Goal: Task Accomplishment & Management: Manage account settings

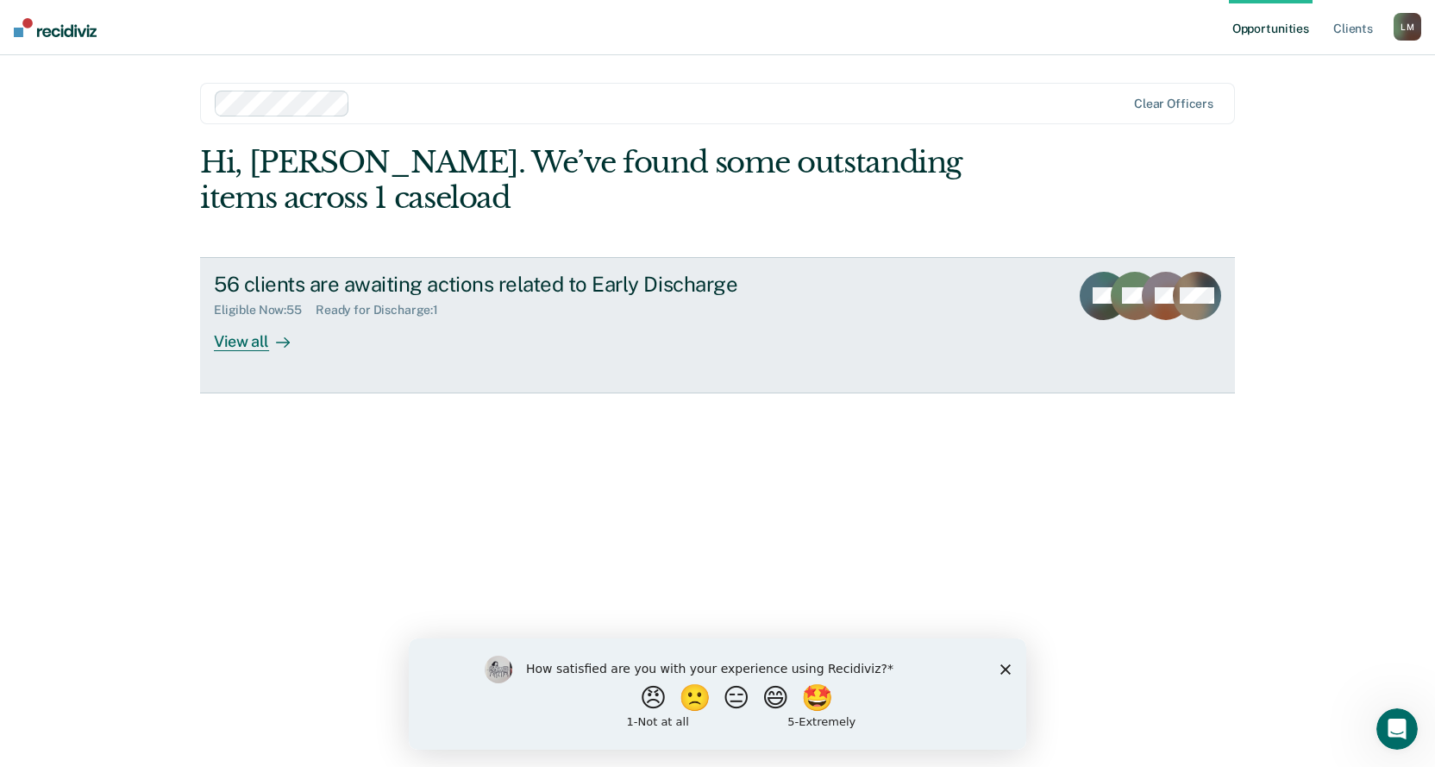
click at [236, 342] on div "View all" at bounding box center [262, 334] width 97 height 34
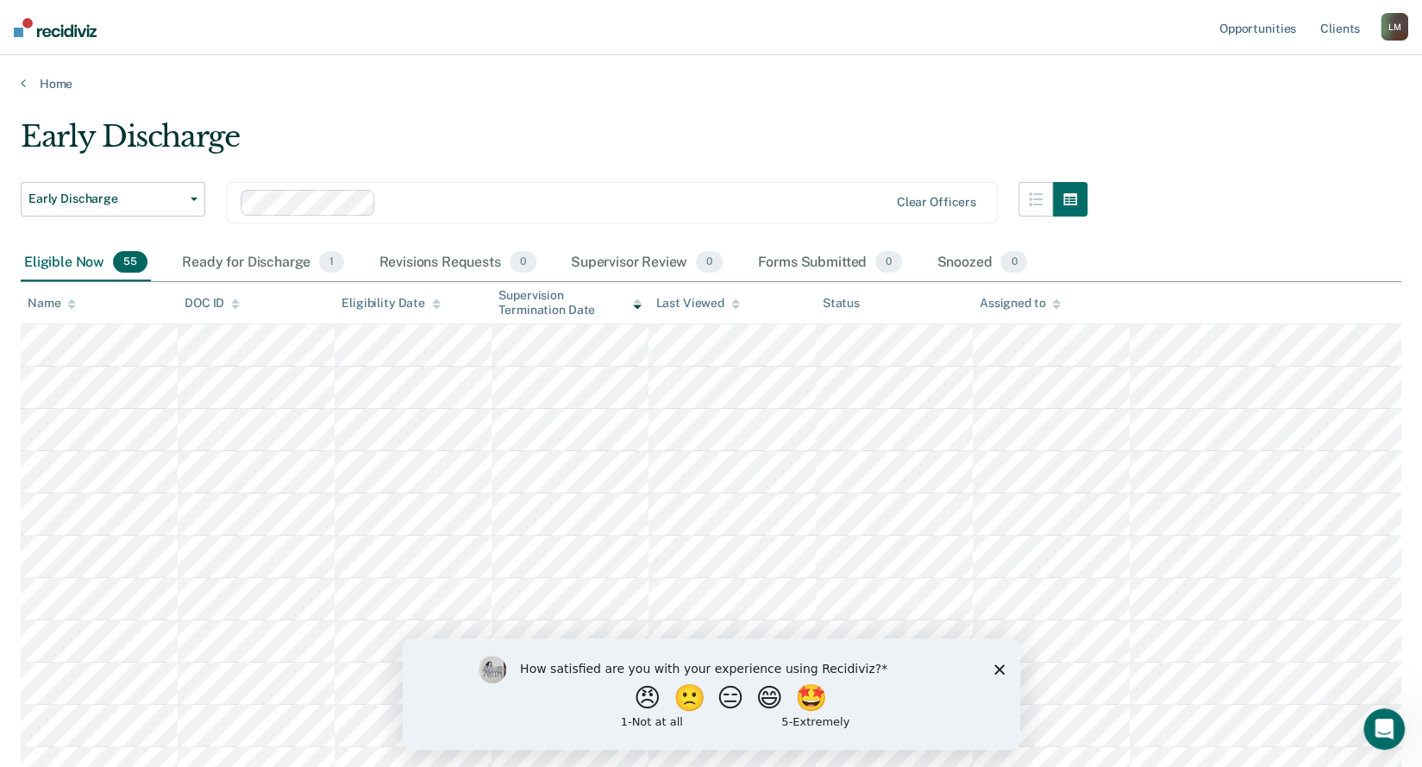
click at [999, 665] on icon "Close survey" at bounding box center [999, 668] width 10 height 10
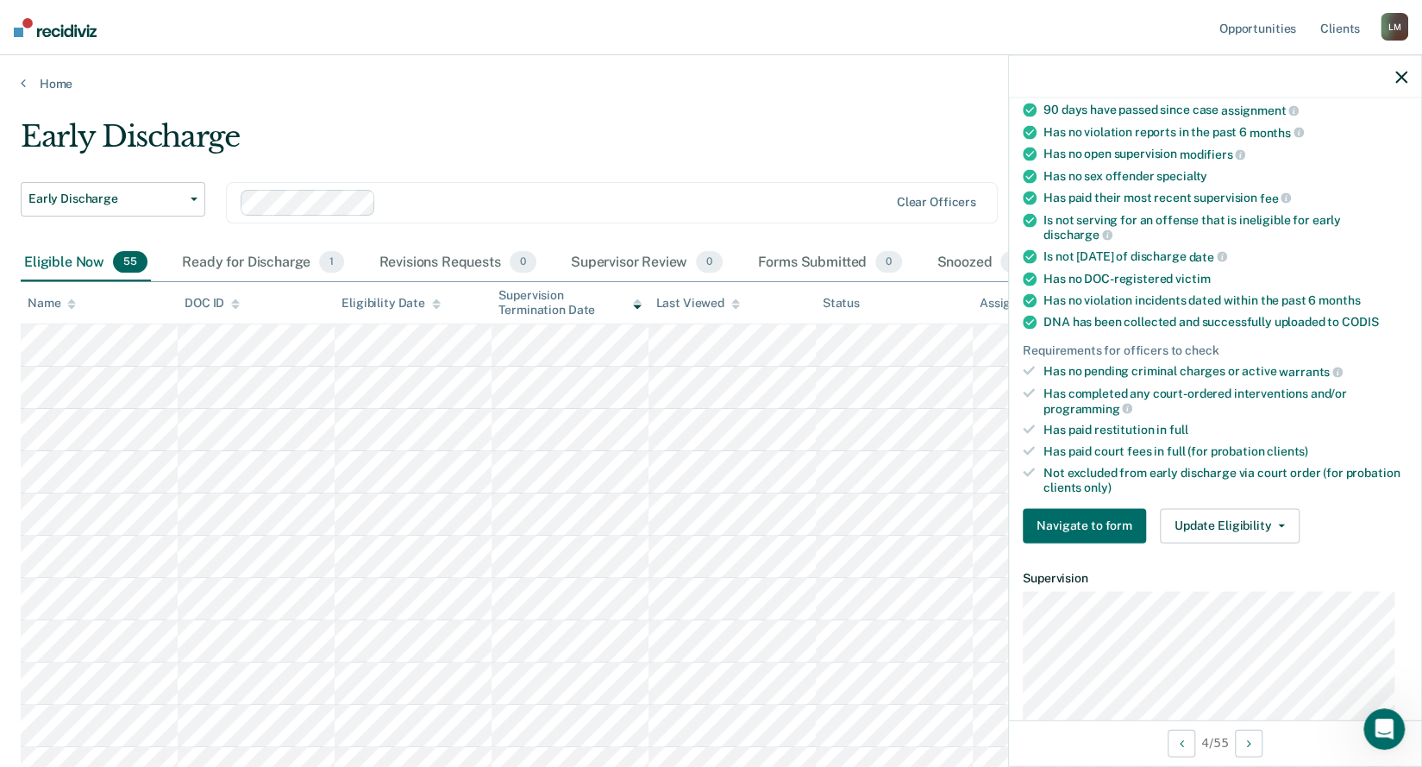
scroll to position [259, 0]
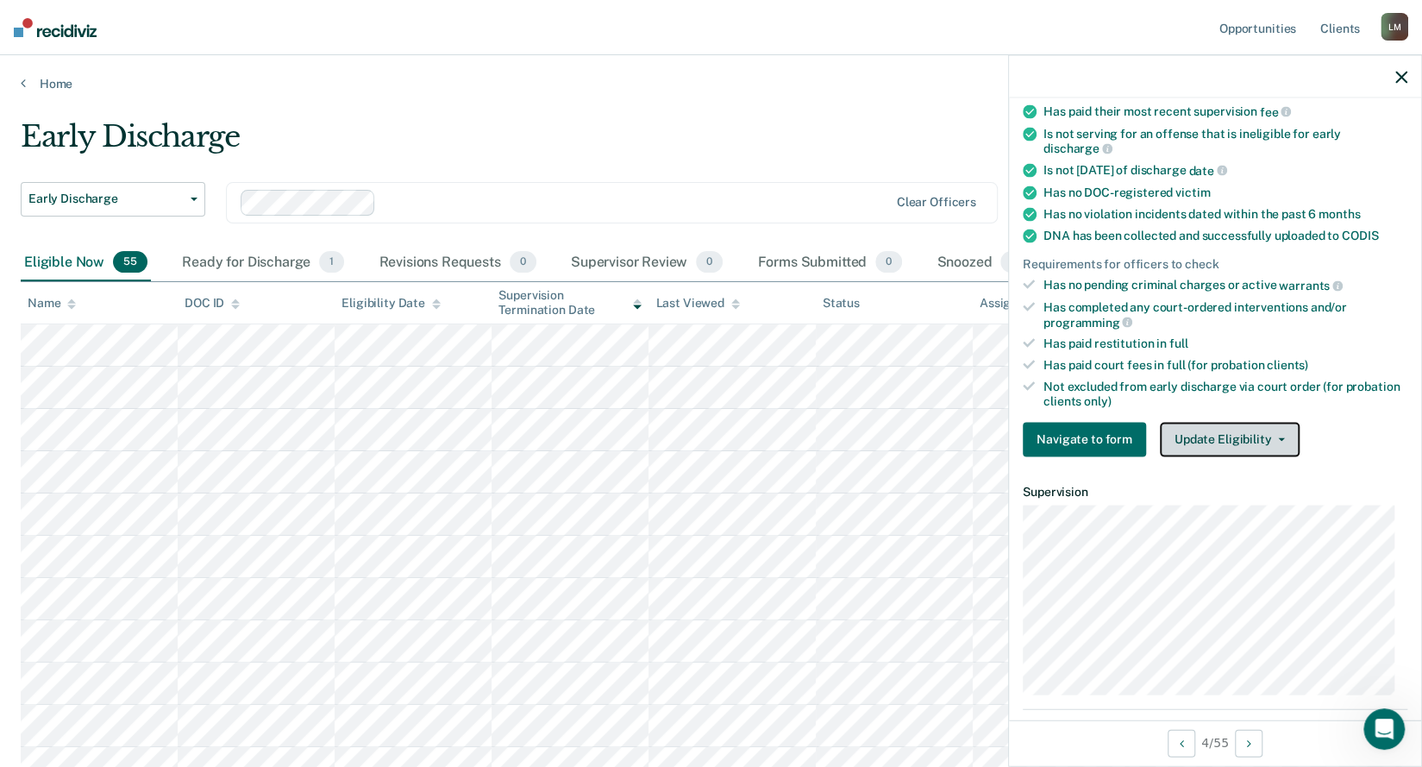
click at [1280, 429] on button "Update Eligibility" at bounding box center [1230, 439] width 140 height 35
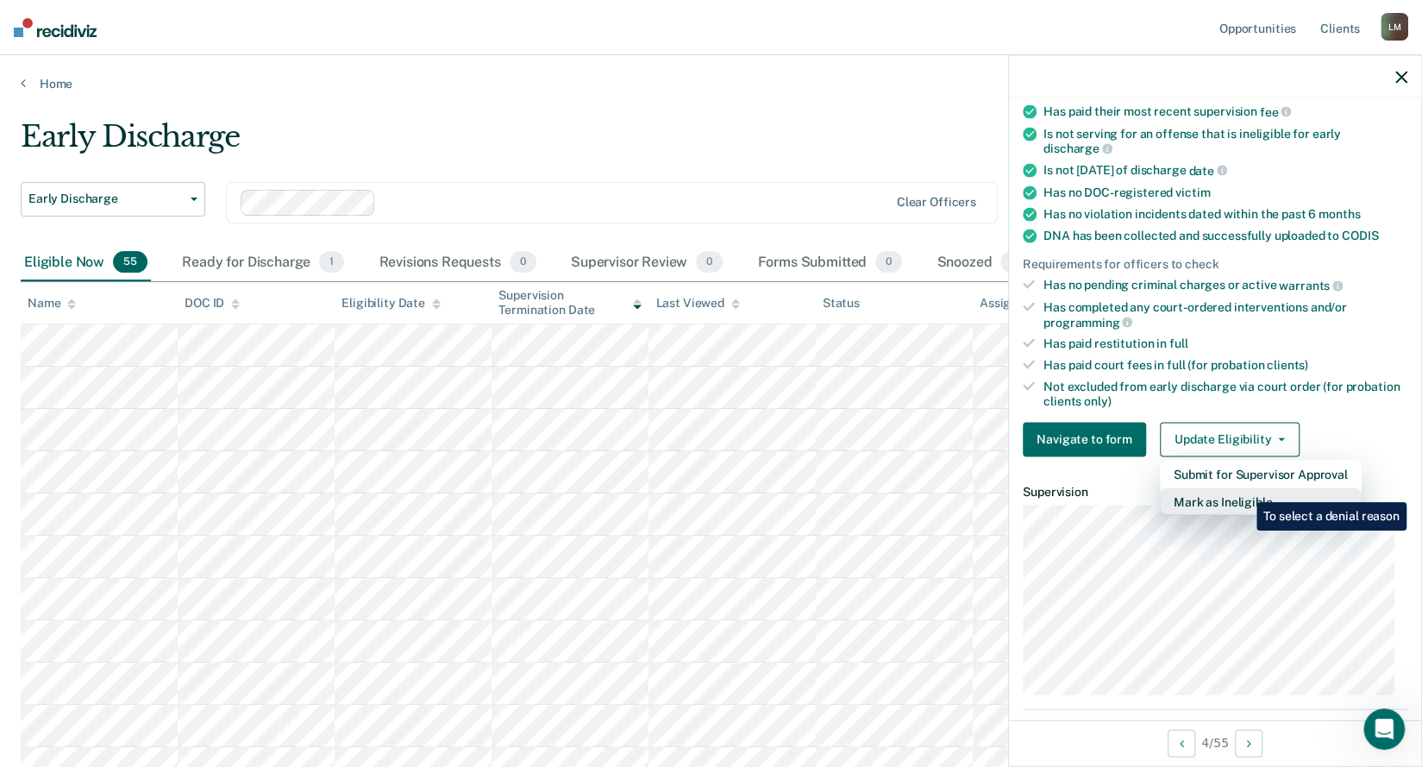
click at [1244, 489] on button "Mark as Ineligible" at bounding box center [1261, 501] width 202 height 28
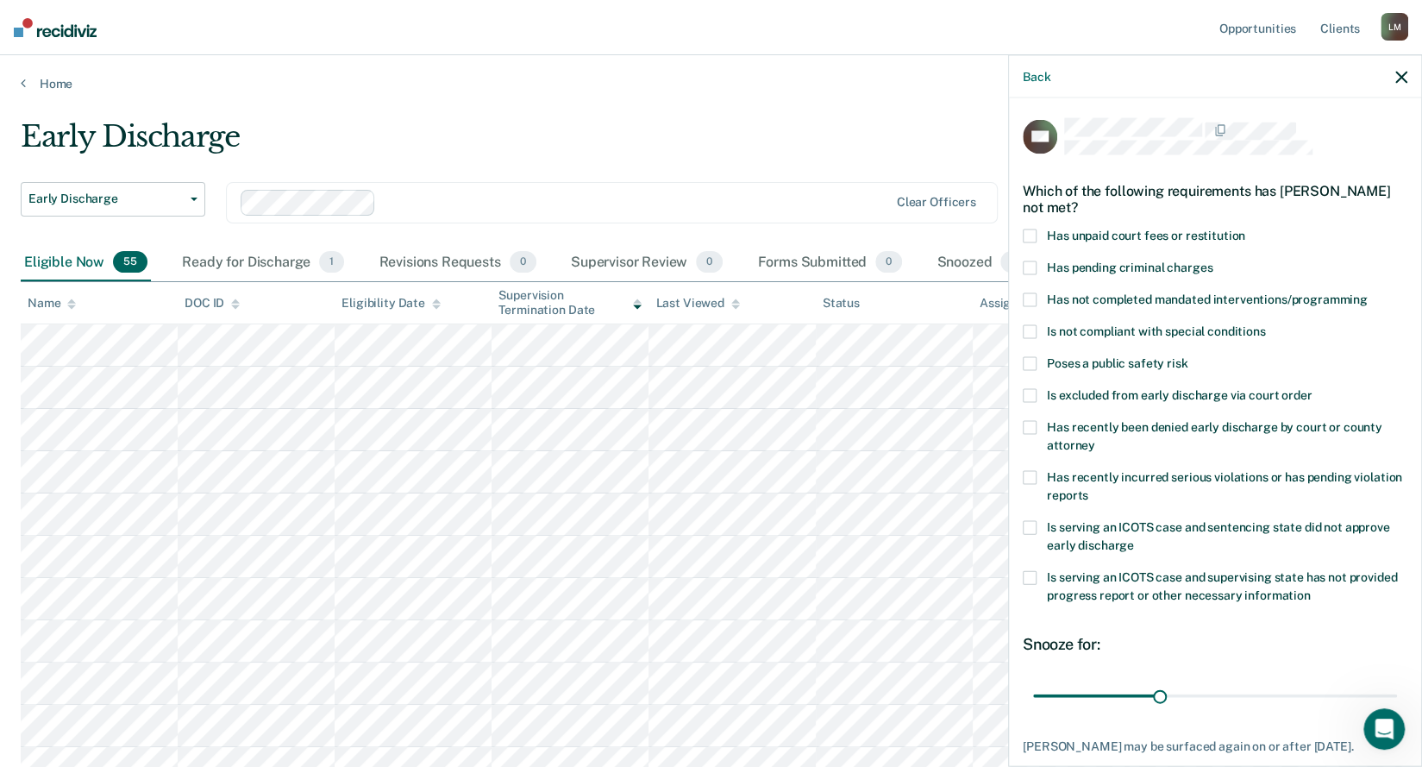
scroll to position [0, 0]
click at [1028, 239] on span at bounding box center [1030, 237] width 14 height 14
click at [1245, 230] on input "Has unpaid court fees or restitution" at bounding box center [1245, 230] width 0 height 0
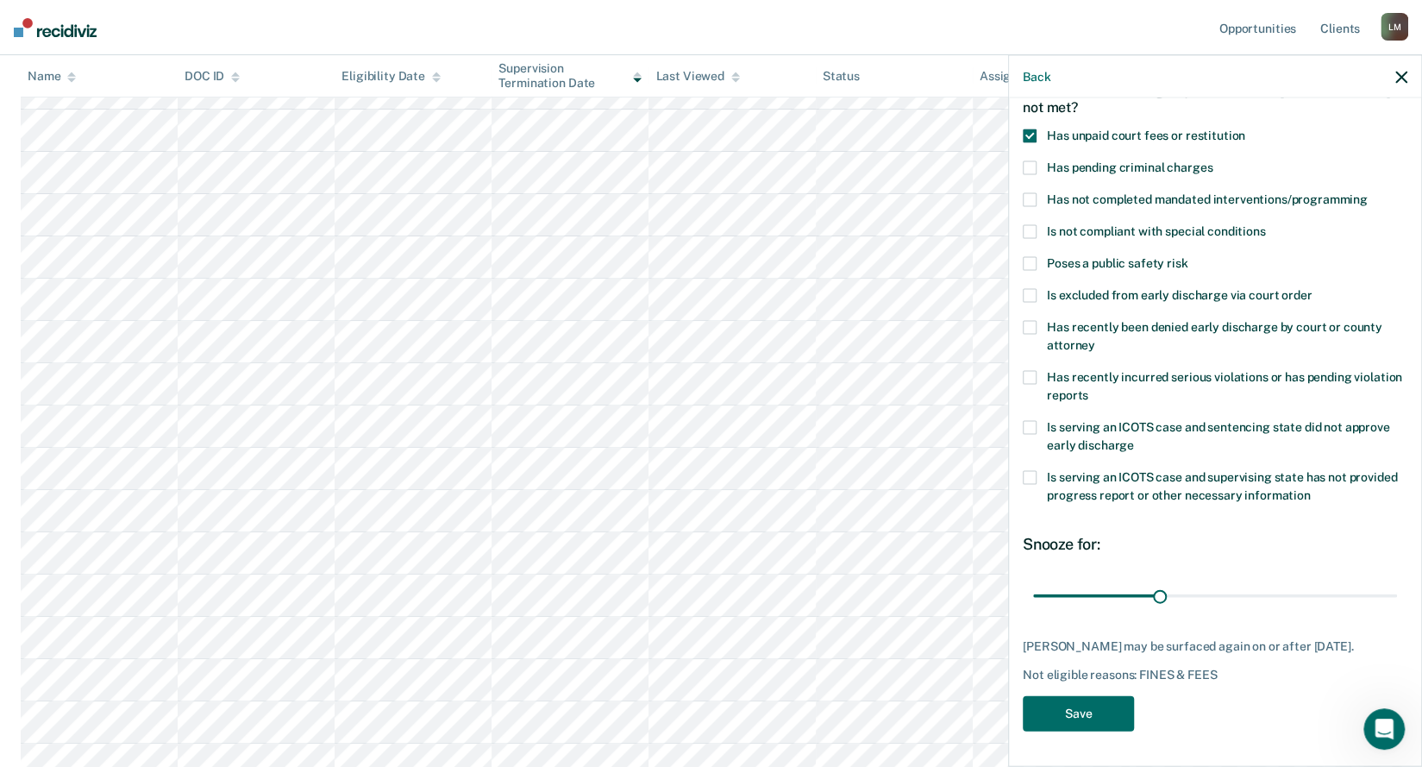
scroll to position [259, 0]
drag, startPoint x: 1154, startPoint y: 580, endPoint x: 1272, endPoint y: 587, distance: 118.4
type input "60"
click at [1272, 587] on input "range" at bounding box center [1215, 595] width 364 height 30
click at [1083, 718] on button "Save" at bounding box center [1078, 713] width 111 height 35
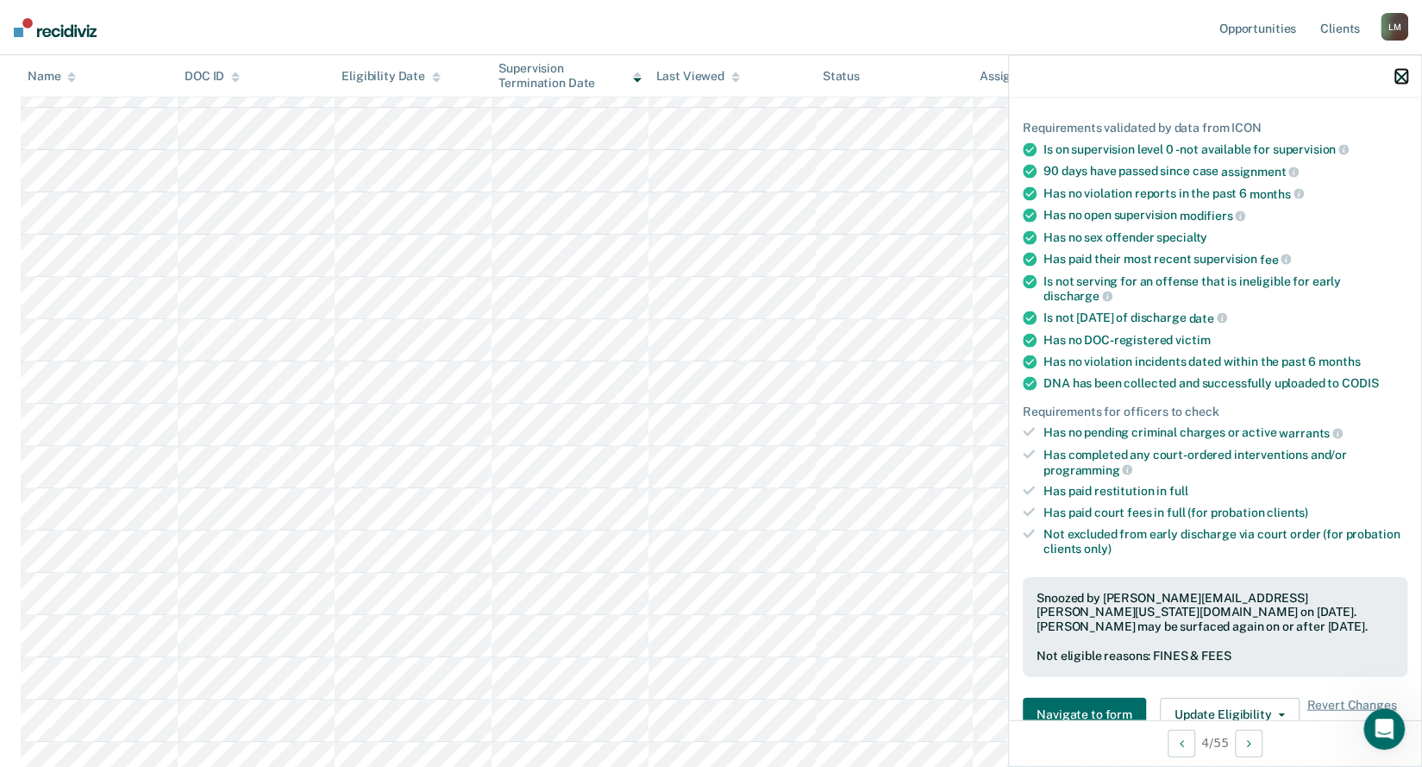
click at [1404, 78] on icon "button" at bounding box center [1402, 77] width 12 height 12
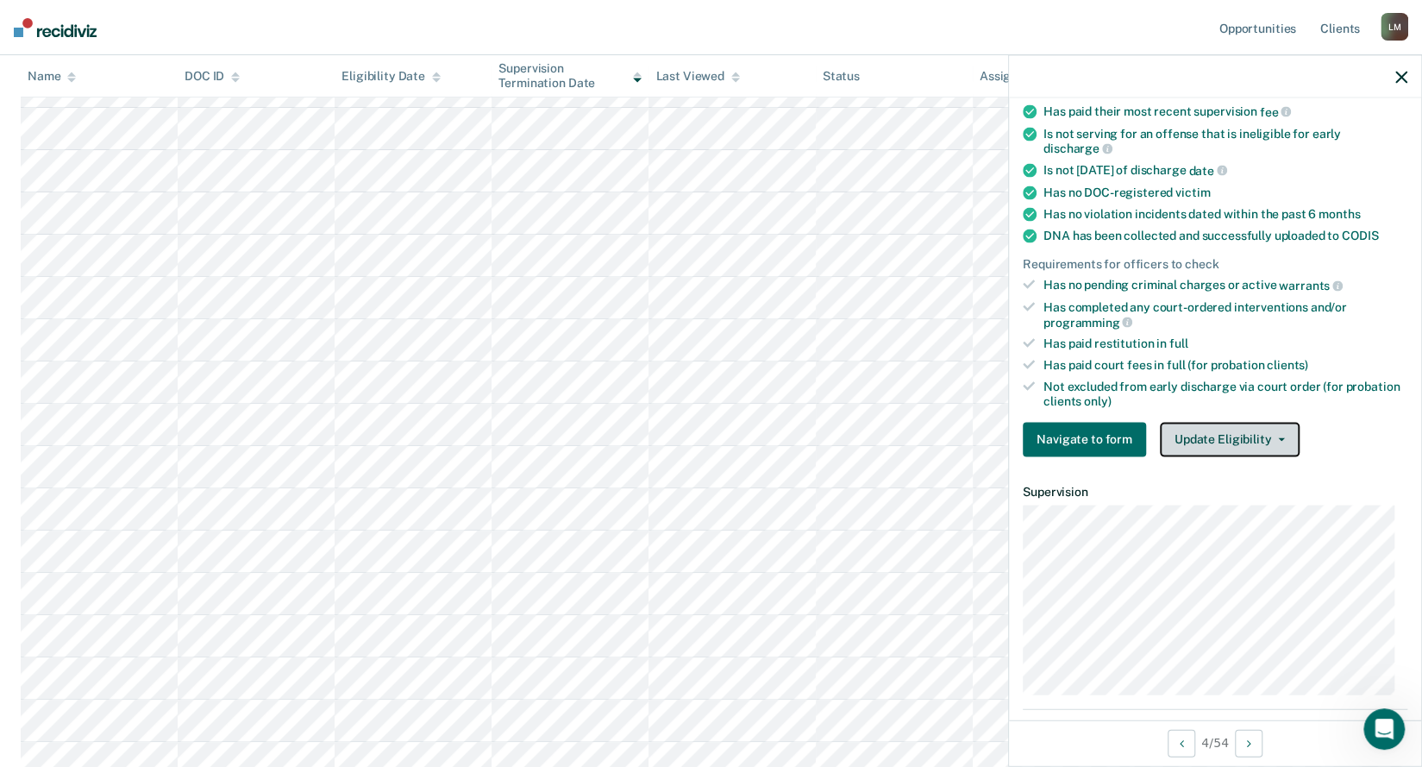
click at [1280, 430] on button "Update Eligibility" at bounding box center [1230, 439] width 140 height 35
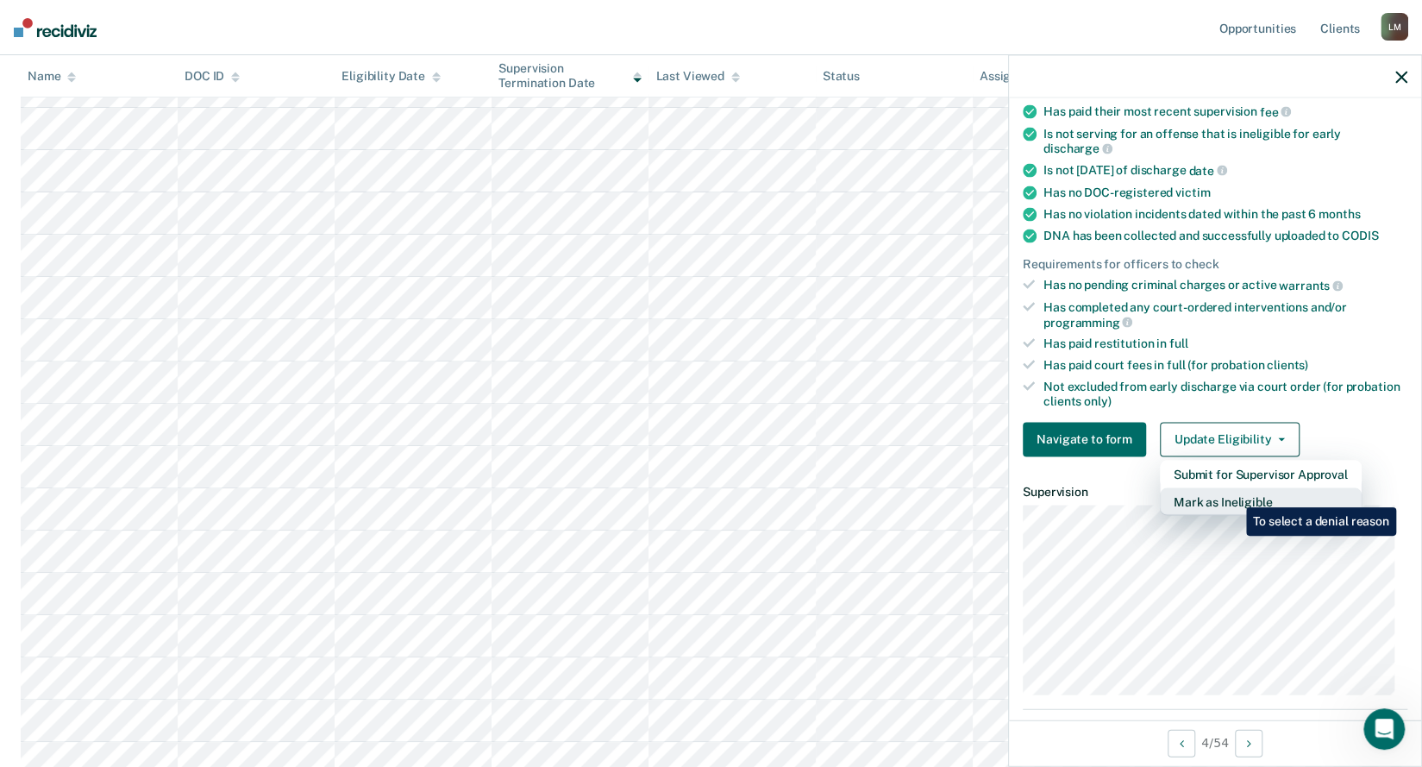
click at [1233, 494] on button "Mark as Ineligible" at bounding box center [1261, 501] width 202 height 28
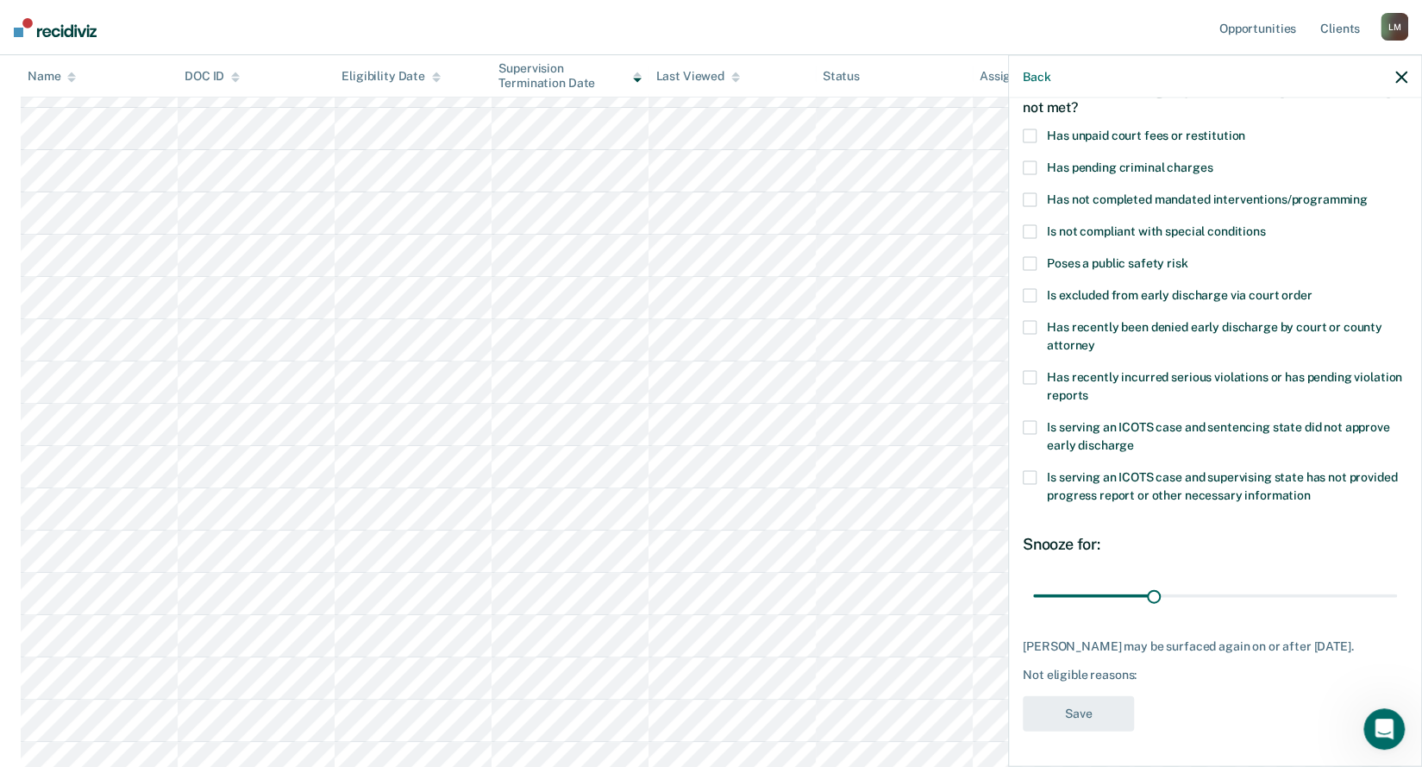
scroll to position [97, 0]
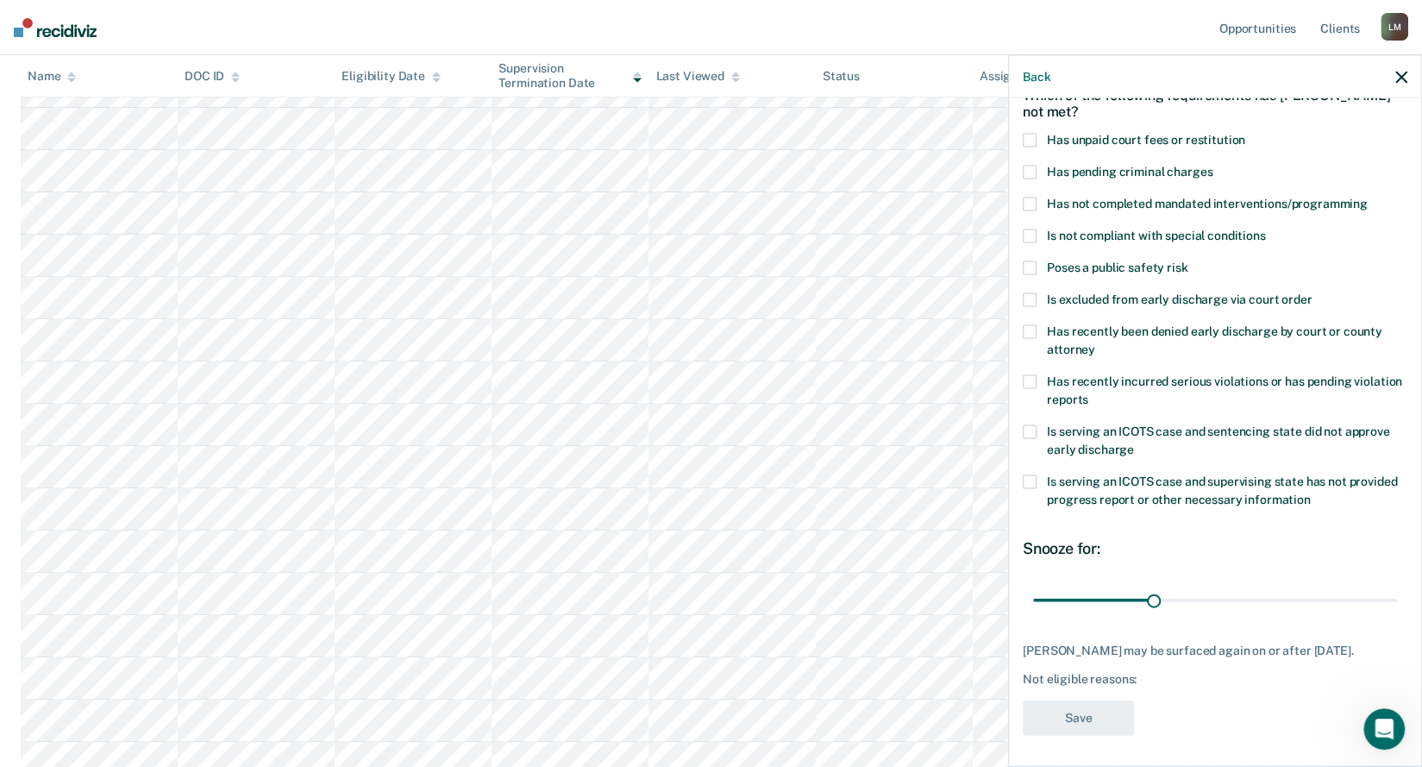
click at [1032, 137] on span at bounding box center [1030, 141] width 14 height 14
click at [1245, 134] on input "Has unpaid court fees or restitution" at bounding box center [1245, 134] width 0 height 0
drag, startPoint x: 1115, startPoint y: 601, endPoint x: 1191, endPoint y: 608, distance: 76.2
type input "60"
click at [1191, 608] on input "range" at bounding box center [1215, 600] width 364 height 30
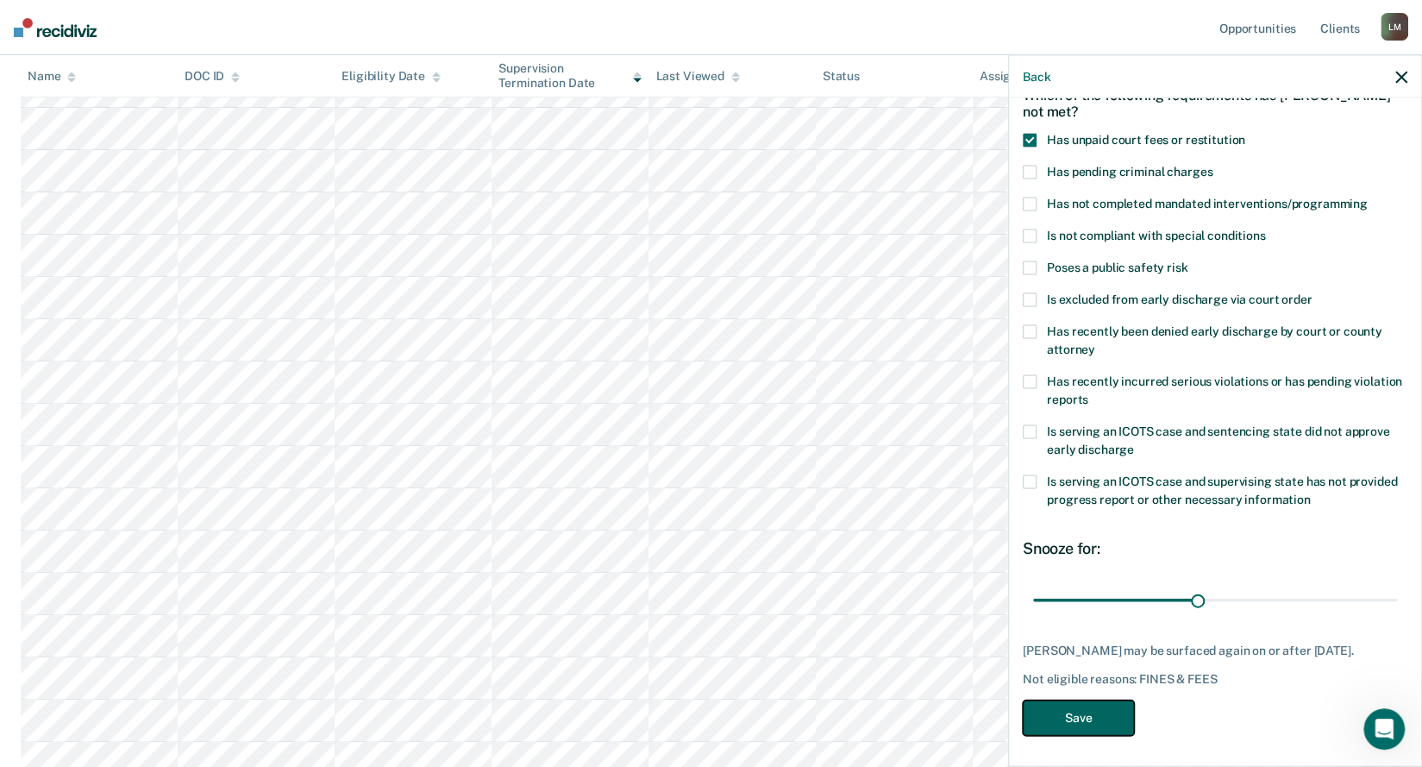
click at [1077, 712] on button "Save" at bounding box center [1078, 717] width 111 height 35
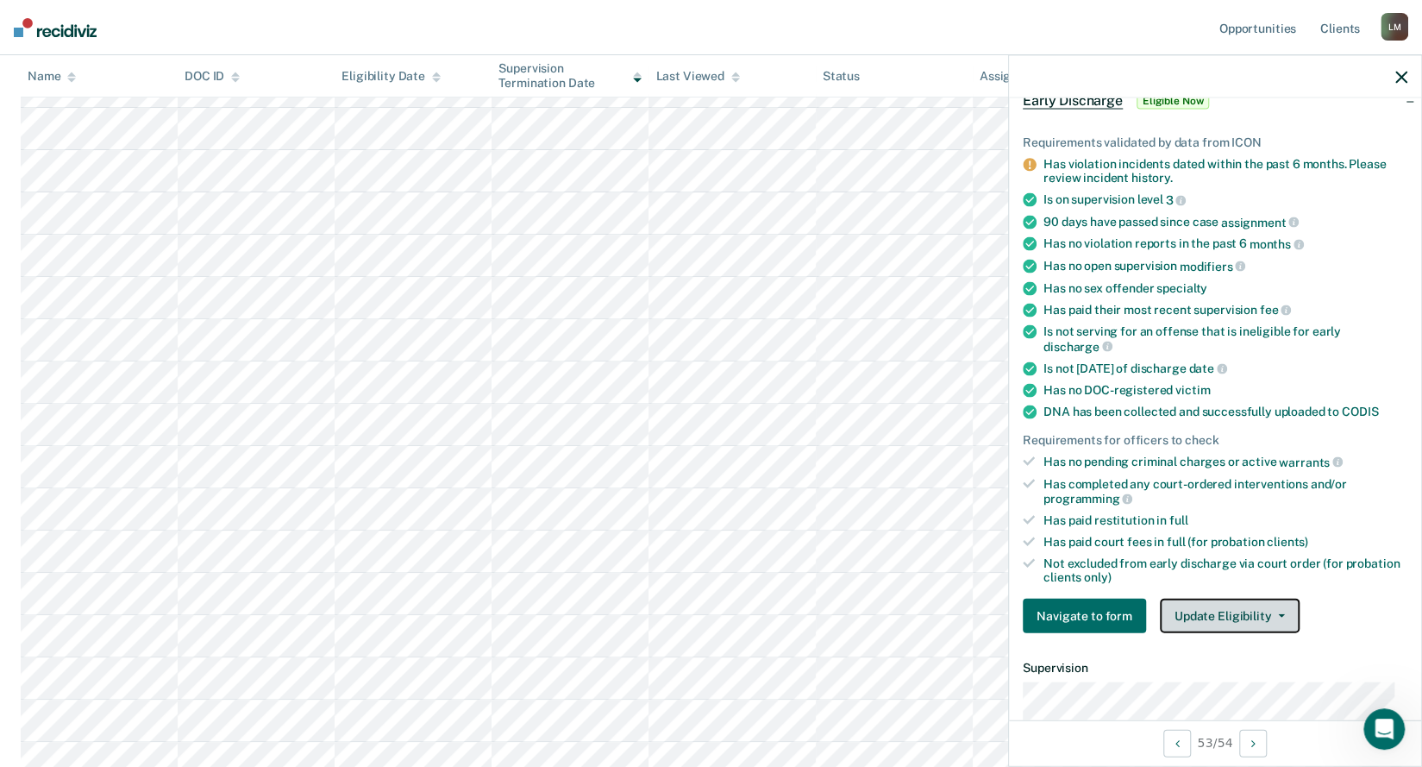
click at [1236, 610] on button "Update Eligibility" at bounding box center [1230, 616] width 140 height 35
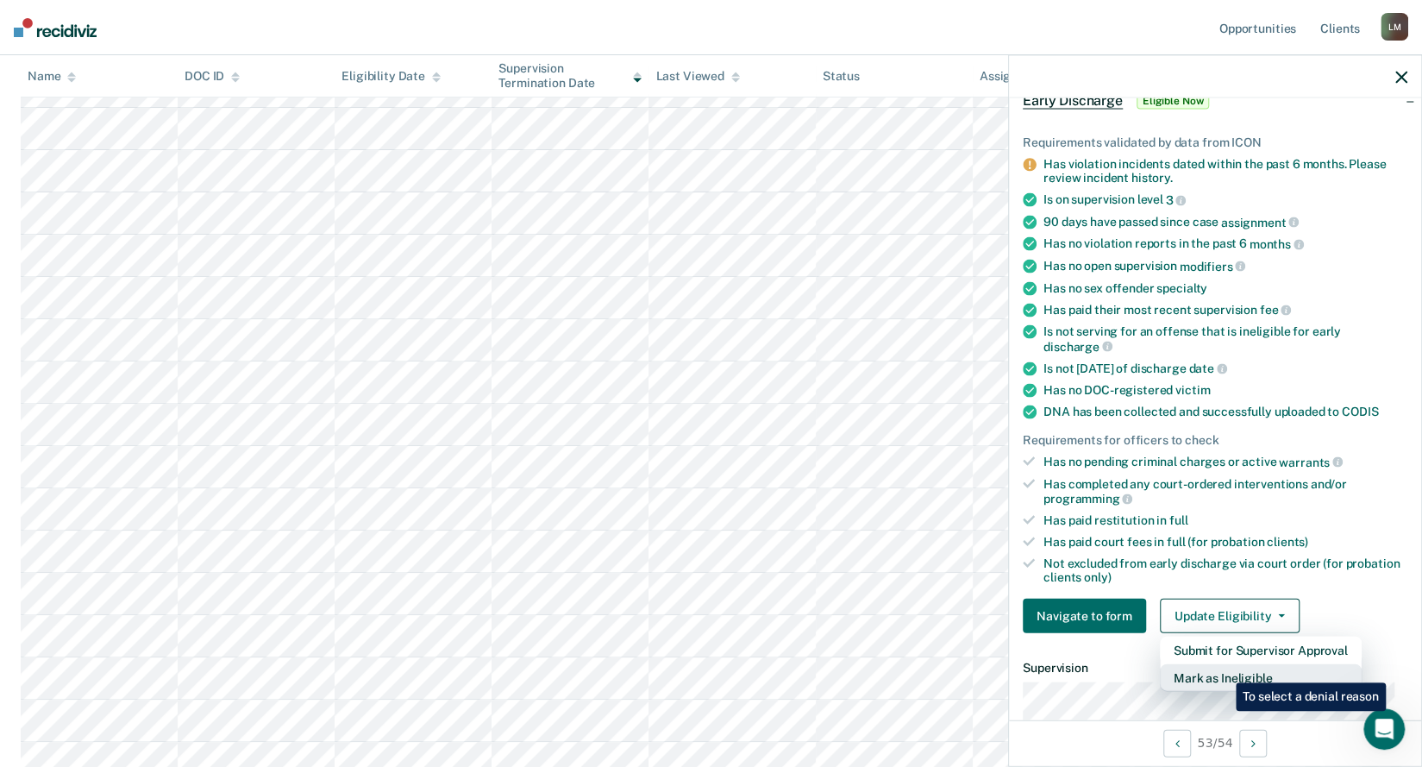
click at [1223, 669] on button "Mark as Ineligible" at bounding box center [1261, 678] width 202 height 28
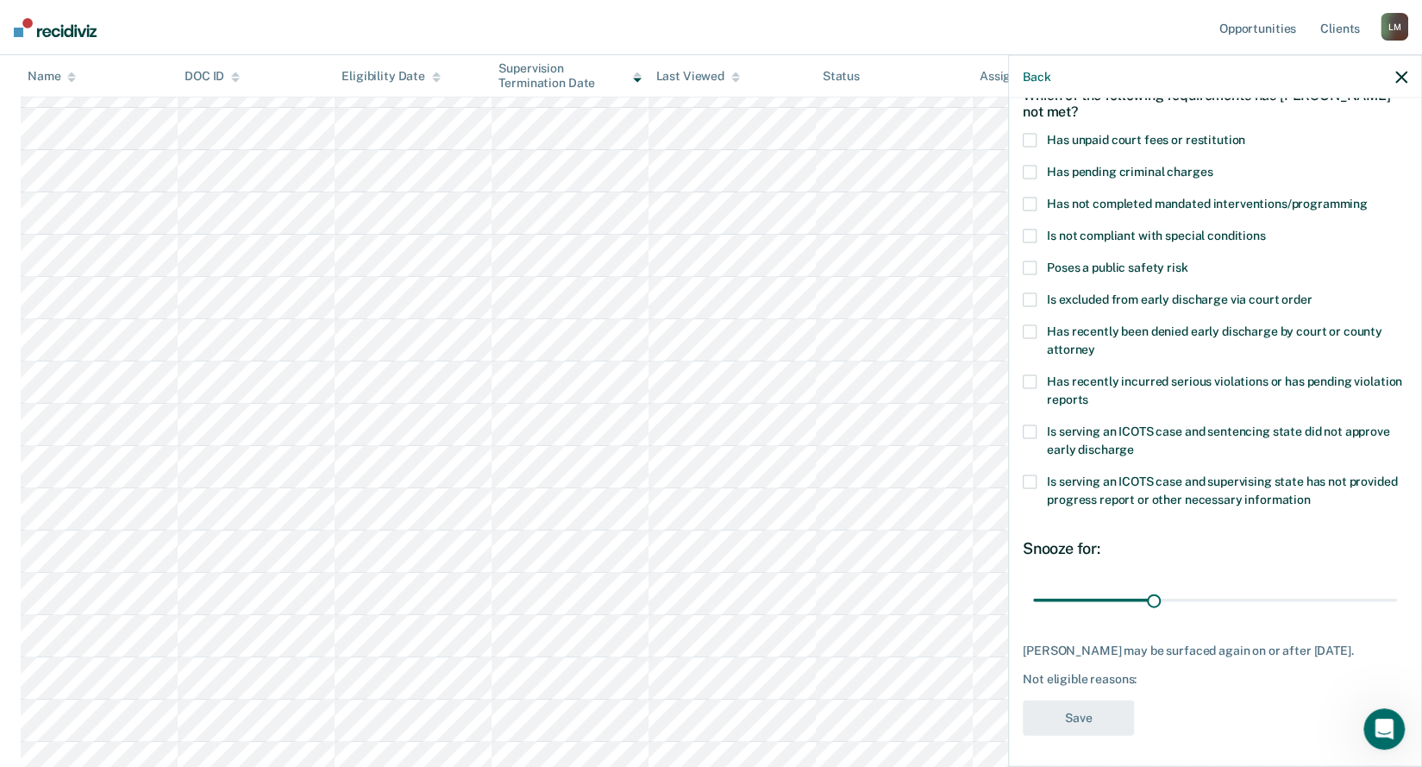
click at [1026, 135] on span at bounding box center [1030, 141] width 14 height 14
click at [1245, 134] on input "Has unpaid court fees or restitution" at bounding box center [1245, 134] width 0 height 0
drag, startPoint x: 1114, startPoint y: 599, endPoint x: 1185, endPoint y: 616, distance: 72.6
type input "60"
click at [1185, 615] on input "range" at bounding box center [1215, 600] width 364 height 30
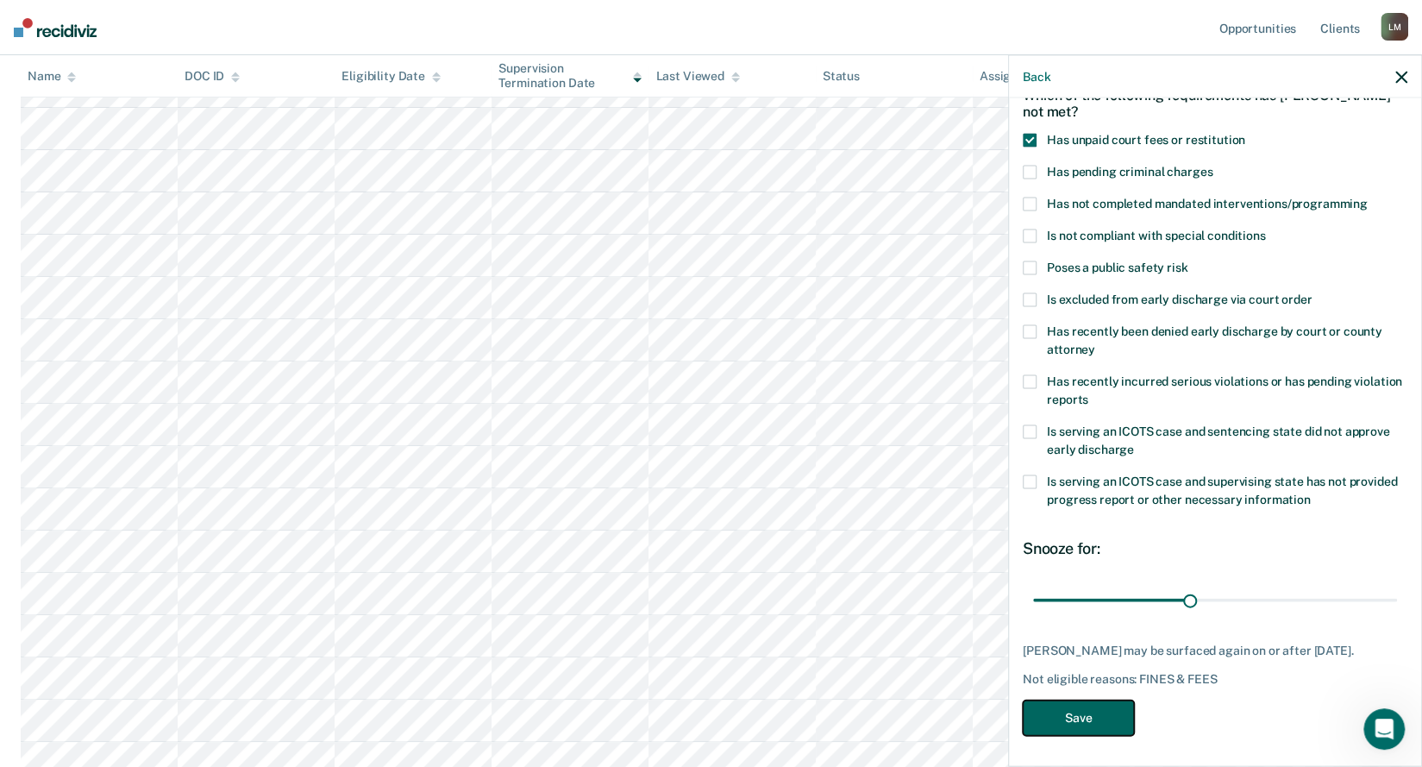
click at [1090, 718] on button "Save" at bounding box center [1078, 717] width 111 height 35
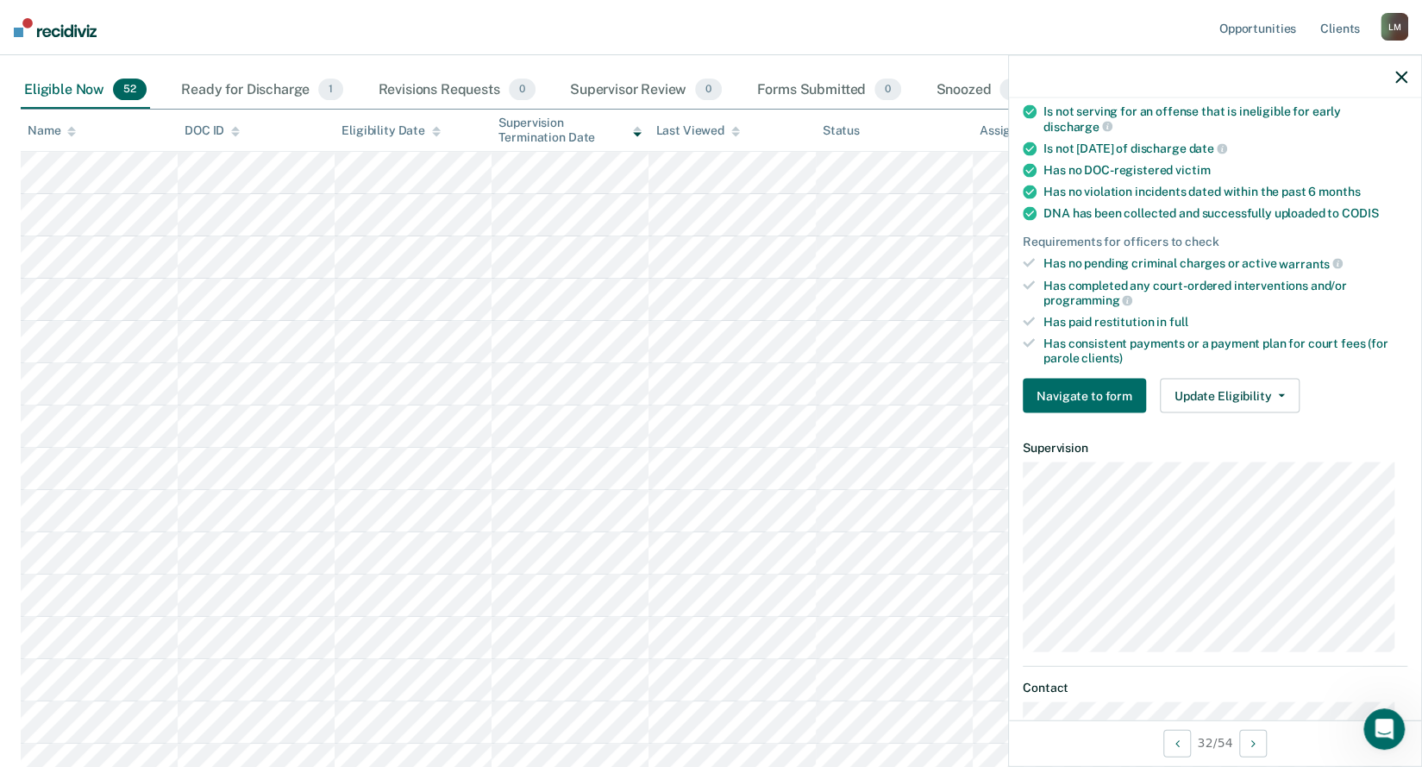
scroll to position [355, 0]
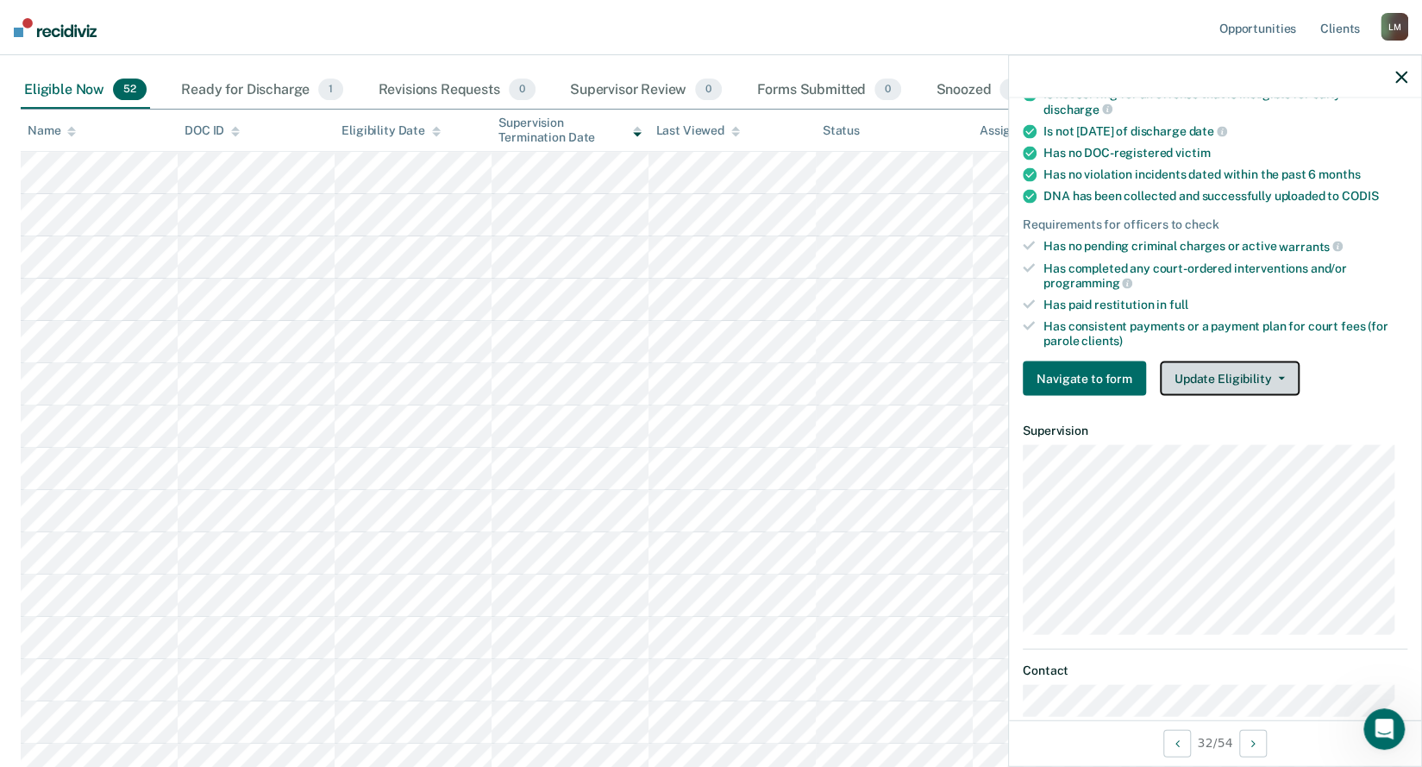
click at [1245, 372] on button "Update Eligibility" at bounding box center [1230, 378] width 140 height 35
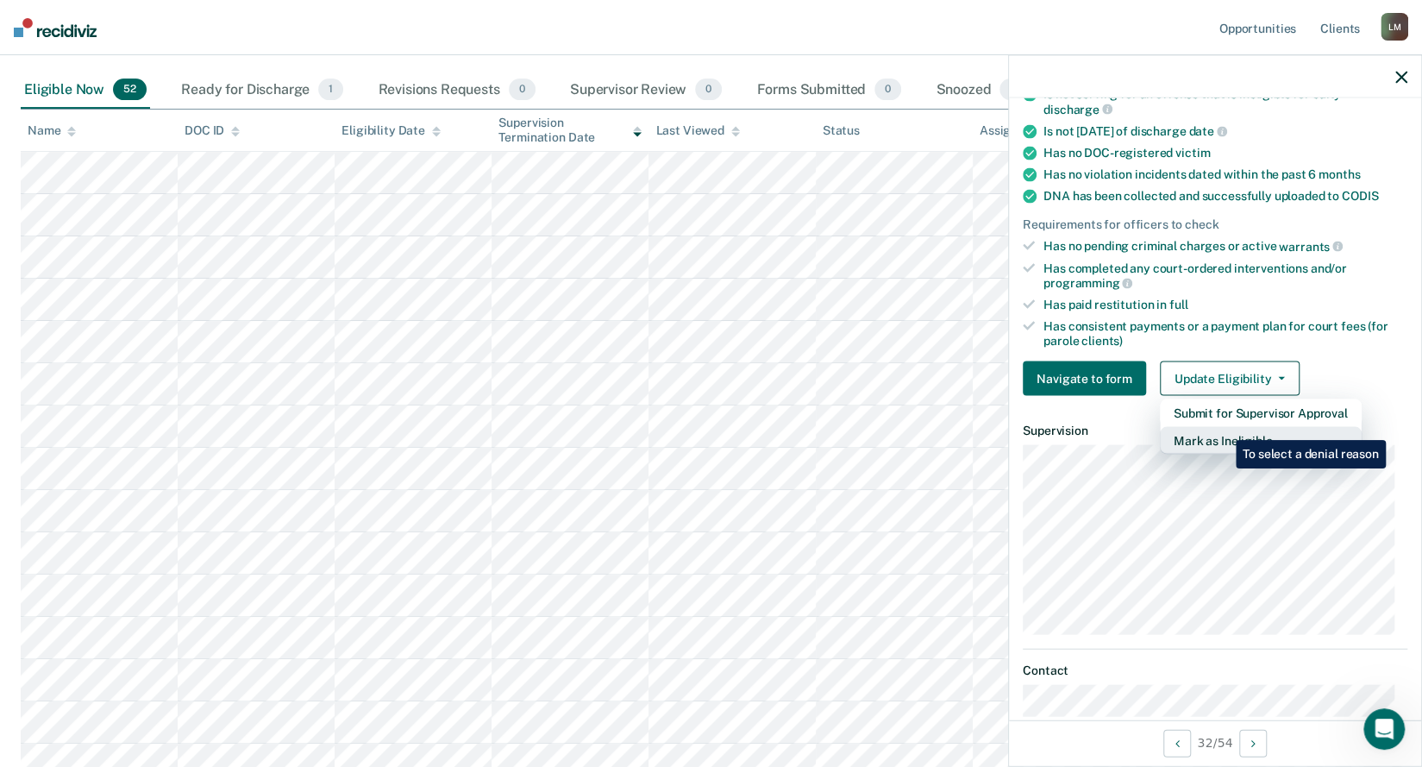
click at [1223, 427] on button "Mark as Ineligible" at bounding box center [1261, 441] width 202 height 28
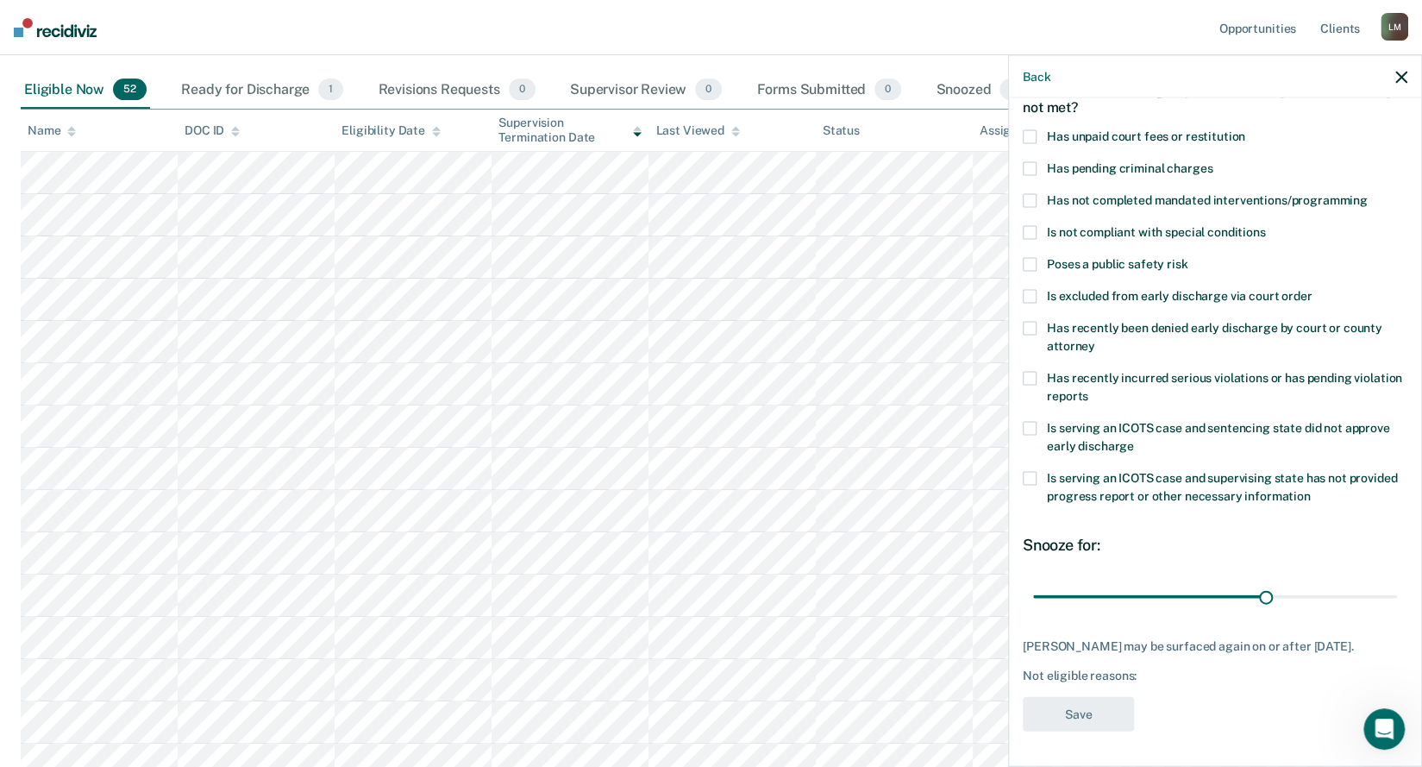
scroll to position [97, 0]
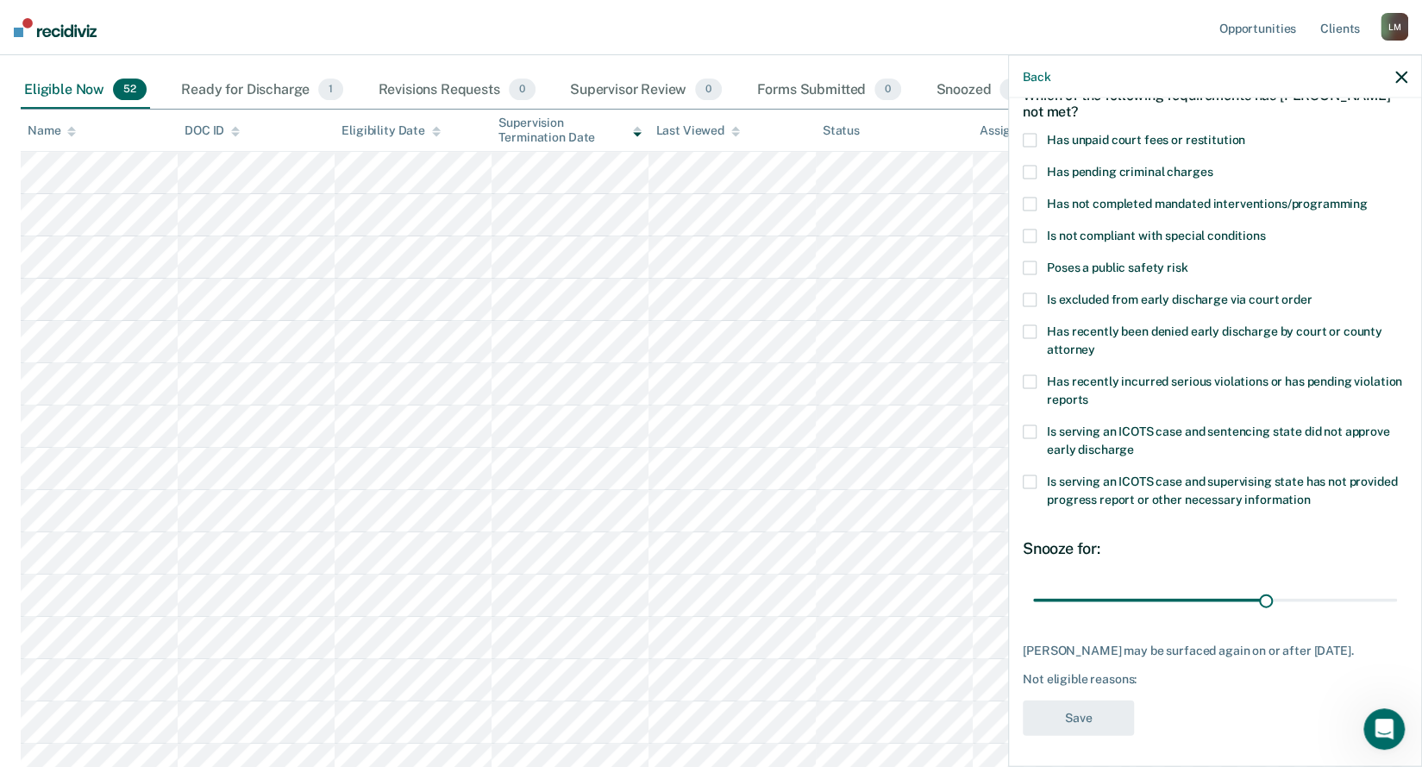
click at [1028, 140] on span at bounding box center [1030, 141] width 14 height 14
click at [1245, 134] on input "Has unpaid court fees or restitution" at bounding box center [1245, 134] width 0 height 0
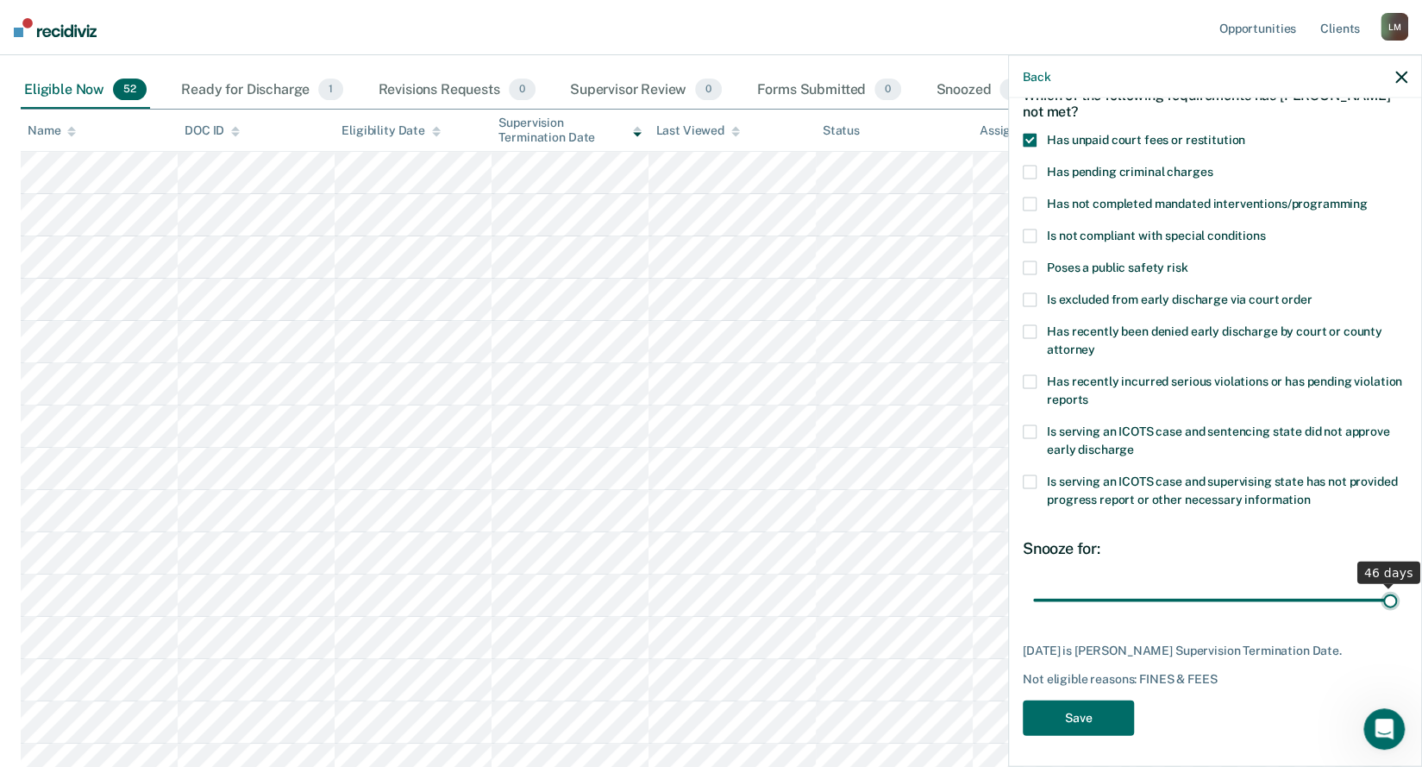
drag, startPoint x: 1256, startPoint y: 601, endPoint x: 1390, endPoint y: 599, distance: 133.7
type input "46"
click at [1390, 599] on input "range" at bounding box center [1215, 600] width 364 height 30
click at [1101, 715] on button "Save" at bounding box center [1078, 717] width 111 height 35
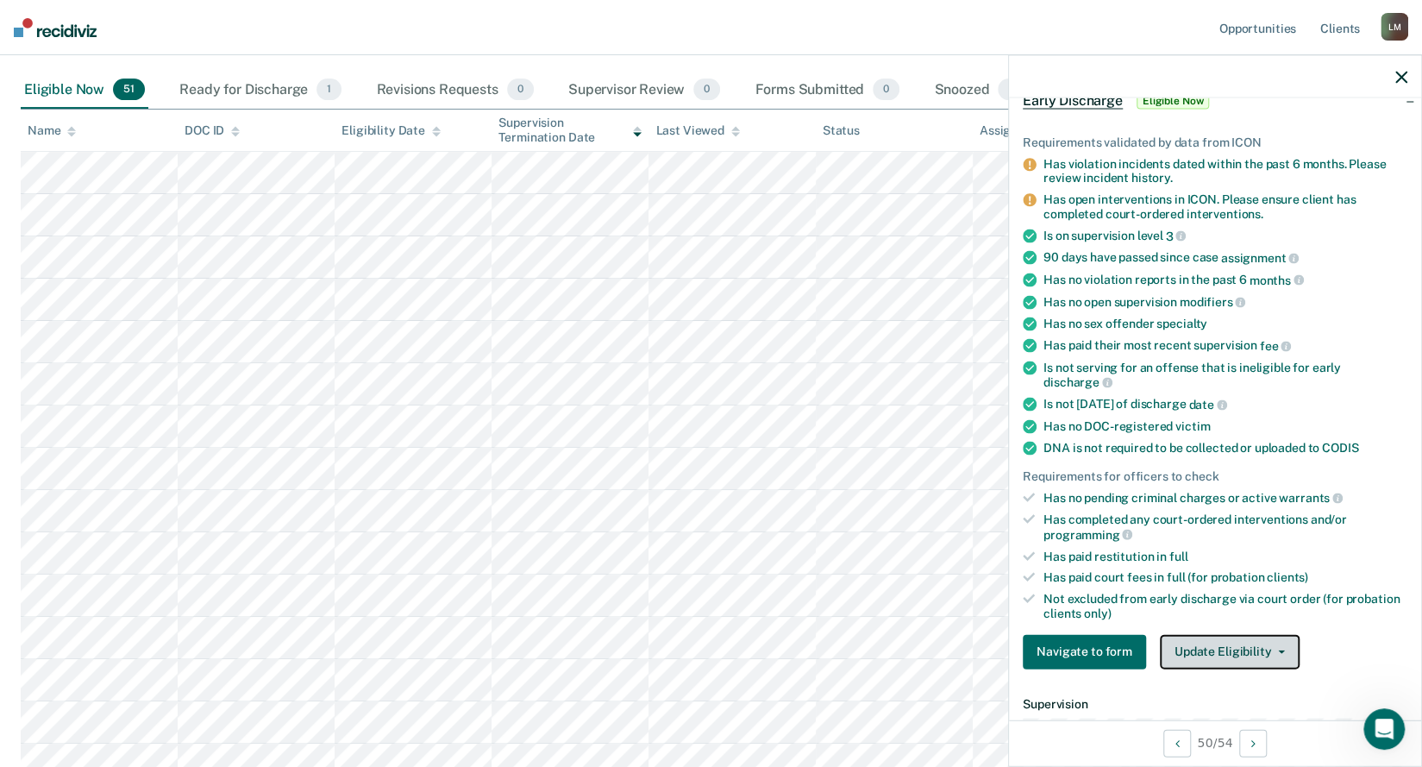
click at [1210, 643] on button "Update Eligibility" at bounding box center [1230, 651] width 140 height 35
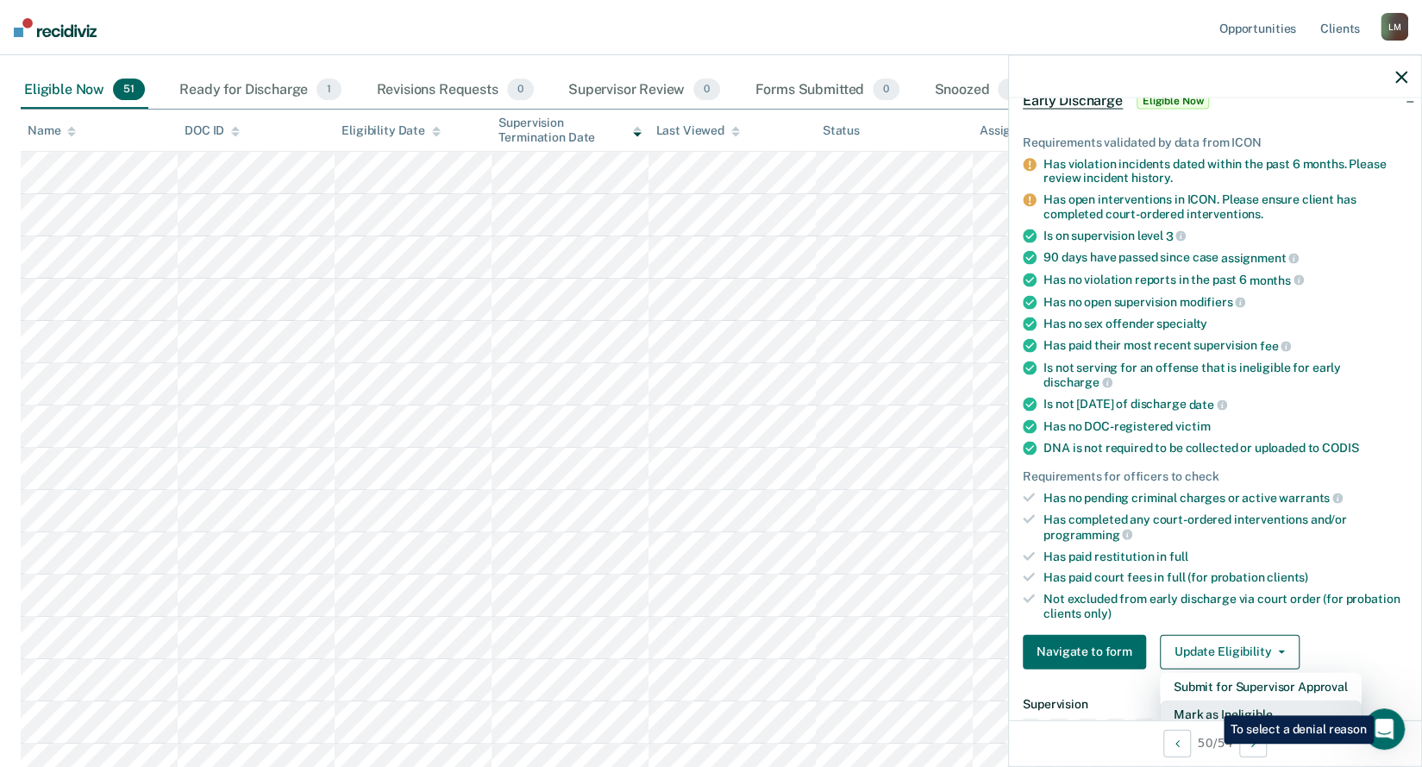
click at [1211, 702] on button "Mark as Ineligible" at bounding box center [1261, 713] width 202 height 28
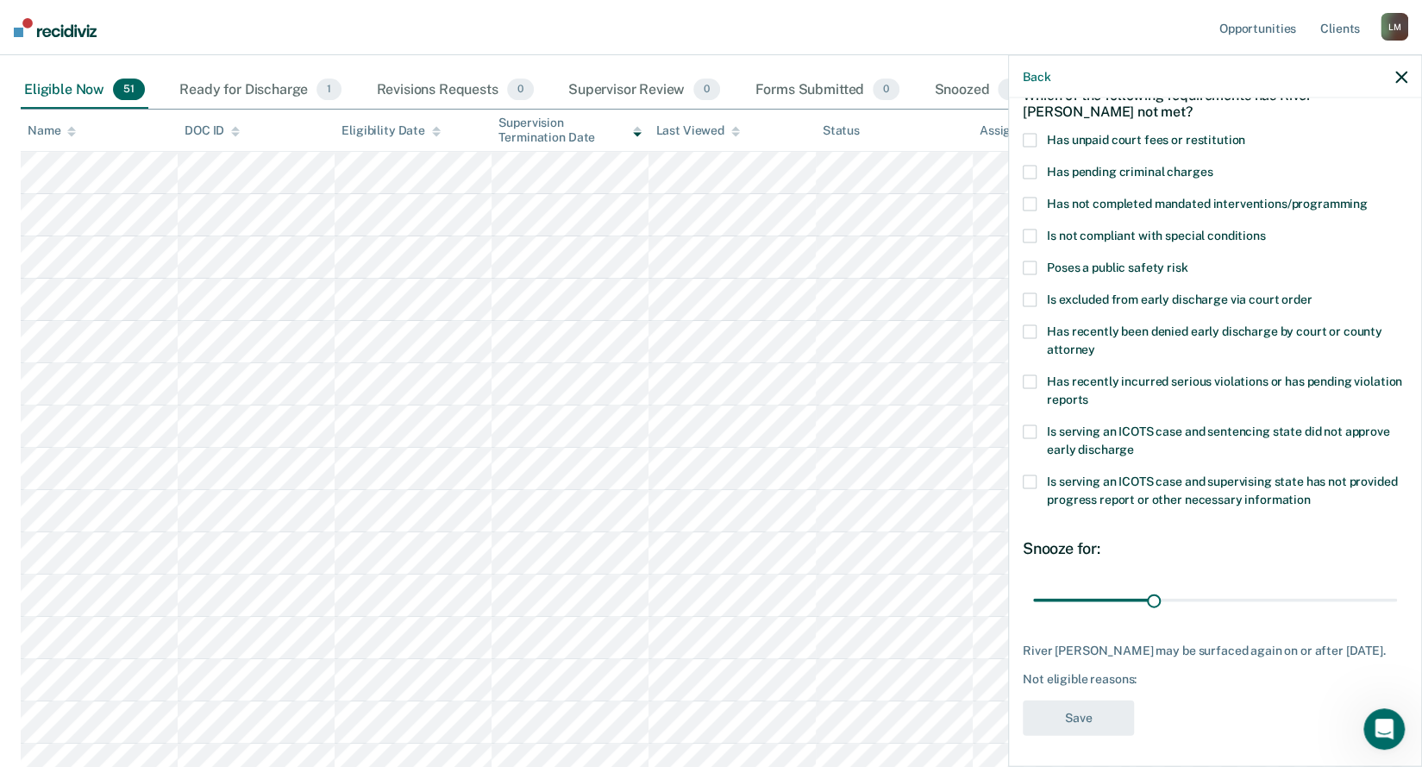
click at [1028, 141] on span at bounding box center [1030, 141] width 14 height 14
click at [1245, 134] on input "Has unpaid court fees or restitution" at bounding box center [1245, 134] width 0 height 0
drag, startPoint x: 1097, startPoint y: 596, endPoint x: 1153, endPoint y: 613, distance: 58.7
type input "60"
click at [1153, 613] on input "range" at bounding box center [1215, 600] width 364 height 30
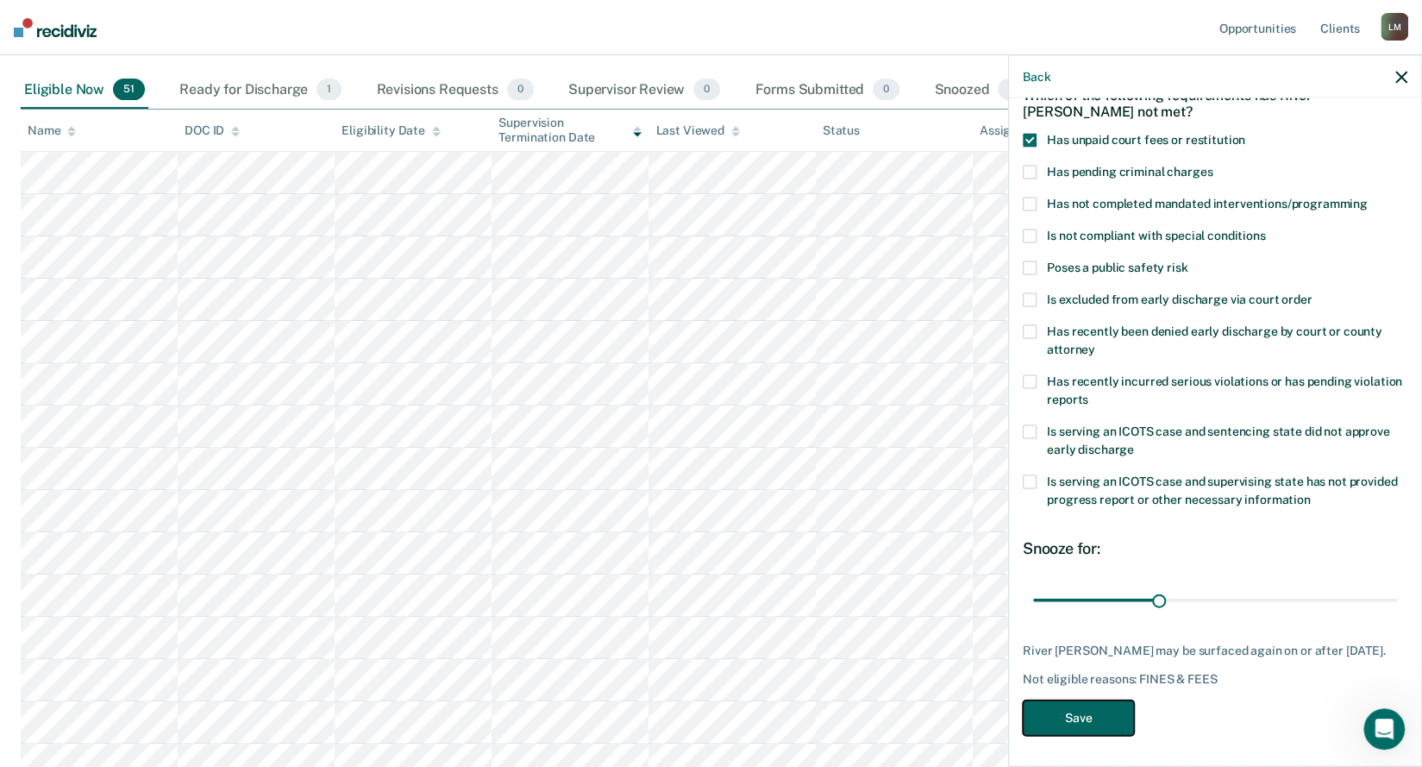
click at [1076, 713] on button "Save" at bounding box center [1078, 717] width 111 height 35
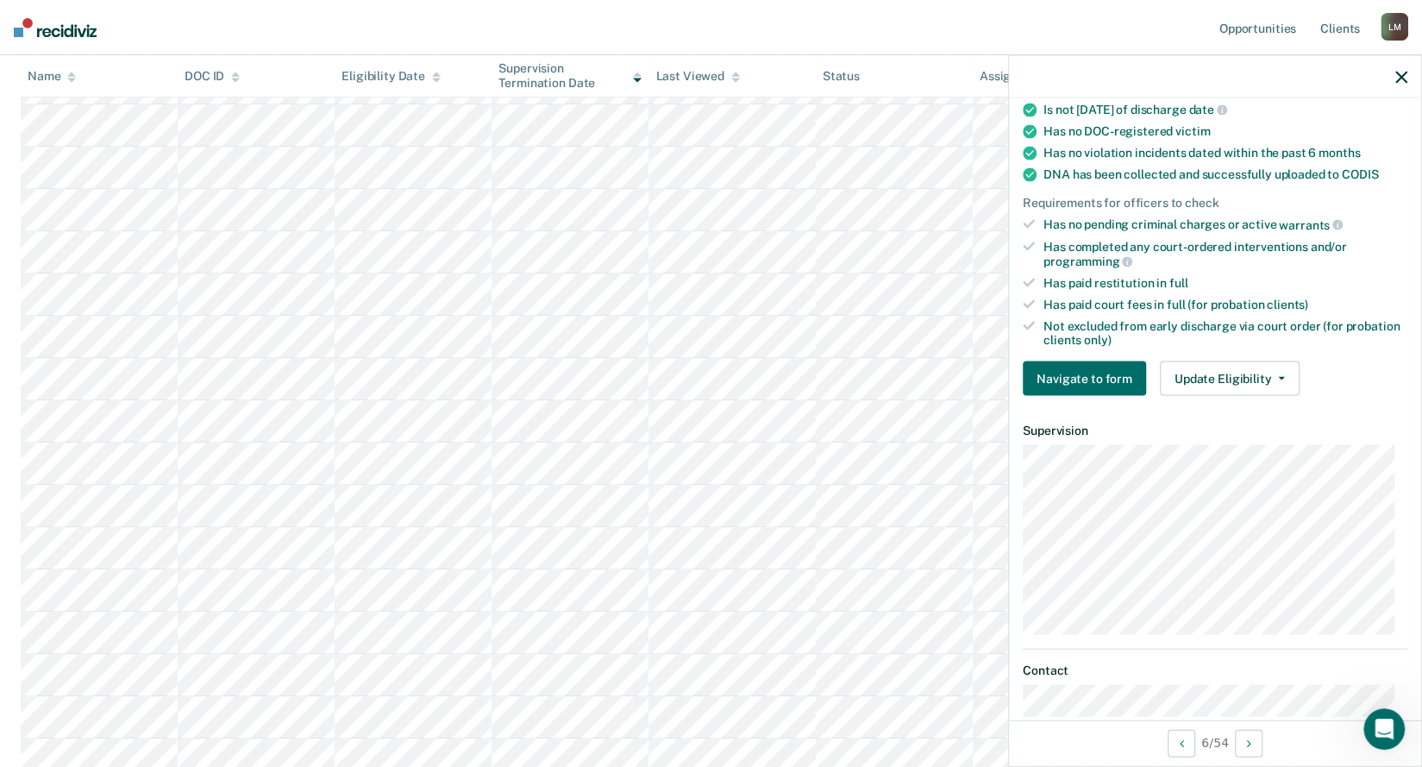
scroll to position [442, 0]
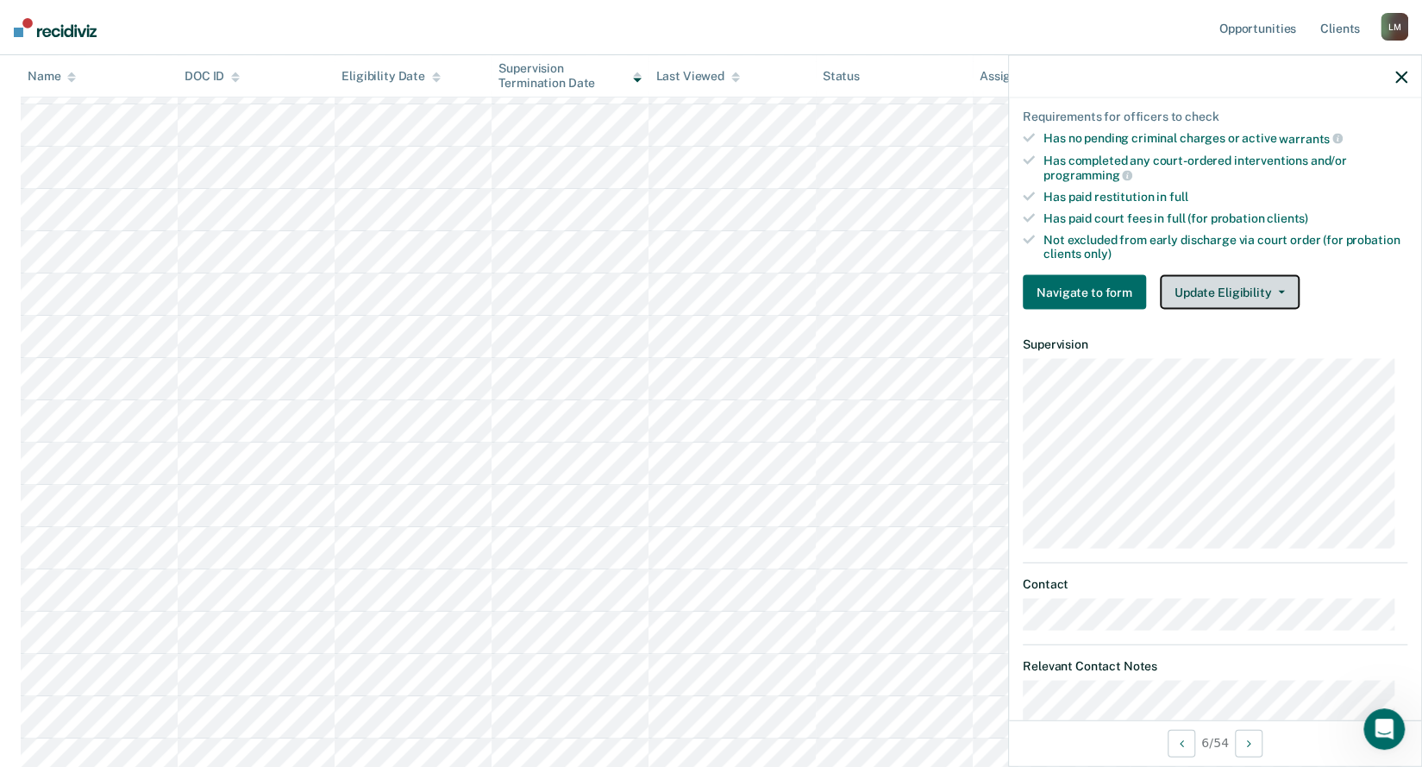
click at [1245, 279] on button "Update Eligibility" at bounding box center [1230, 292] width 140 height 35
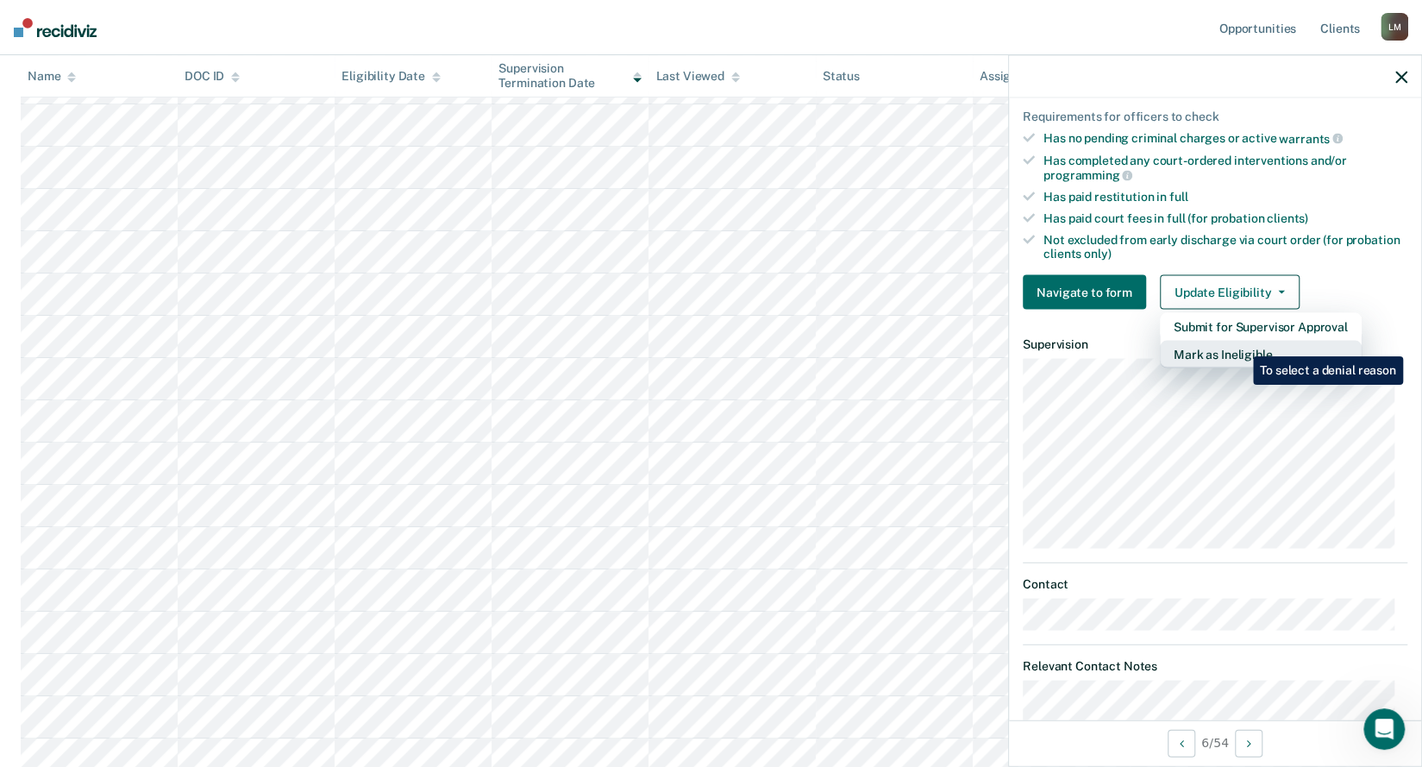
click at [1240, 343] on button "Mark as Ineligible" at bounding box center [1261, 355] width 202 height 28
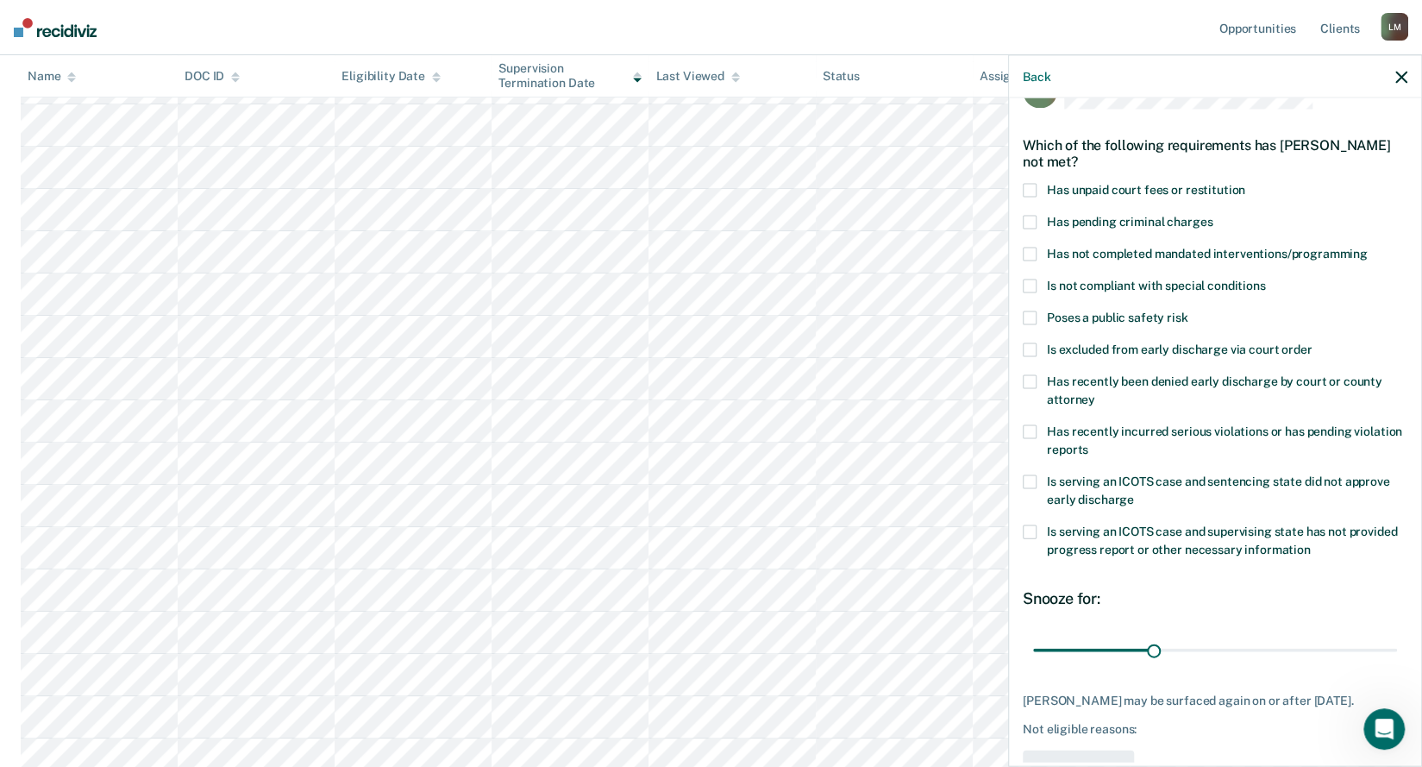
scroll to position [0, 0]
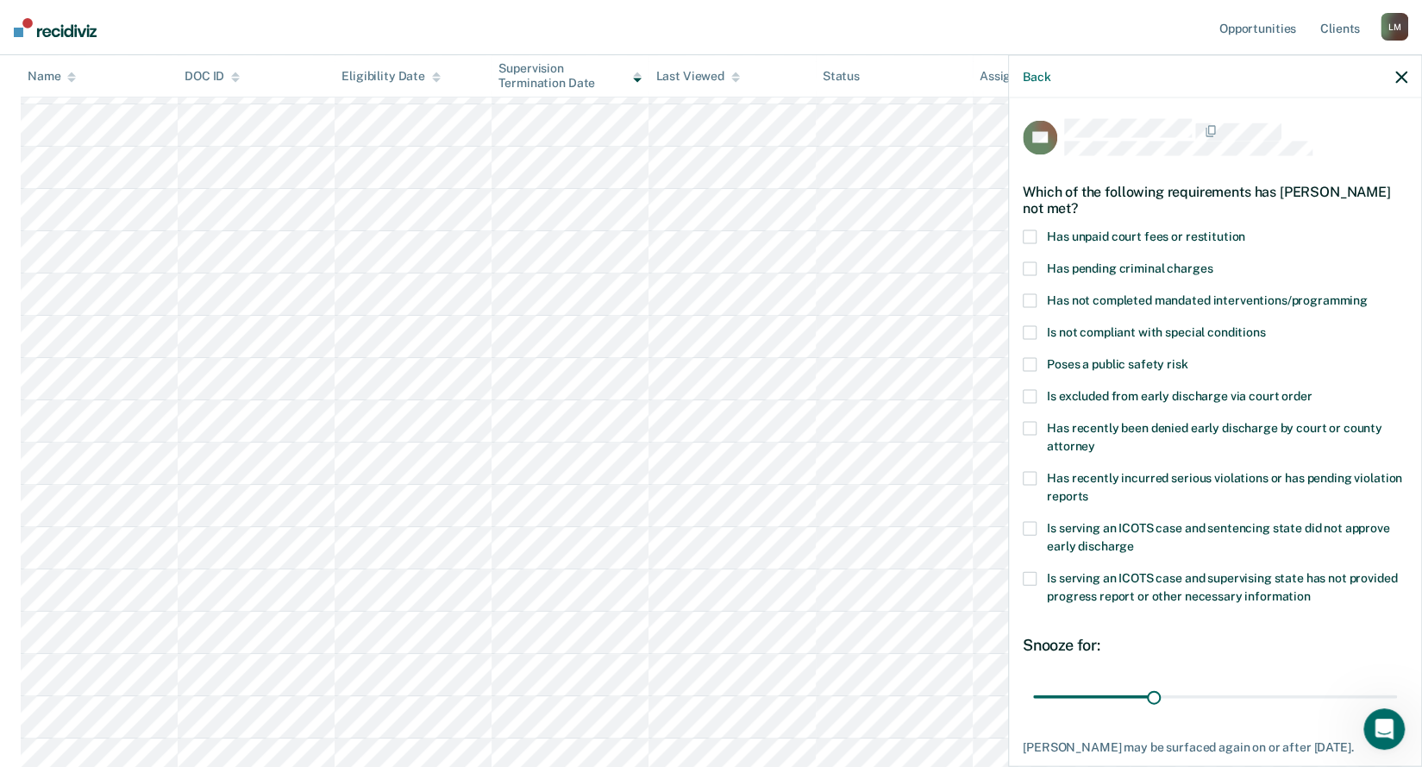
click at [1034, 235] on span at bounding box center [1030, 237] width 14 height 14
click at [1245, 230] on input "Has unpaid court fees or restitution" at bounding box center [1245, 230] width 0 height 0
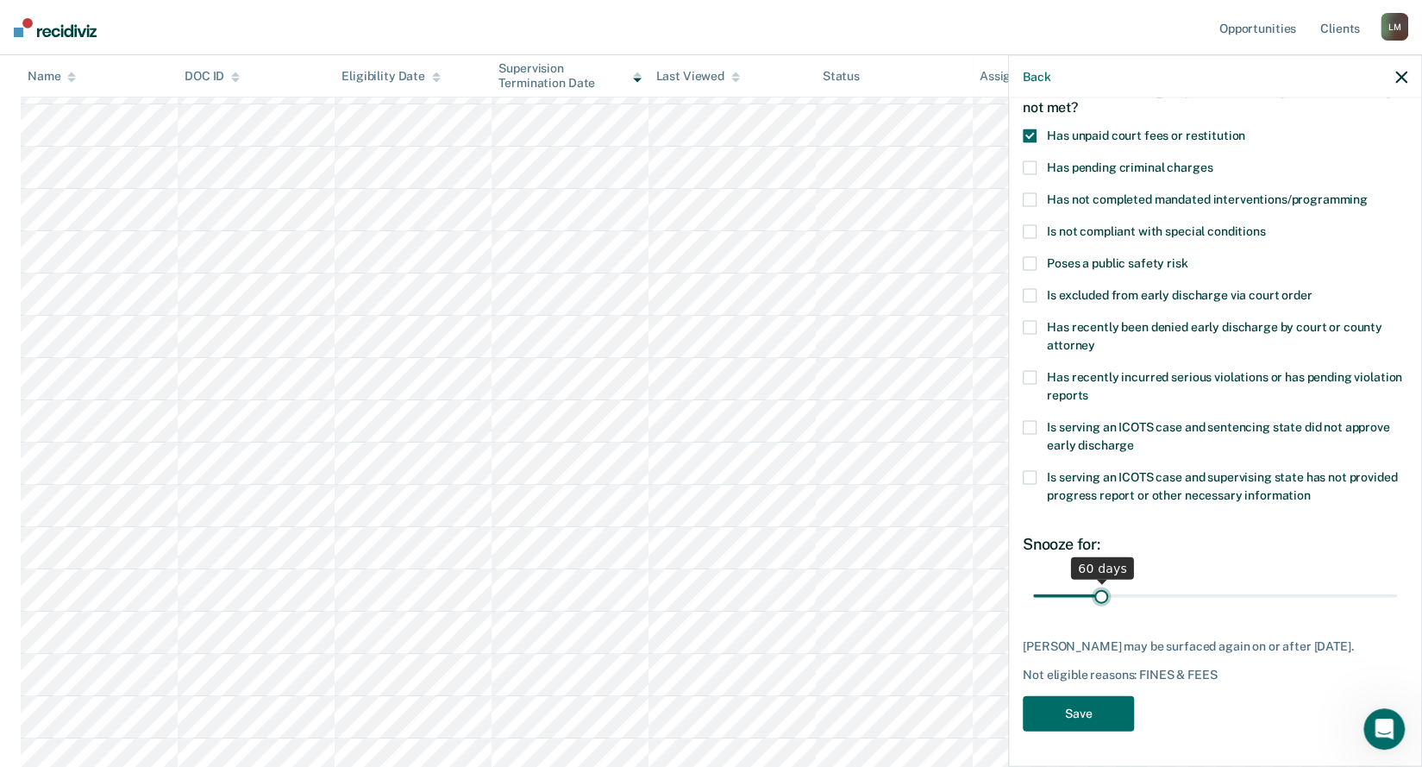
drag, startPoint x: 1068, startPoint y: 586, endPoint x: 1099, endPoint y: 601, distance: 34.7
type input "60"
click at [1099, 601] on input "range" at bounding box center [1215, 595] width 364 height 30
click at [1092, 709] on button "Save" at bounding box center [1078, 713] width 111 height 35
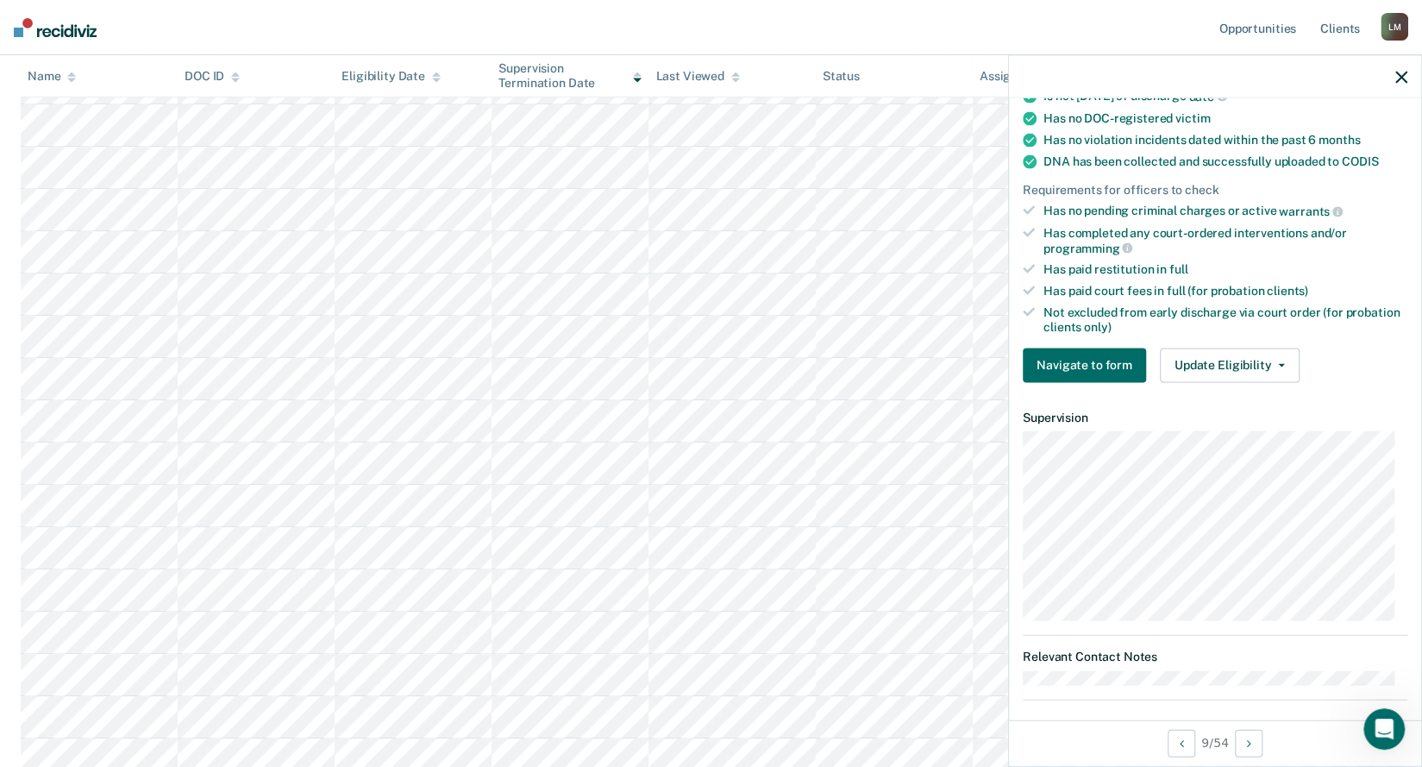
scroll to position [339, 0]
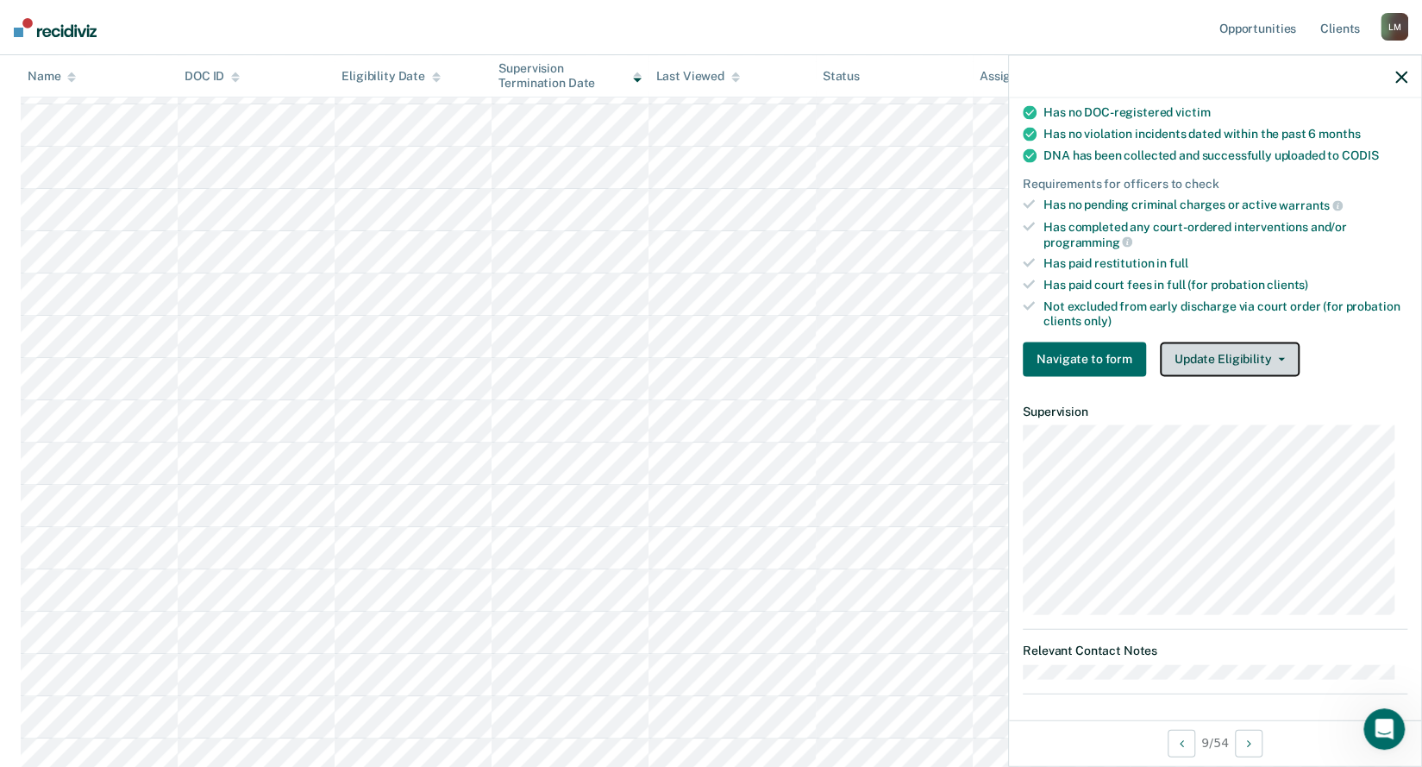
click at [1219, 351] on button "Update Eligibility" at bounding box center [1230, 359] width 140 height 35
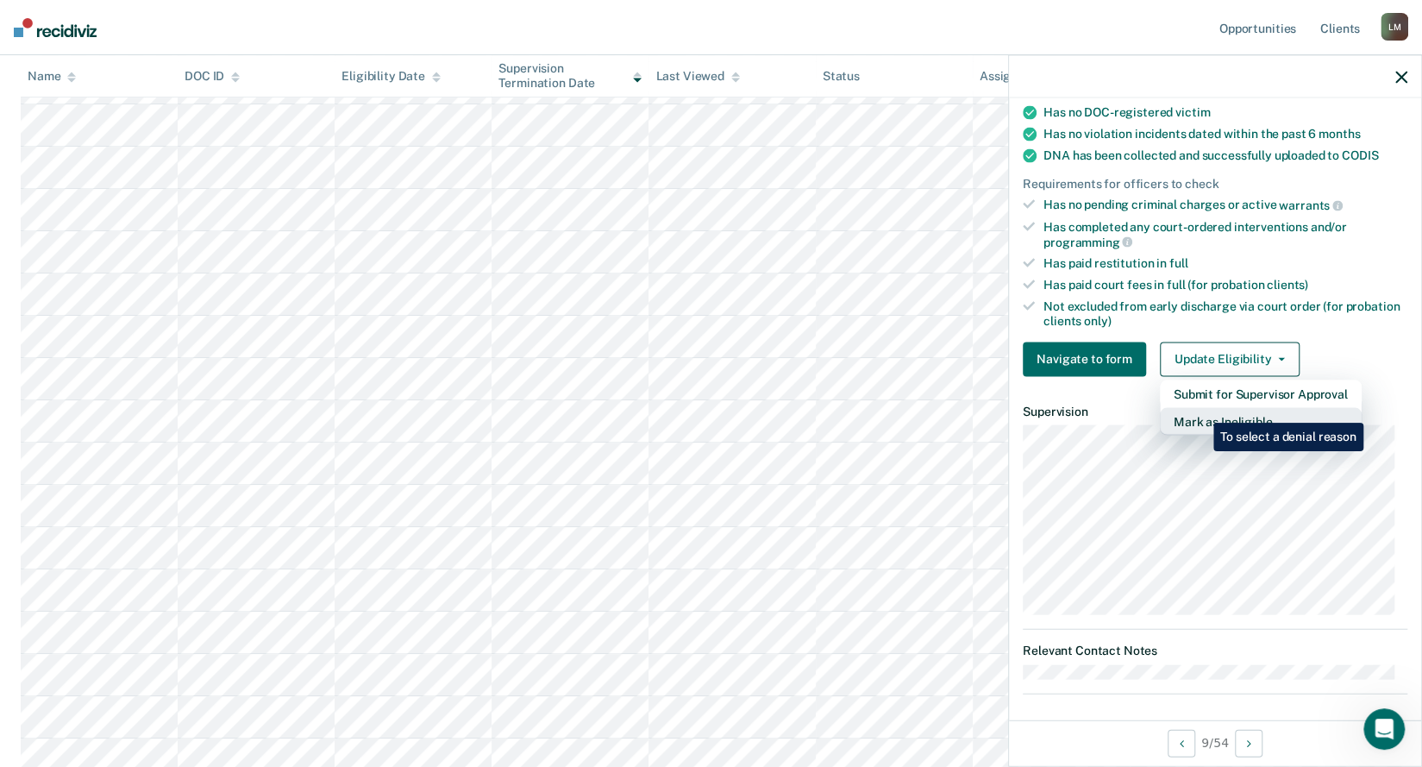
click at [1201, 410] on button "Mark as Ineligible" at bounding box center [1261, 421] width 202 height 28
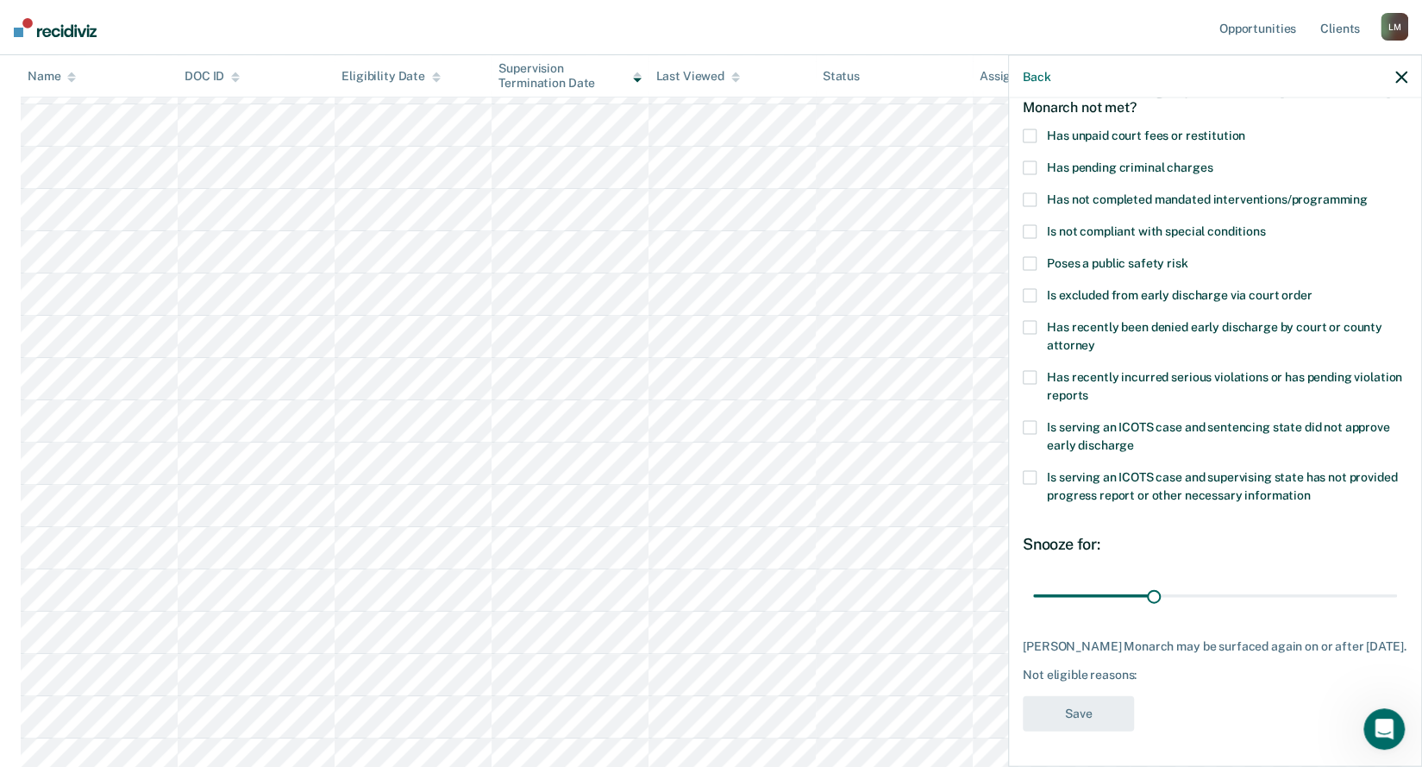
click at [1026, 129] on span at bounding box center [1030, 136] width 14 height 14
click at [1245, 129] on input "Has unpaid court fees or restitution" at bounding box center [1245, 129] width 0 height 0
drag, startPoint x: 1064, startPoint y: 586, endPoint x: 1094, endPoint y: 582, distance: 29.5
type input "60"
click at [1094, 582] on input "range" at bounding box center [1215, 595] width 364 height 30
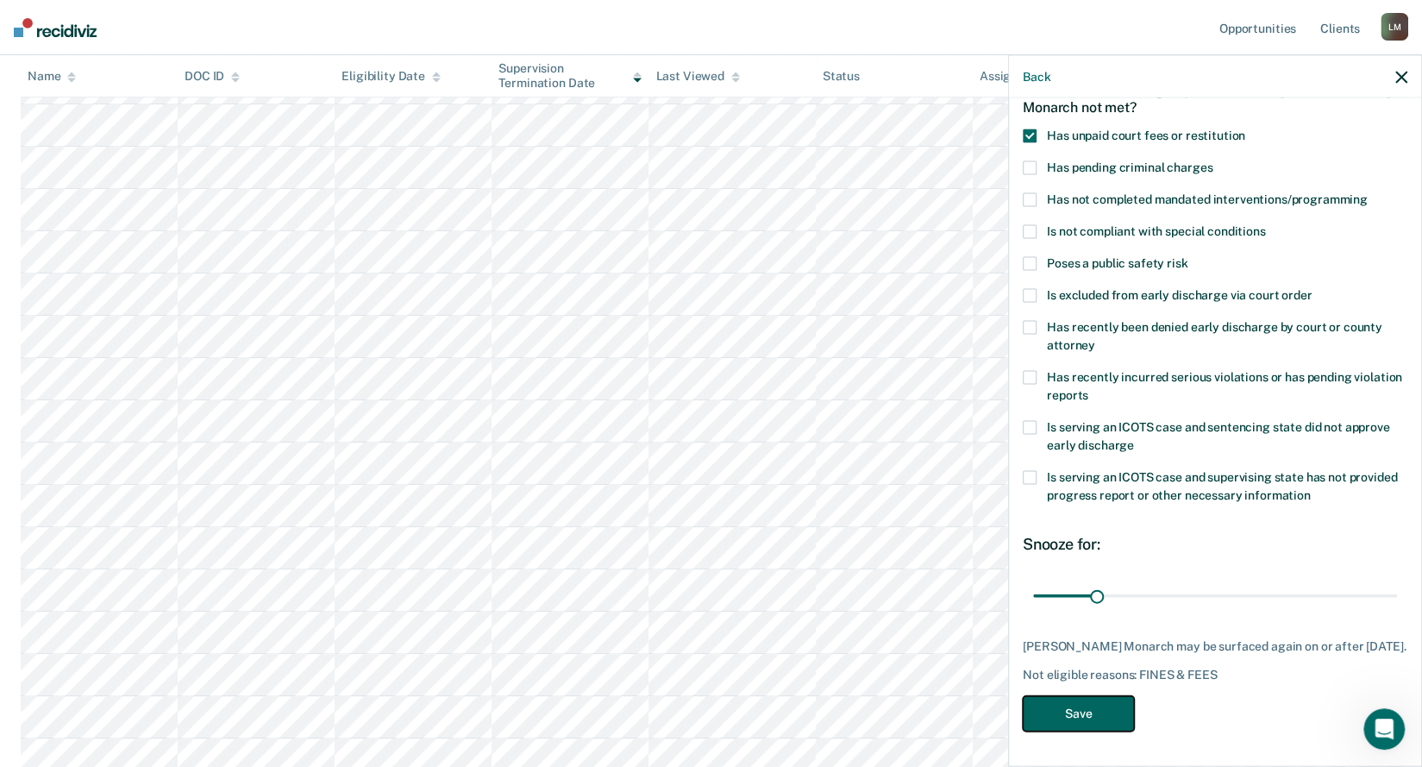
click at [1070, 708] on button "Save" at bounding box center [1078, 713] width 111 height 35
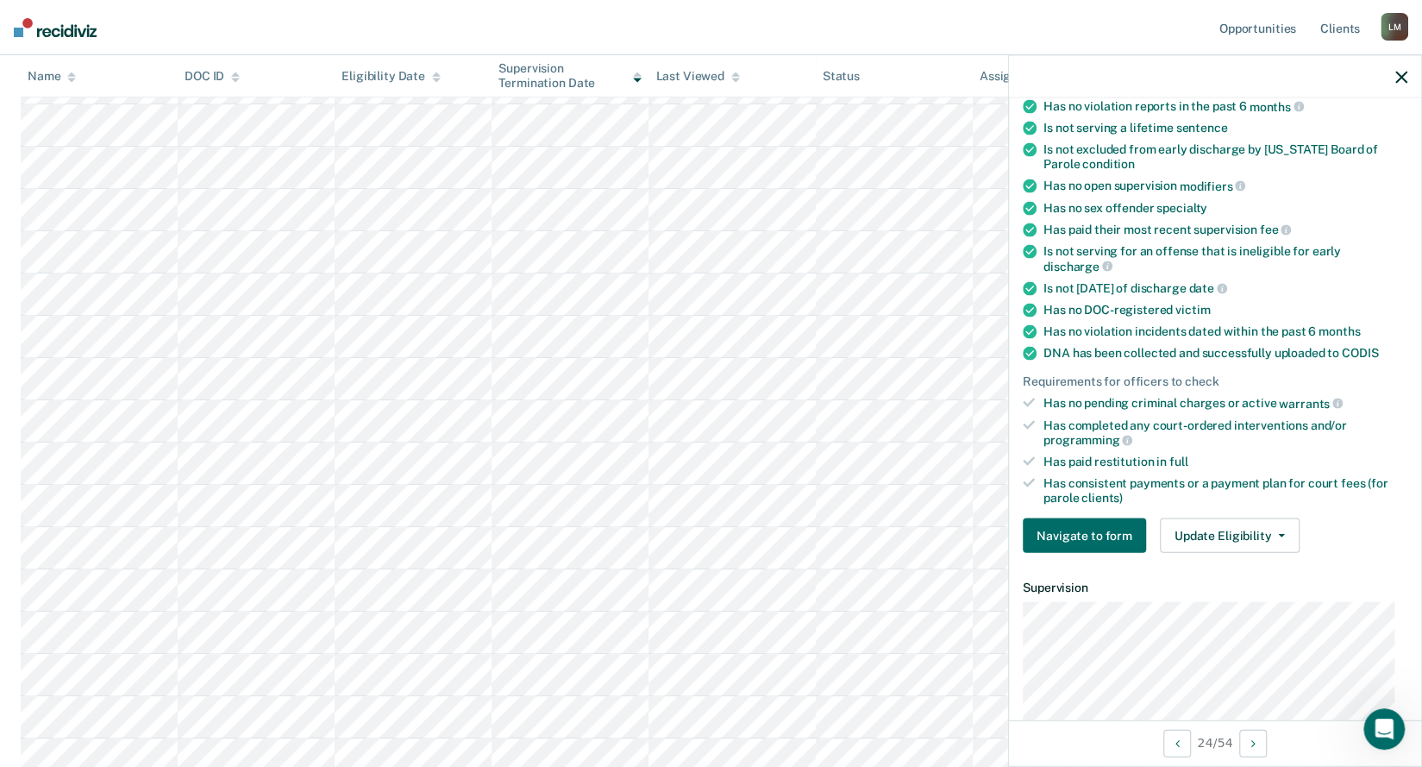
scroll to position [456, 0]
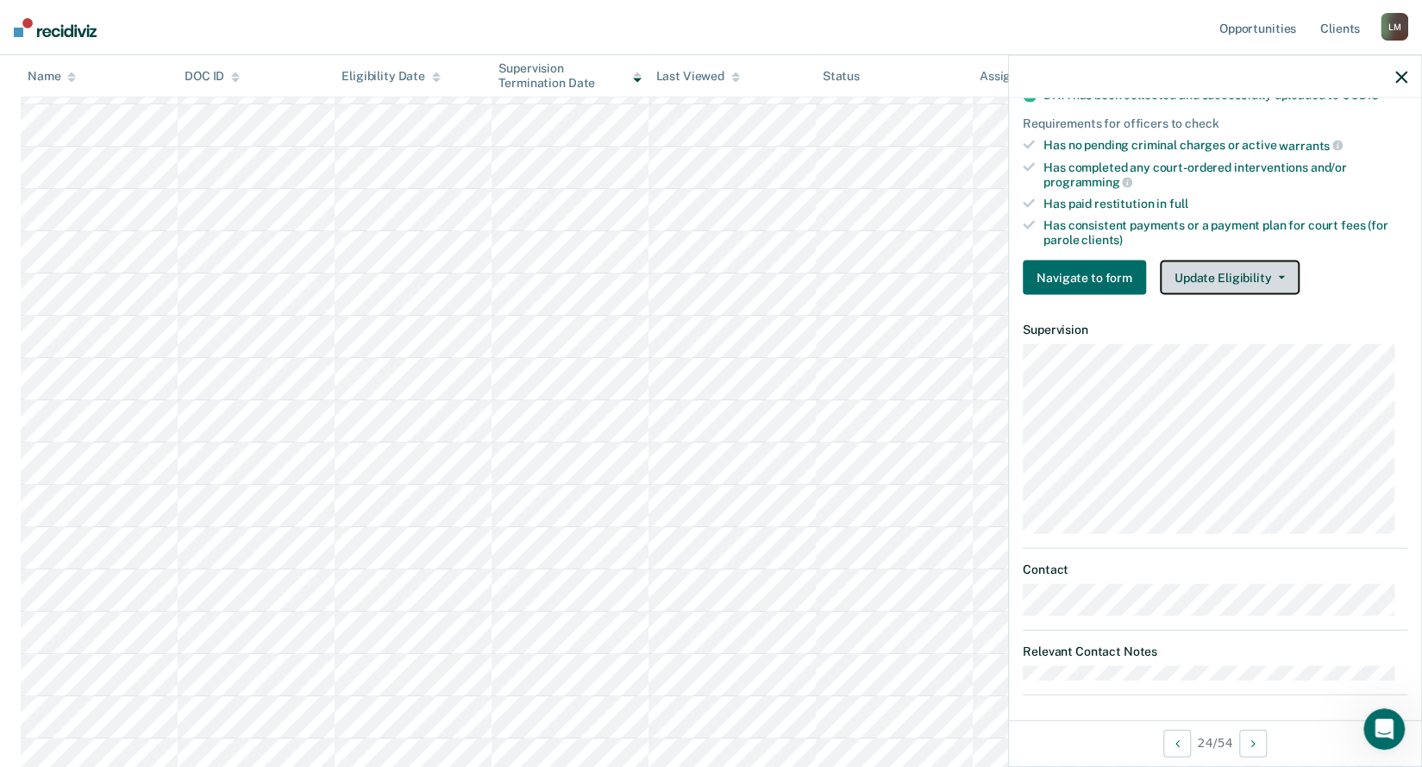
click at [1249, 270] on button "Update Eligibility" at bounding box center [1230, 277] width 140 height 35
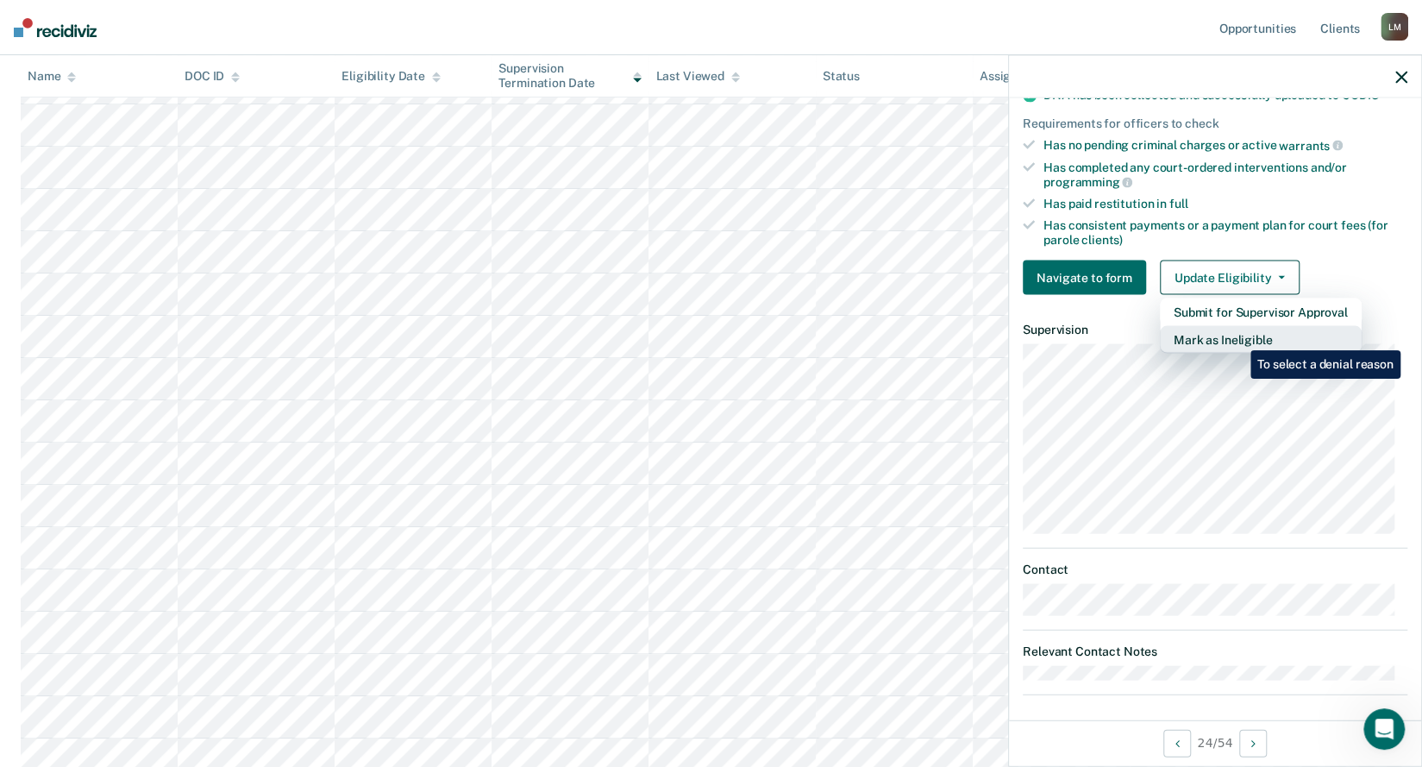
click at [1238, 337] on button "Mark as Ineligible" at bounding box center [1261, 340] width 202 height 28
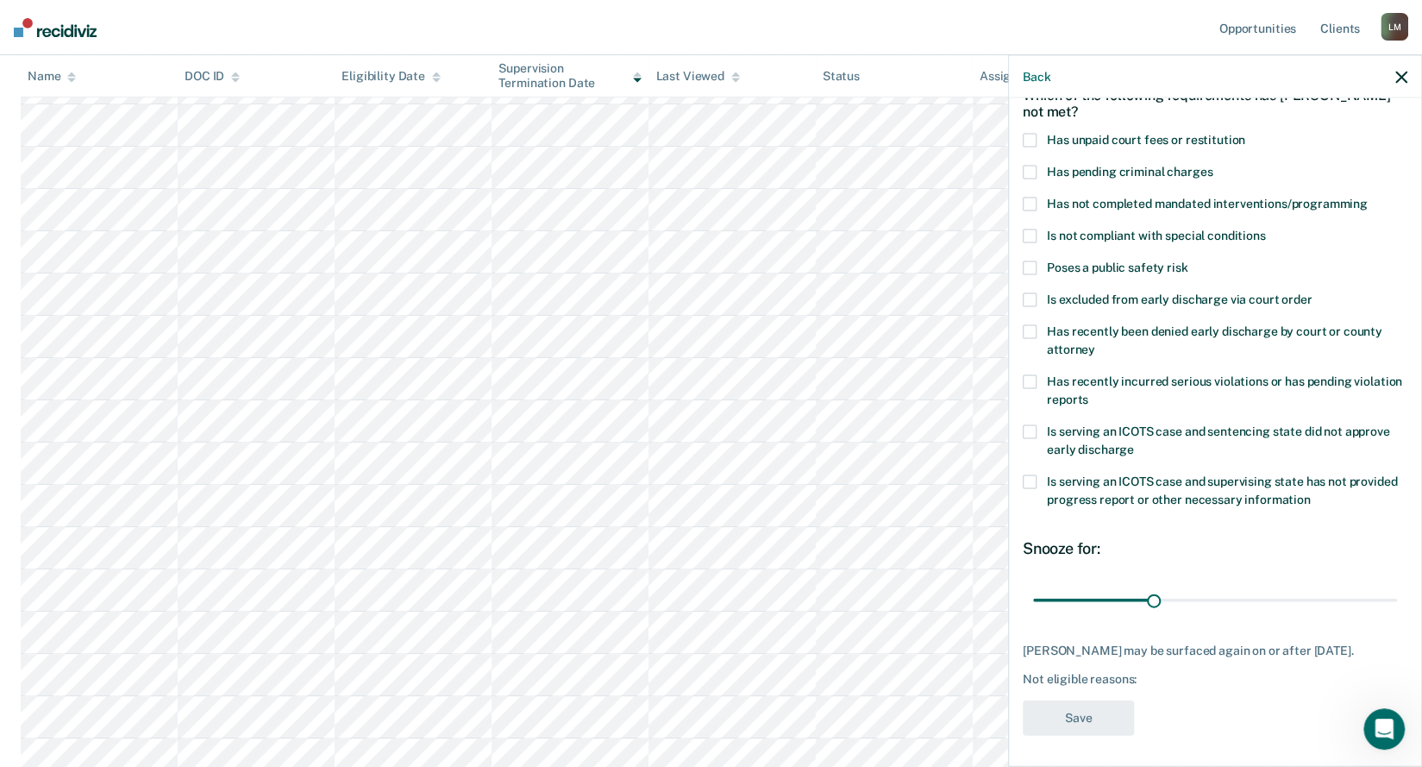
click at [1032, 430] on span at bounding box center [1030, 432] width 14 height 14
click at [1134, 443] on input "Is serving an ICOTS case and sentencing state did not approve early discharge" at bounding box center [1134, 443] width 0 height 0
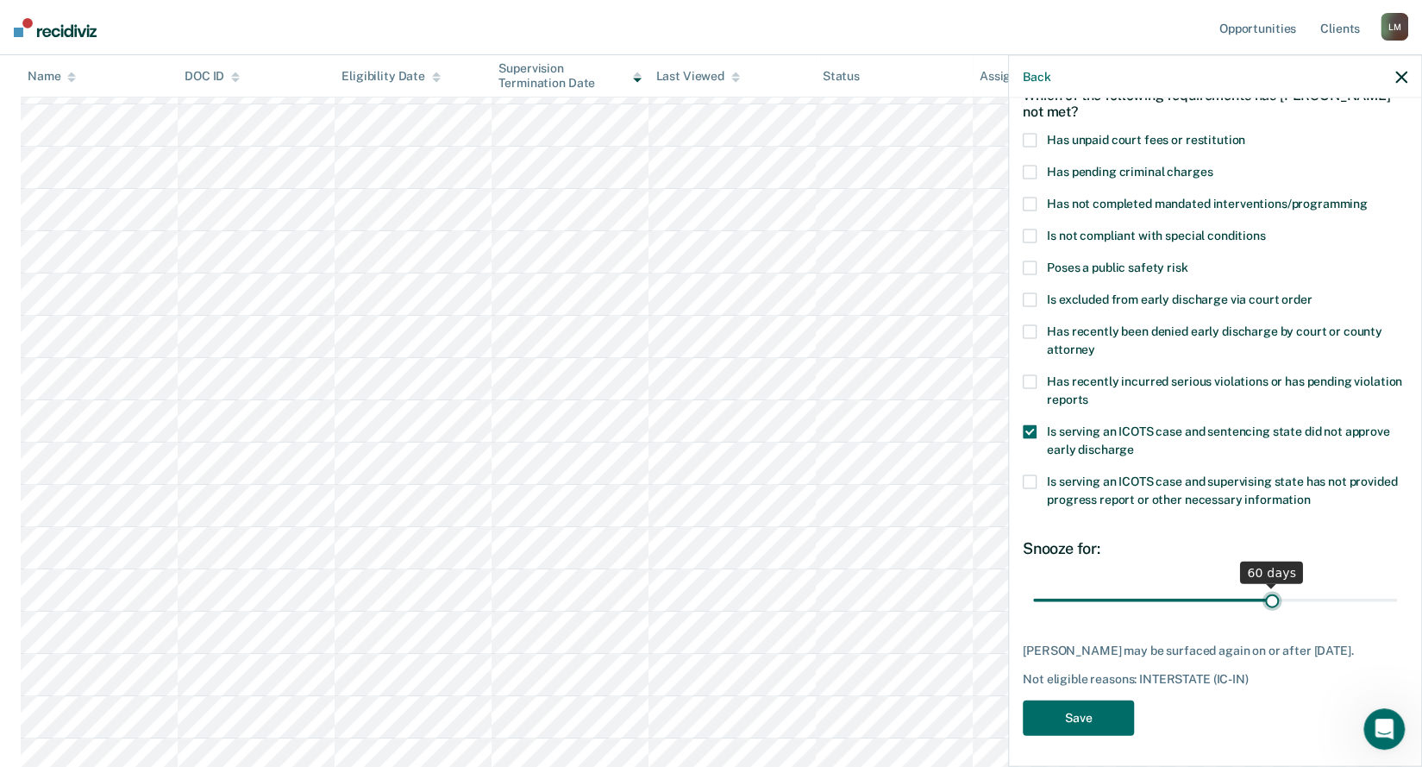
drag, startPoint x: 1151, startPoint y: 599, endPoint x: 1264, endPoint y: 598, distance: 113.0
type input "60"
click at [1264, 598] on input "range" at bounding box center [1215, 600] width 364 height 30
click at [1107, 727] on button "Save" at bounding box center [1078, 717] width 111 height 35
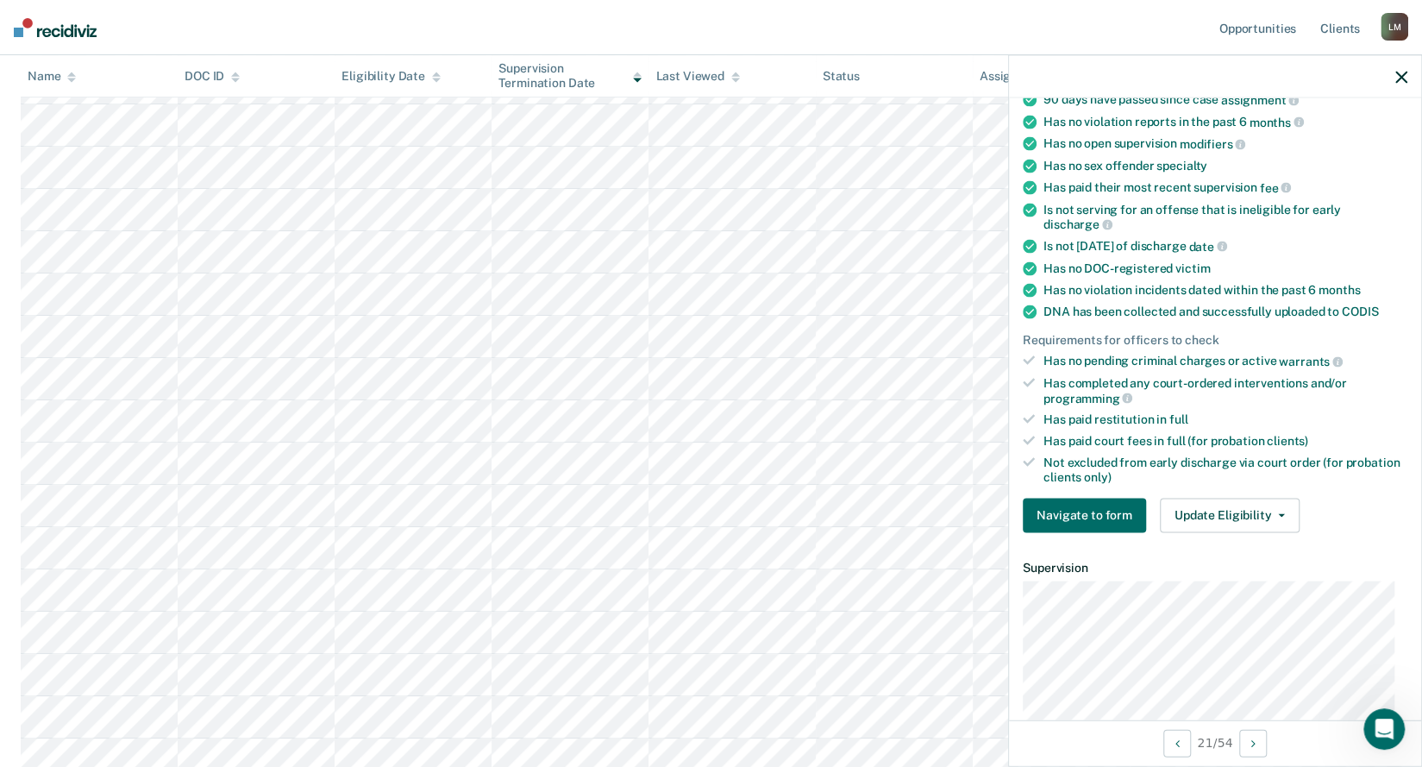
scroll to position [269, 0]
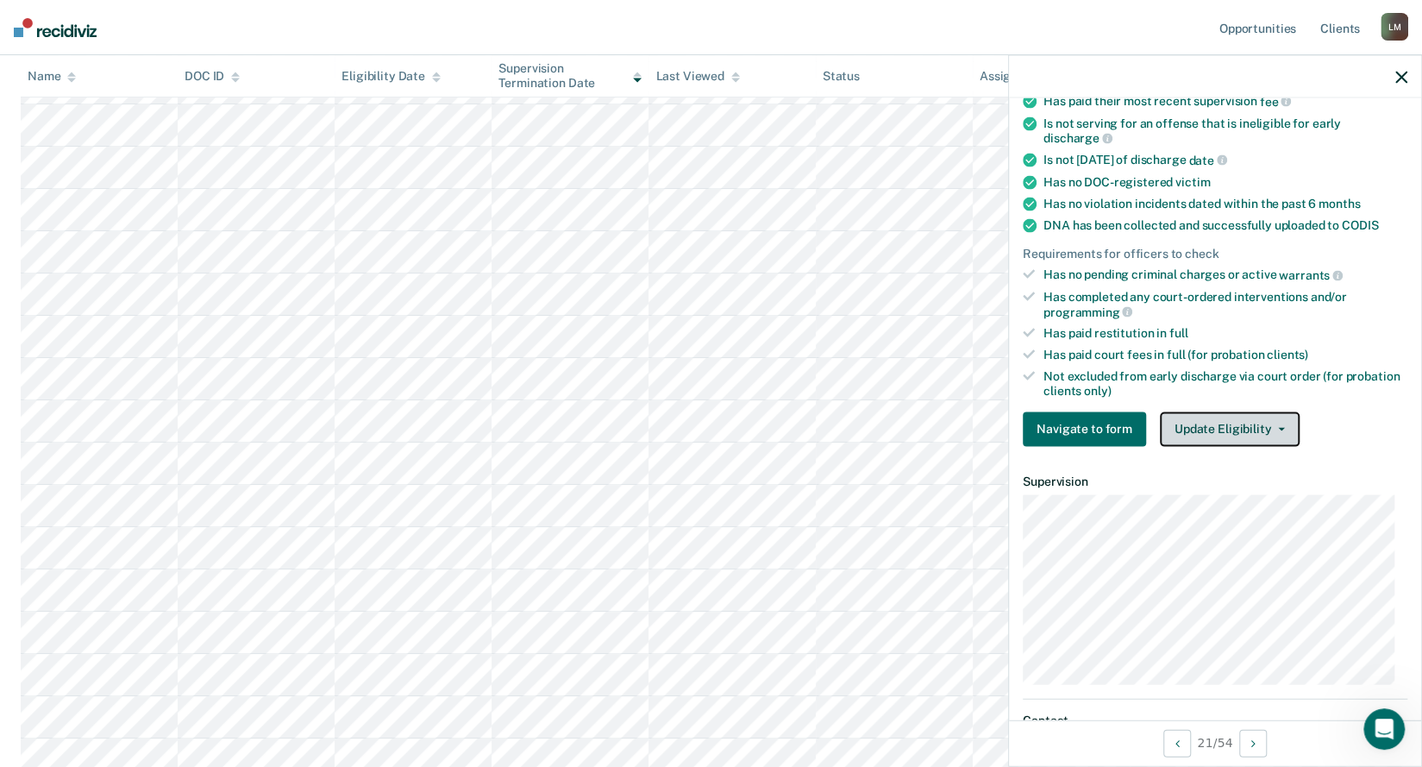
click at [1202, 423] on button "Update Eligibility" at bounding box center [1230, 428] width 140 height 35
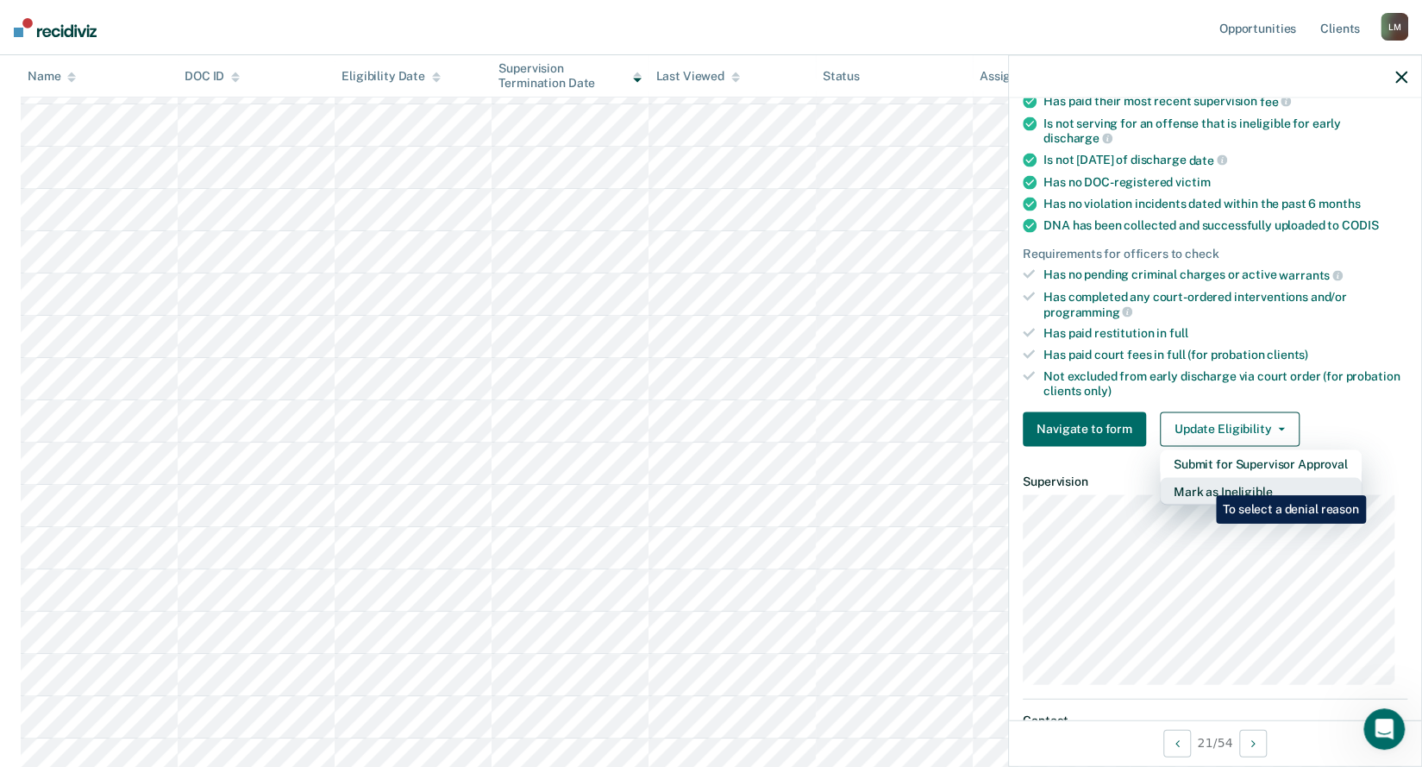
click at [1204, 481] on button "Mark as Ineligible" at bounding box center [1261, 491] width 202 height 28
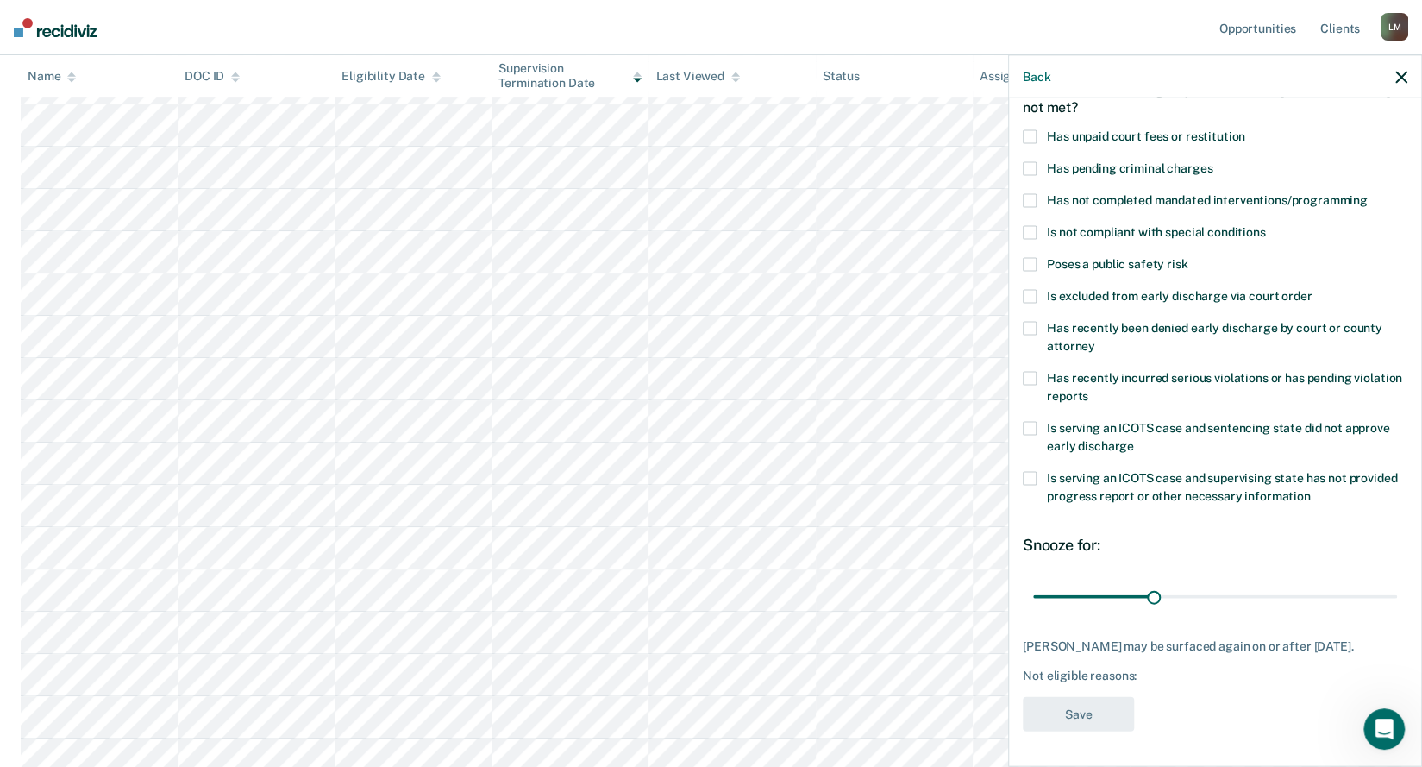
scroll to position [111, 0]
click at [1033, 129] on span at bounding box center [1030, 136] width 14 height 14
click at [1245, 129] on input "Has unpaid court fees or restitution" at bounding box center [1245, 129] width 0 height 0
drag, startPoint x: 1068, startPoint y: 582, endPoint x: 1094, endPoint y: 587, distance: 26.2
type input "60"
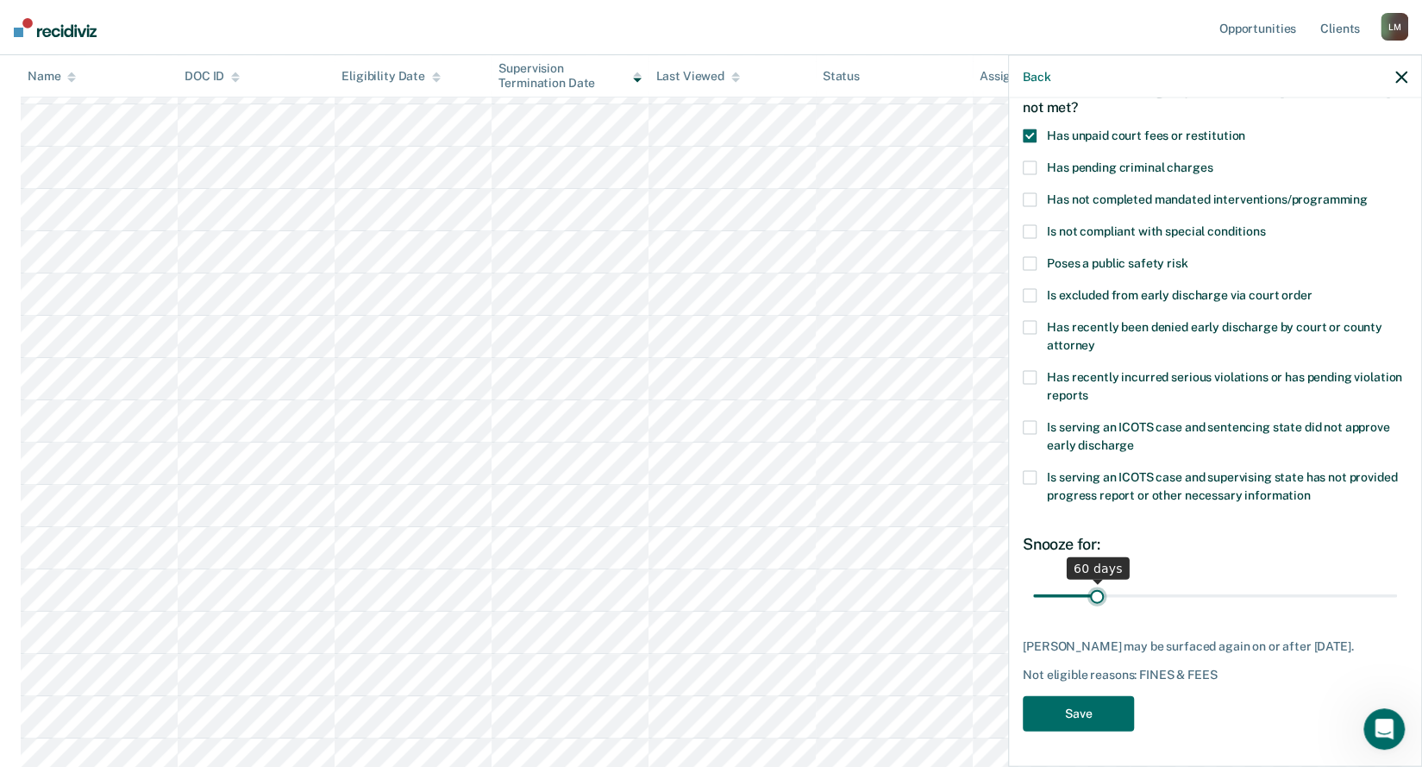
click at [1094, 587] on input "range" at bounding box center [1215, 595] width 364 height 30
click at [1095, 717] on button "Save" at bounding box center [1078, 713] width 111 height 35
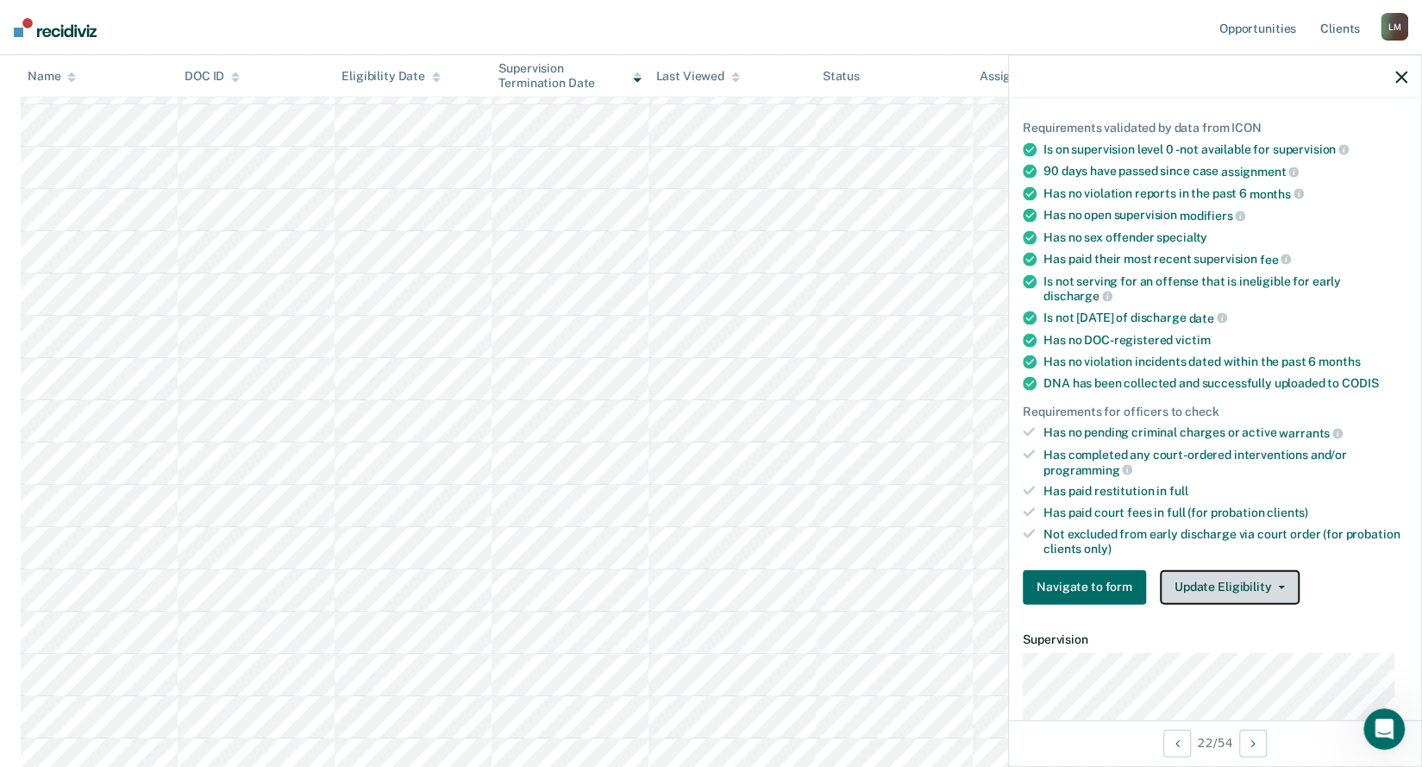
click at [1259, 580] on button "Update Eligibility" at bounding box center [1230, 586] width 140 height 35
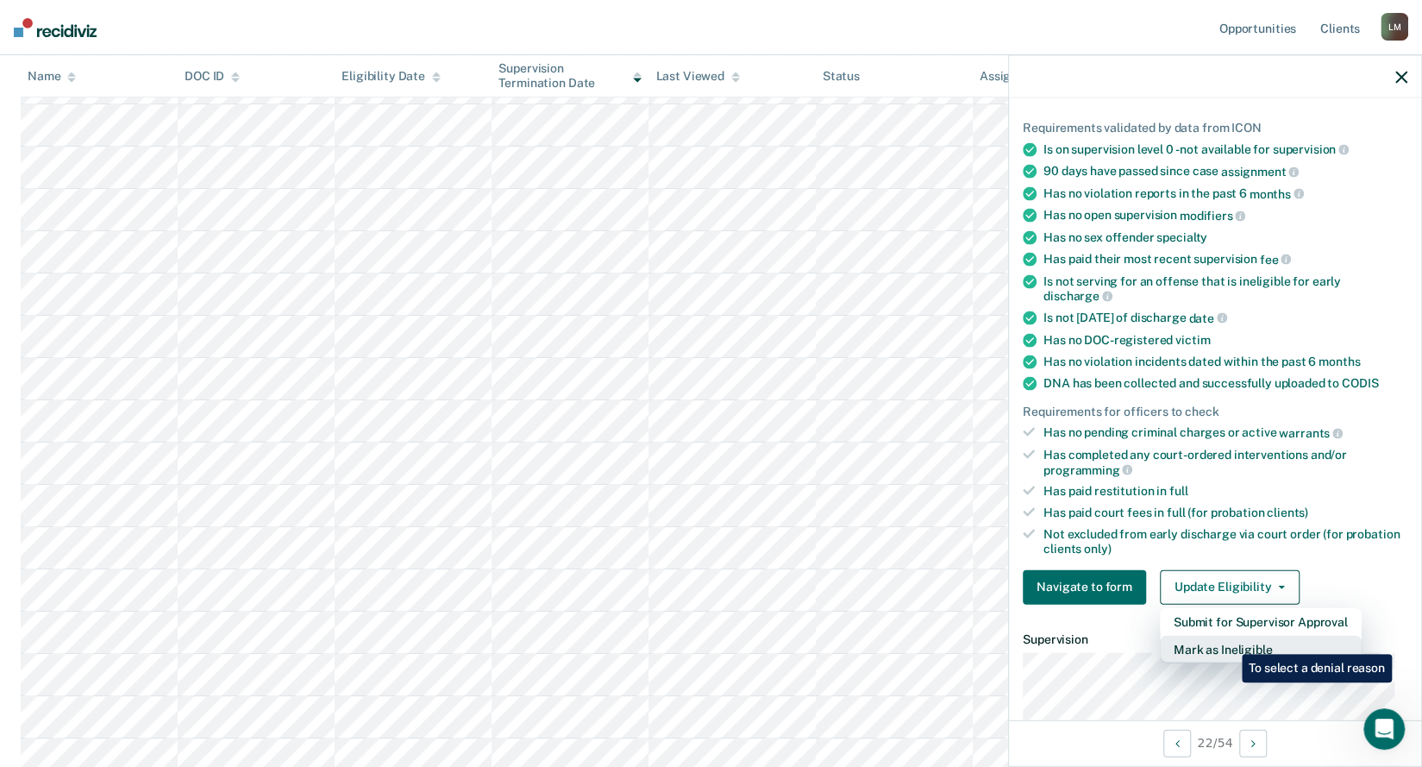
click at [1229, 641] on button "Mark as Ineligible" at bounding box center [1261, 649] width 202 height 28
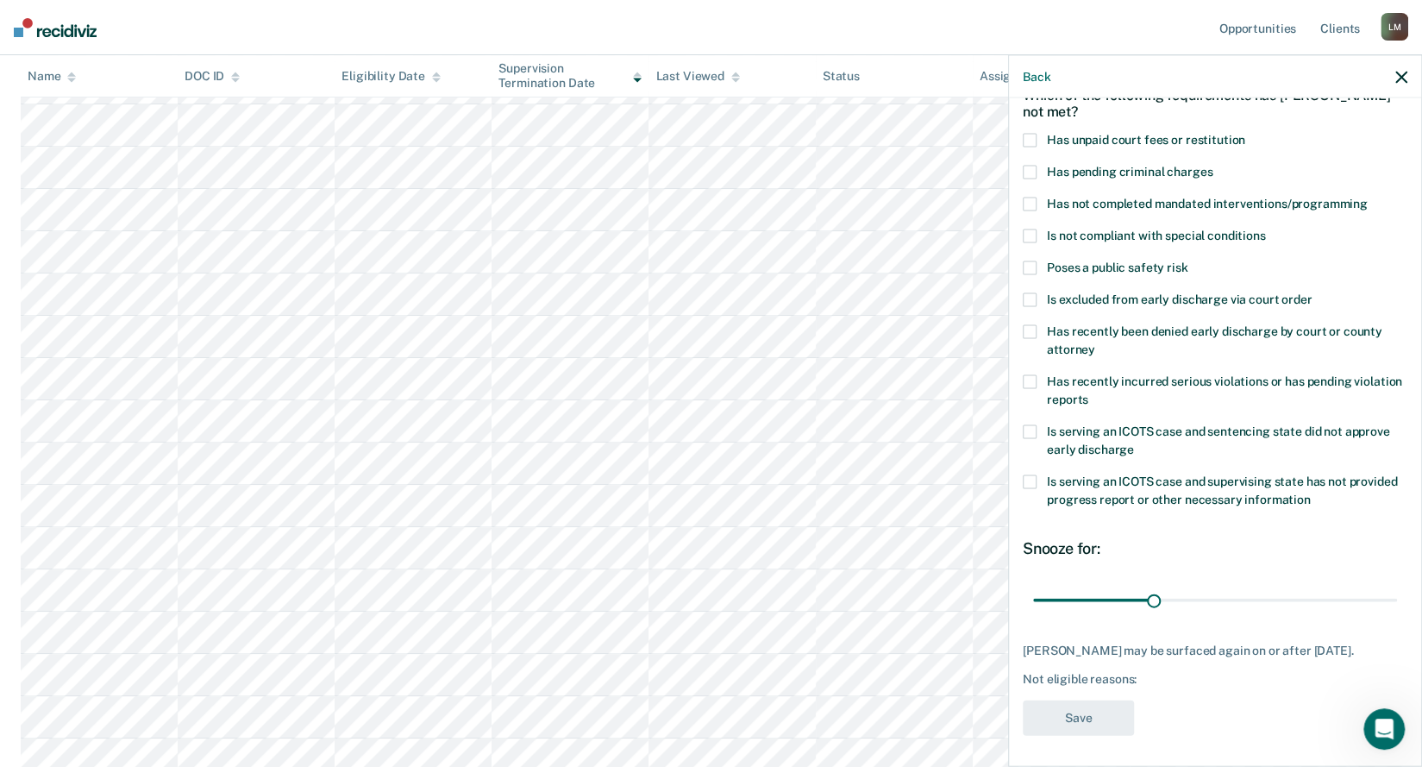
click at [1033, 135] on span at bounding box center [1030, 141] width 14 height 14
click at [1245, 134] on input "Has unpaid court fees or restitution" at bounding box center [1245, 134] width 0 height 0
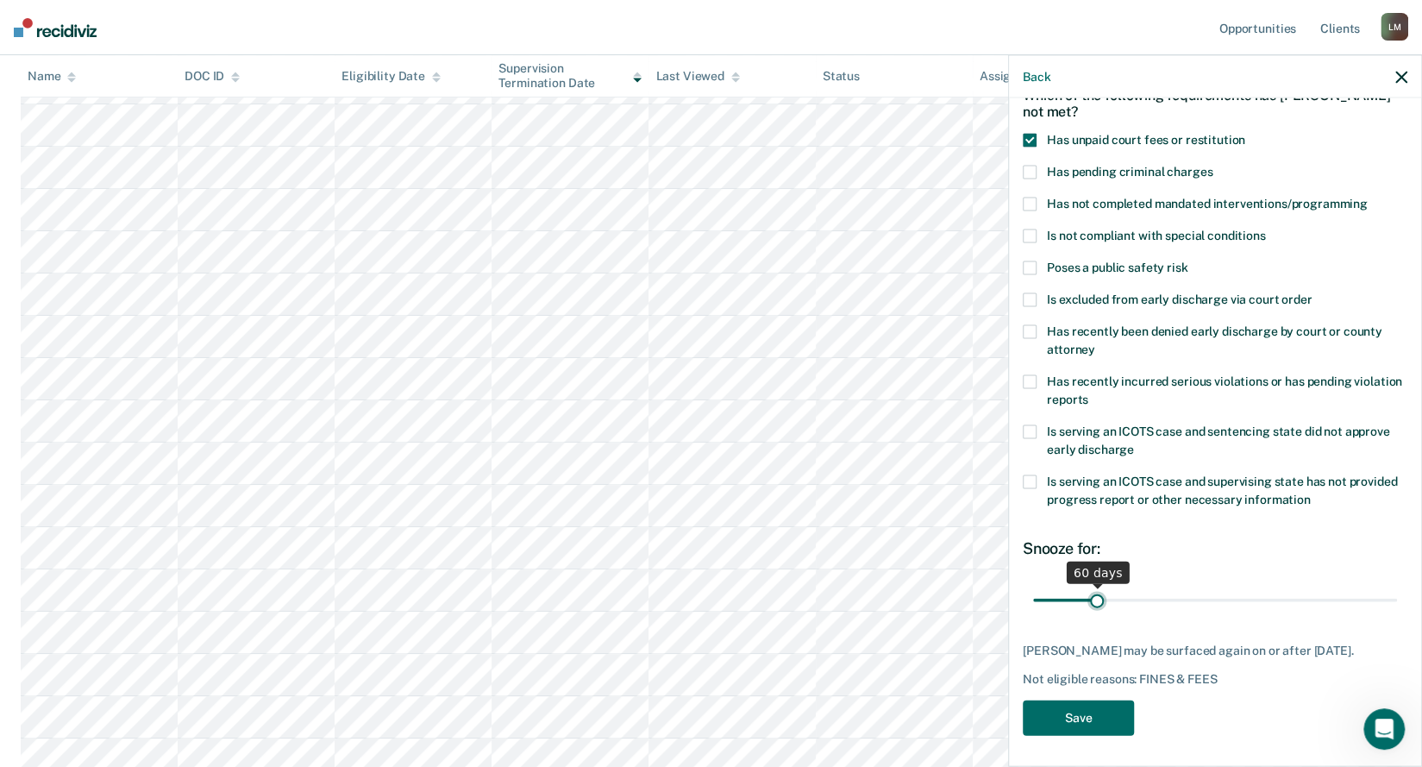
drag, startPoint x: 1066, startPoint y: 601, endPoint x: 1094, endPoint y: 599, distance: 27.7
type input "60"
click at [1094, 599] on input "range" at bounding box center [1215, 600] width 364 height 30
click at [1101, 713] on button "Save" at bounding box center [1078, 717] width 111 height 35
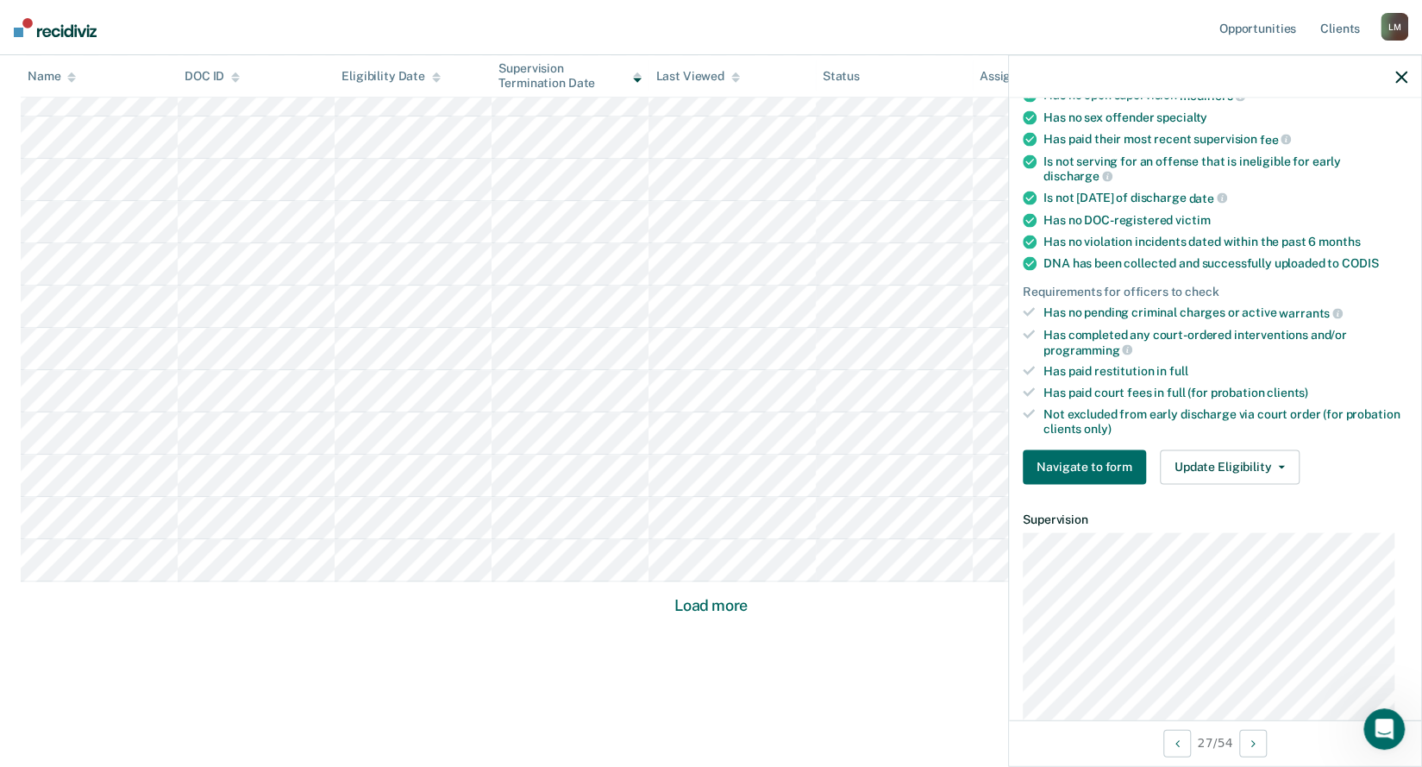
scroll to position [421, 0]
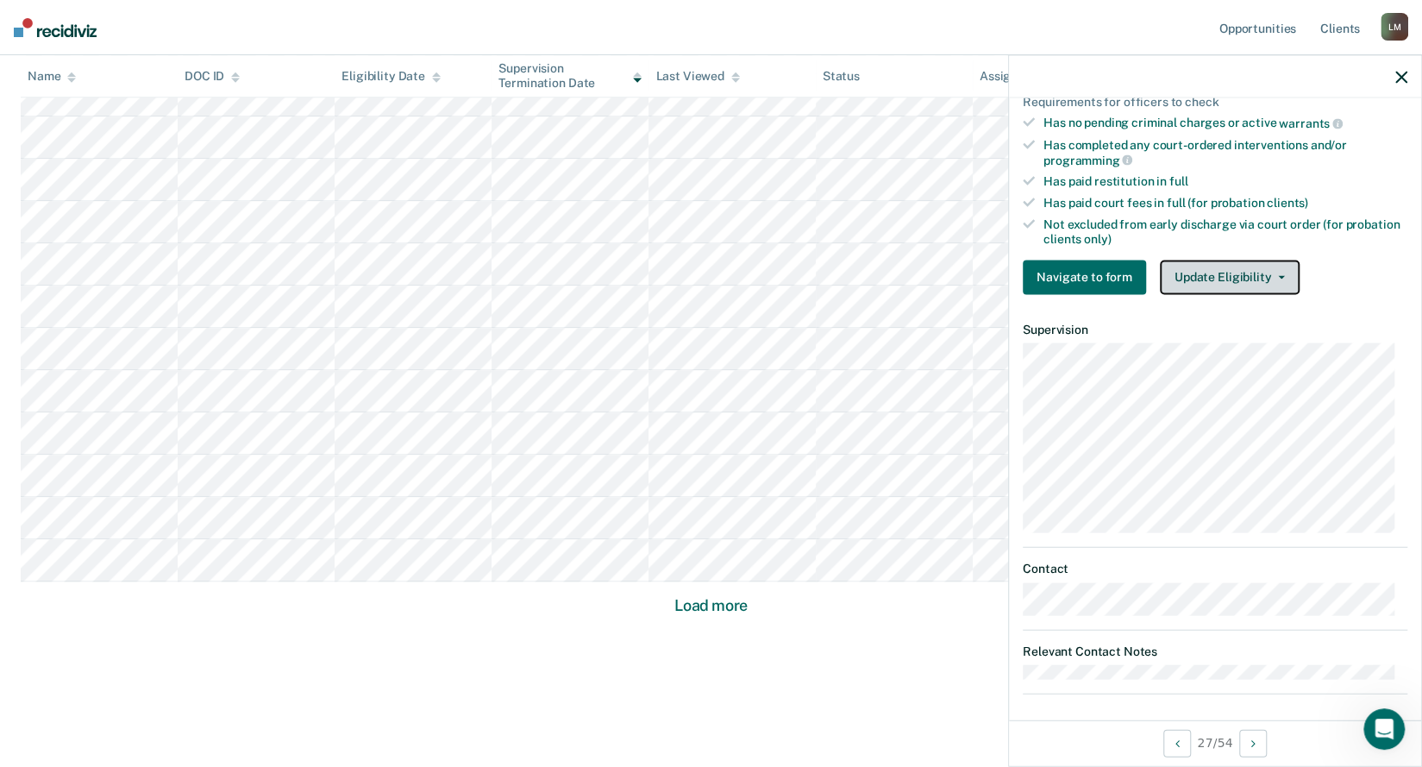
click at [1237, 263] on button "Update Eligibility" at bounding box center [1230, 277] width 140 height 35
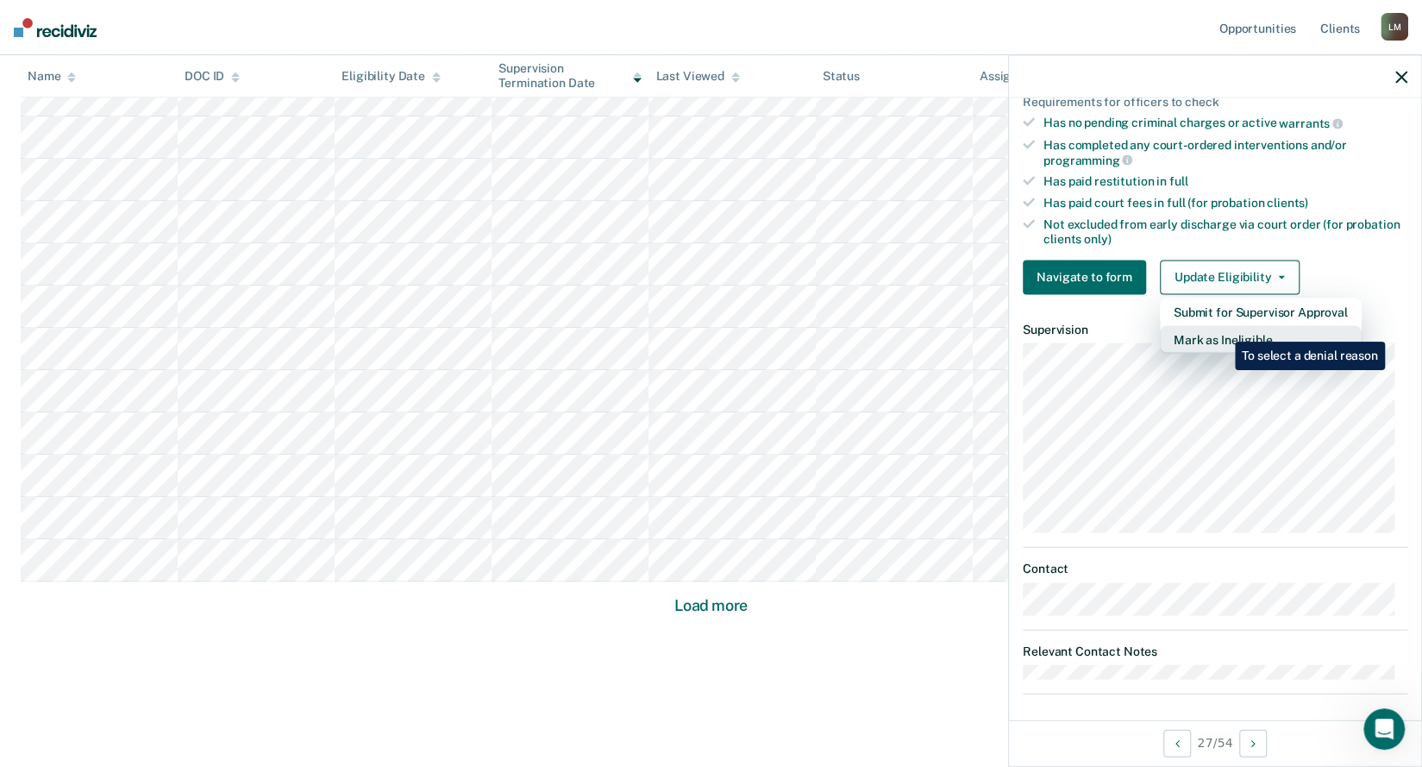
click at [1222, 329] on button "Mark as Ineligible" at bounding box center [1261, 339] width 202 height 28
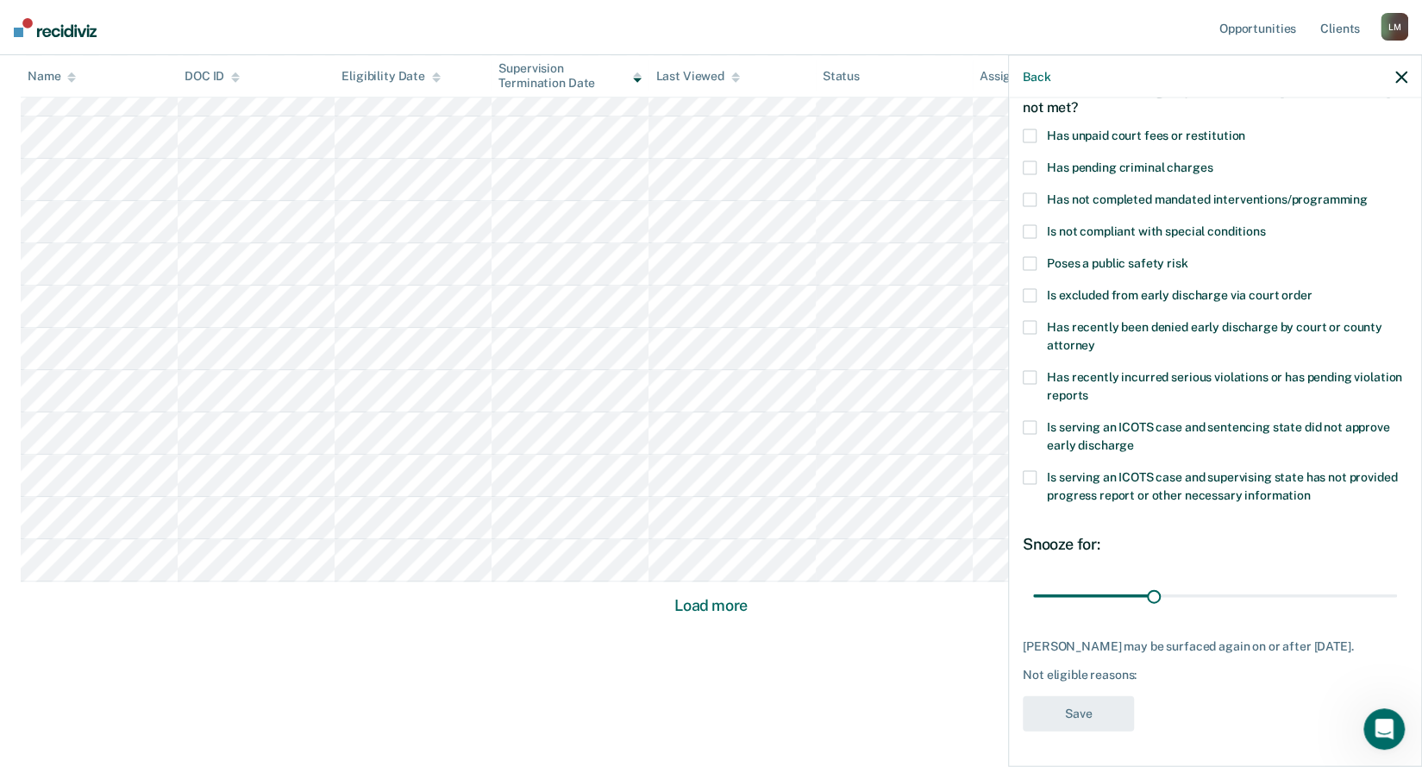
scroll to position [0, 0]
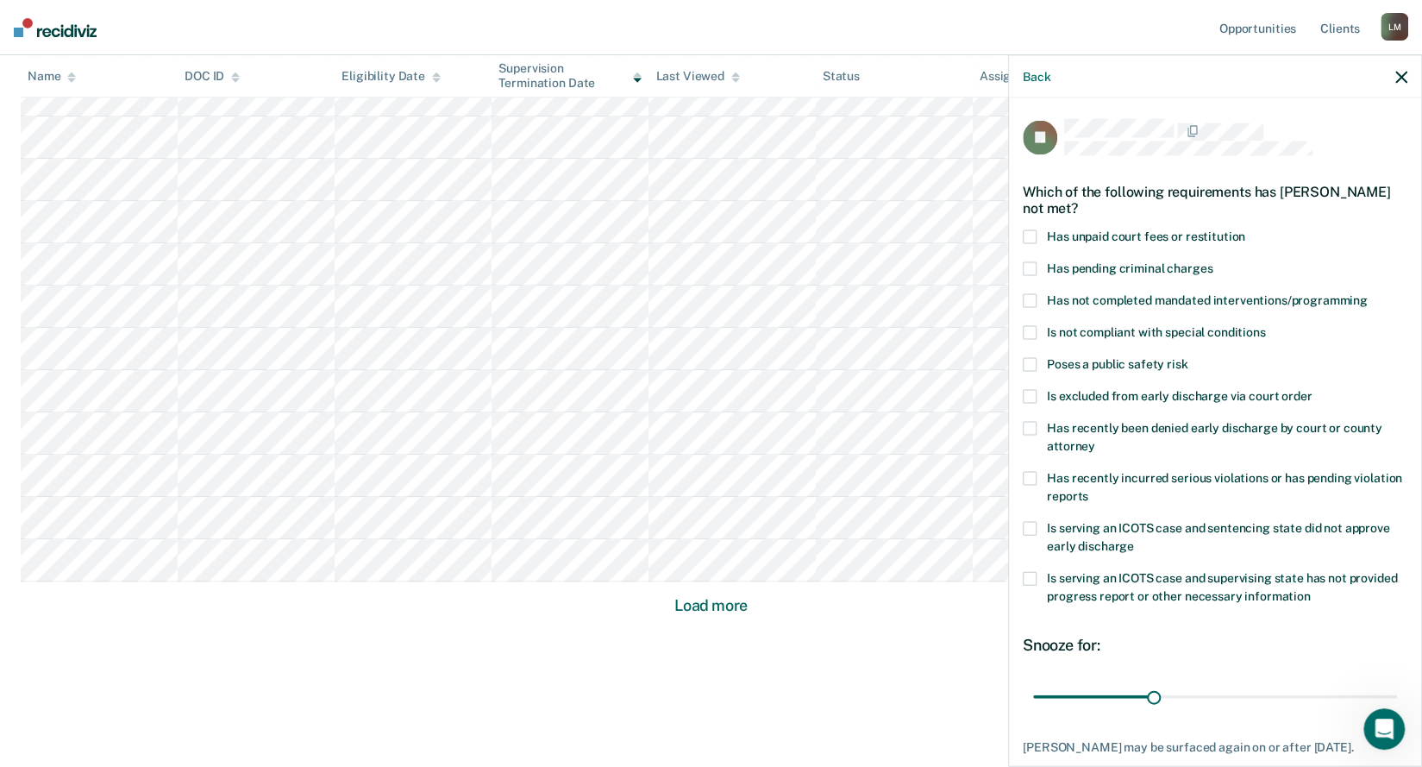
click at [1028, 235] on span at bounding box center [1030, 237] width 14 height 14
click at [1245, 230] on input "Has unpaid court fees or restitution" at bounding box center [1245, 230] width 0 height 0
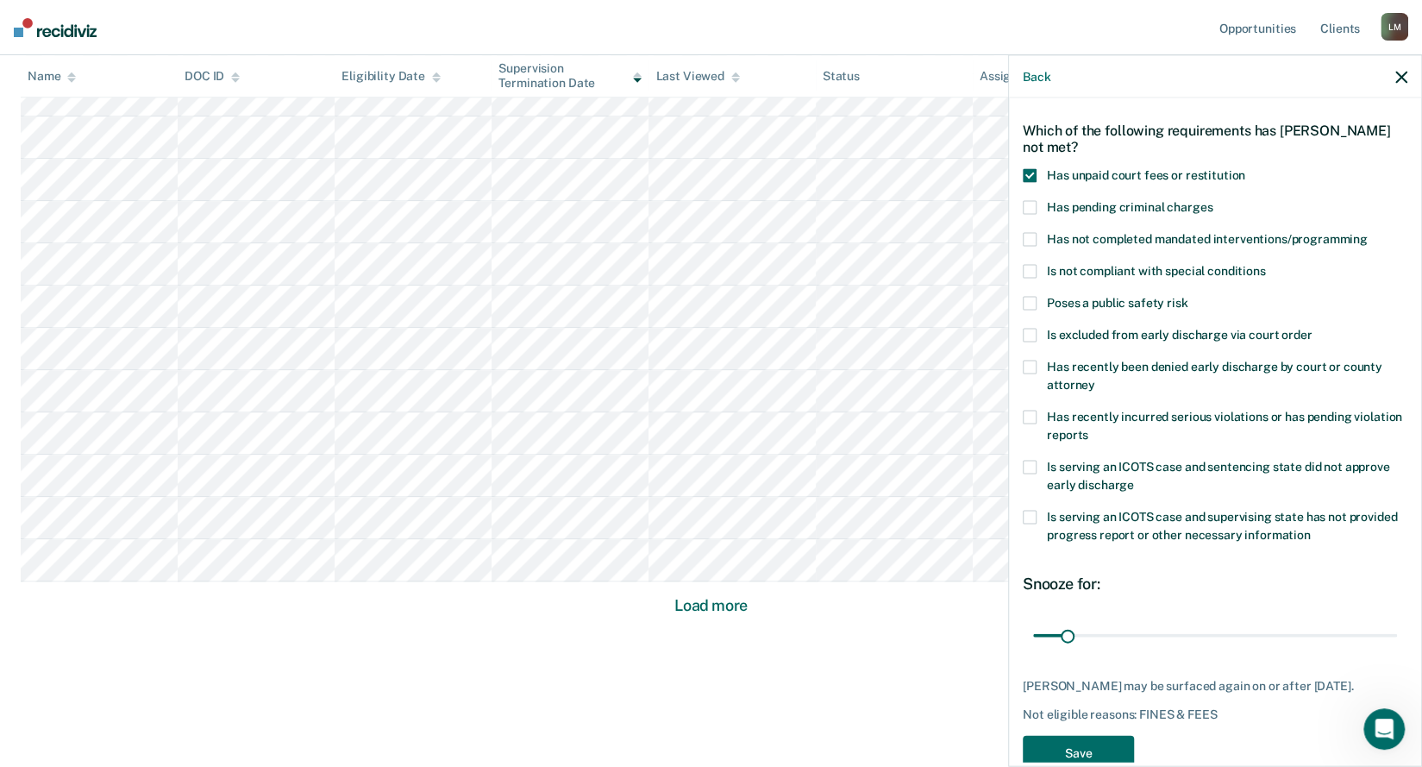
scroll to position [111, 0]
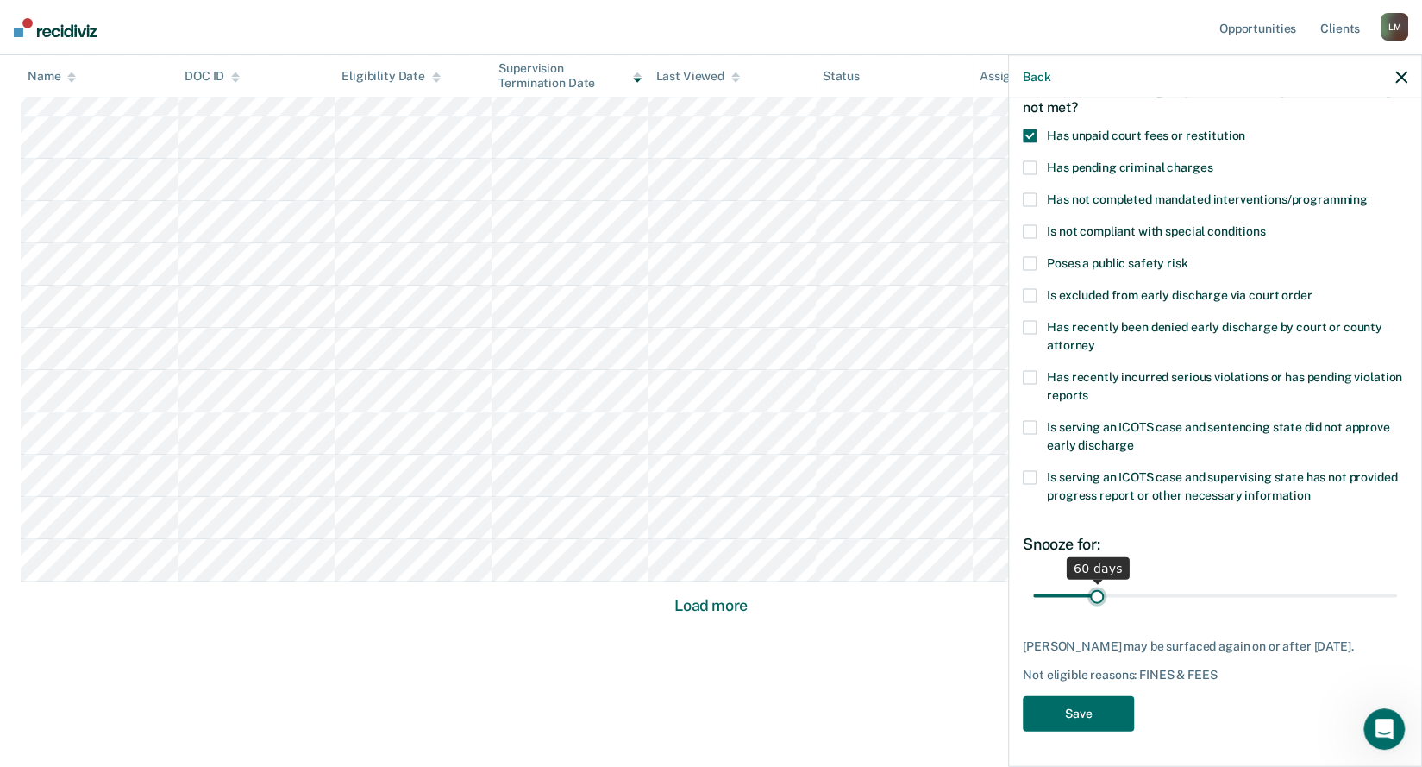
drag, startPoint x: 1066, startPoint y: 582, endPoint x: 1094, endPoint y: 587, distance: 28.1
type input "60"
click at [1094, 587] on input "range" at bounding box center [1215, 595] width 364 height 30
click at [1082, 714] on button "Save" at bounding box center [1078, 713] width 111 height 35
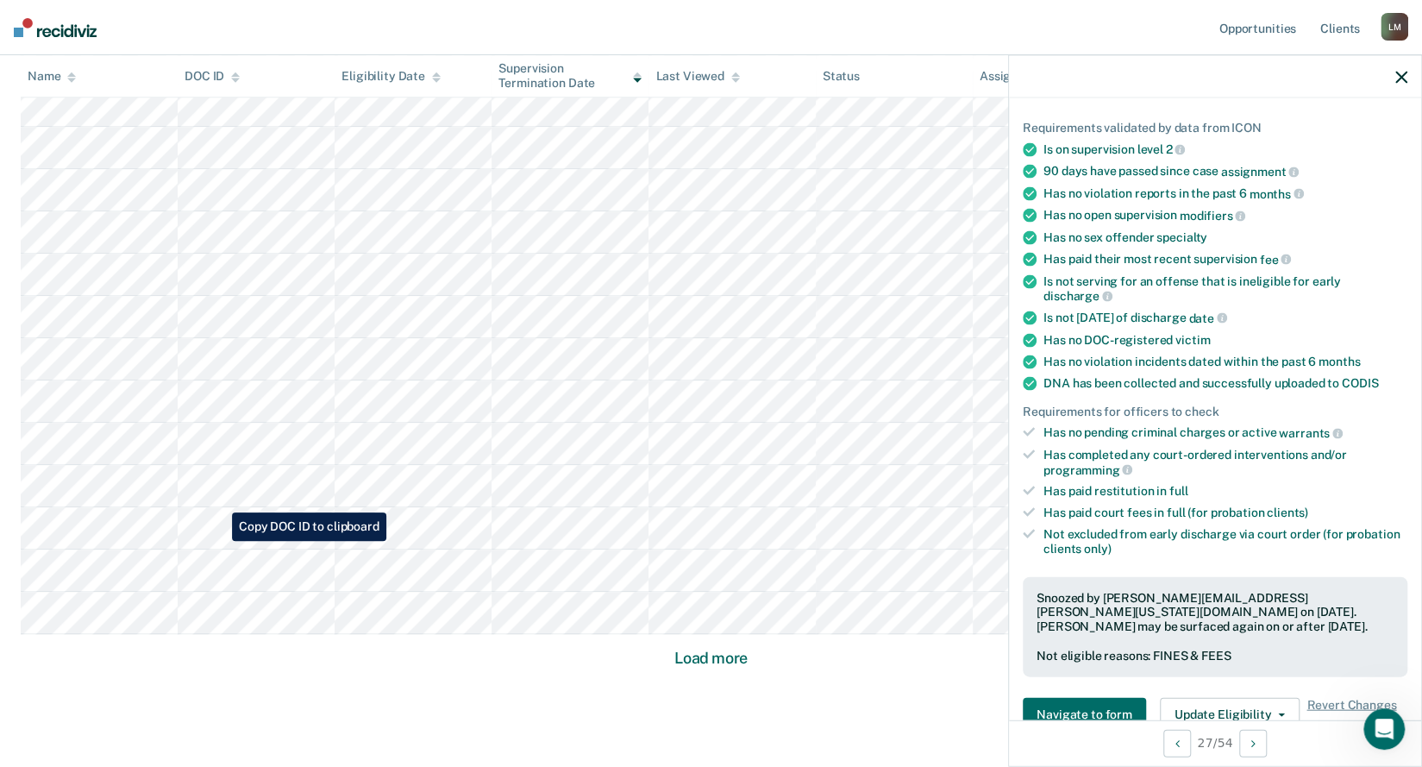
scroll to position [1011, 0]
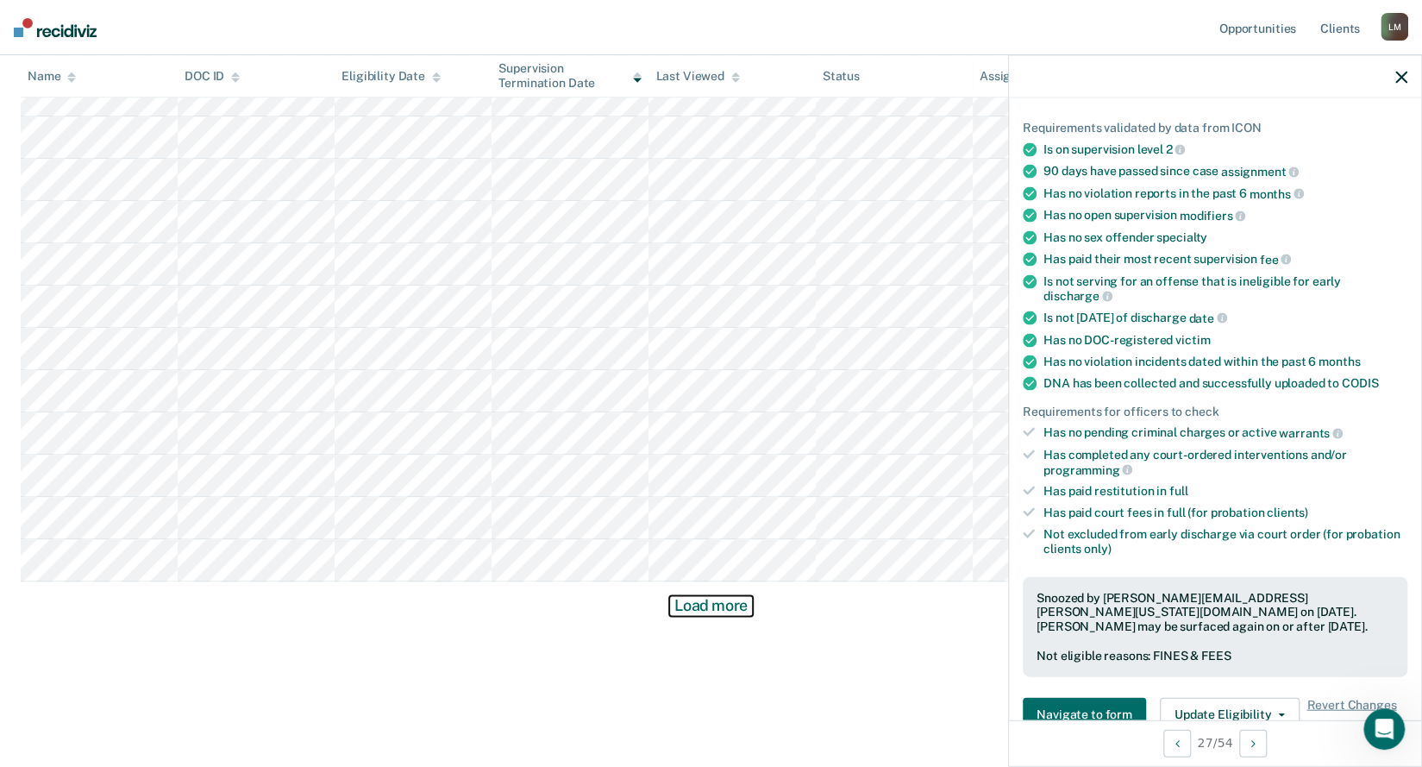
click at [704, 605] on button "Load more" at bounding box center [711, 605] width 84 height 21
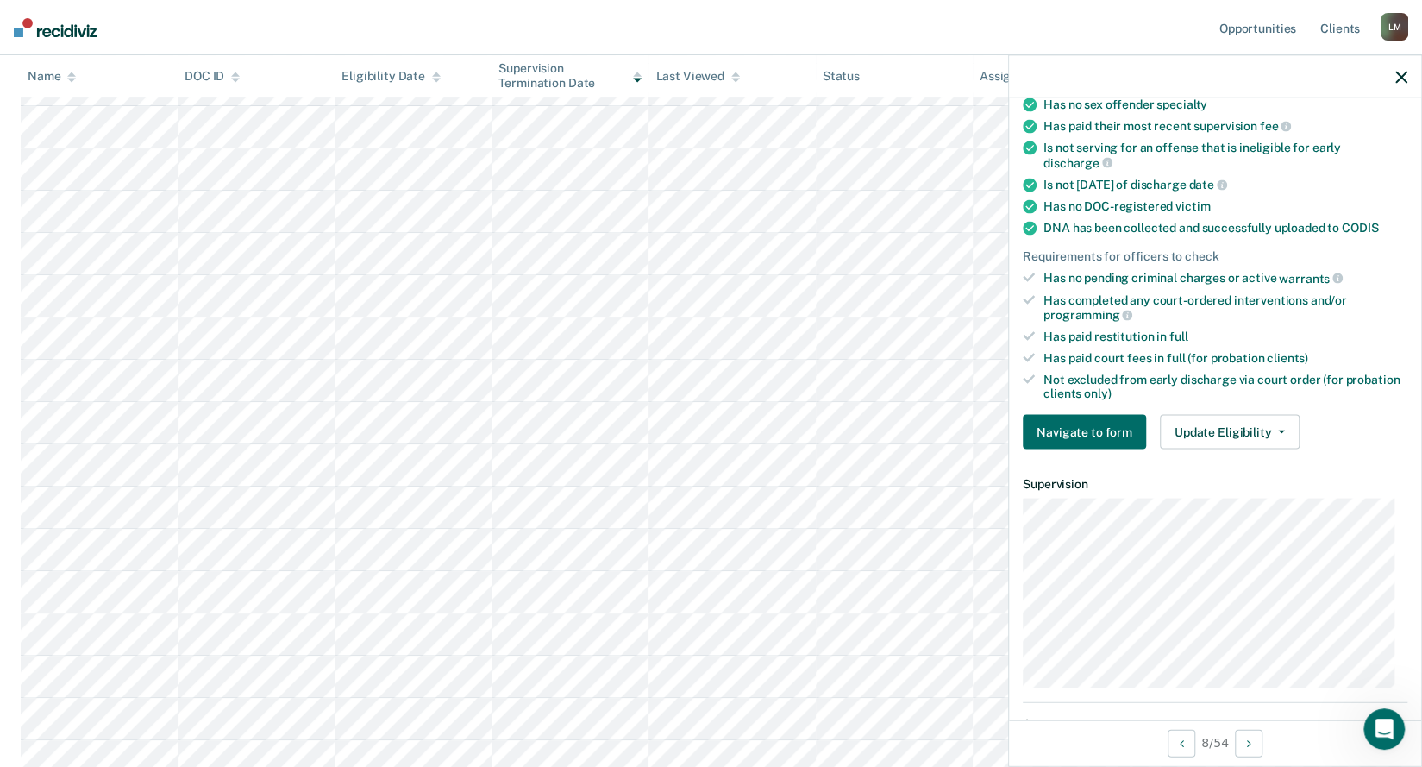
scroll to position [284, 0]
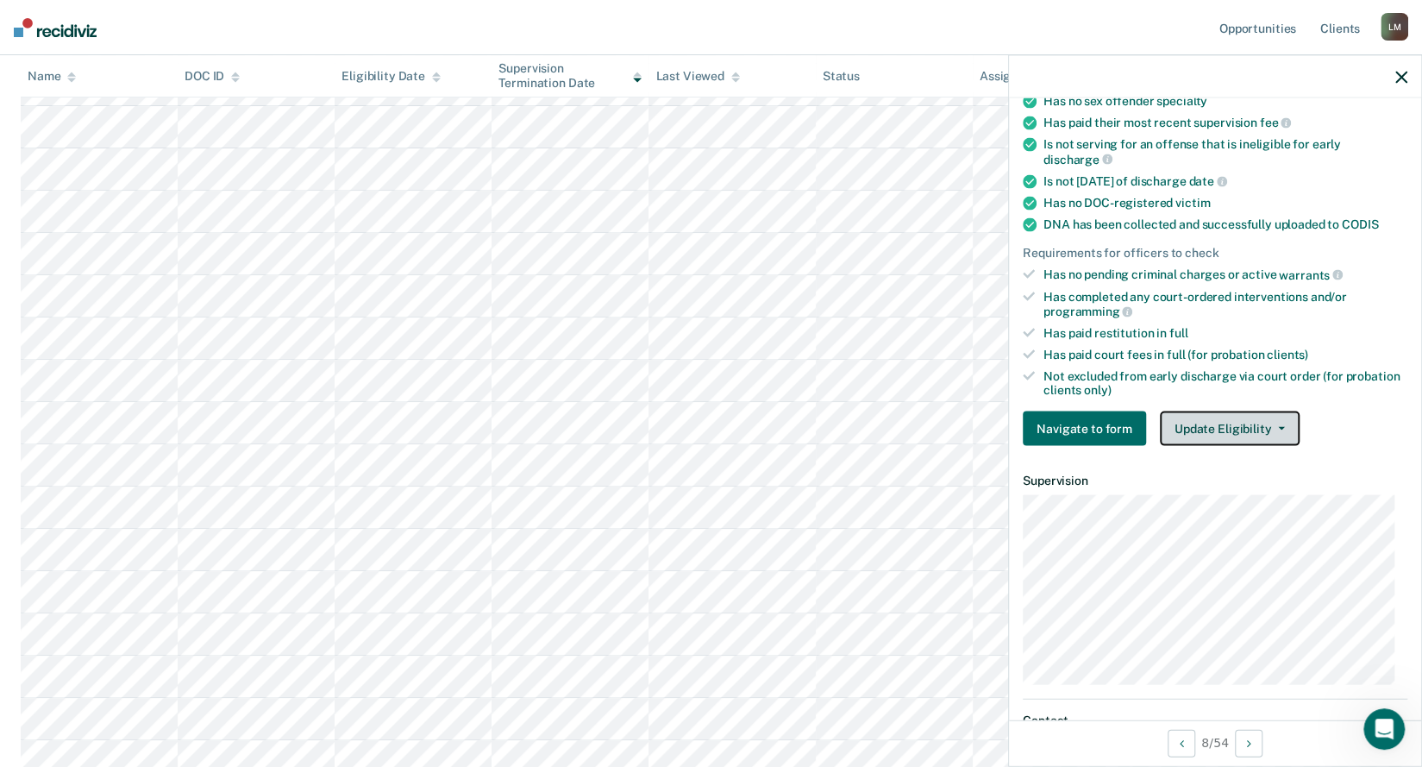
click at [1230, 423] on button "Update Eligibility" at bounding box center [1230, 428] width 140 height 35
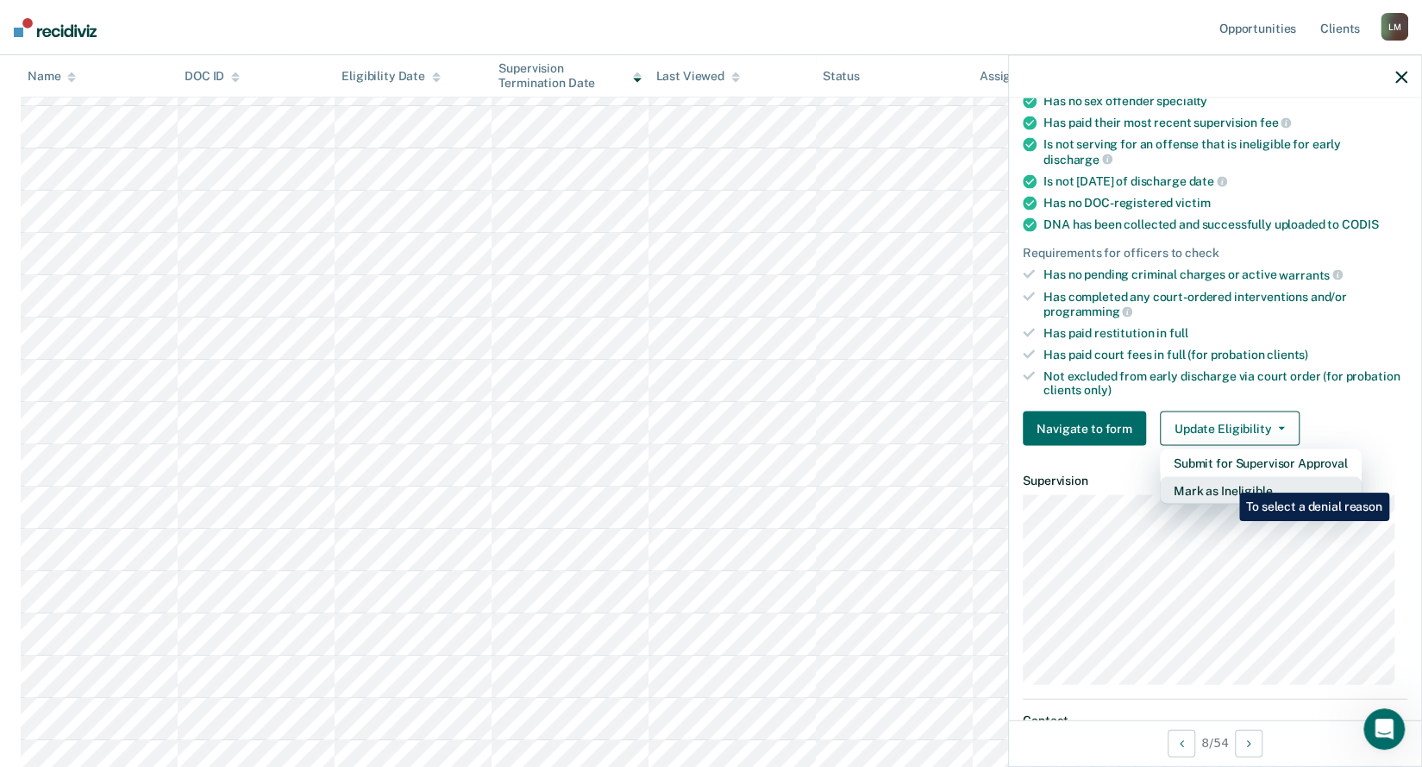
click at [1226, 480] on button "Mark as Ineligible" at bounding box center [1261, 491] width 202 height 28
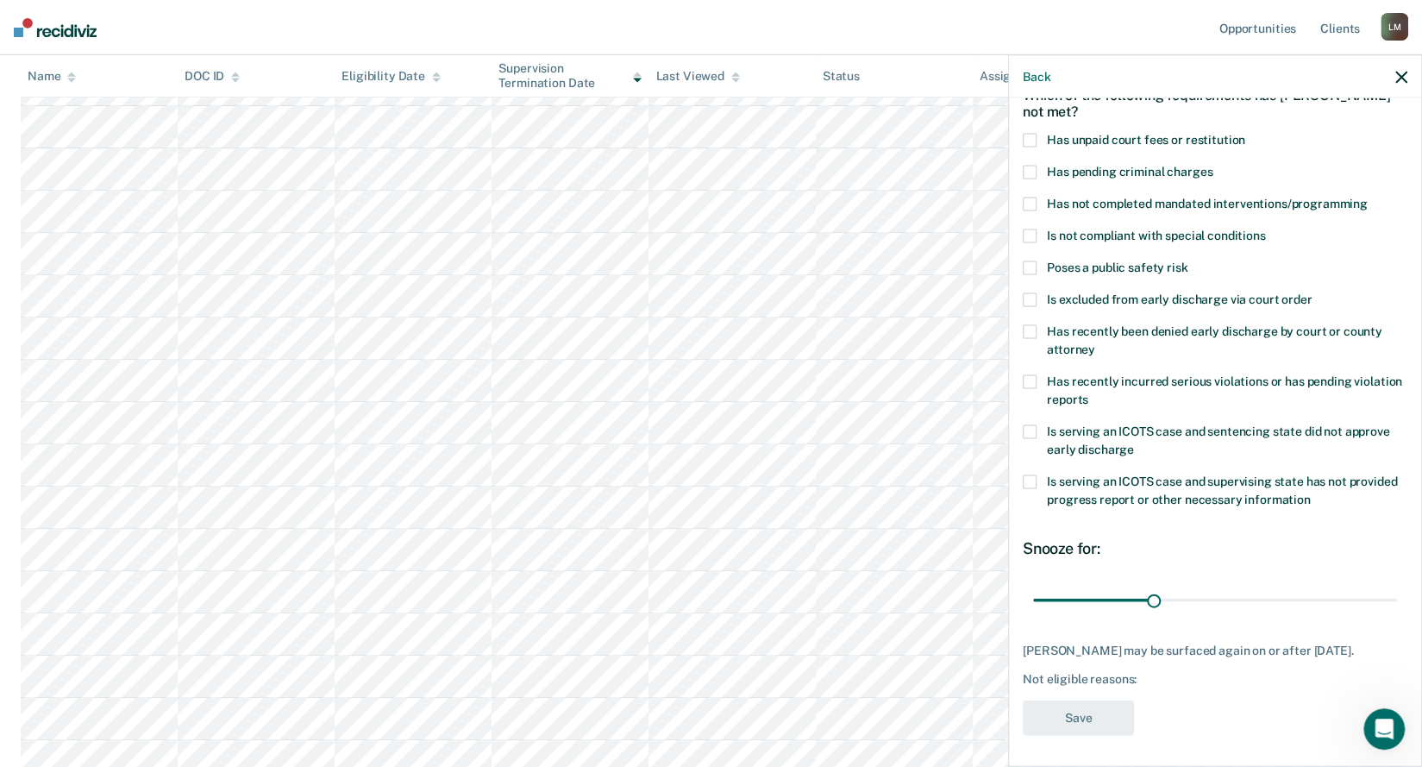
click at [1078, 386] on label "Has recently incurred serious violations or has pending violation reports" at bounding box center [1215, 393] width 385 height 36
click at [1088, 393] on input "Has recently incurred serious violations or has pending violation reports" at bounding box center [1088, 393] width 0 height 0
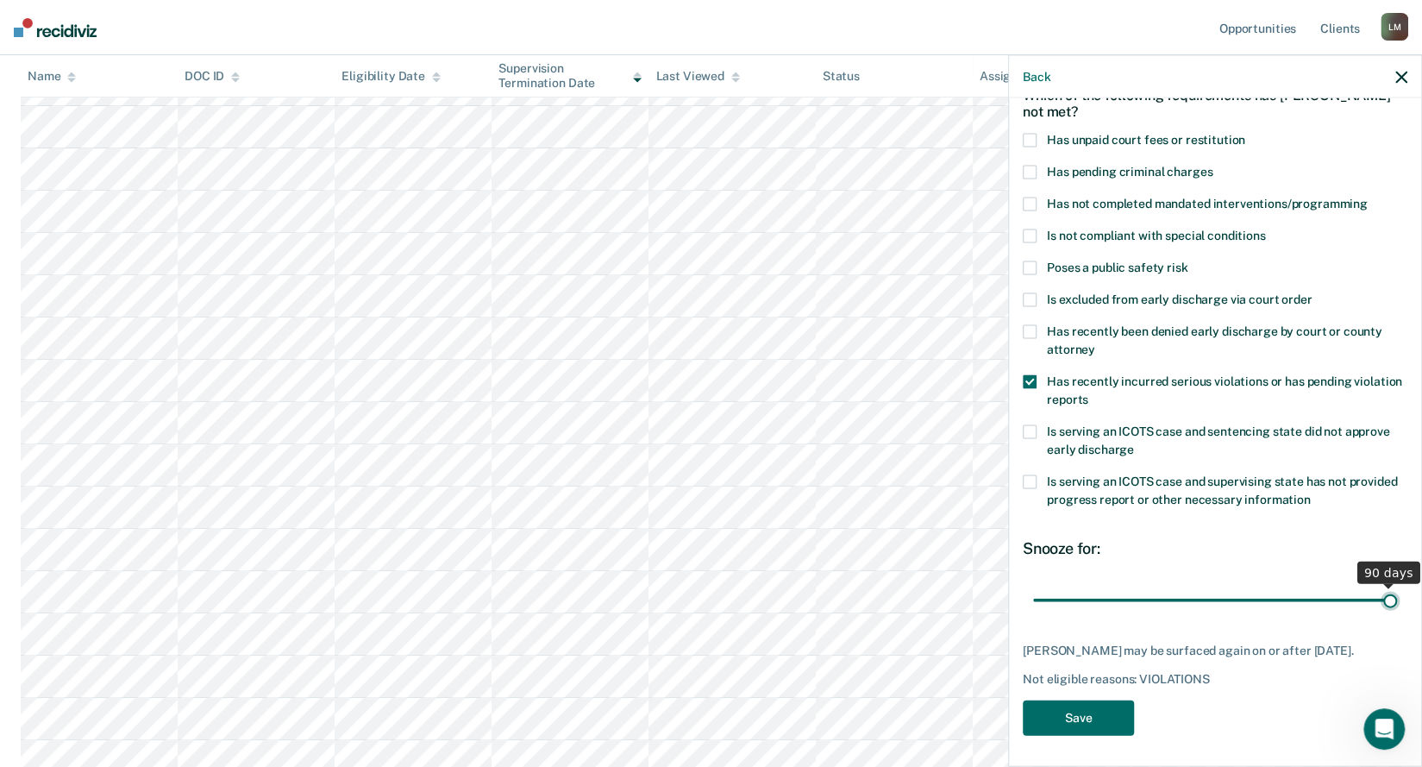
drag, startPoint x: 1152, startPoint y: 598, endPoint x: 1416, endPoint y: 585, distance: 264.2
type input "90"
click at [1397, 585] on input "range" at bounding box center [1215, 600] width 364 height 30
click at [1099, 717] on button "Save" at bounding box center [1078, 717] width 111 height 35
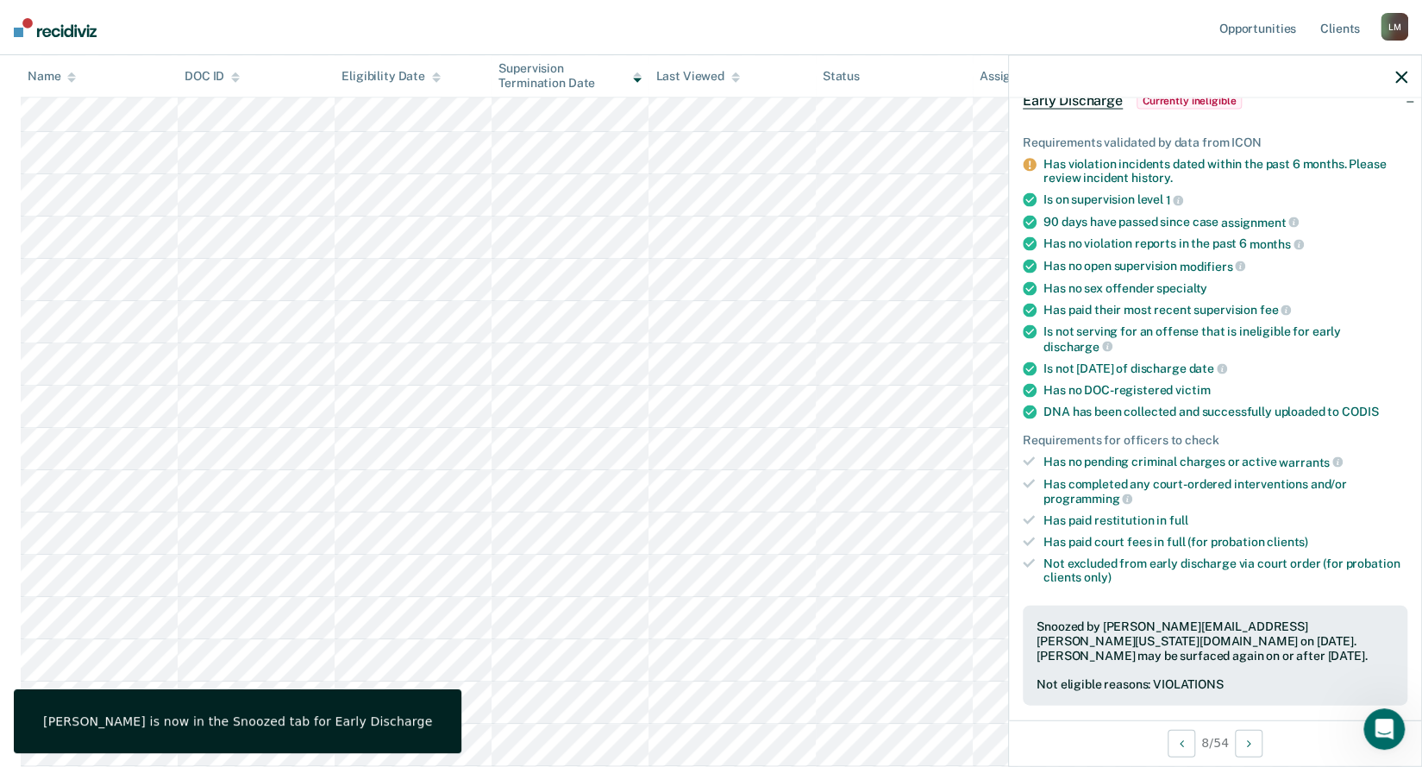
scroll to position [604, 0]
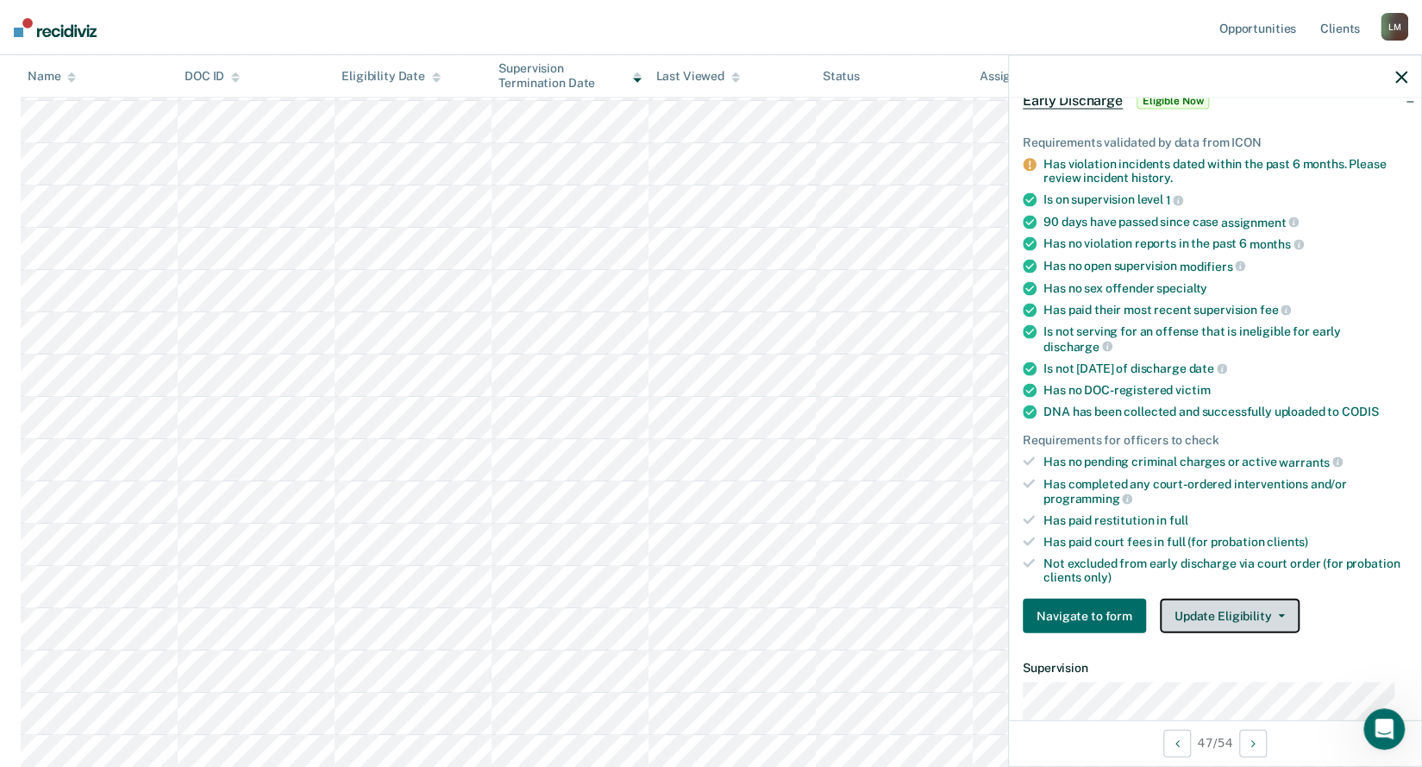
click at [1278, 614] on icon "button" at bounding box center [1281, 615] width 7 height 3
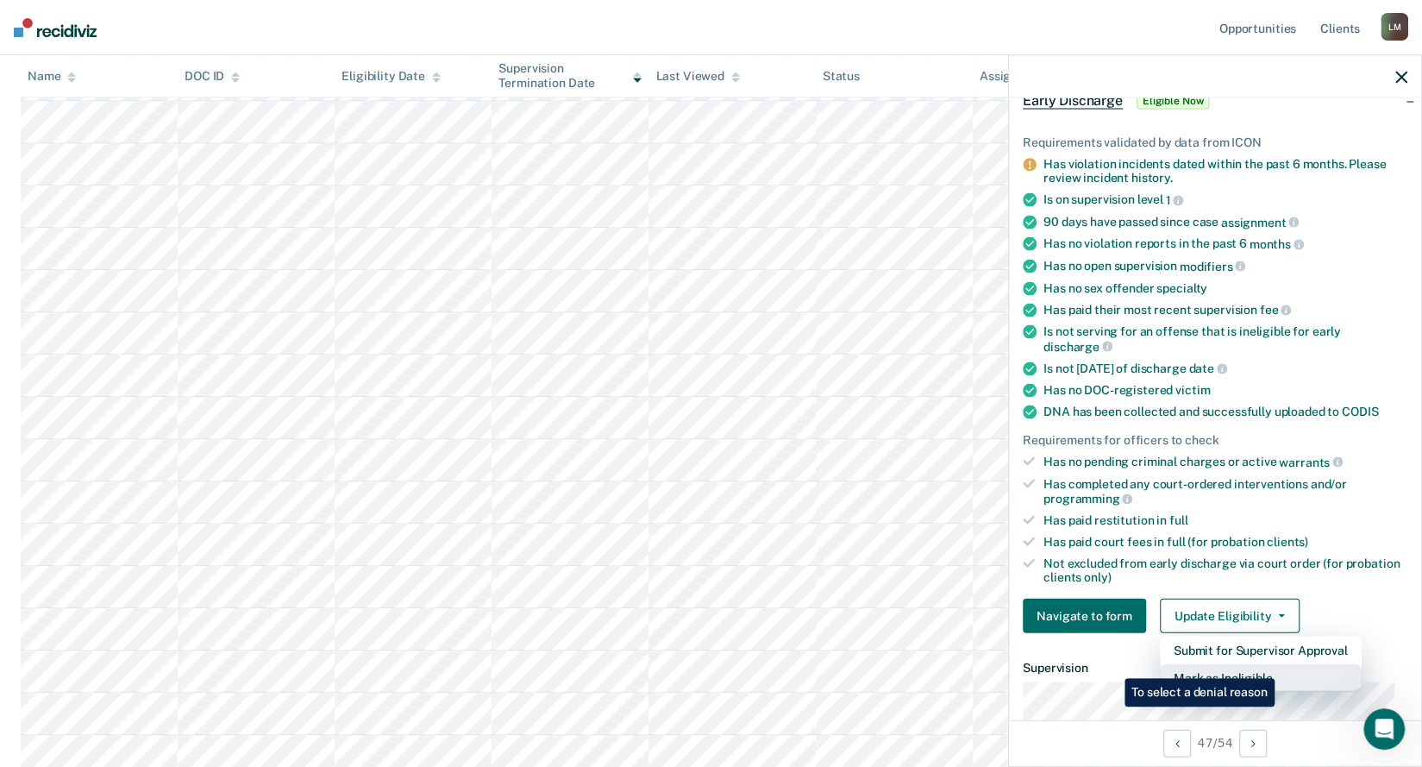
click at [1278, 665] on button "Mark as Ineligible" at bounding box center [1261, 678] width 202 height 28
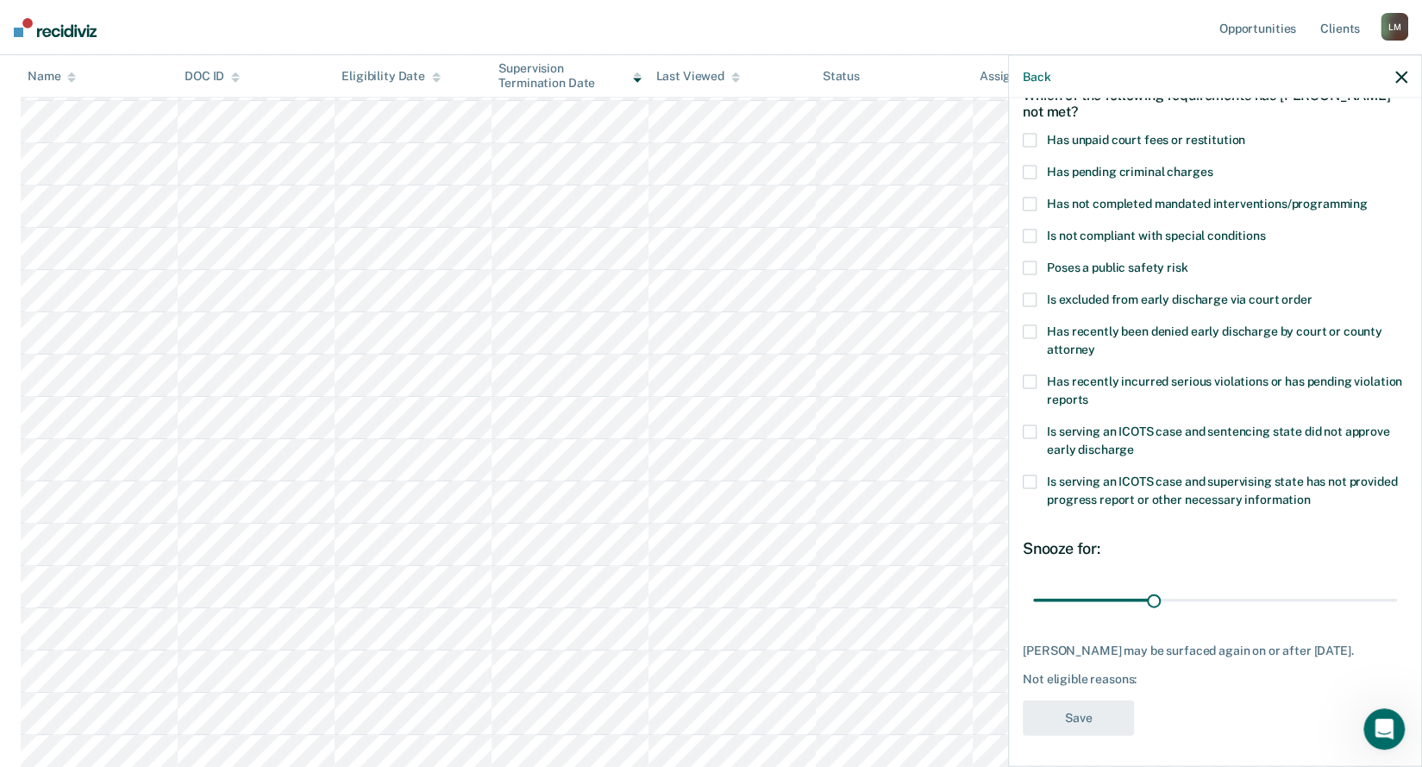
click at [1030, 206] on span at bounding box center [1030, 205] width 14 height 14
click at [1368, 198] on input "Has not completed mandated interventions/programming" at bounding box center [1368, 198] width 0 height 0
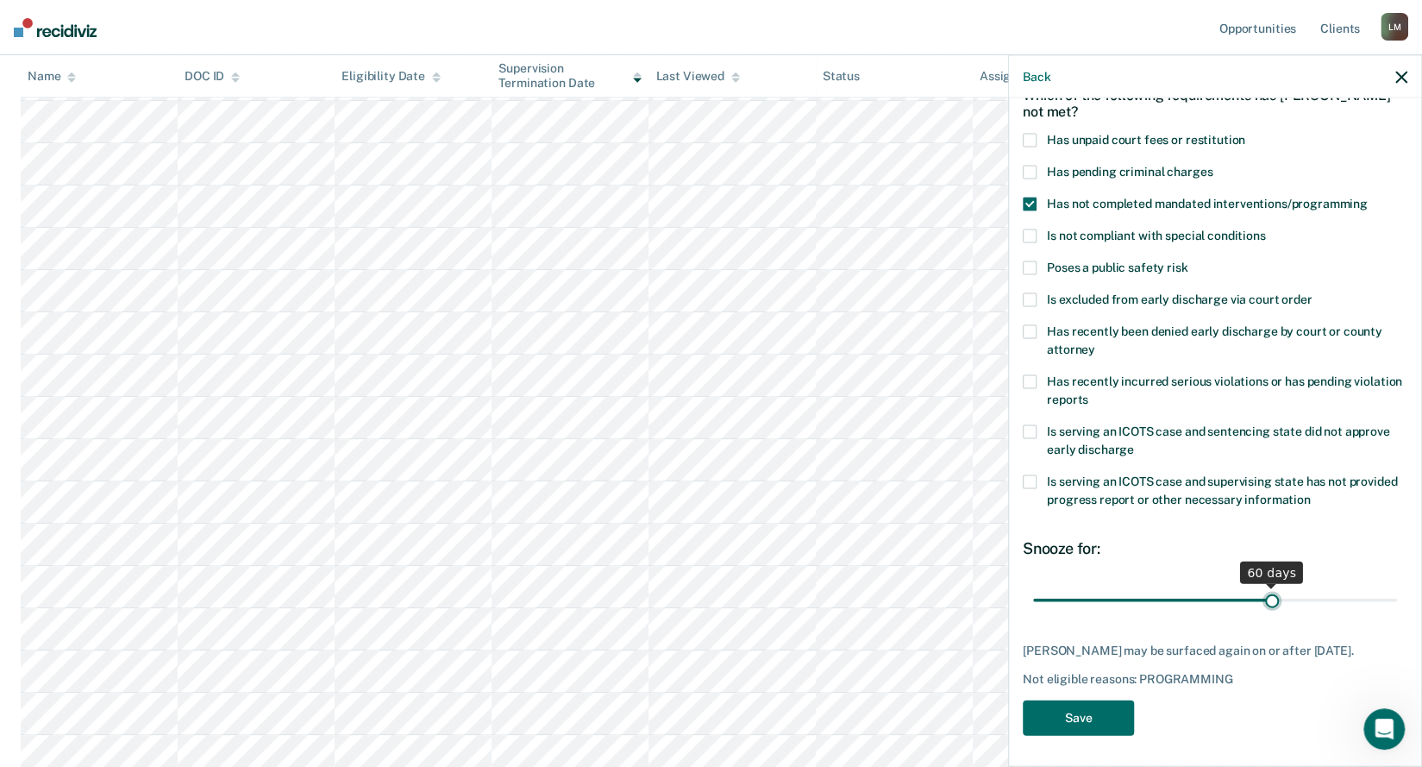
drag, startPoint x: 1149, startPoint y: 599, endPoint x: 1264, endPoint y: 604, distance: 114.8
type input "60"
click at [1264, 604] on input "range" at bounding box center [1215, 600] width 364 height 30
click at [1068, 729] on button "Save" at bounding box center [1078, 717] width 111 height 35
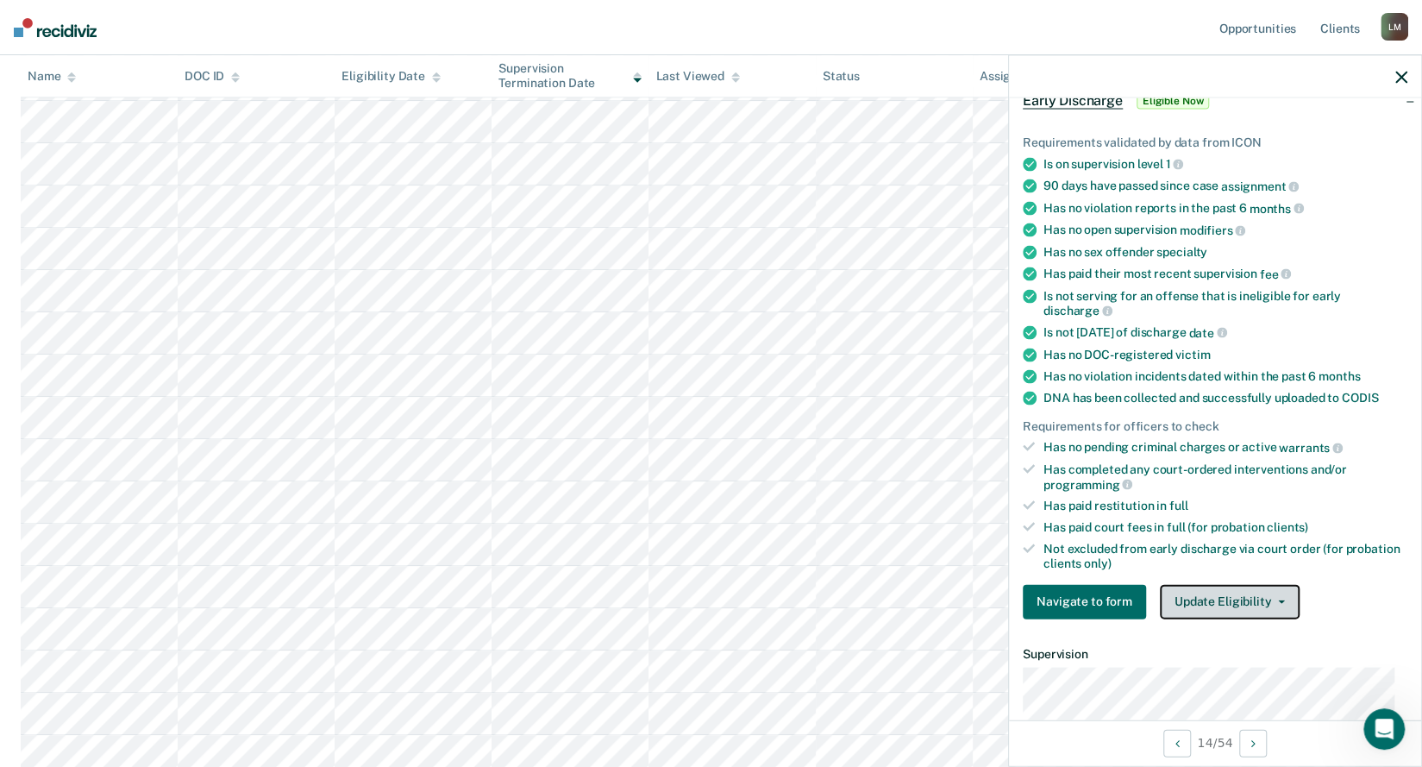
click at [1273, 585] on button "Update Eligibility" at bounding box center [1230, 601] width 140 height 35
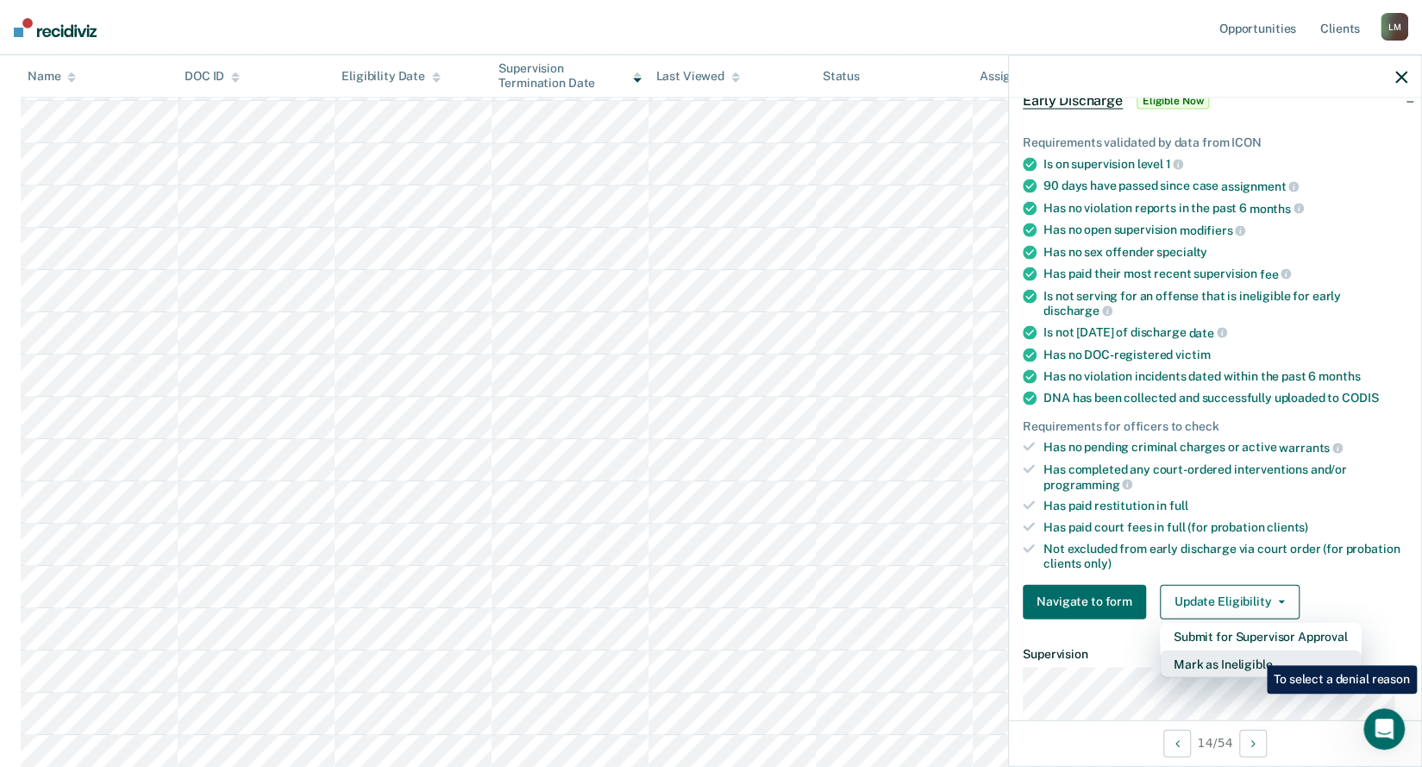
click at [1254, 652] on button "Mark as Ineligible" at bounding box center [1261, 663] width 202 height 28
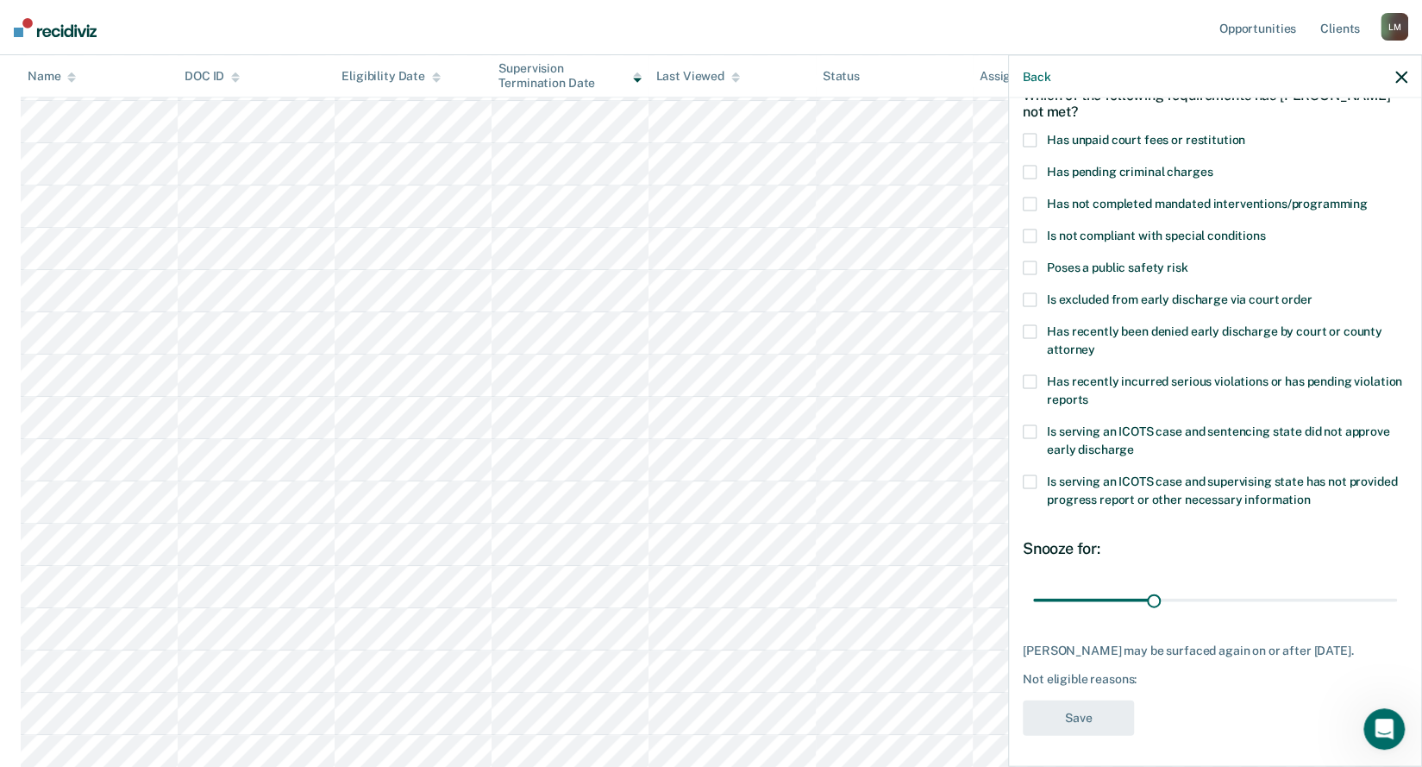
click at [1090, 442] on span "Is serving an ICOTS case and sentencing state did not approve early discharge" at bounding box center [1218, 440] width 342 height 32
click at [1134, 443] on input "Is serving an ICOTS case and sentencing state did not approve early discharge" at bounding box center [1134, 443] width 0 height 0
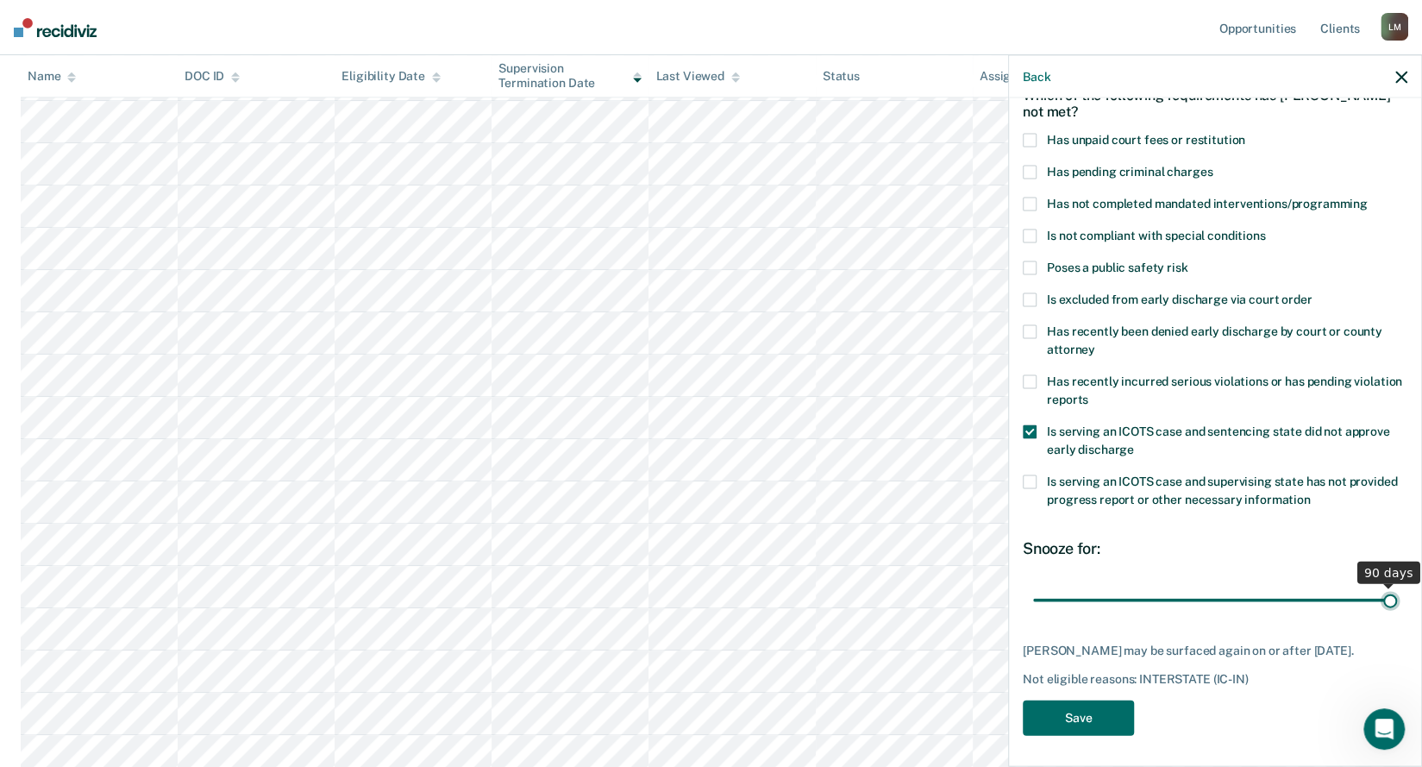
drag, startPoint x: 1151, startPoint y: 599, endPoint x: 1403, endPoint y: 616, distance: 253.2
type input "90"
click at [1397, 615] on input "range" at bounding box center [1215, 600] width 364 height 30
click at [1092, 734] on button "Save" at bounding box center [1078, 717] width 111 height 35
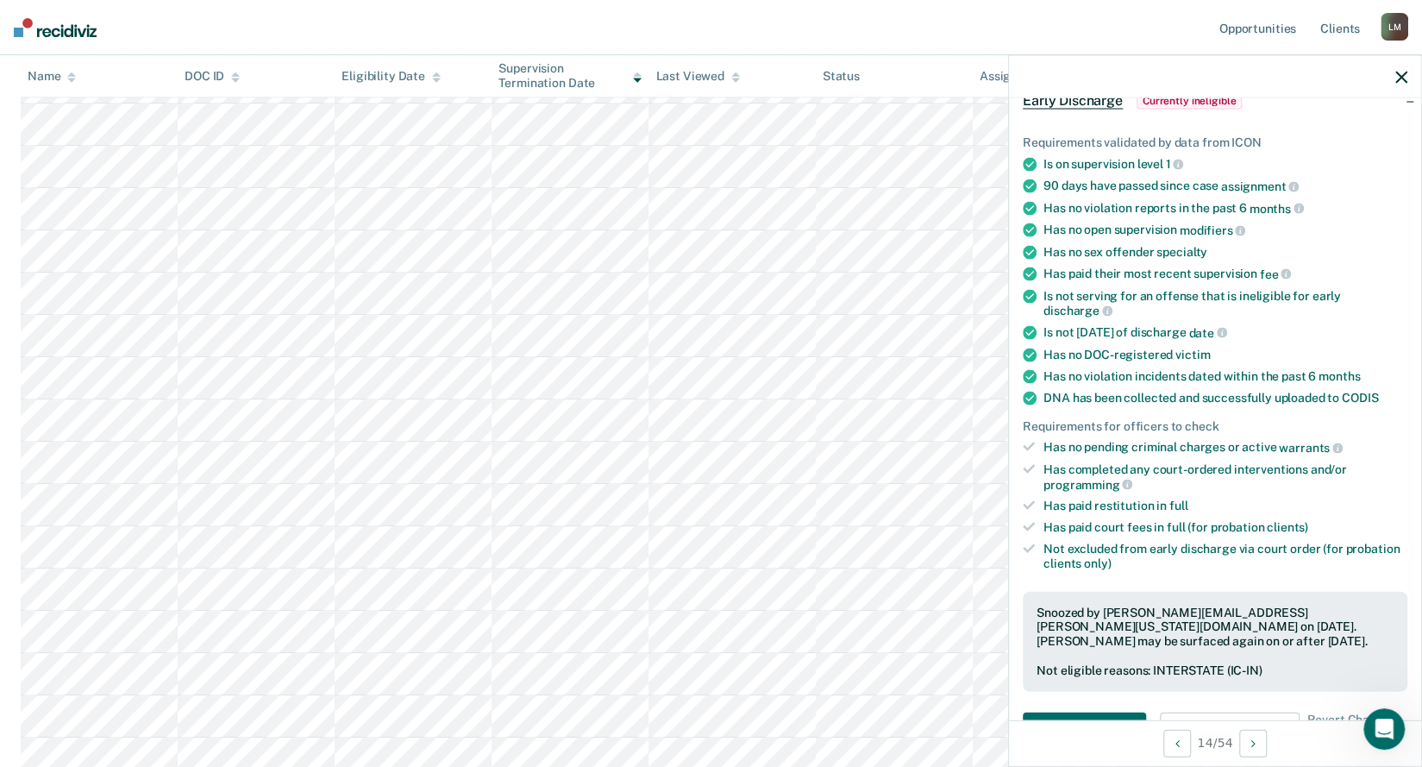
scroll to position [690, 0]
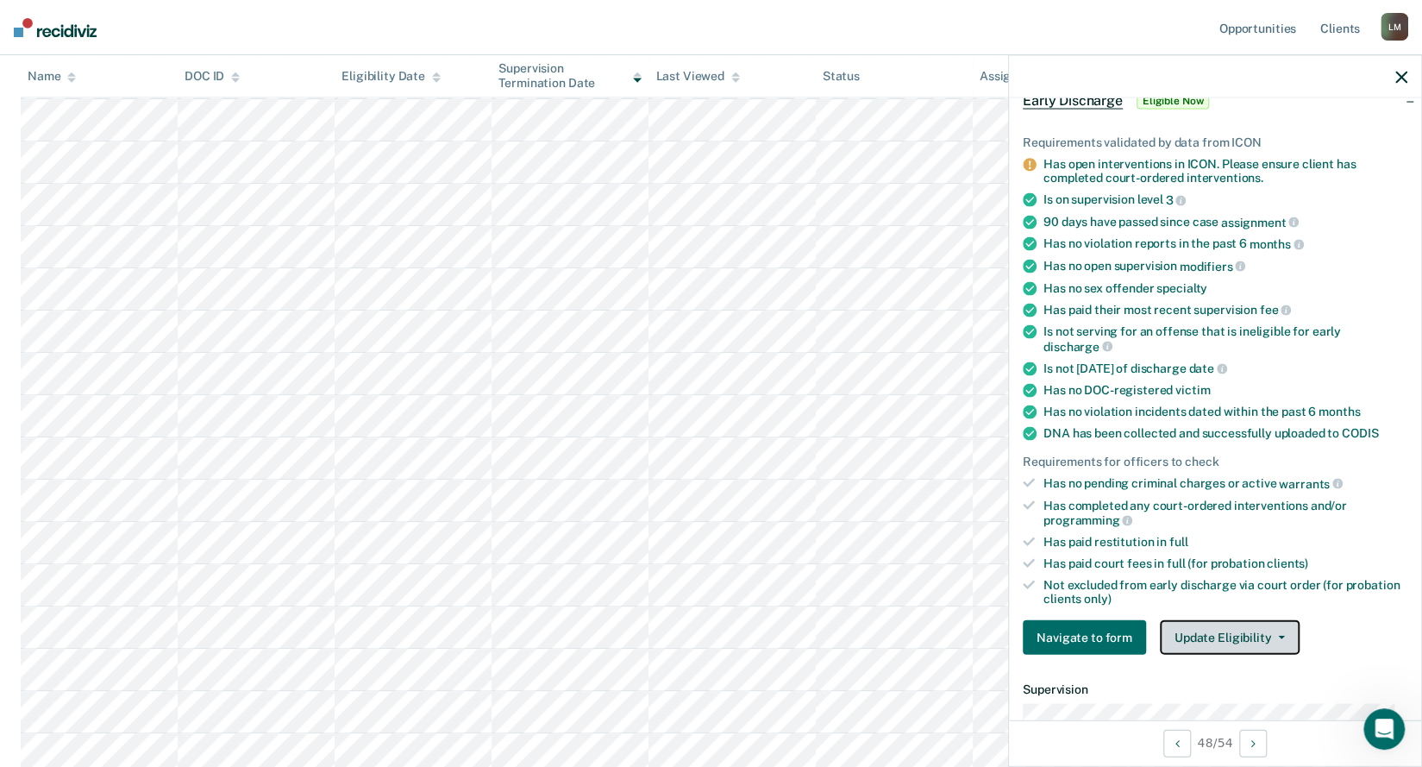
click at [1259, 635] on button "Update Eligibility" at bounding box center [1230, 637] width 140 height 35
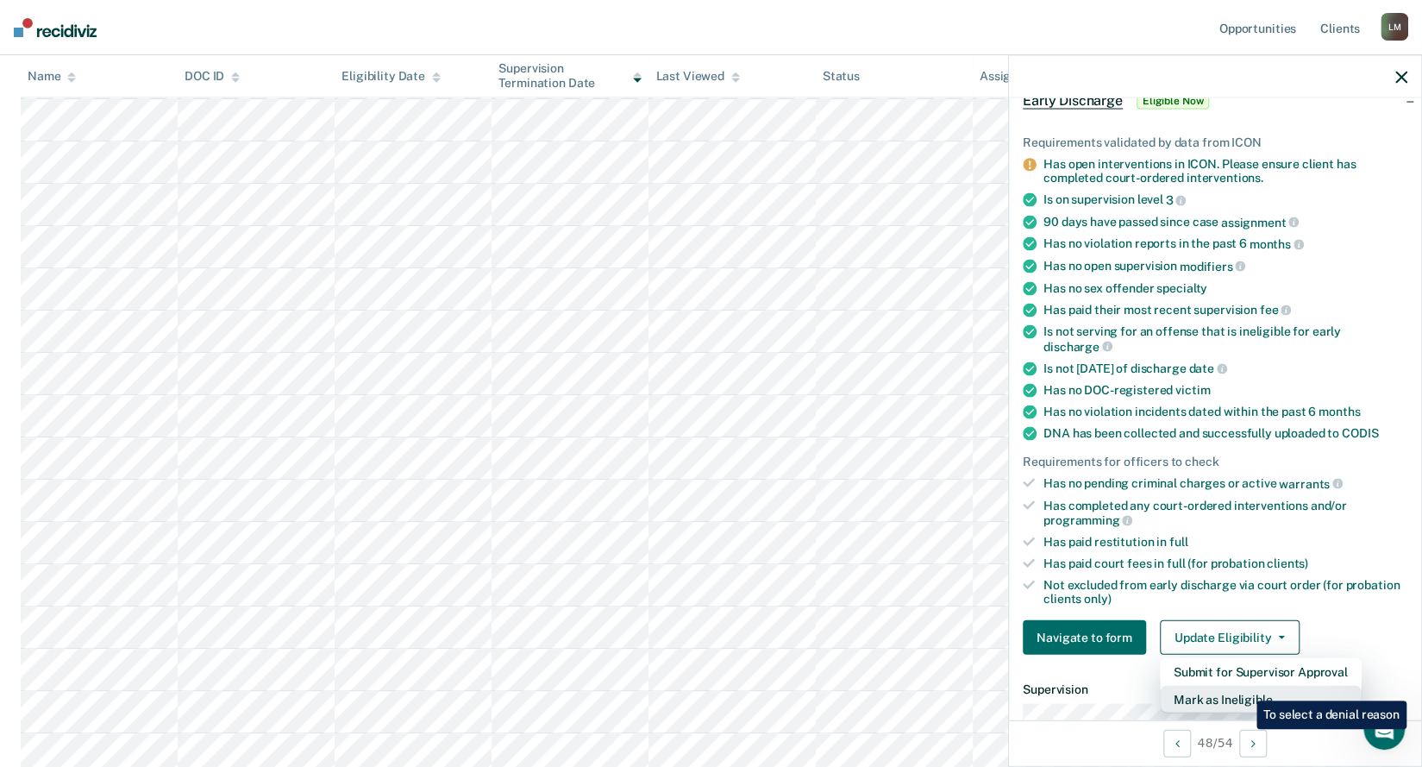
click at [1242, 689] on button "Mark as Ineligible" at bounding box center [1261, 700] width 202 height 28
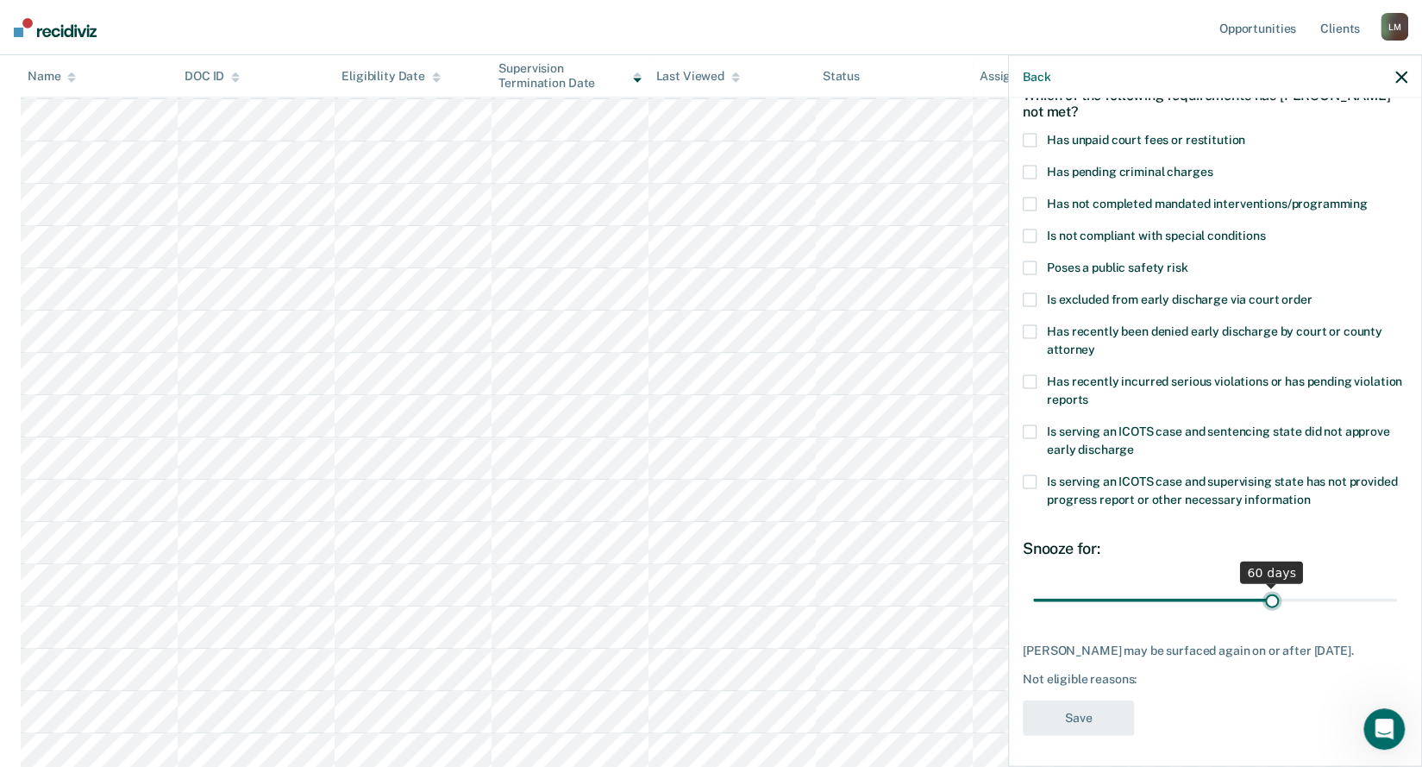
drag, startPoint x: 1151, startPoint y: 599, endPoint x: 1263, endPoint y: 601, distance: 111.3
type input "60"
click at [1263, 601] on input "range" at bounding box center [1215, 600] width 364 height 30
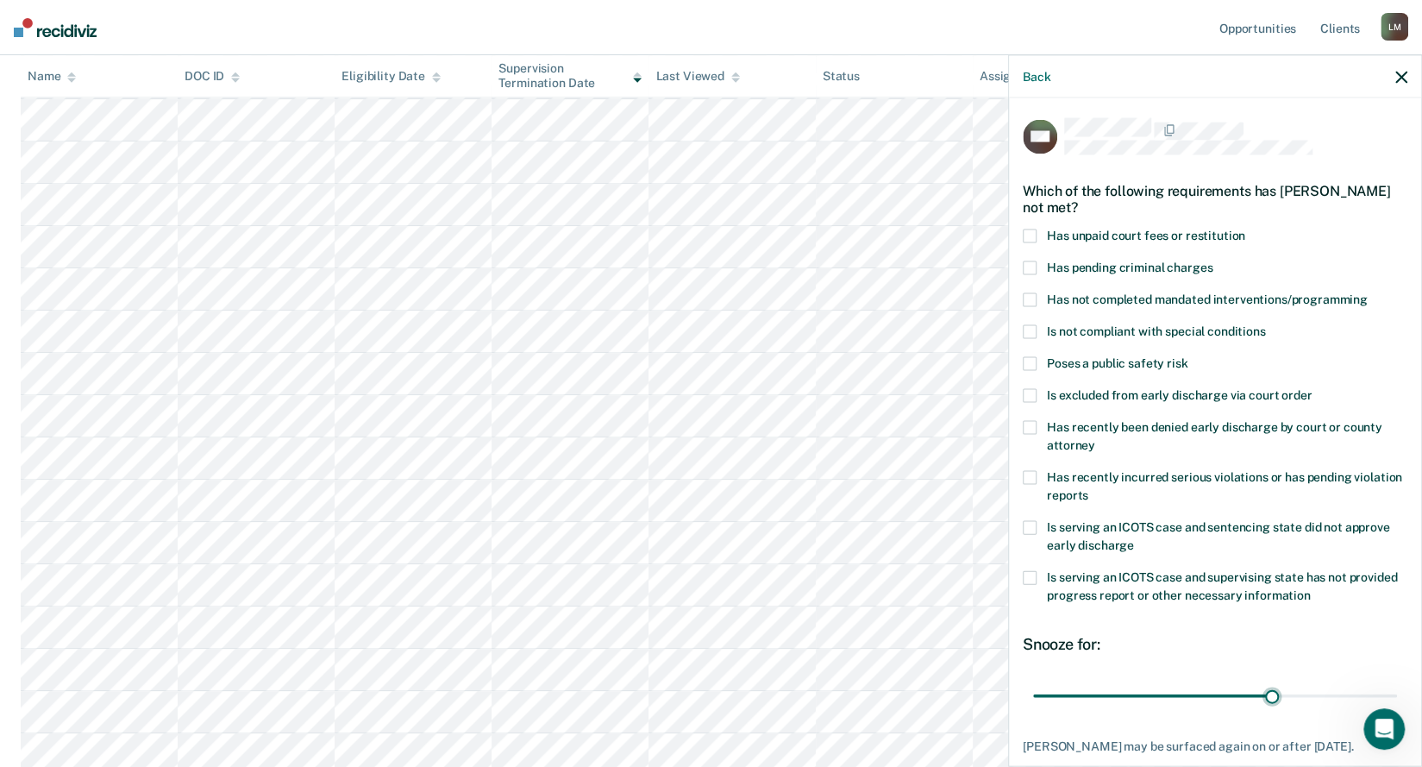
scroll to position [0, 0]
click at [1033, 231] on span at bounding box center [1030, 237] width 14 height 14
click at [1245, 230] on input "Has unpaid court fees or restitution" at bounding box center [1245, 230] width 0 height 0
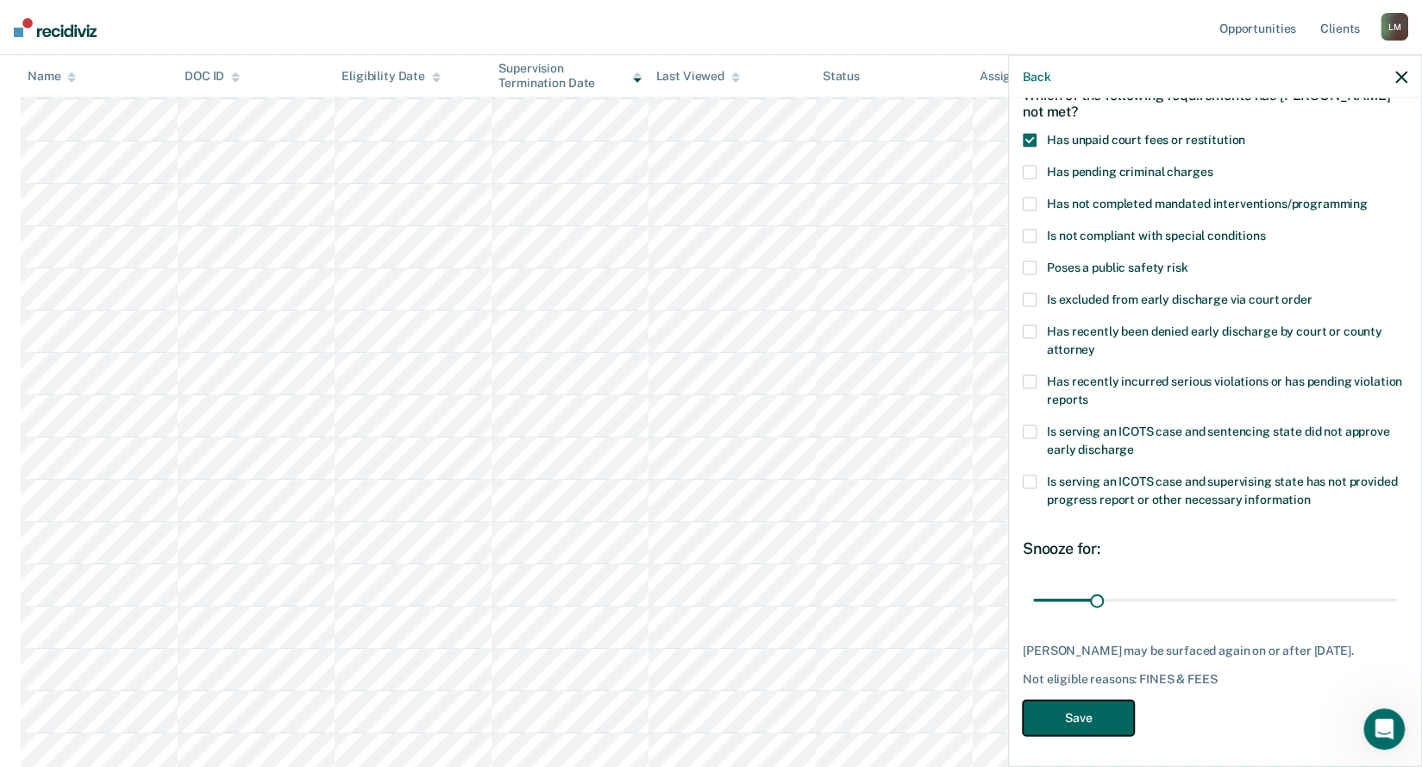
click at [1095, 718] on button "Save" at bounding box center [1078, 717] width 111 height 35
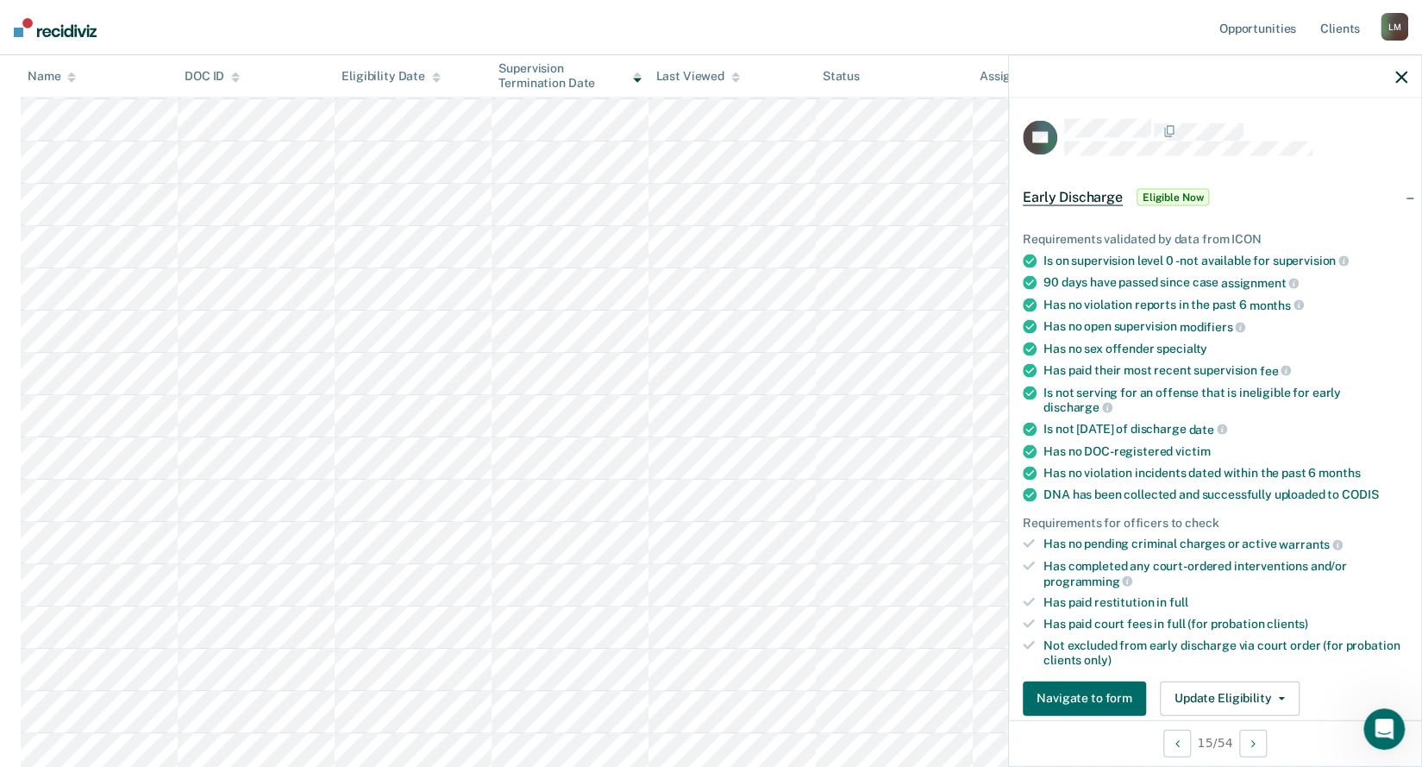
scroll to position [259, 0]
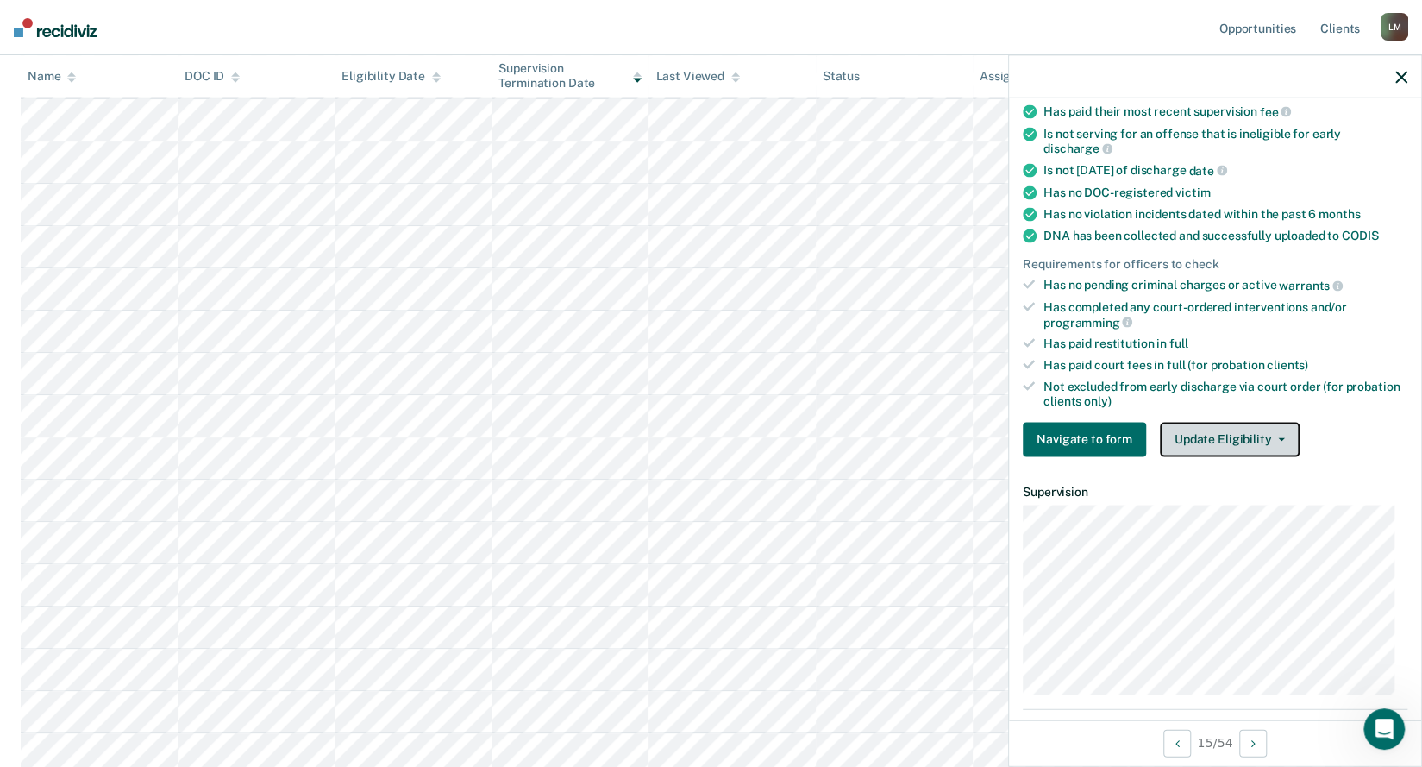
click at [1191, 430] on button "Update Eligibility" at bounding box center [1230, 439] width 140 height 35
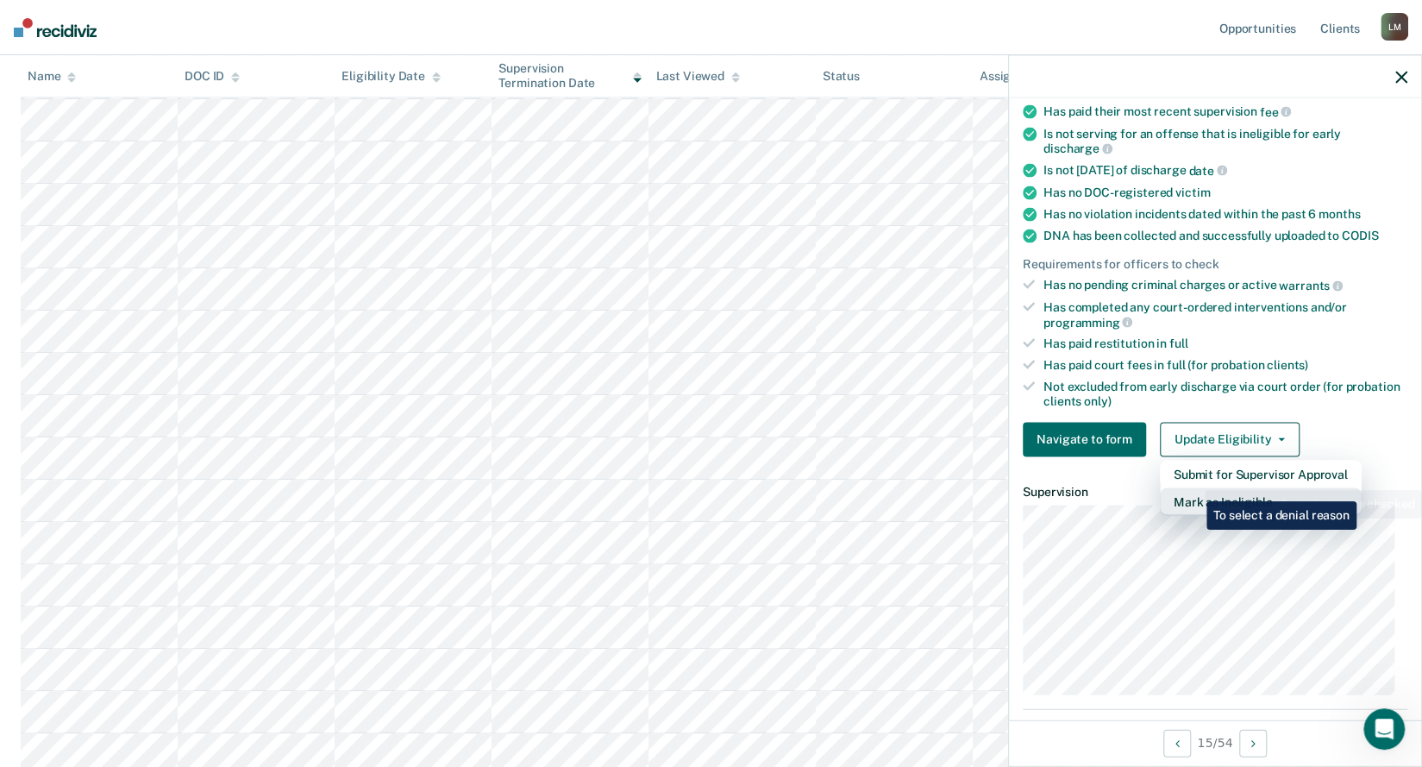
click at [1194, 488] on button "Mark as Ineligible" at bounding box center [1261, 501] width 202 height 28
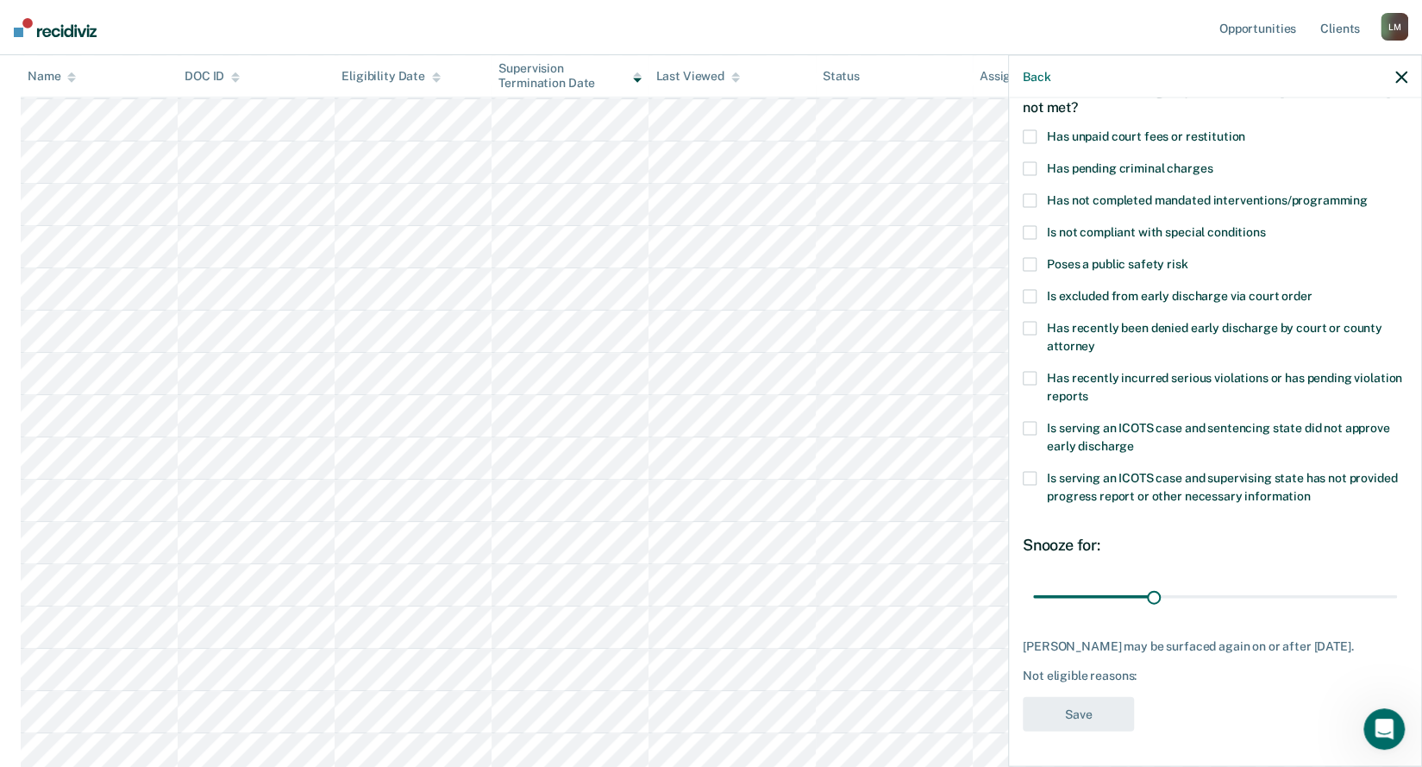
scroll to position [97, 0]
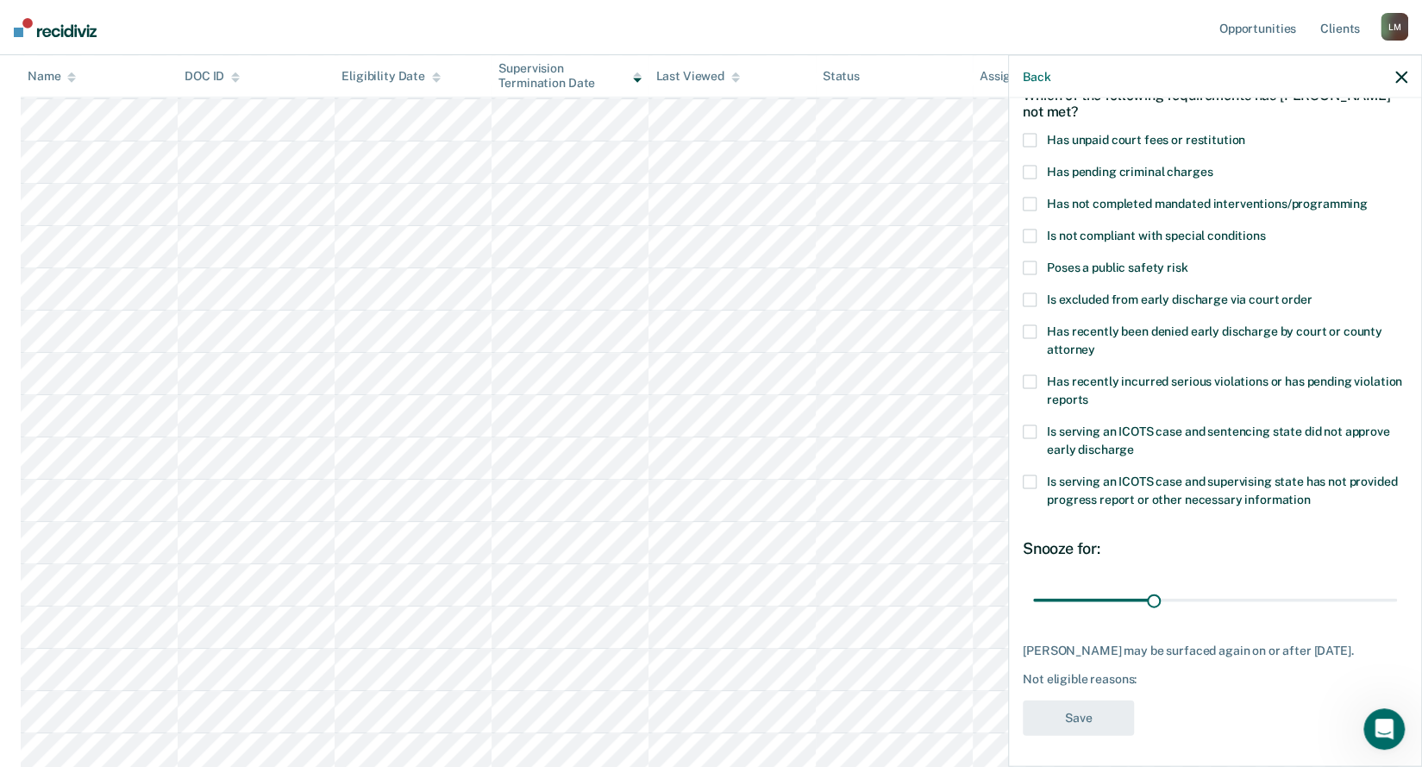
click at [1030, 147] on label "Has unpaid court fees or restitution" at bounding box center [1215, 143] width 385 height 18
click at [1245, 134] on input "Has unpaid court fees or restitution" at bounding box center [1245, 134] width 0 height 0
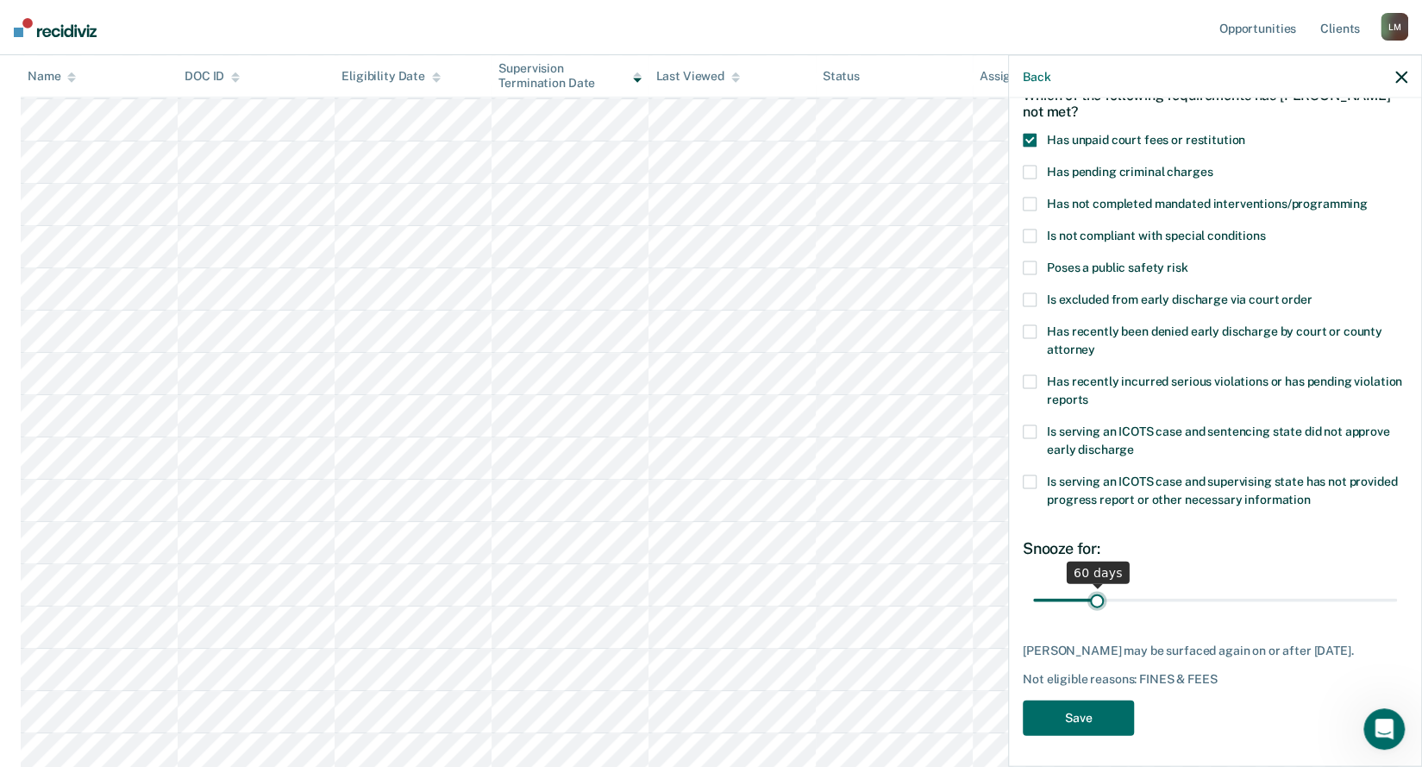
drag, startPoint x: 1070, startPoint y: 598, endPoint x: 1094, endPoint y: 606, distance: 25.6
type input "60"
click at [1094, 606] on input "range" at bounding box center [1215, 600] width 364 height 30
click at [1082, 734] on button "Save" at bounding box center [1078, 717] width 111 height 35
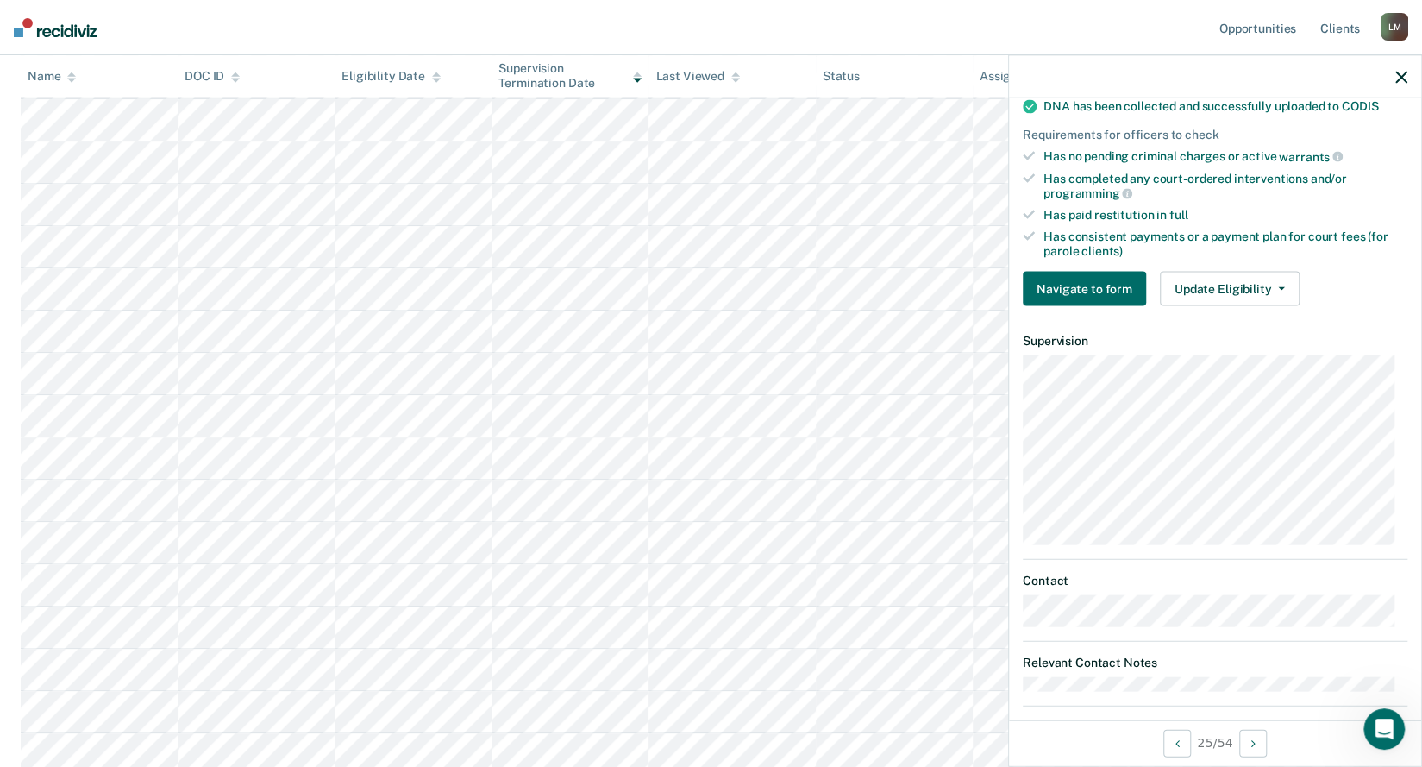
scroll to position [457, 0]
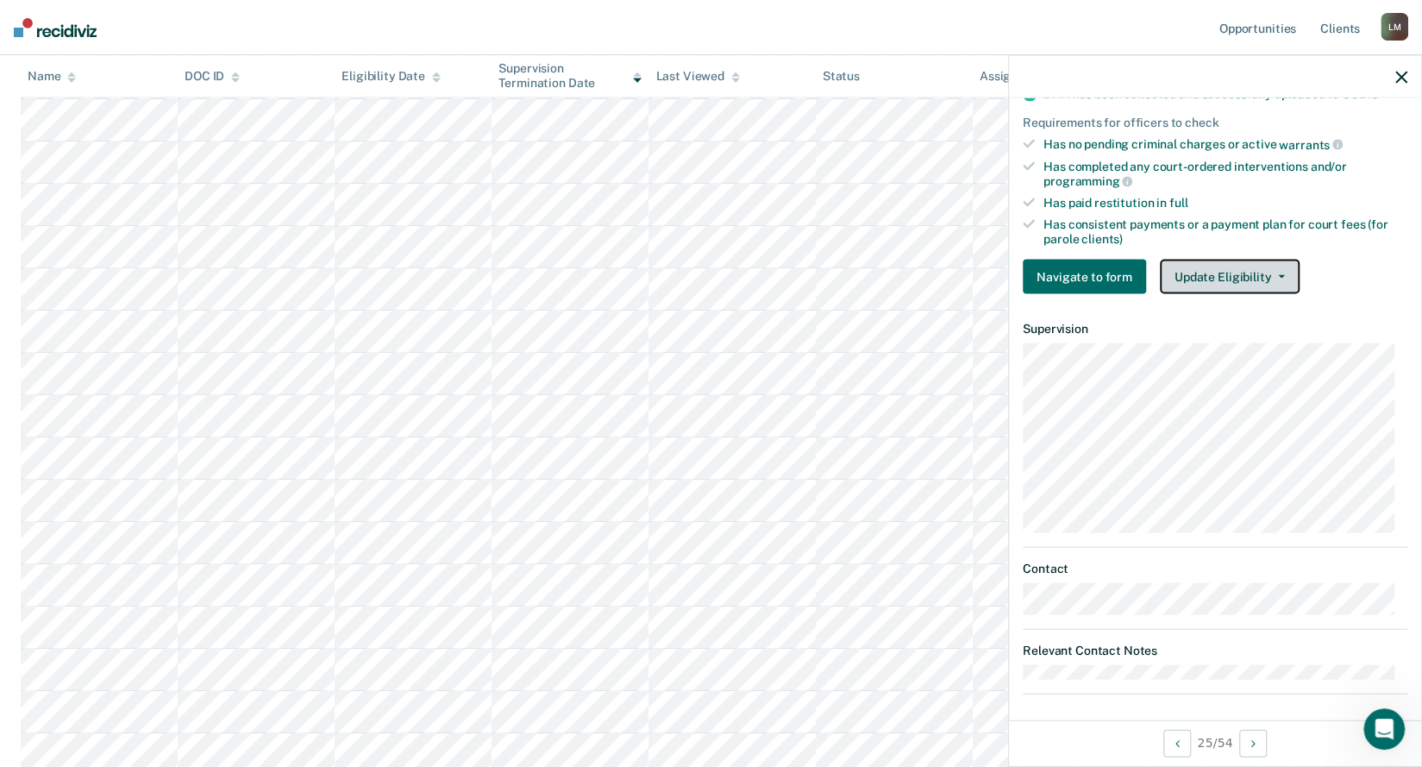
click at [1254, 273] on button "Update Eligibility" at bounding box center [1230, 277] width 140 height 35
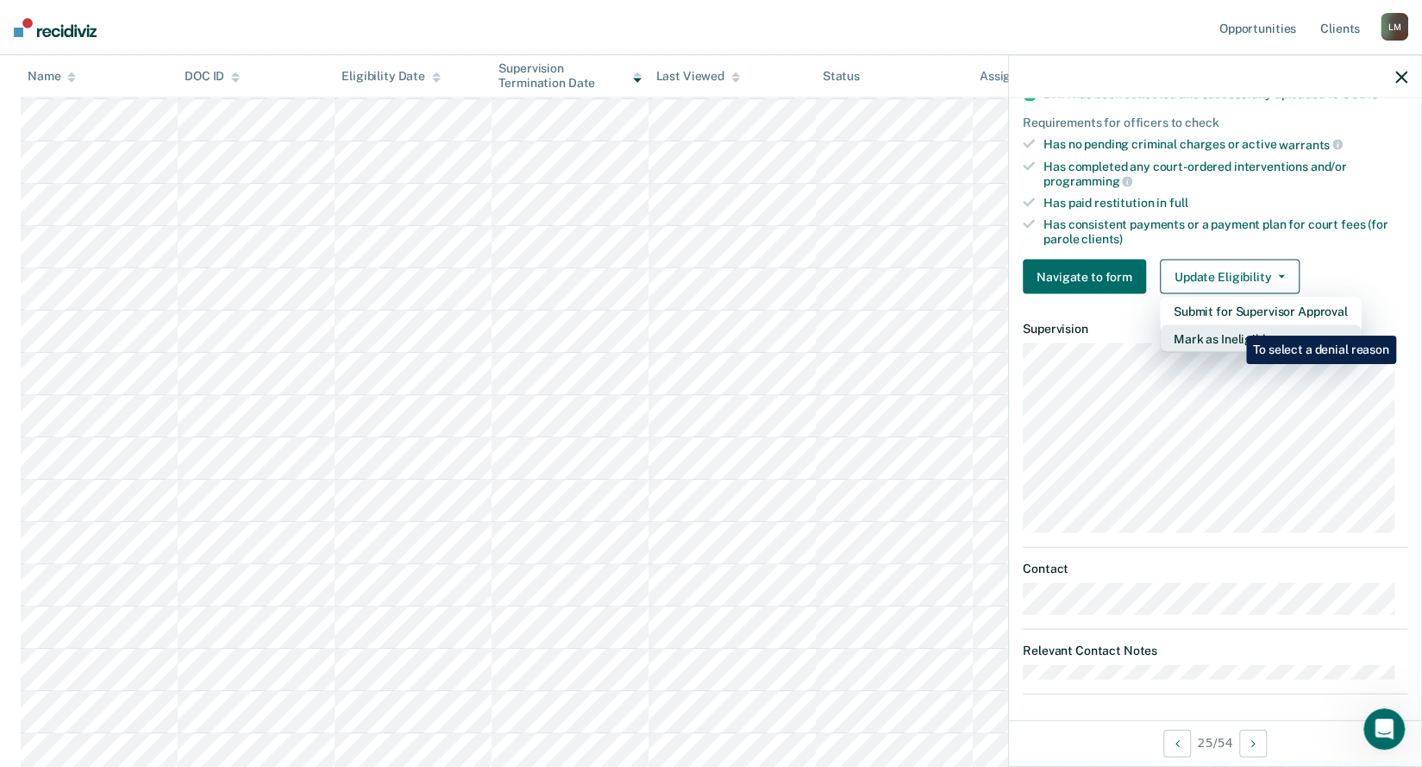
click at [1233, 325] on button "Mark as Ineligible" at bounding box center [1261, 339] width 202 height 28
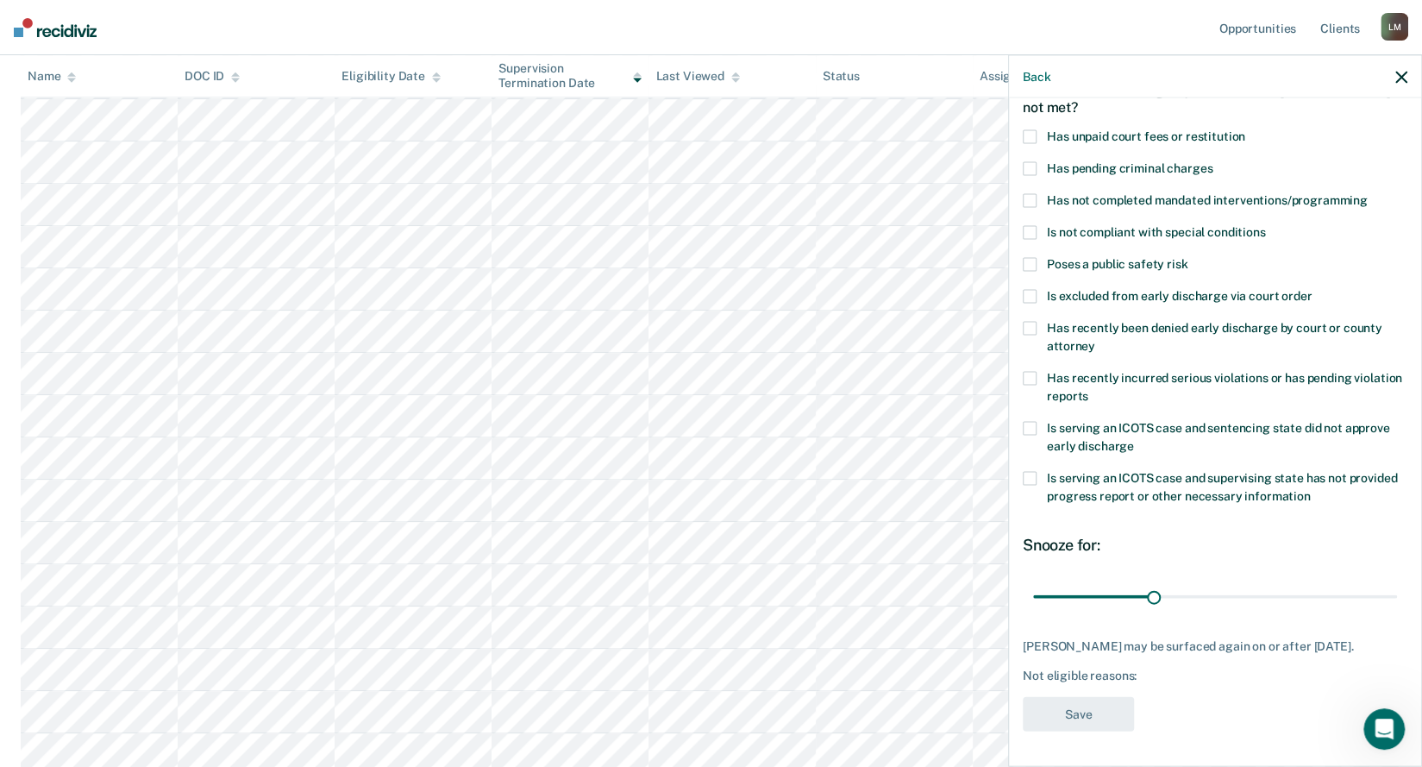
scroll to position [97, 0]
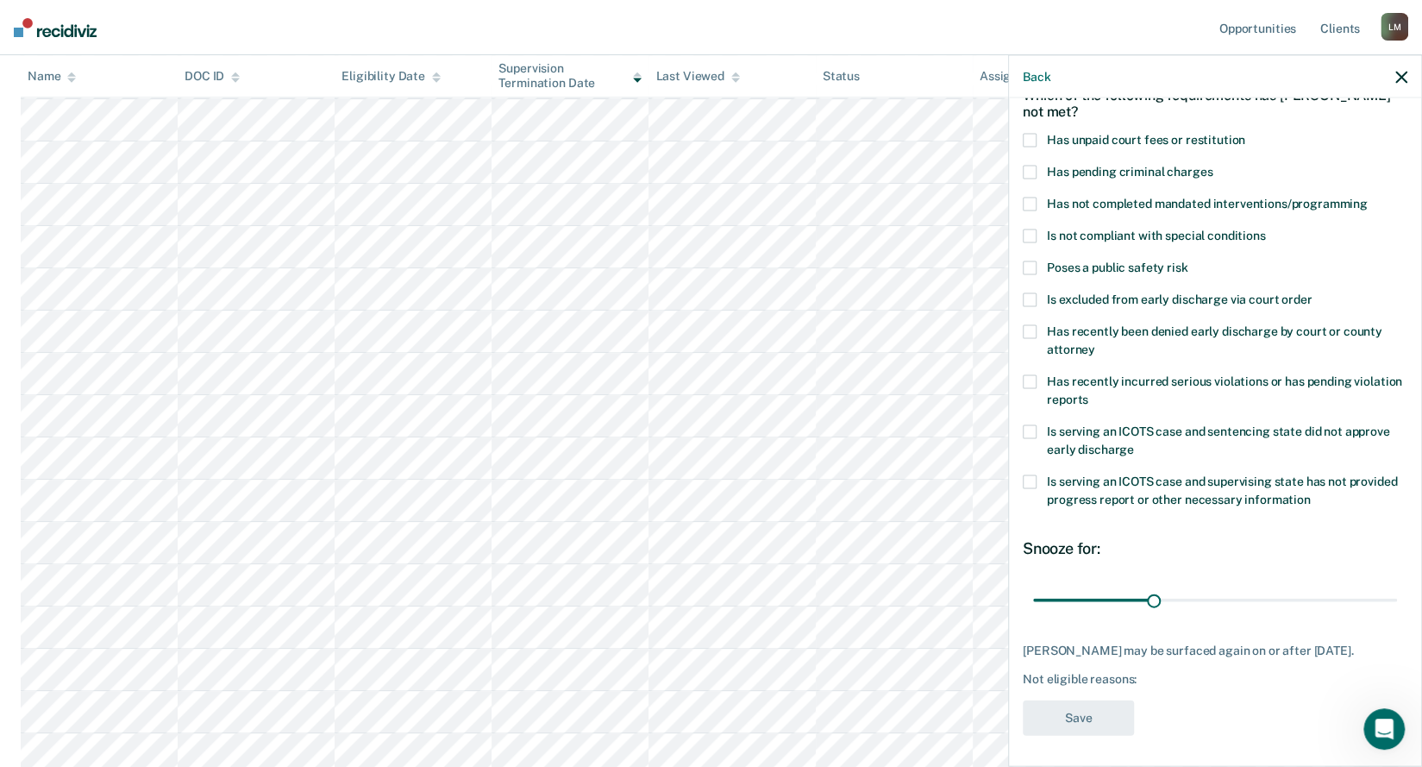
click at [1176, 434] on span "Is serving an ICOTS case and sentencing state did not approve early discharge" at bounding box center [1218, 440] width 342 height 32
click at [1134, 443] on input "Is serving an ICOTS case and sentencing state did not approve early discharge" at bounding box center [1134, 443] width 0 height 0
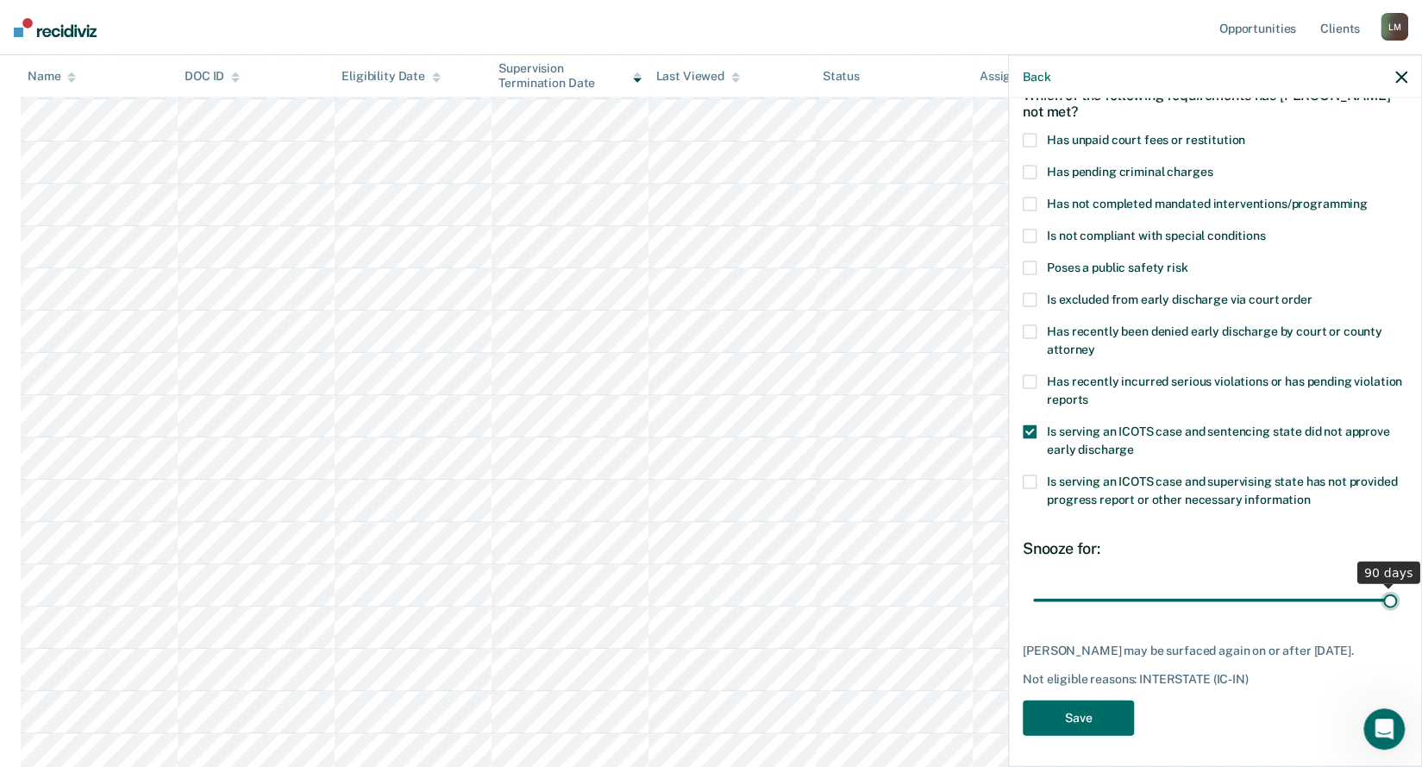
drag, startPoint x: 1151, startPoint y: 594, endPoint x: 1414, endPoint y: 608, distance: 263.4
type input "90"
click at [1397, 608] on input "range" at bounding box center [1215, 600] width 364 height 30
click at [1094, 710] on button "Save" at bounding box center [1078, 717] width 111 height 35
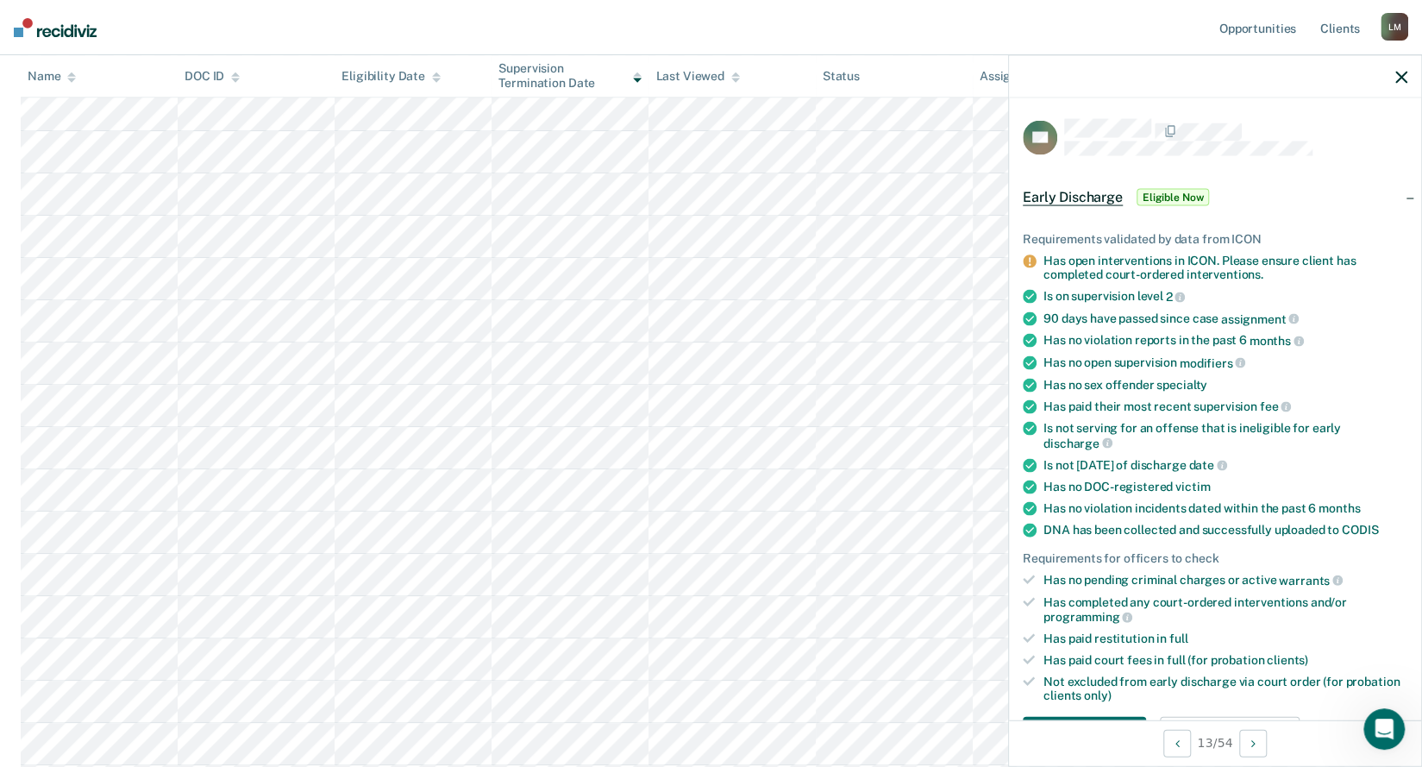
scroll to position [489, 0]
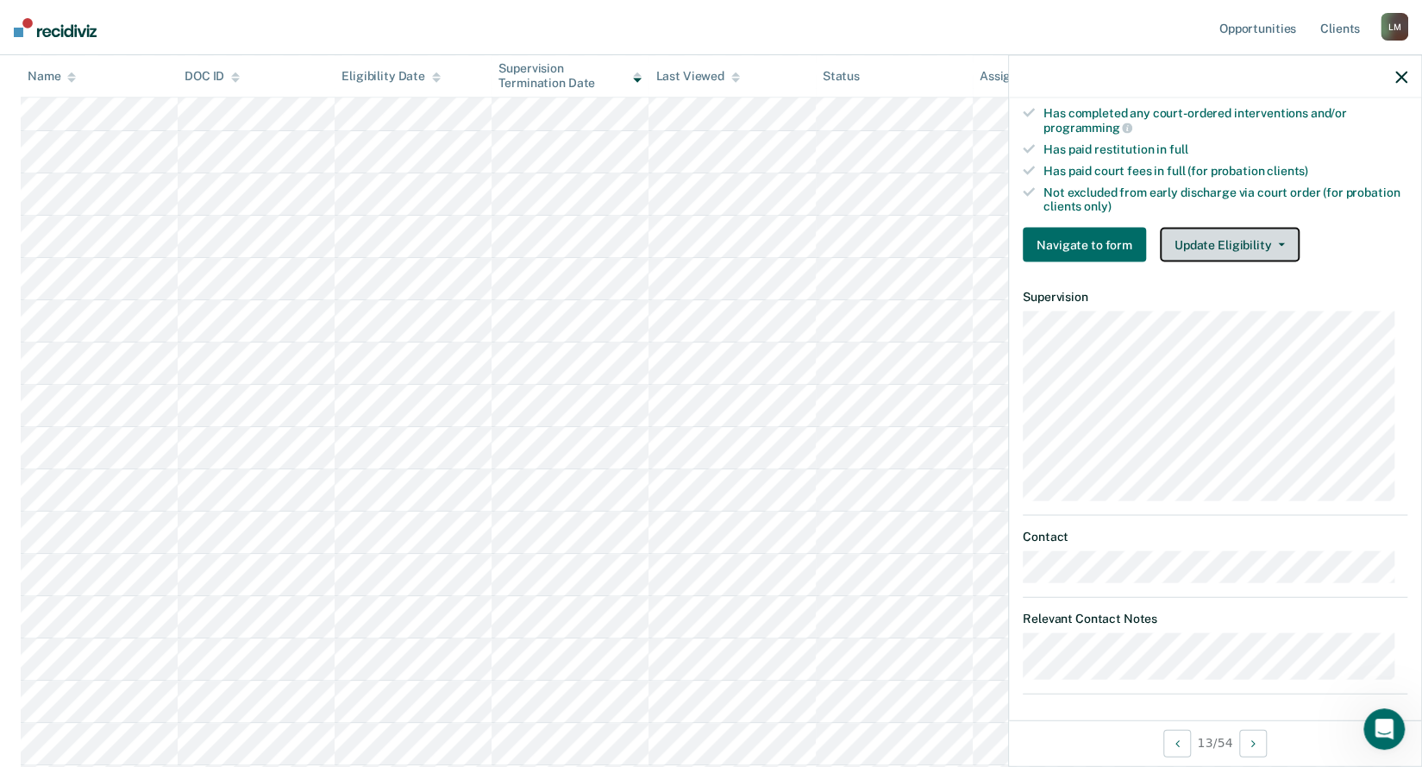
click at [1249, 235] on button "Update Eligibility" at bounding box center [1230, 245] width 140 height 35
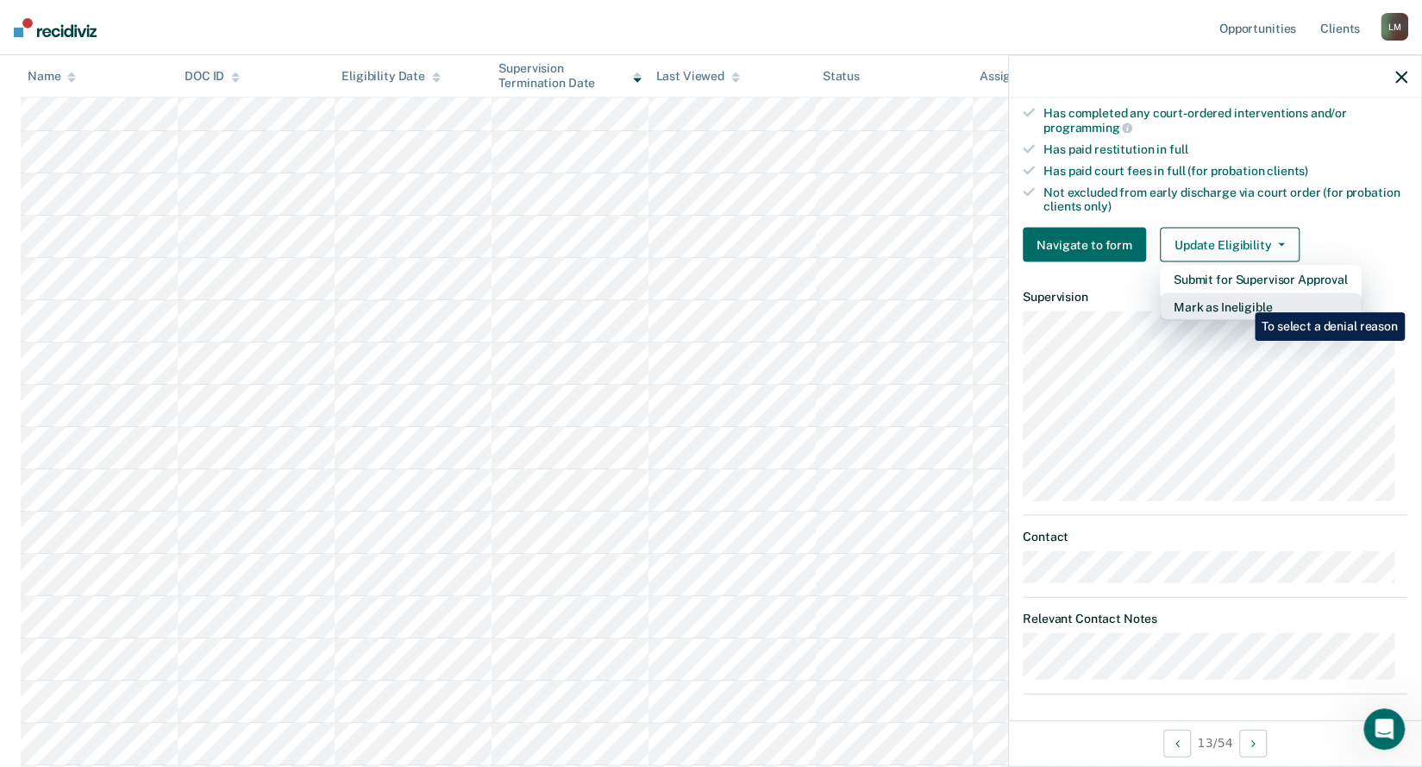
click at [1242, 299] on button "Mark as Ineligible" at bounding box center [1261, 307] width 202 height 28
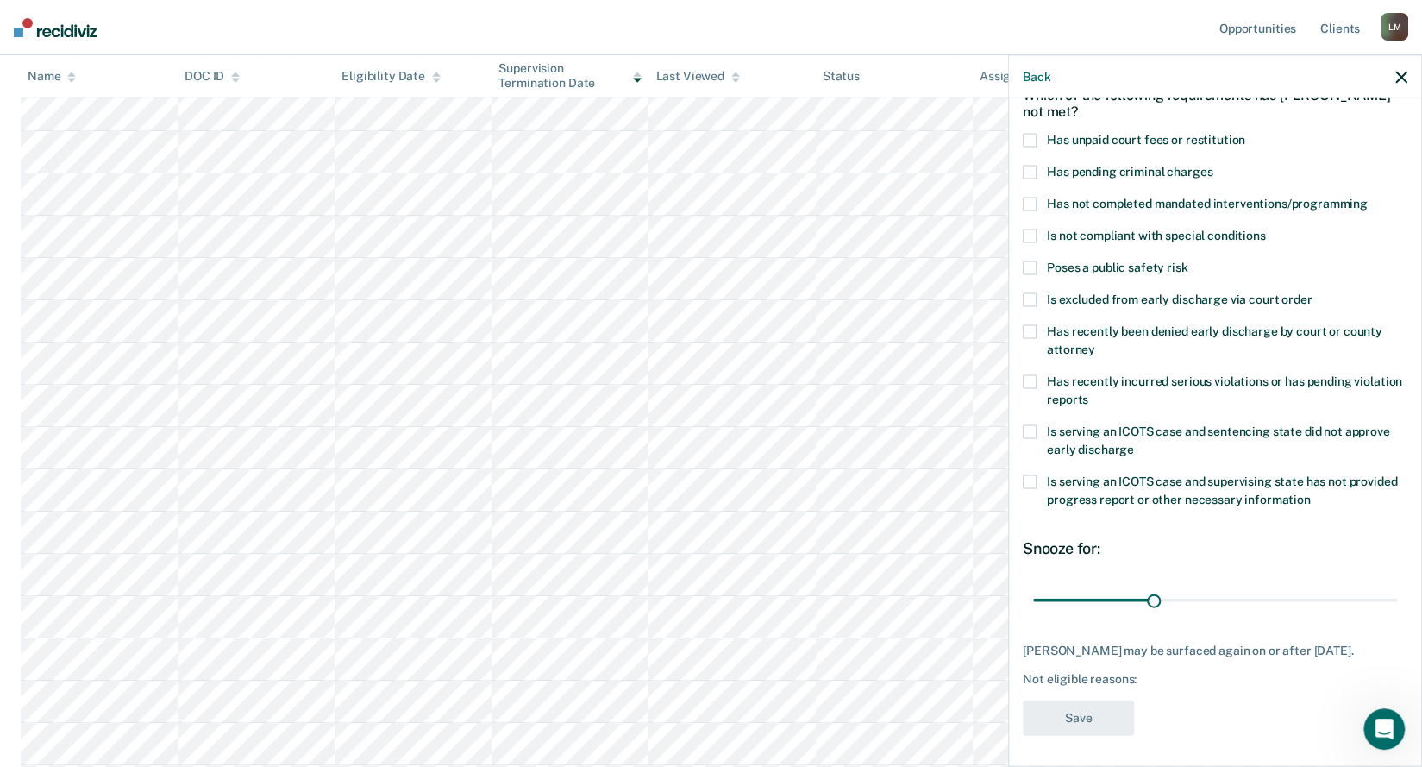
click at [1042, 135] on label "Has unpaid court fees or restitution" at bounding box center [1215, 143] width 385 height 18
click at [1245, 134] on input "Has unpaid court fees or restitution" at bounding box center [1245, 134] width 0 height 0
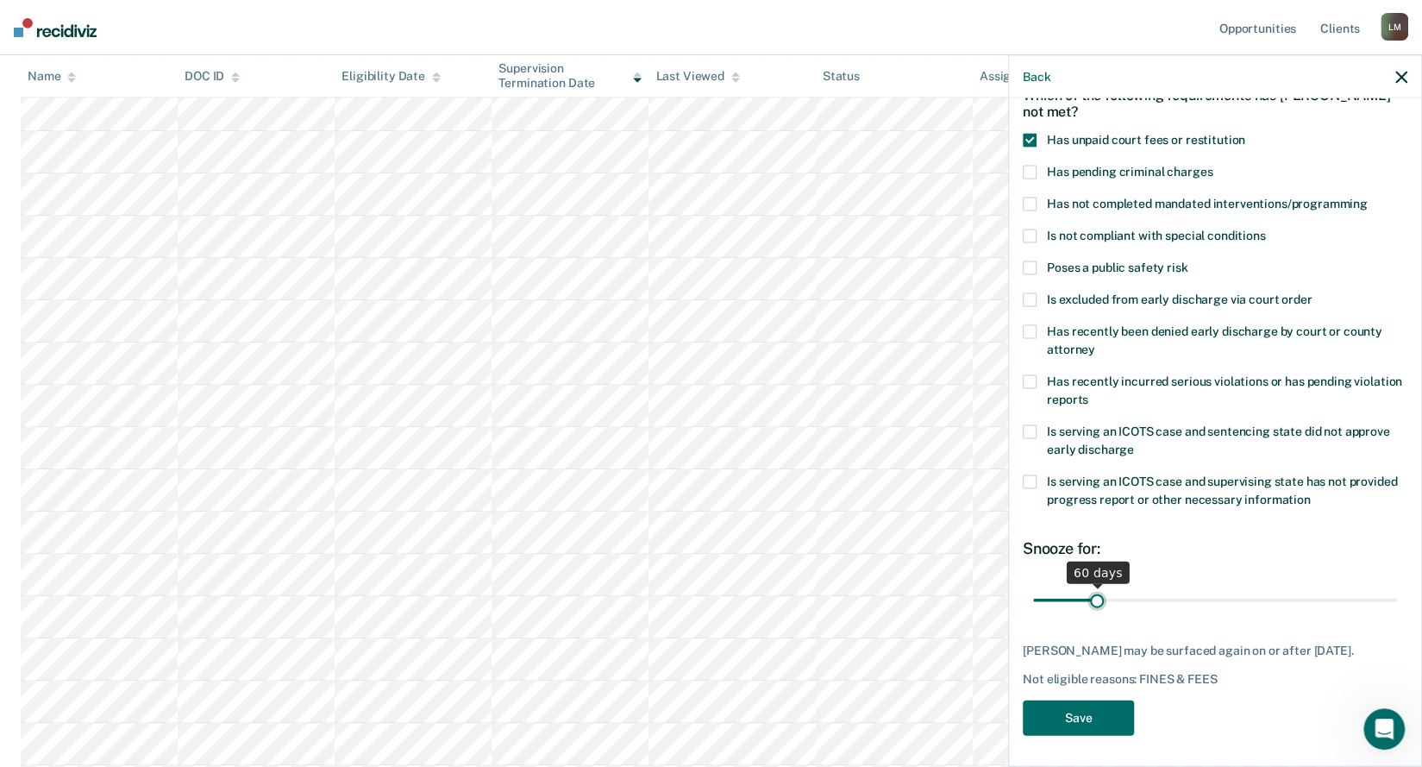
drag, startPoint x: 1071, startPoint y: 593, endPoint x: 1094, endPoint y: 599, distance: 23.2
type input "60"
click at [1094, 599] on input "range" at bounding box center [1215, 600] width 364 height 30
click at [1094, 733] on button "Save" at bounding box center [1078, 717] width 111 height 35
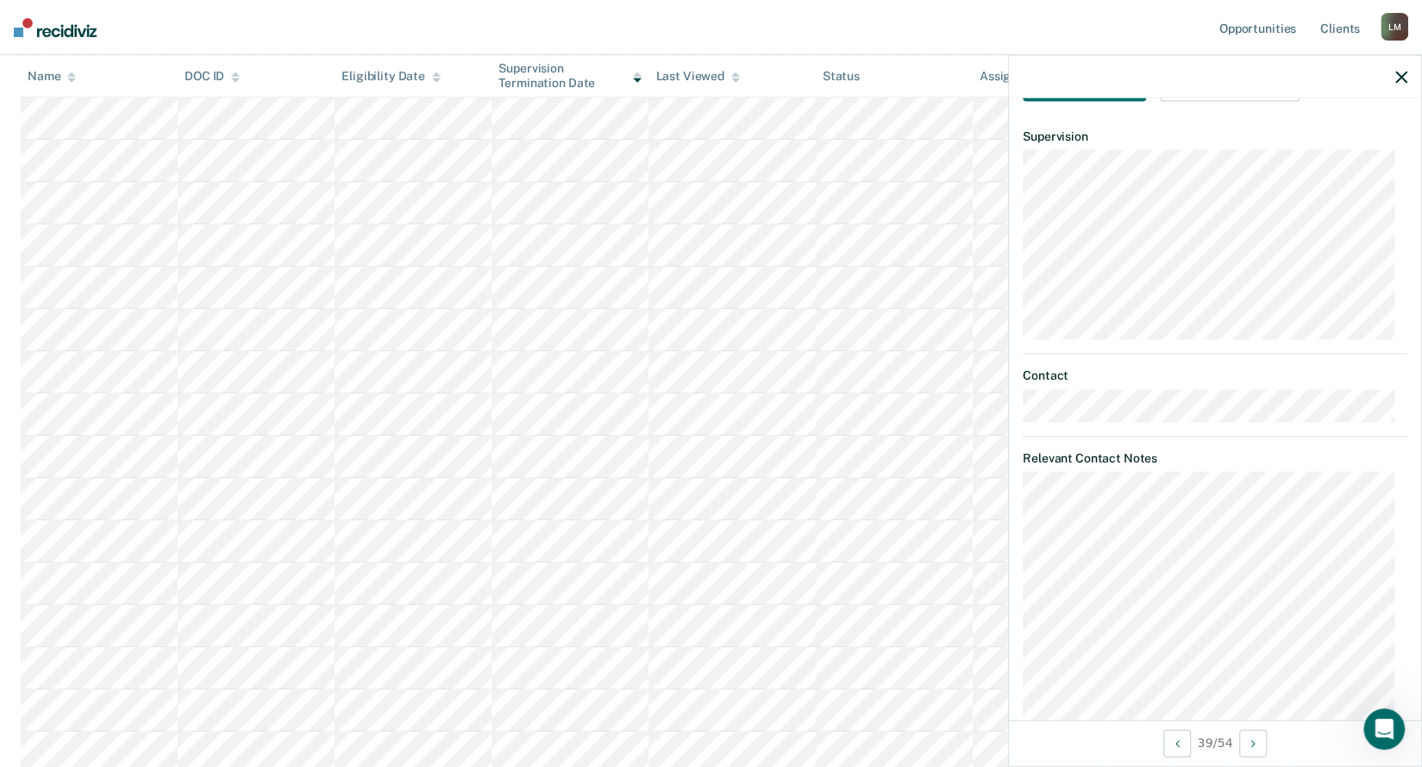
scroll to position [528, 0]
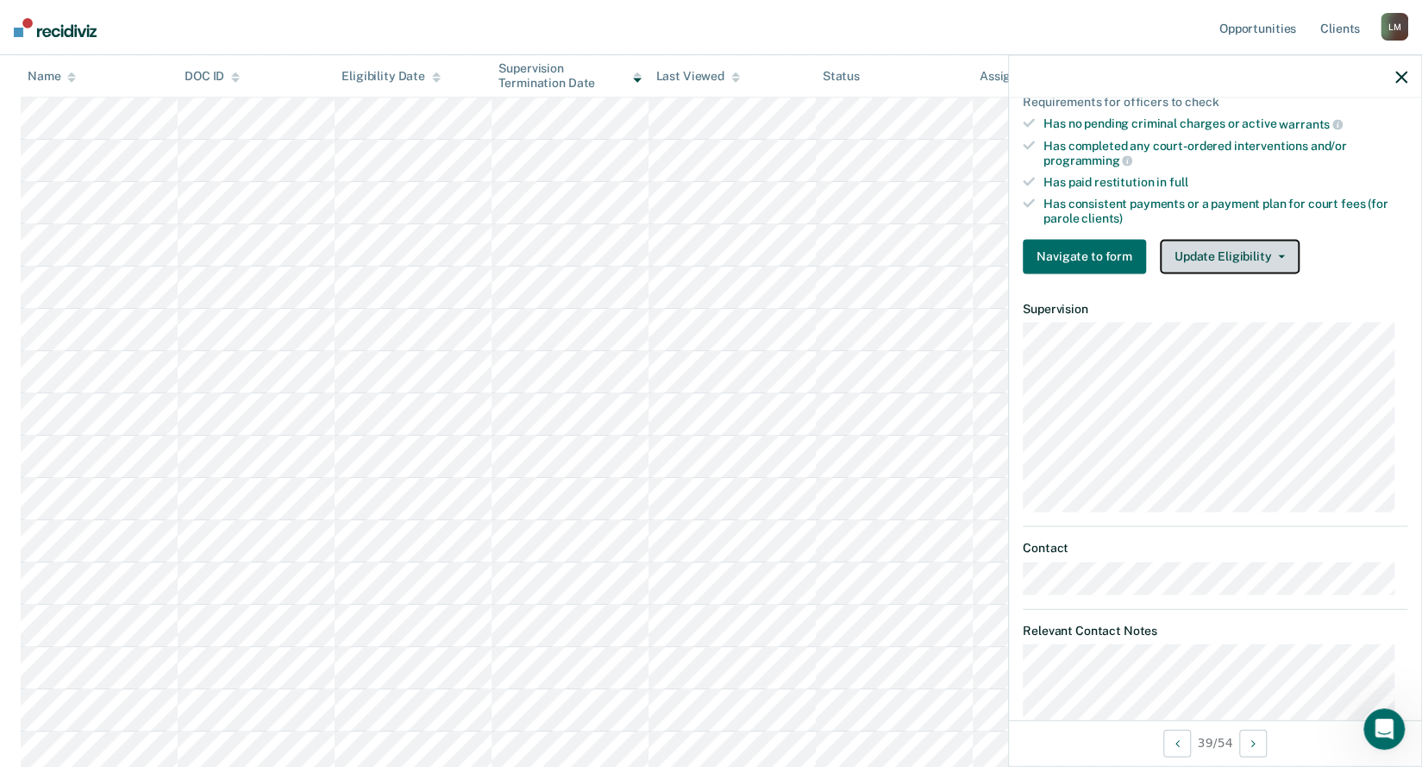
click at [1254, 244] on button "Update Eligibility" at bounding box center [1230, 256] width 140 height 35
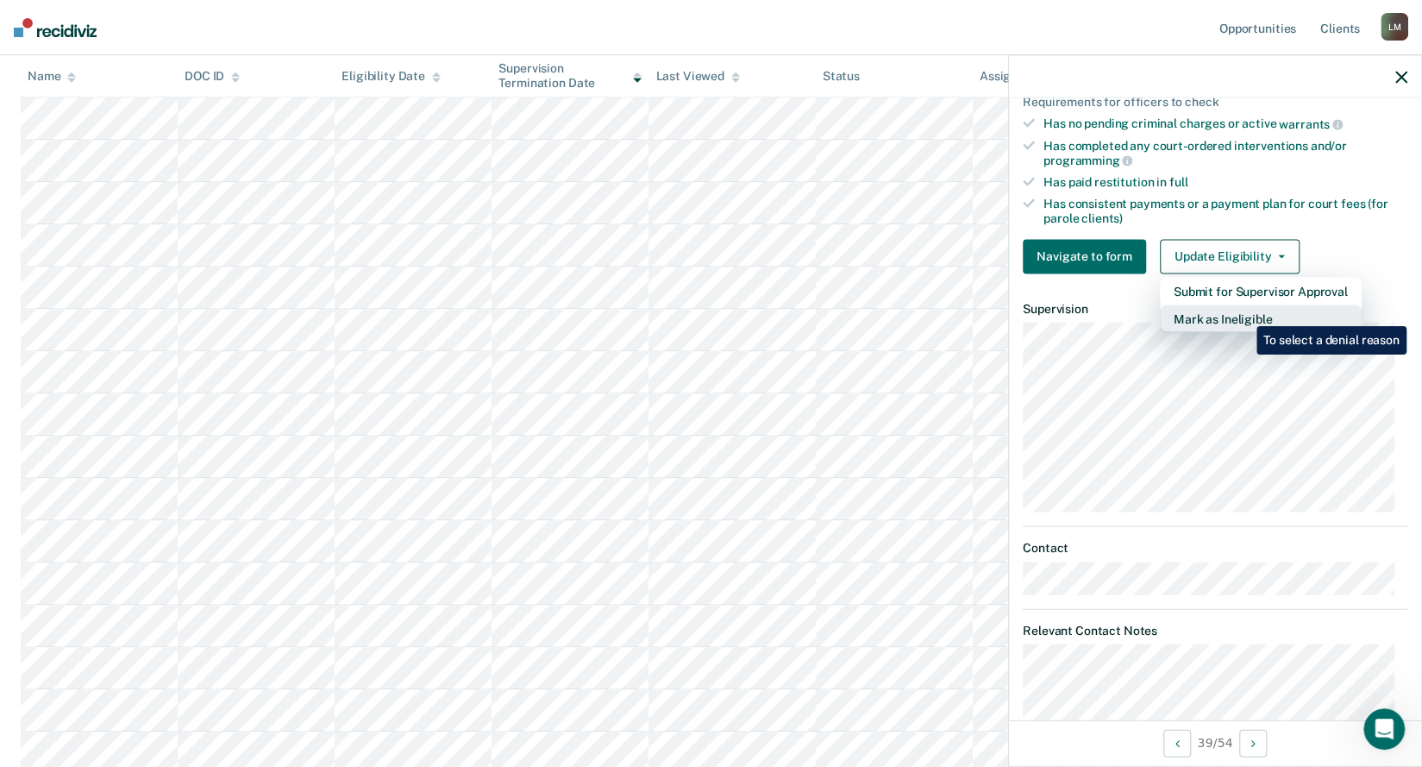
click at [1244, 313] on button "Mark as Ineligible" at bounding box center [1261, 318] width 202 height 28
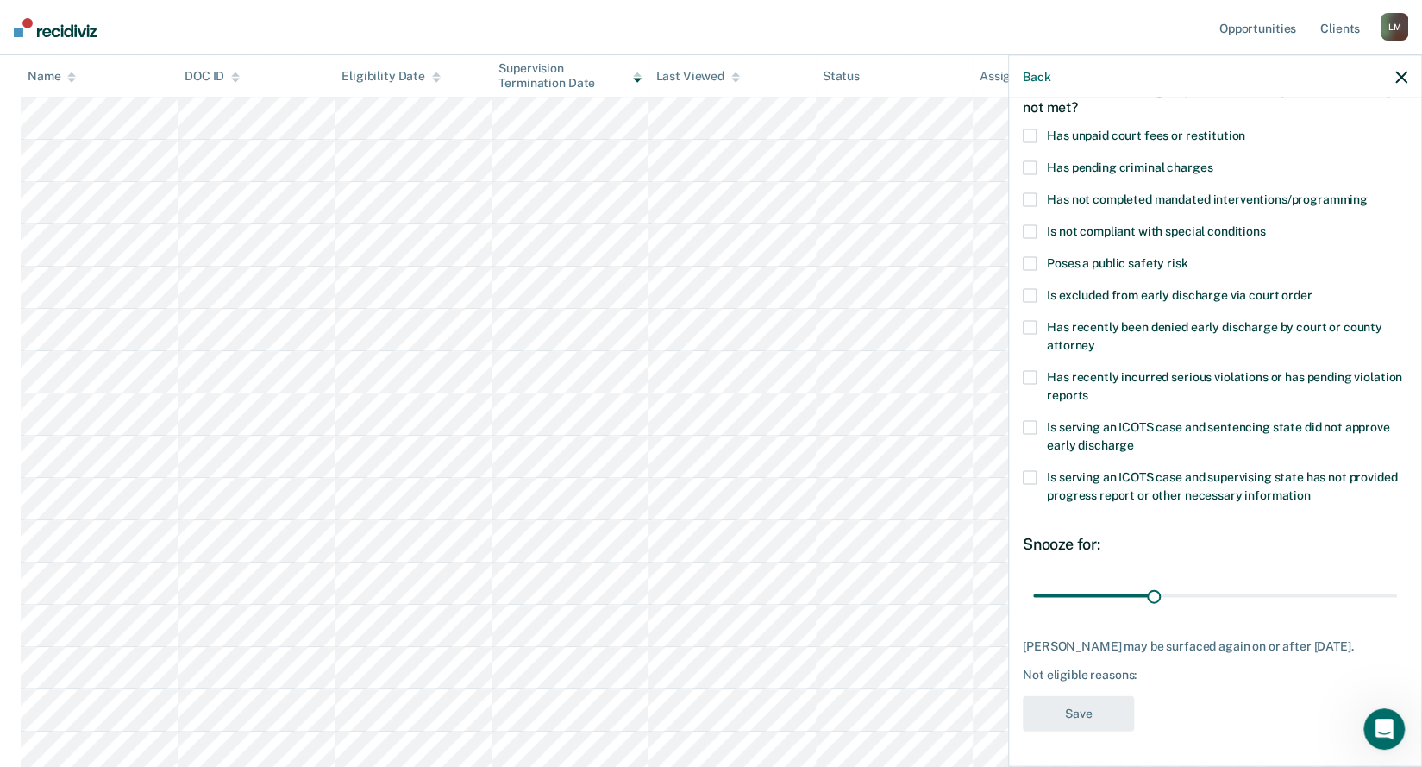
scroll to position [25, 0]
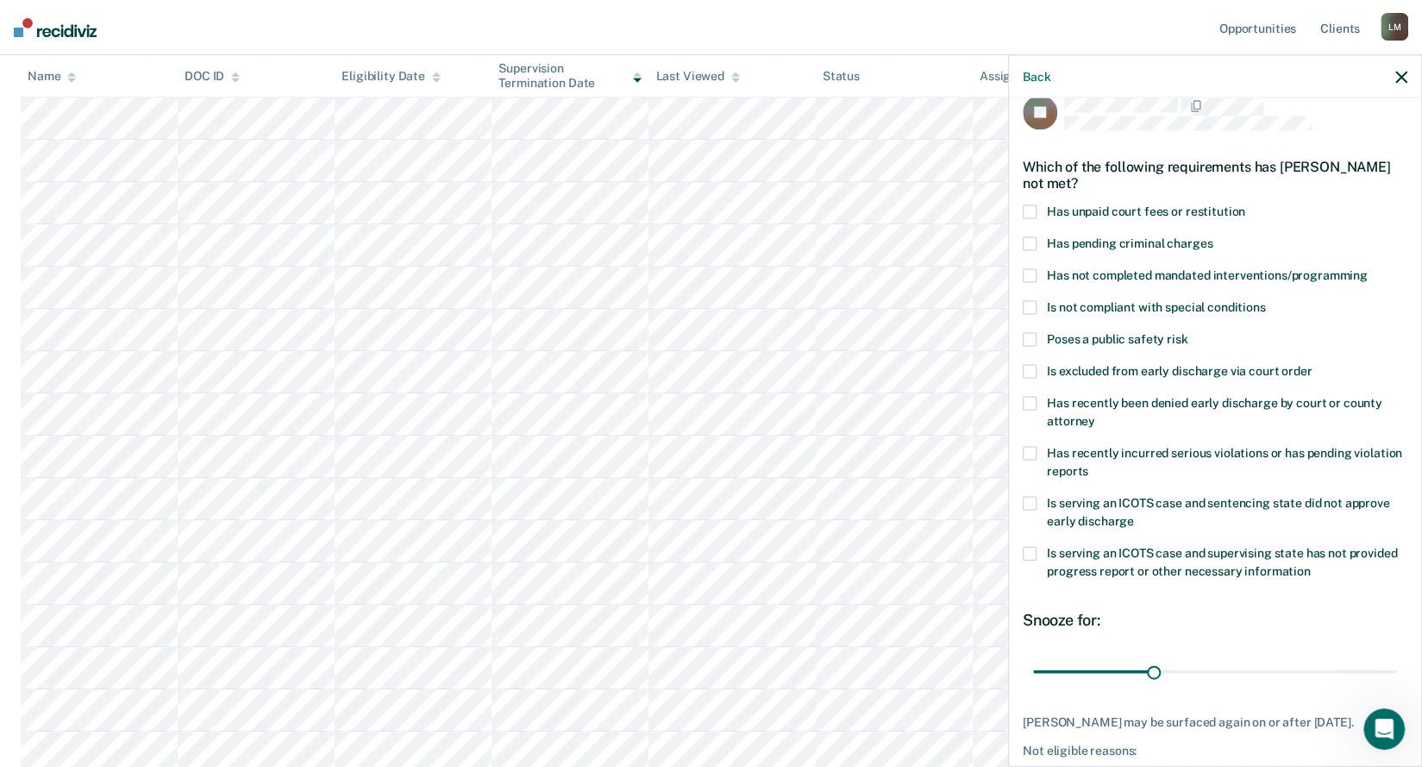
click at [1222, 275] on span "Has not completed mandated interventions/programming" at bounding box center [1207, 275] width 321 height 14
click at [1368, 269] on input "Has not completed mandated interventions/programming" at bounding box center [1368, 269] width 0 height 0
click at [1226, 304] on span "Is not compliant with special conditions" at bounding box center [1156, 307] width 218 height 14
click at [1265, 301] on input "Is not compliant with special conditions" at bounding box center [1265, 301] width 0 height 0
click at [1122, 463] on span "Has recently incurred serious violations or has pending violation reports" at bounding box center [1224, 462] width 355 height 32
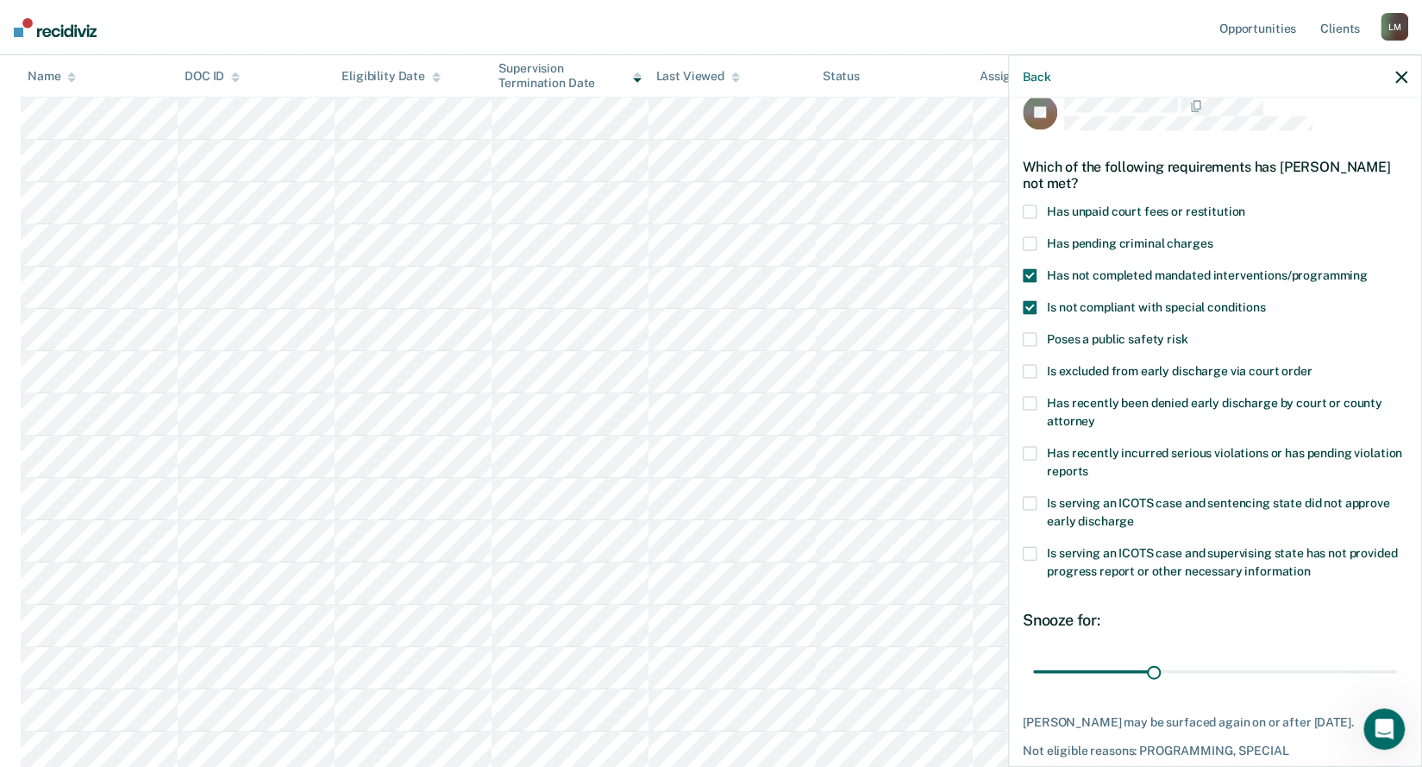
click at [1088, 465] on input "Has recently incurred serious violations or has pending violation reports" at bounding box center [1088, 465] width 0 height 0
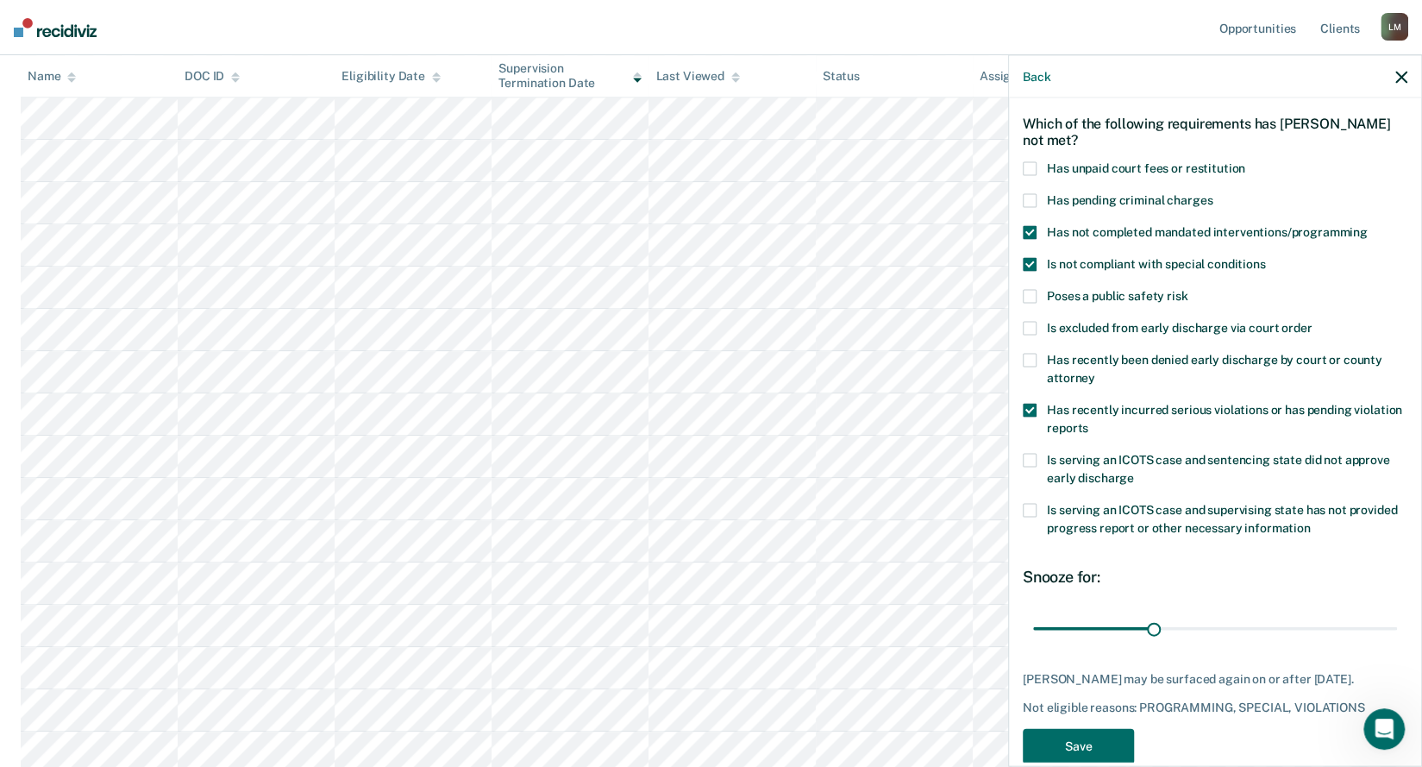
scroll to position [111, 0]
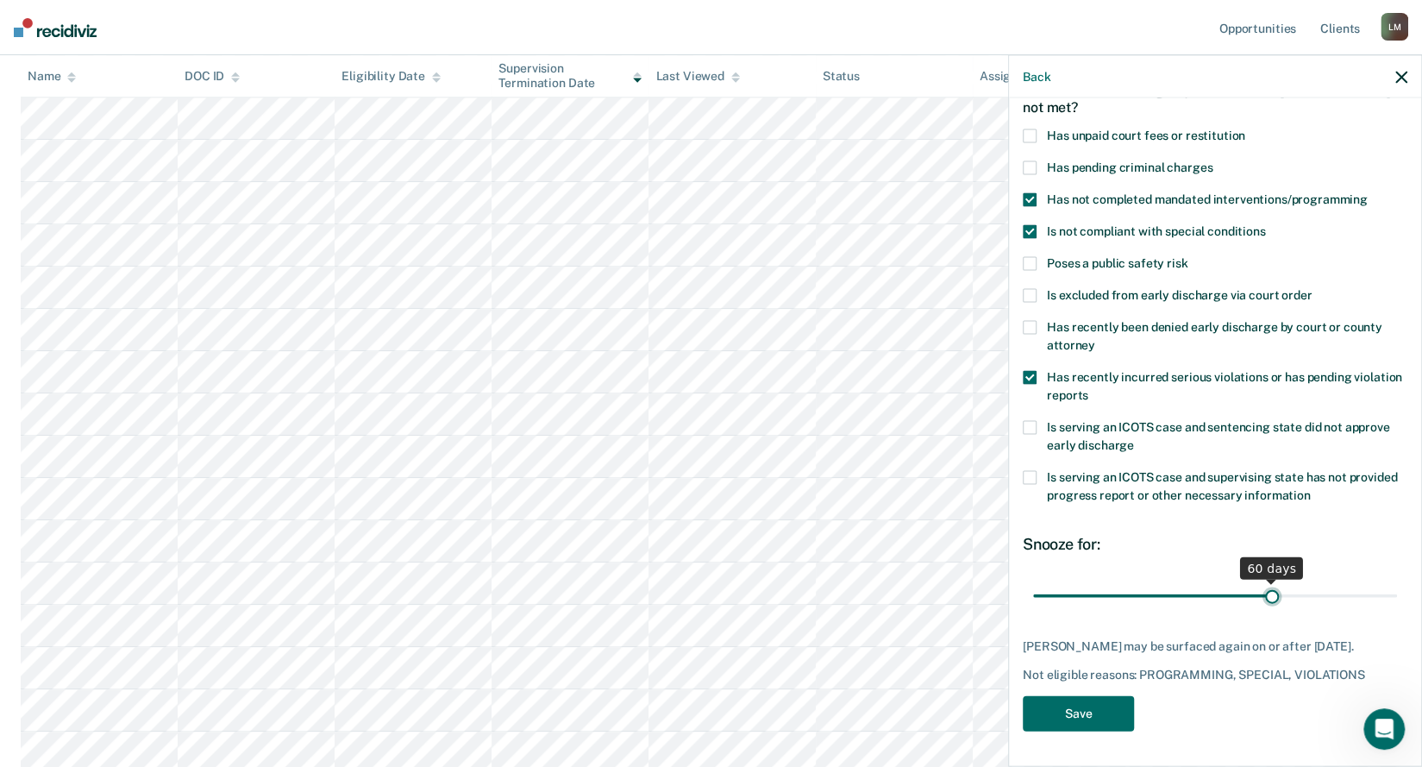
drag, startPoint x: 1149, startPoint y: 586, endPoint x: 1264, endPoint y: 587, distance: 115.6
type input "60"
click at [1264, 587] on input "range" at bounding box center [1215, 595] width 364 height 30
click at [1075, 707] on button "Save" at bounding box center [1078, 713] width 111 height 35
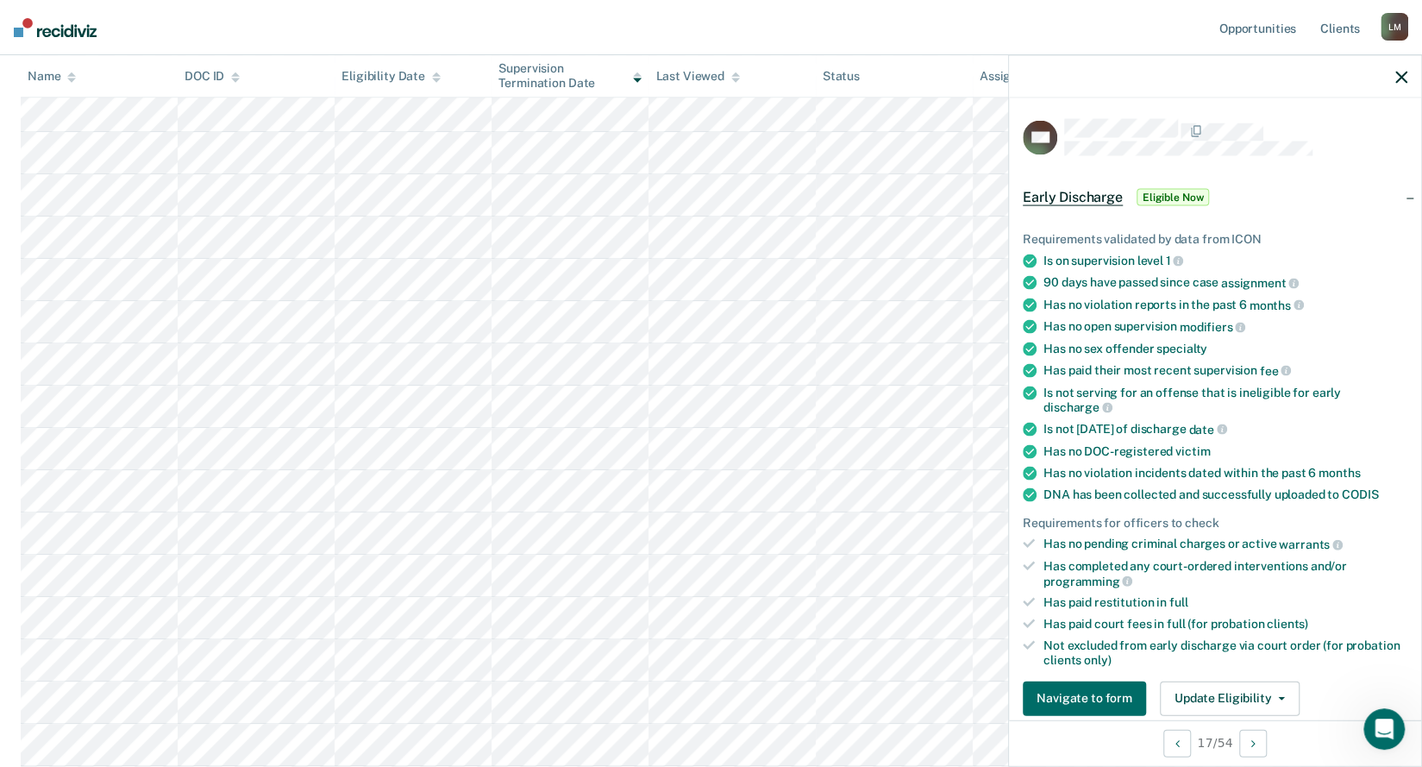
scroll to position [259, 0]
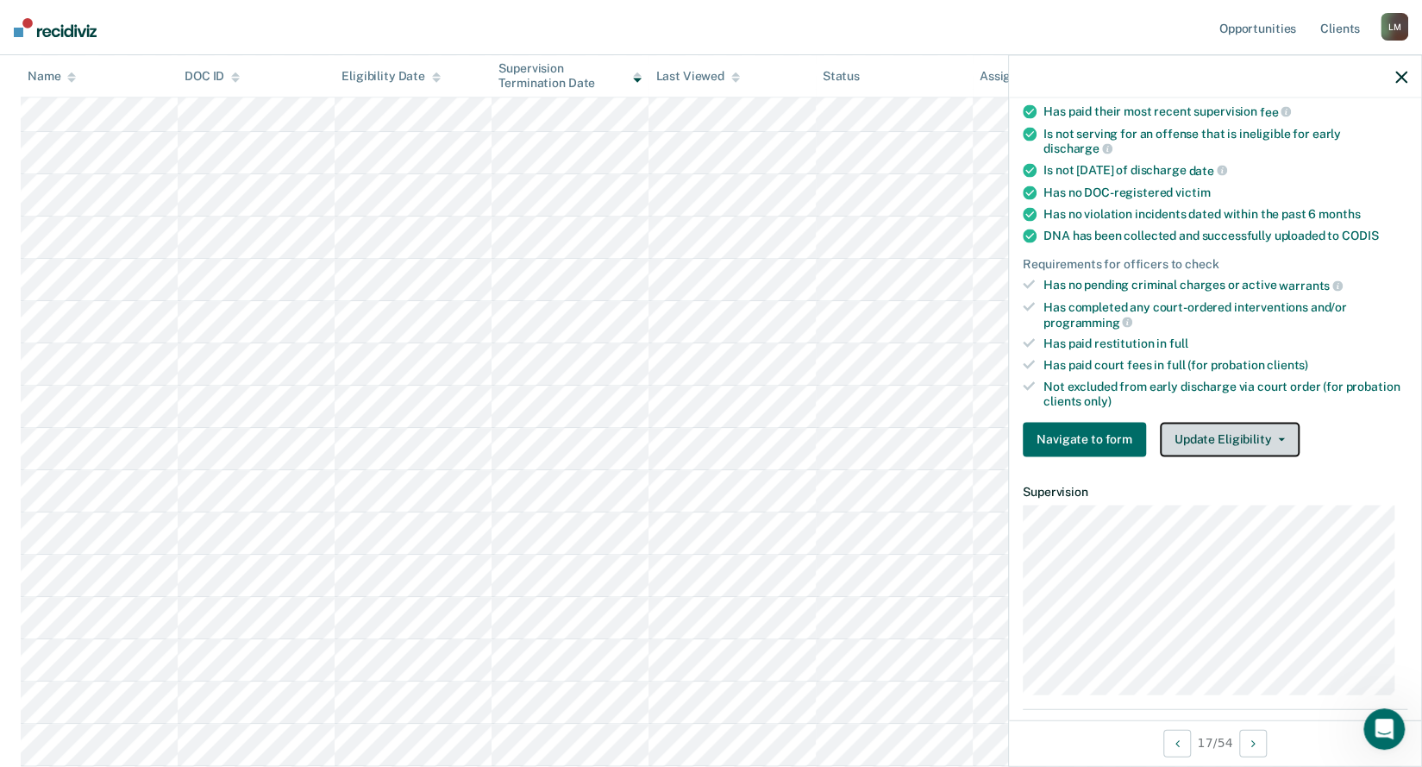
click at [1266, 427] on button "Update Eligibility" at bounding box center [1230, 439] width 140 height 35
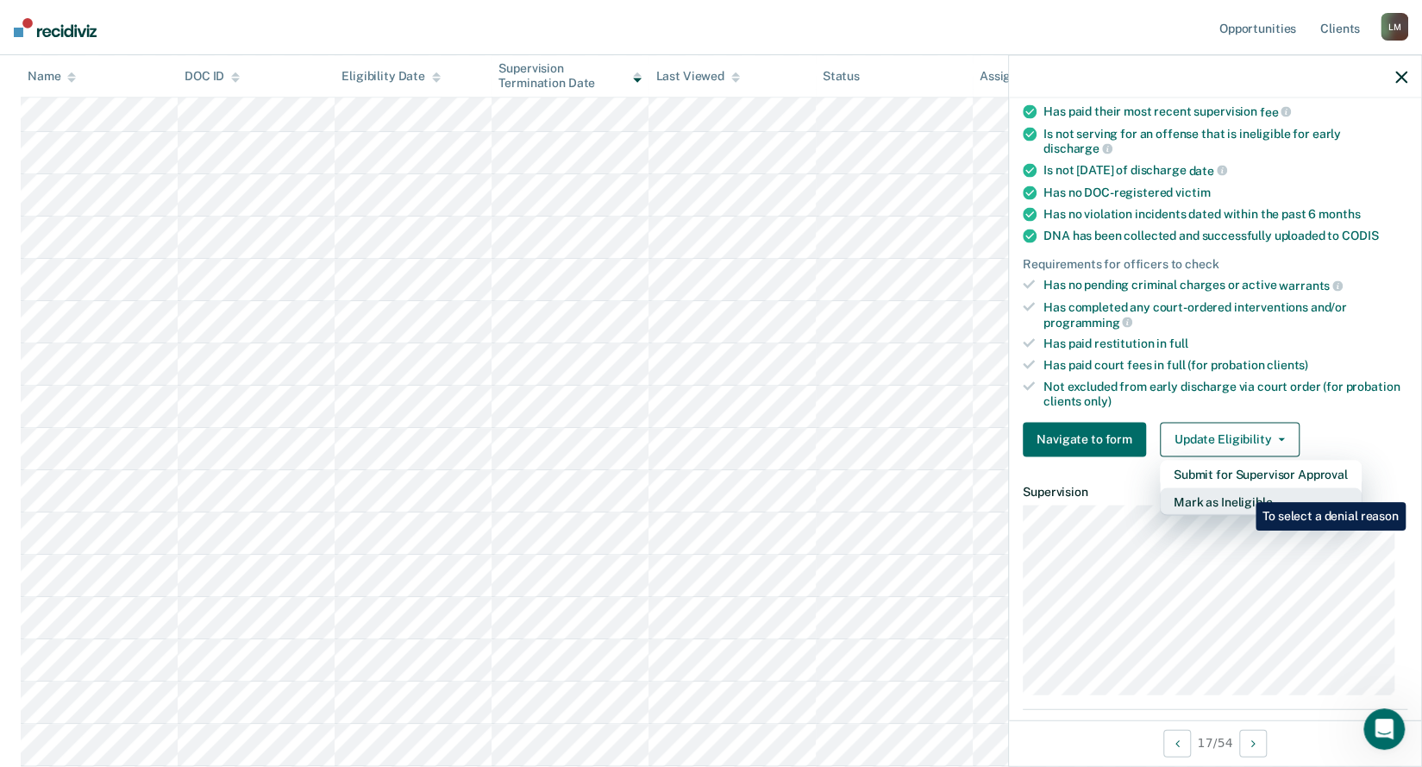
click at [1243, 489] on button "Mark as Ineligible" at bounding box center [1261, 501] width 202 height 28
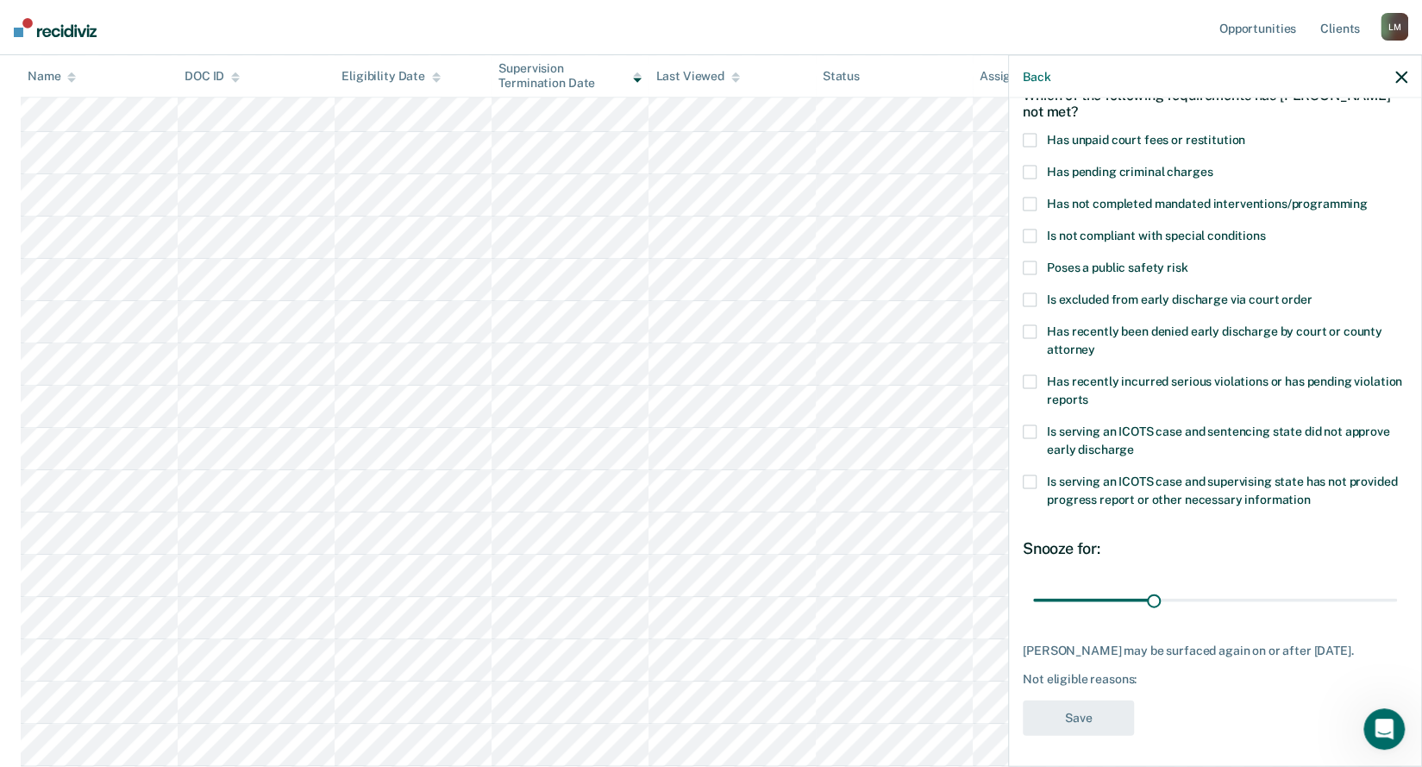
click at [1030, 141] on span at bounding box center [1030, 141] width 14 height 14
click at [1245, 134] on input "Has unpaid court fees or restitution" at bounding box center [1245, 134] width 0 height 0
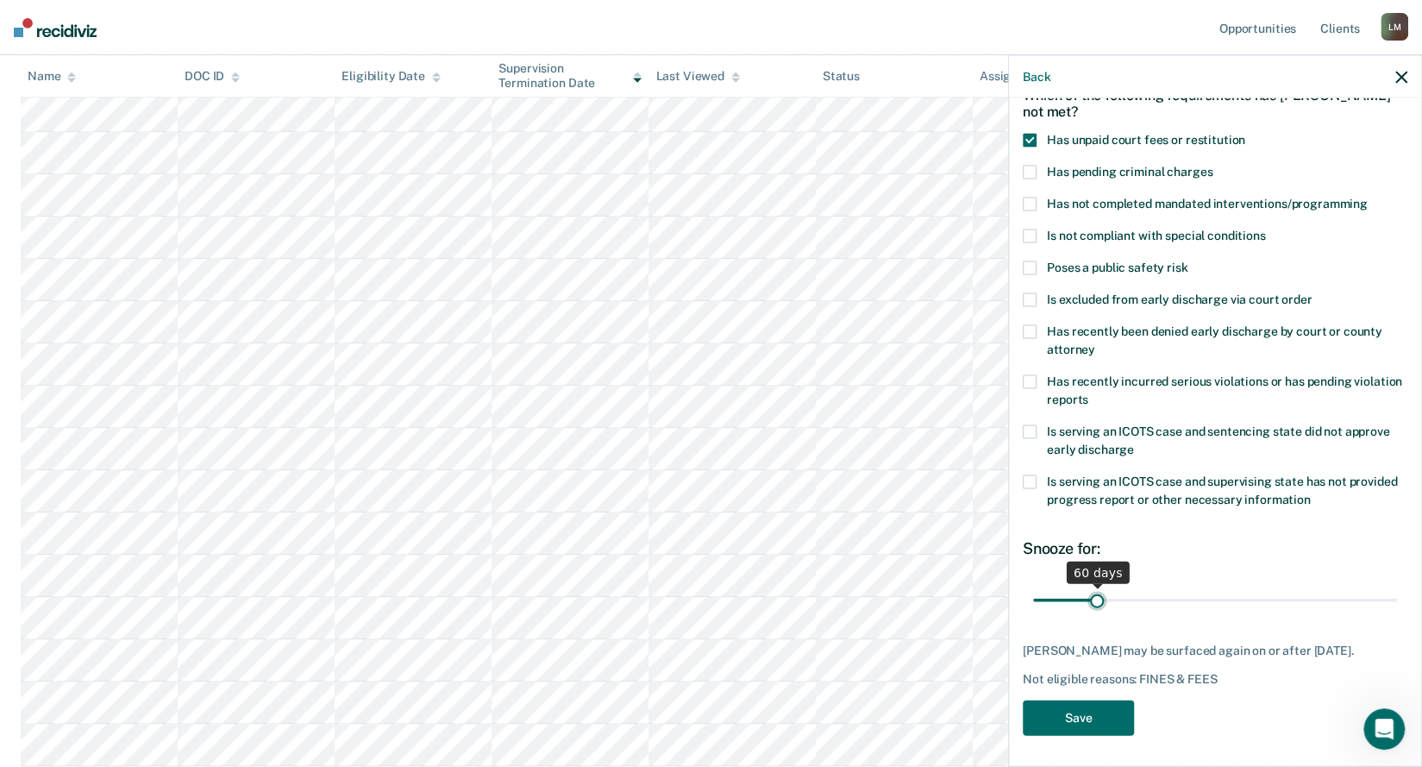
drag, startPoint x: 1069, startPoint y: 600, endPoint x: 1094, endPoint y: 601, distance: 25.0
type input "60"
click at [1094, 601] on input "range" at bounding box center [1215, 600] width 364 height 30
click at [1085, 718] on button "Save" at bounding box center [1078, 717] width 111 height 35
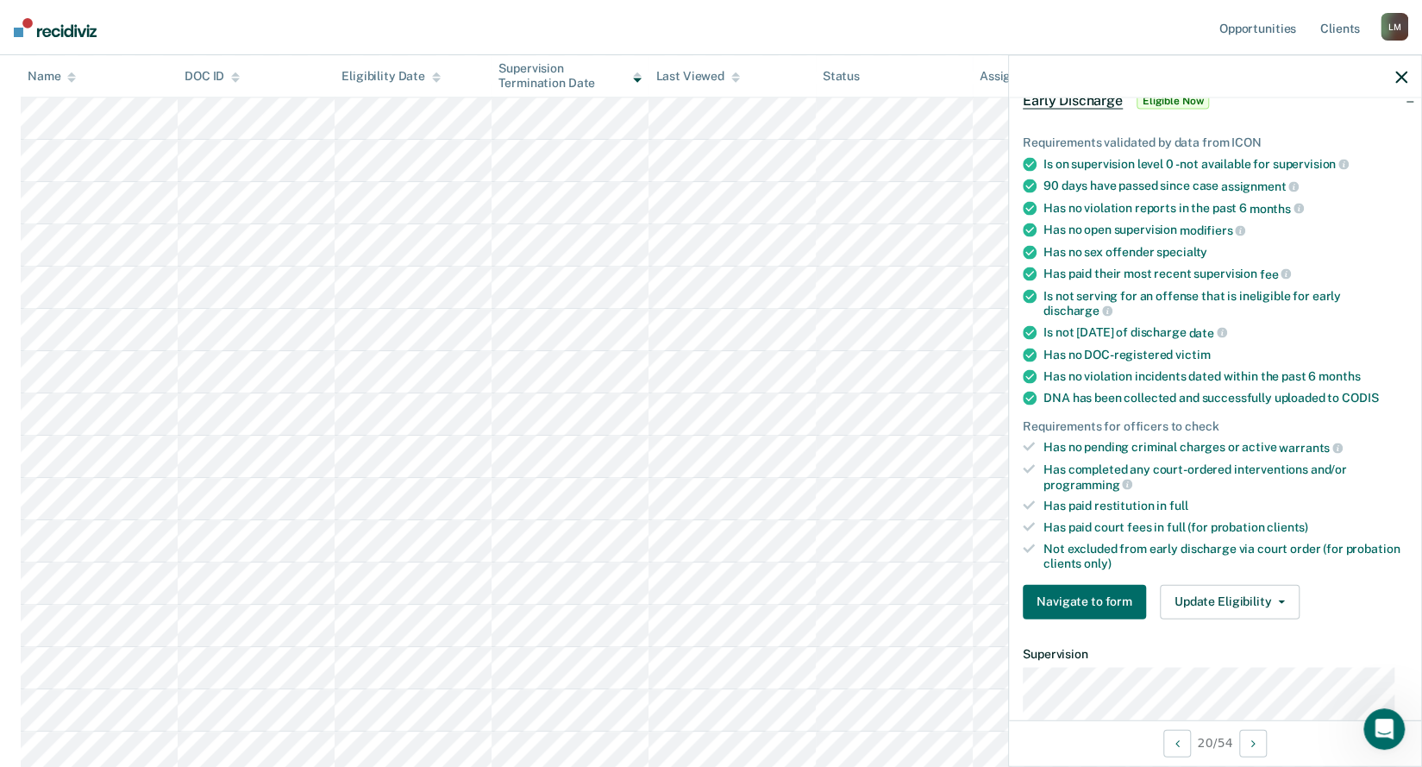
scroll to position [269, 0]
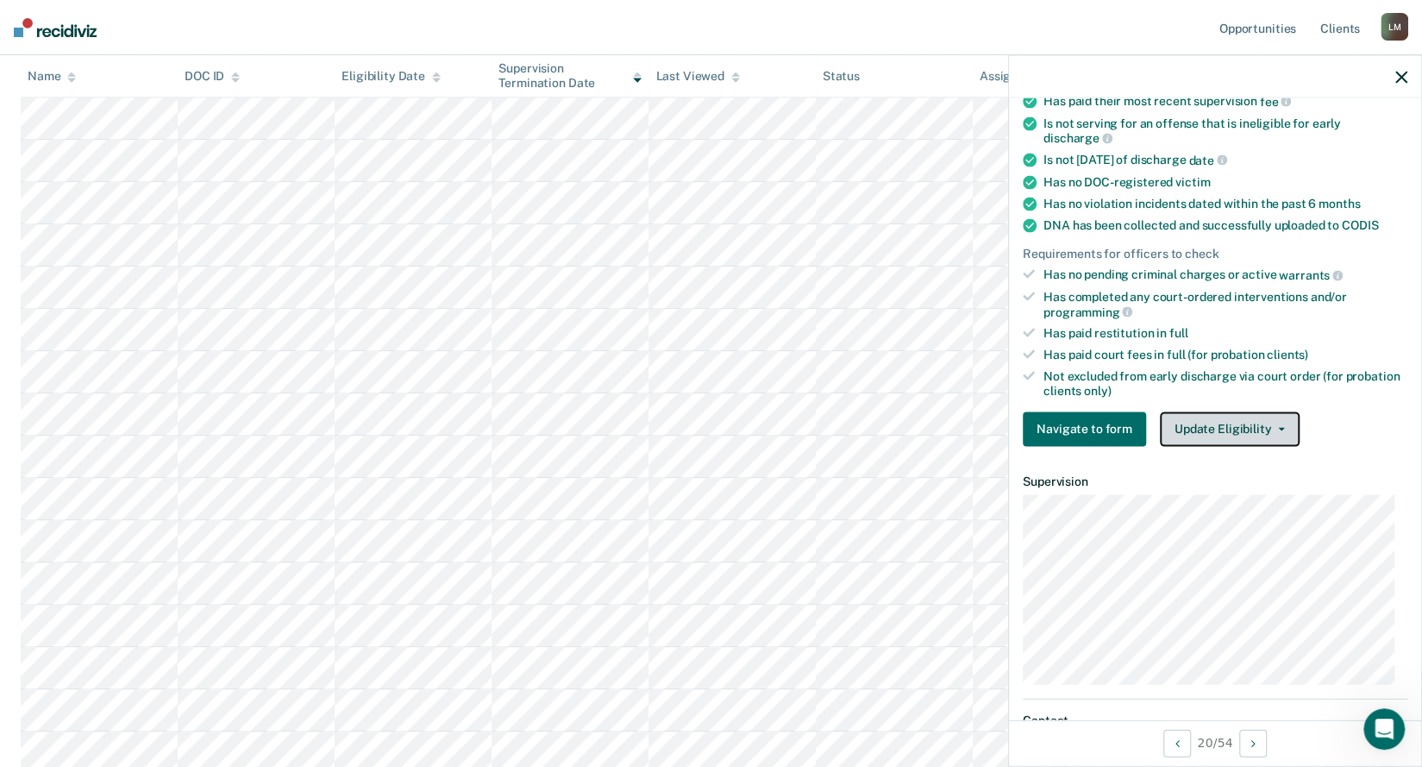
click at [1213, 427] on button "Update Eligibility" at bounding box center [1230, 428] width 140 height 35
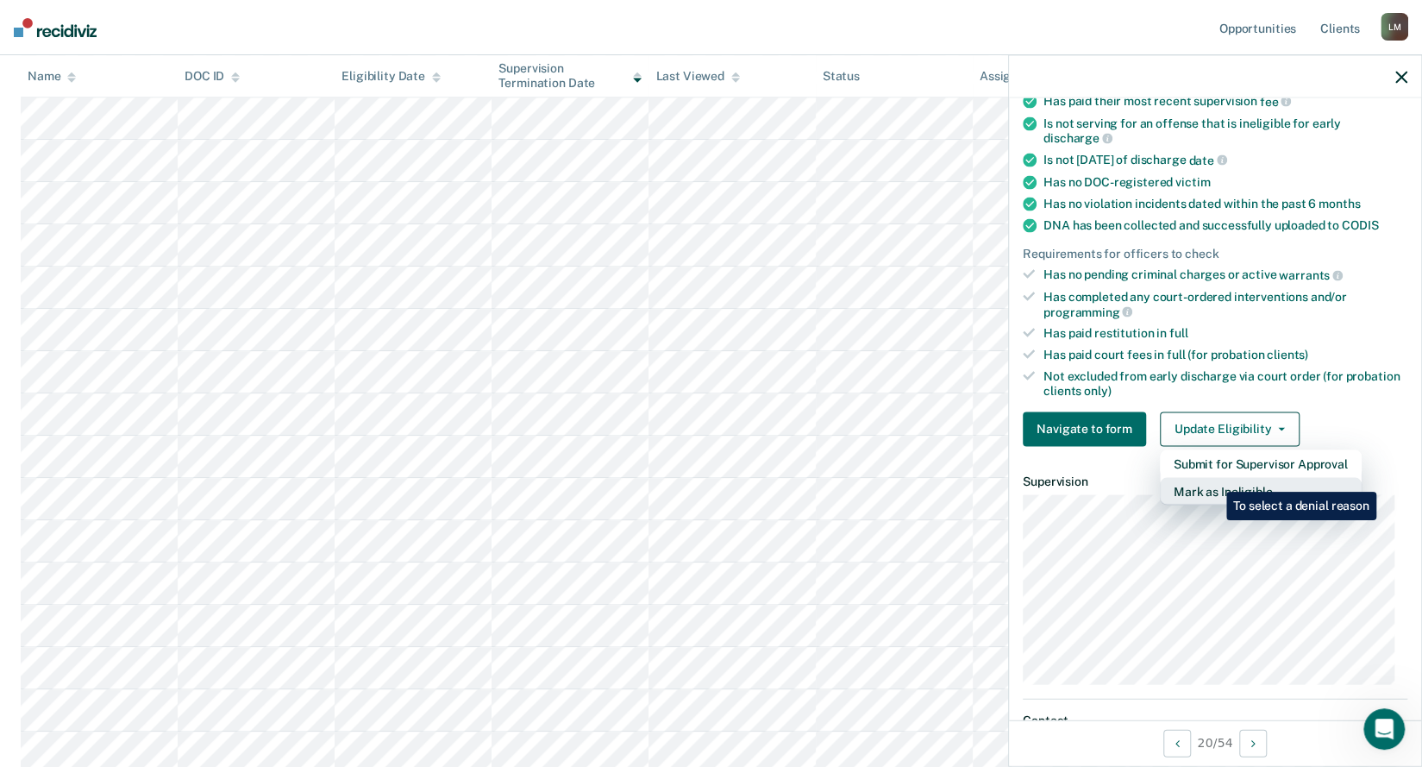
click at [1214, 479] on button "Mark as Ineligible" at bounding box center [1261, 491] width 202 height 28
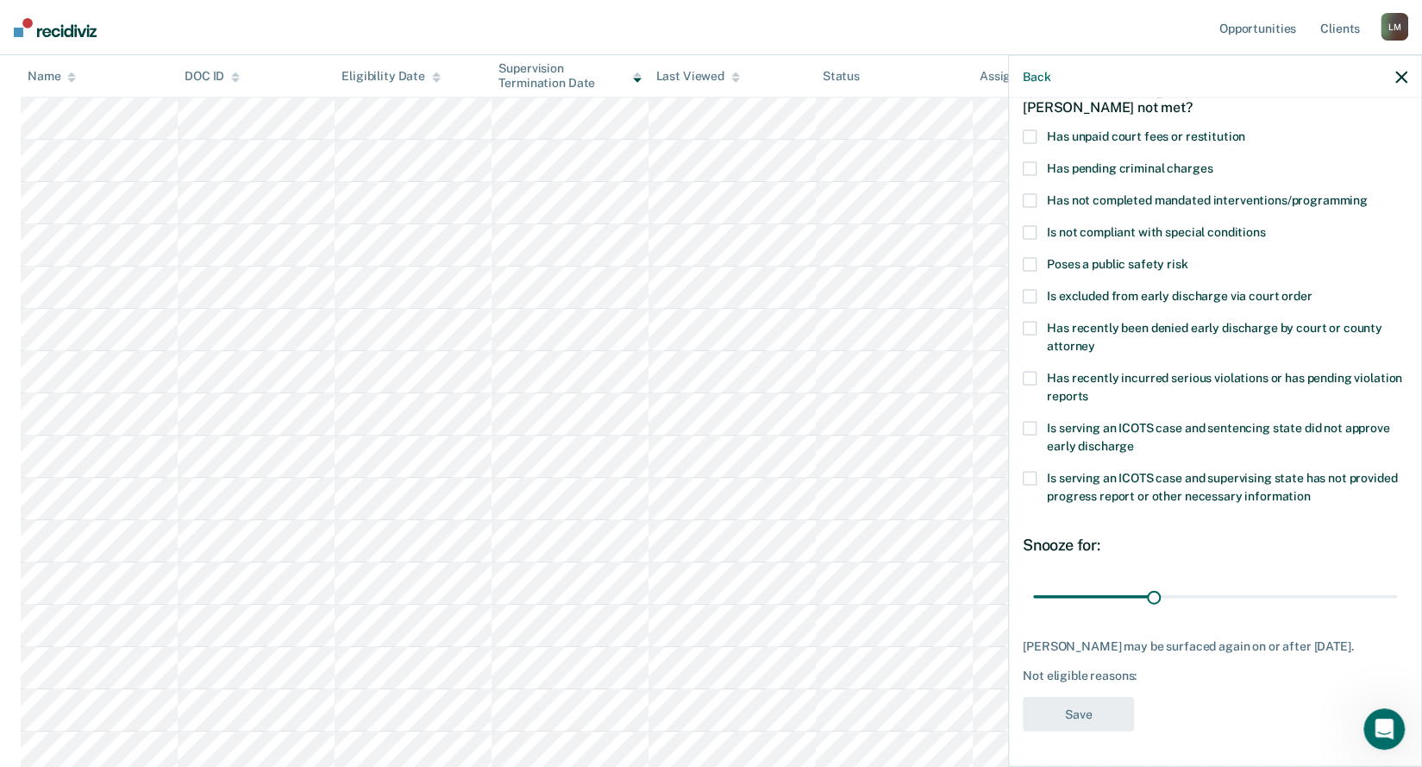
scroll to position [97, 0]
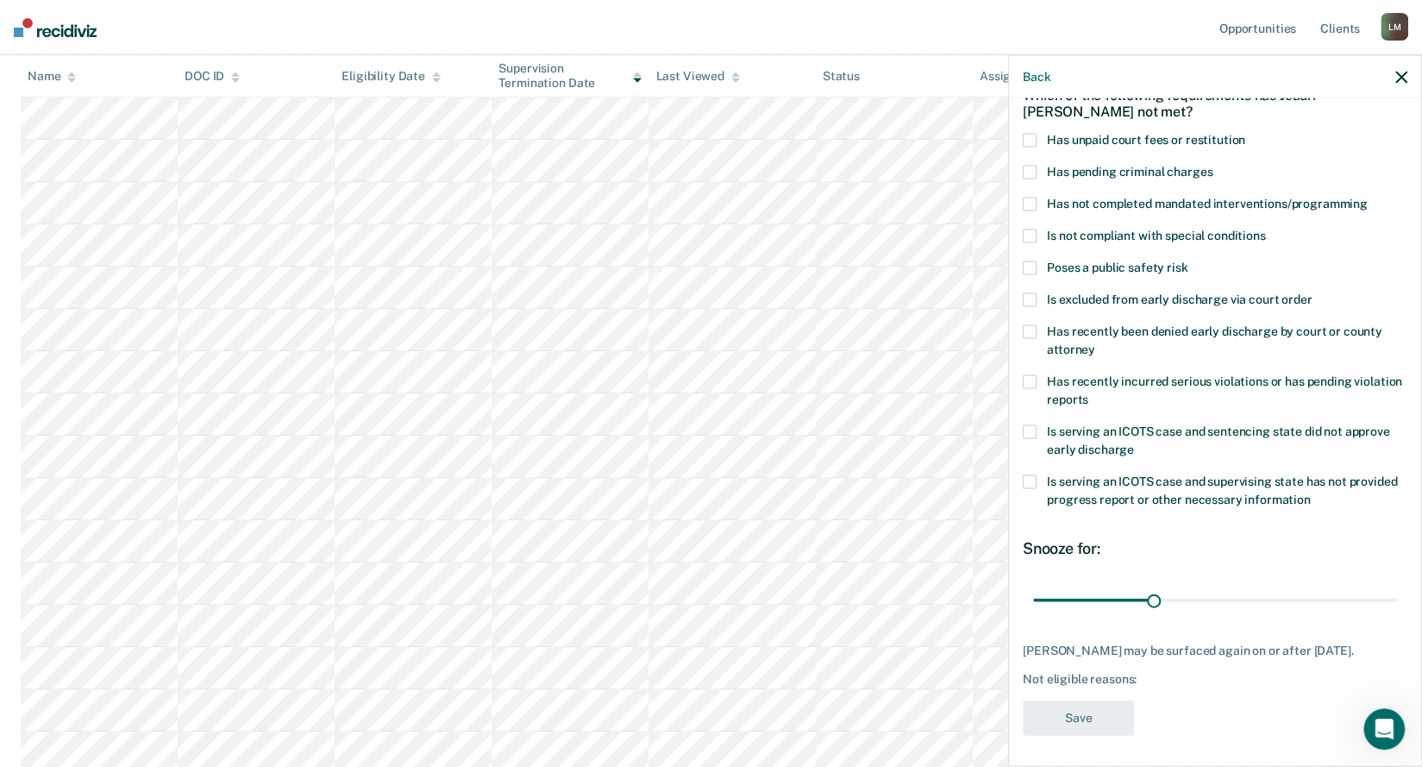
click at [1035, 141] on span at bounding box center [1030, 141] width 14 height 14
click at [1245, 134] on input "Has unpaid court fees or restitution" at bounding box center [1245, 134] width 0 height 0
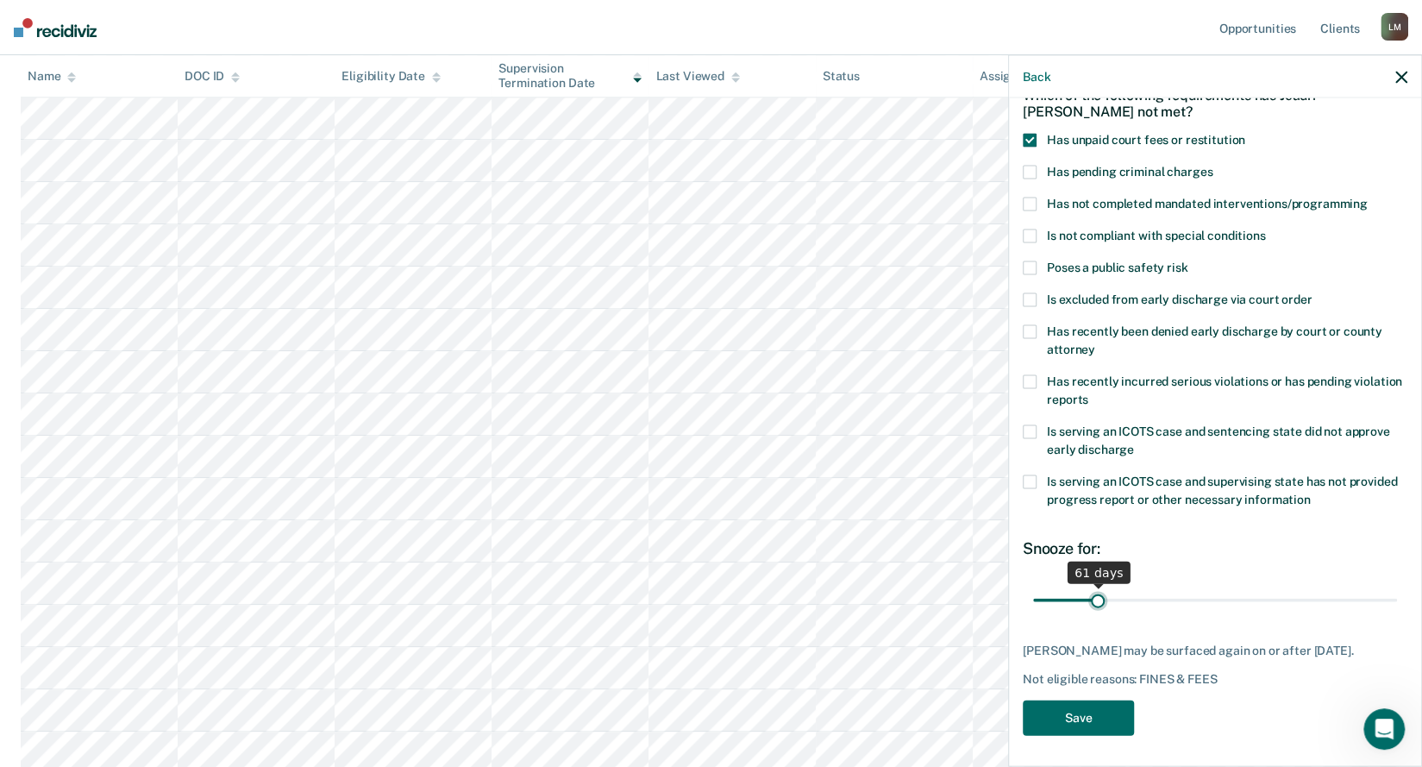
drag, startPoint x: 1066, startPoint y: 599, endPoint x: 1095, endPoint y: 606, distance: 29.3
click at [1095, 606] on input "range" at bounding box center [1215, 600] width 364 height 30
type input "60"
click at [1094, 599] on input "range" at bounding box center [1215, 600] width 364 height 30
click at [1095, 709] on button "Save" at bounding box center [1078, 717] width 111 height 35
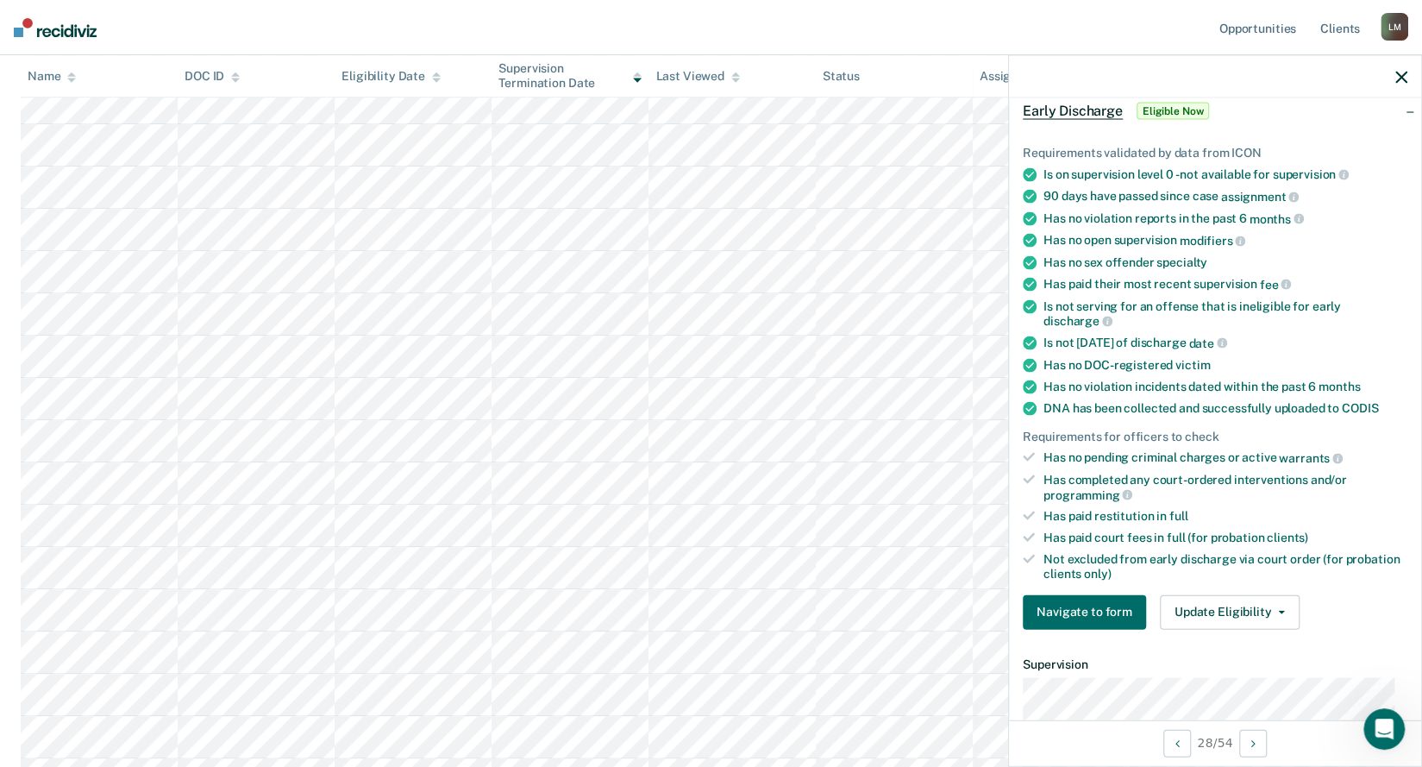
scroll to position [173, 0]
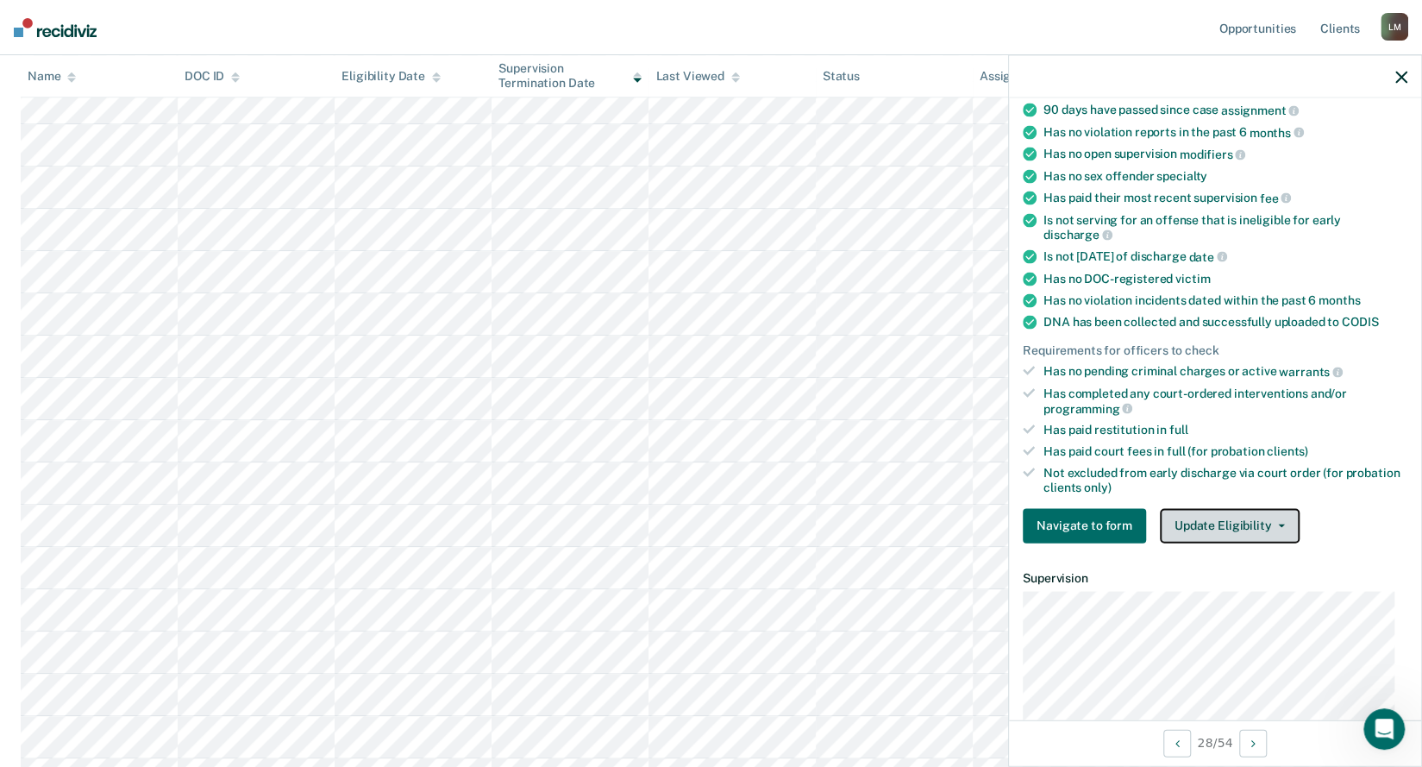
click at [1259, 528] on button "Update Eligibility" at bounding box center [1230, 525] width 140 height 35
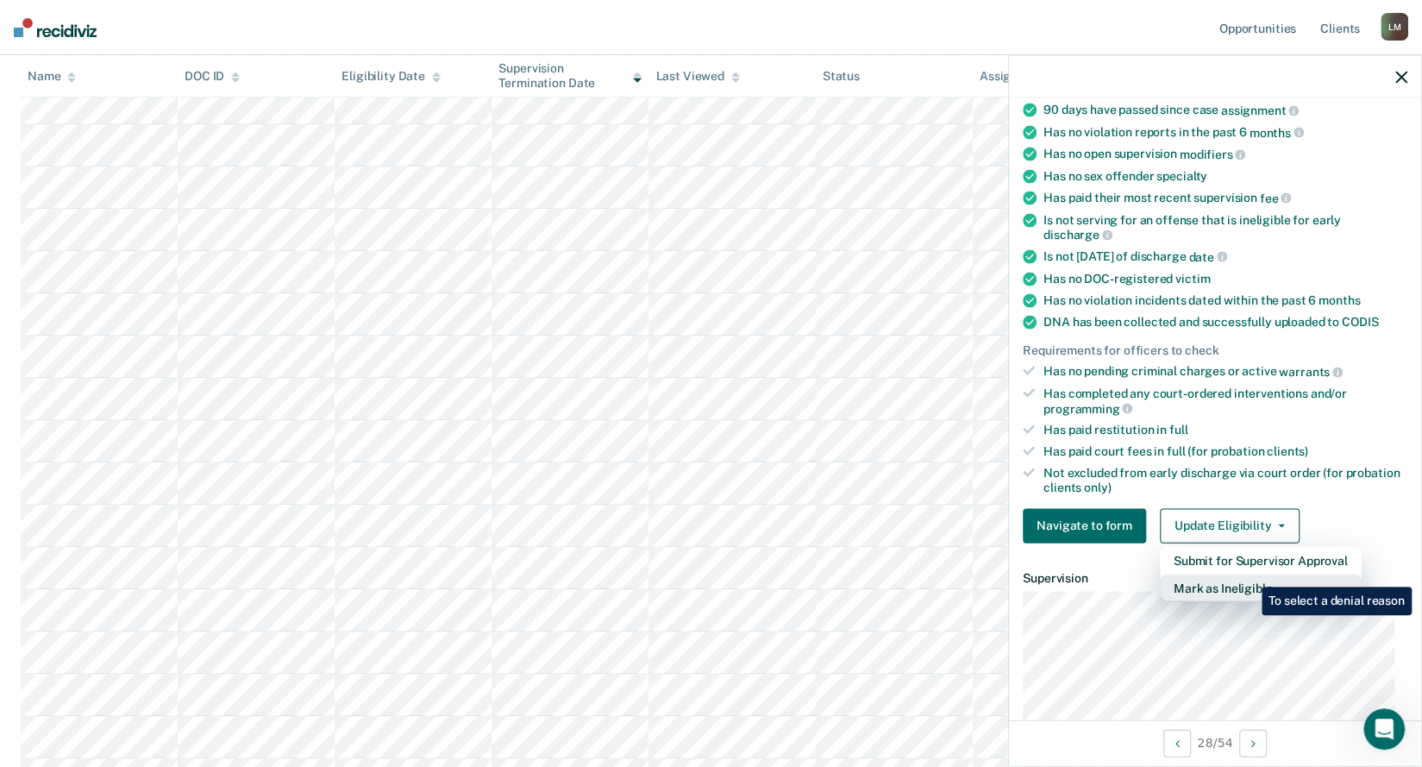
click at [1249, 574] on button "Mark as Ineligible" at bounding box center [1261, 588] width 202 height 28
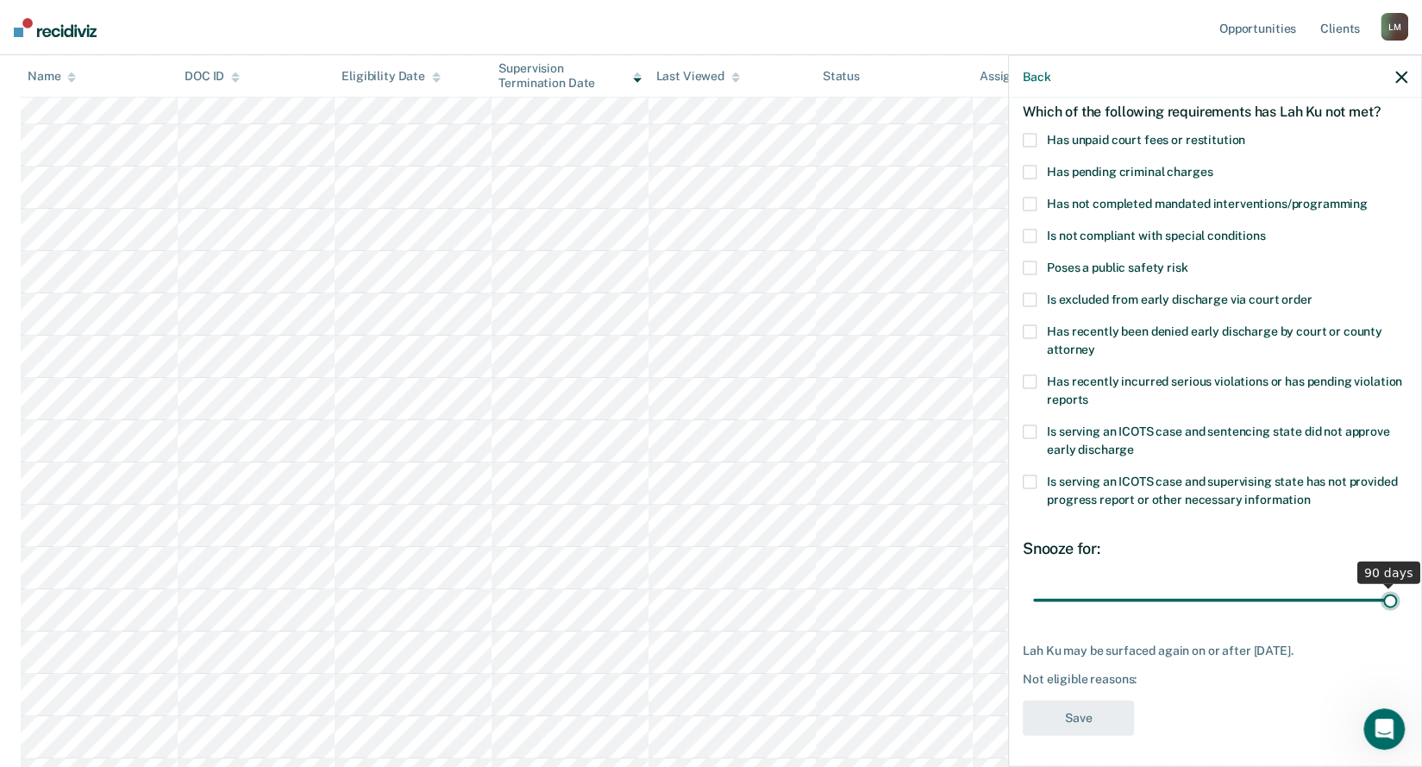
drag, startPoint x: 1151, startPoint y: 603, endPoint x: 1387, endPoint y: 595, distance: 236.5
click at [1387, 595] on input "range" at bounding box center [1215, 600] width 364 height 30
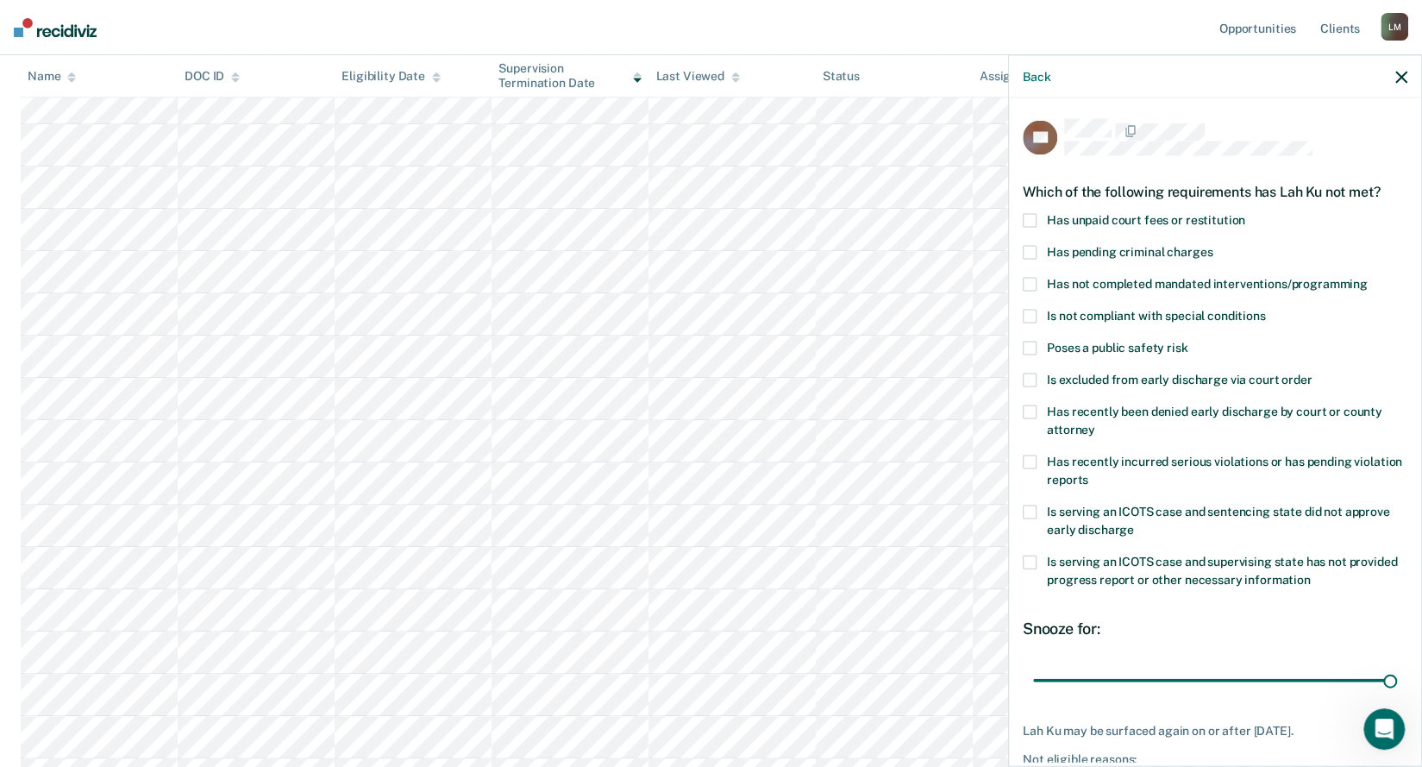
click at [1032, 216] on span at bounding box center [1030, 221] width 14 height 14
click at [1245, 214] on input "Has unpaid court fees or restitution" at bounding box center [1245, 214] width 0 height 0
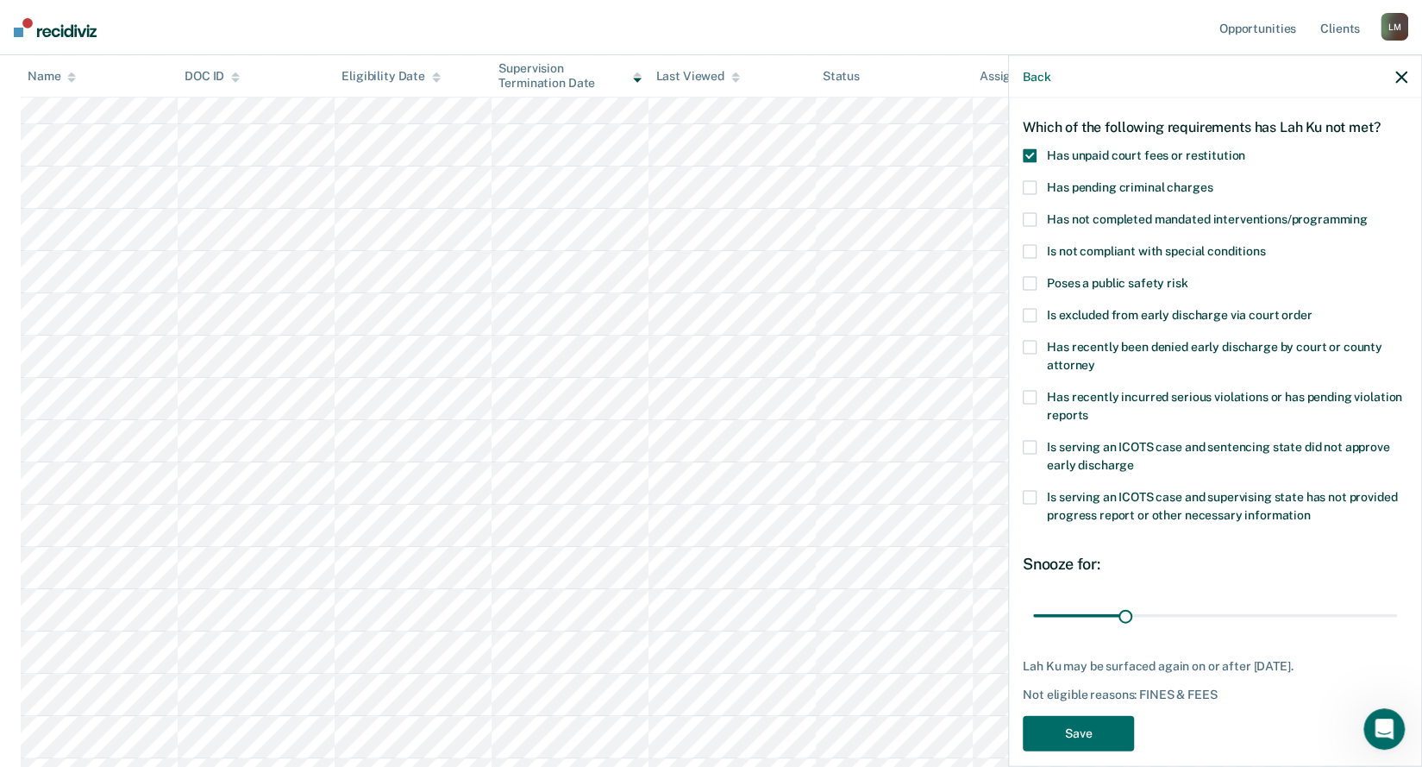
scroll to position [80, 0]
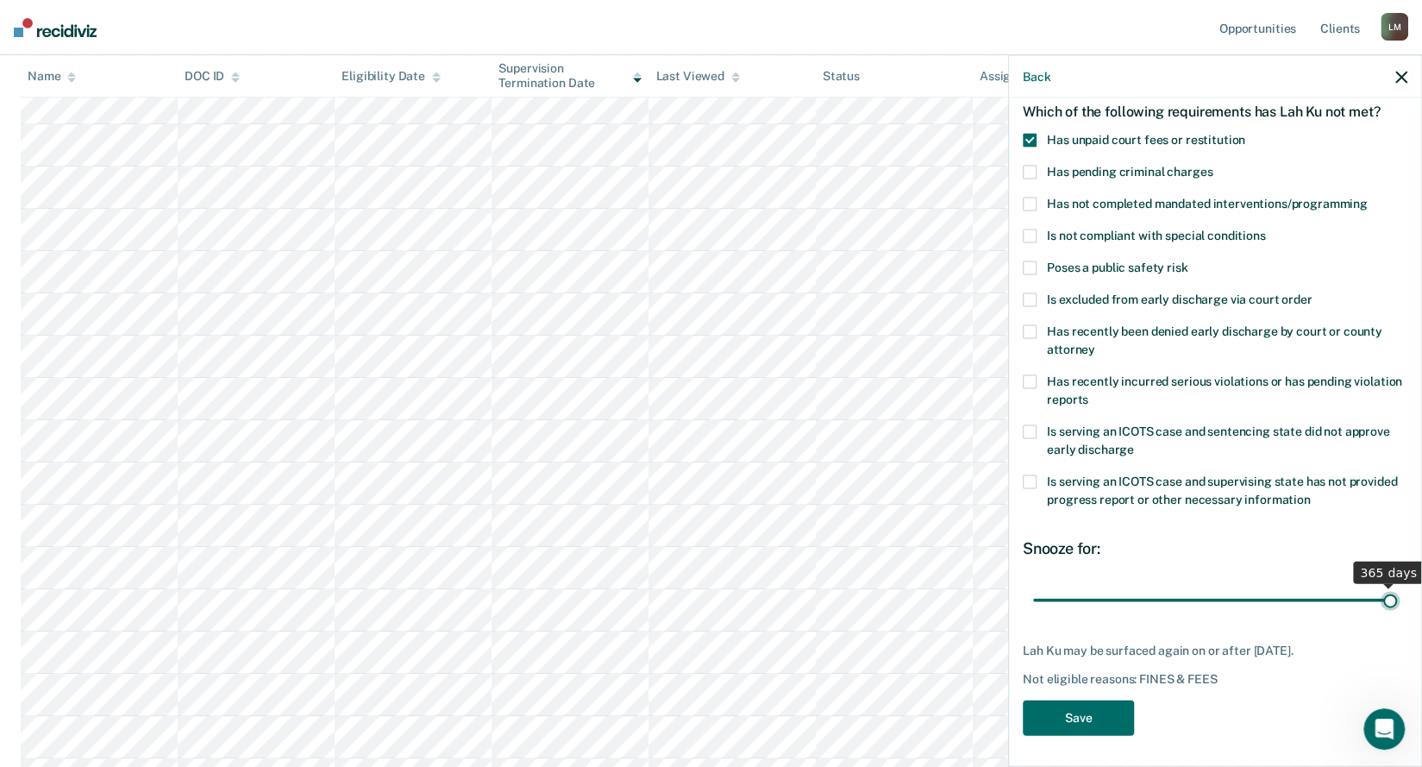
drag, startPoint x: 1122, startPoint y: 598, endPoint x: 1442, endPoint y: 439, distance: 357.2
type input "365"
click at [1397, 585] on input "range" at bounding box center [1215, 600] width 364 height 30
click at [1080, 710] on button "Save" at bounding box center [1078, 717] width 111 height 35
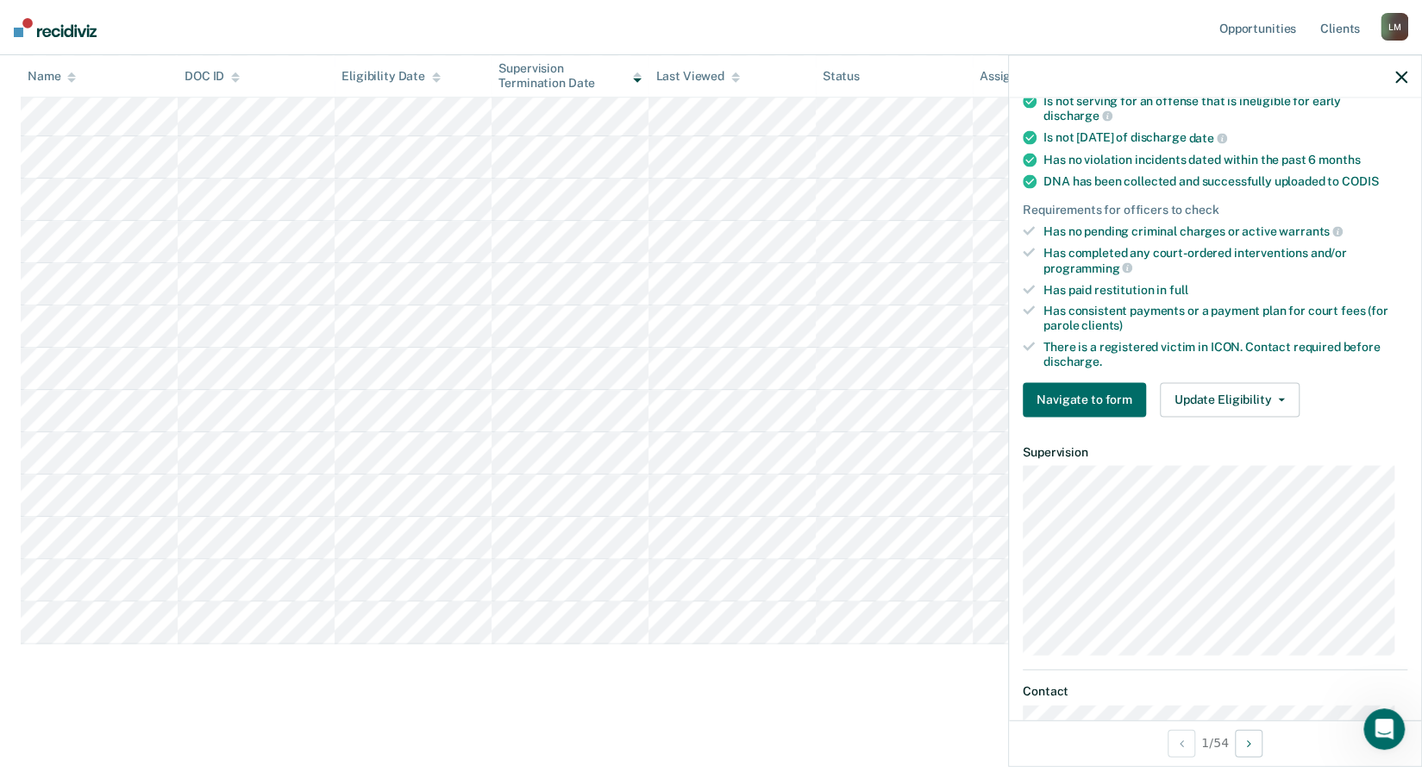
scroll to position [431, 0]
